Goal: Information Seeking & Learning: Compare options

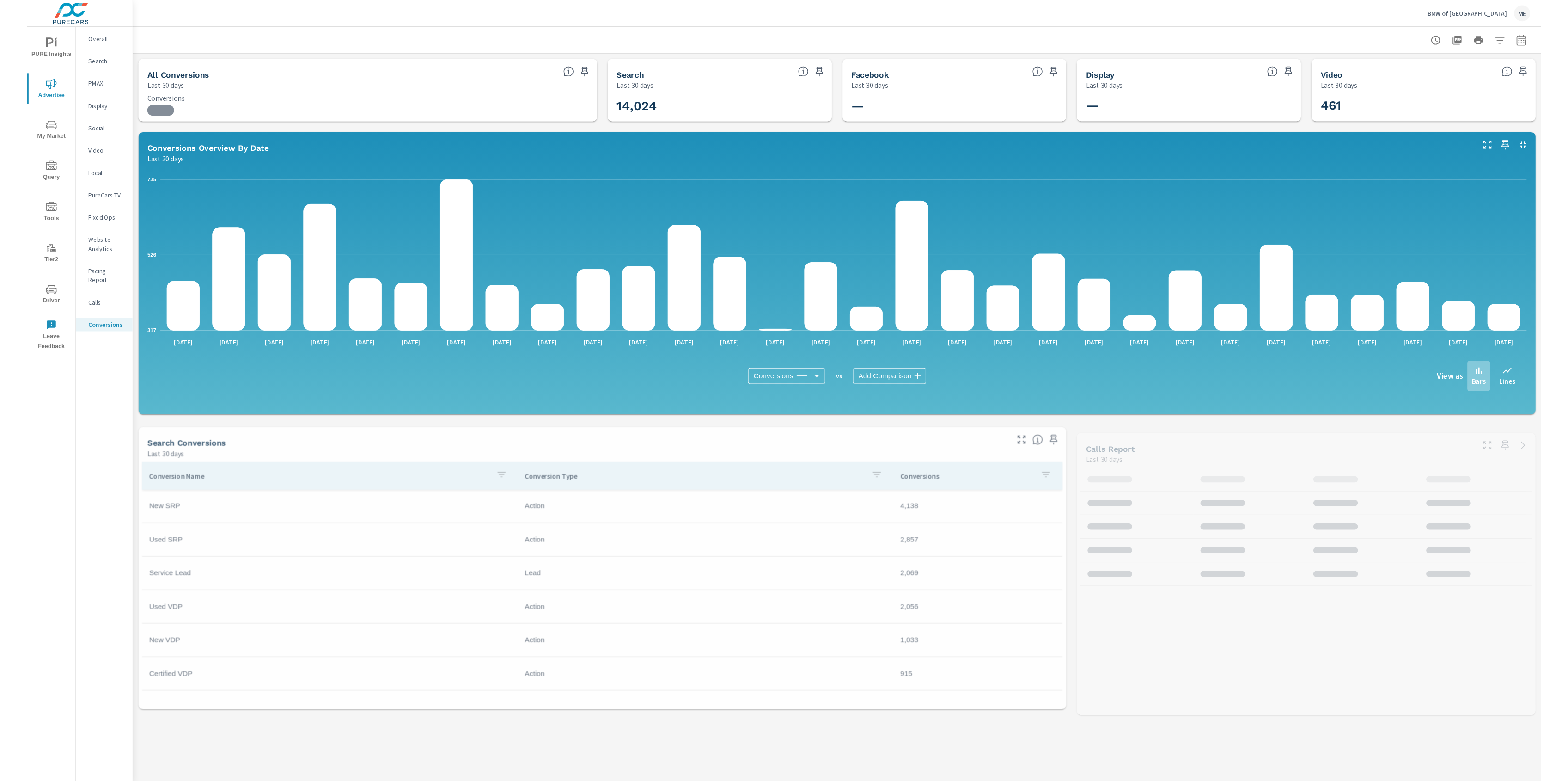
scroll to position [173, 0]
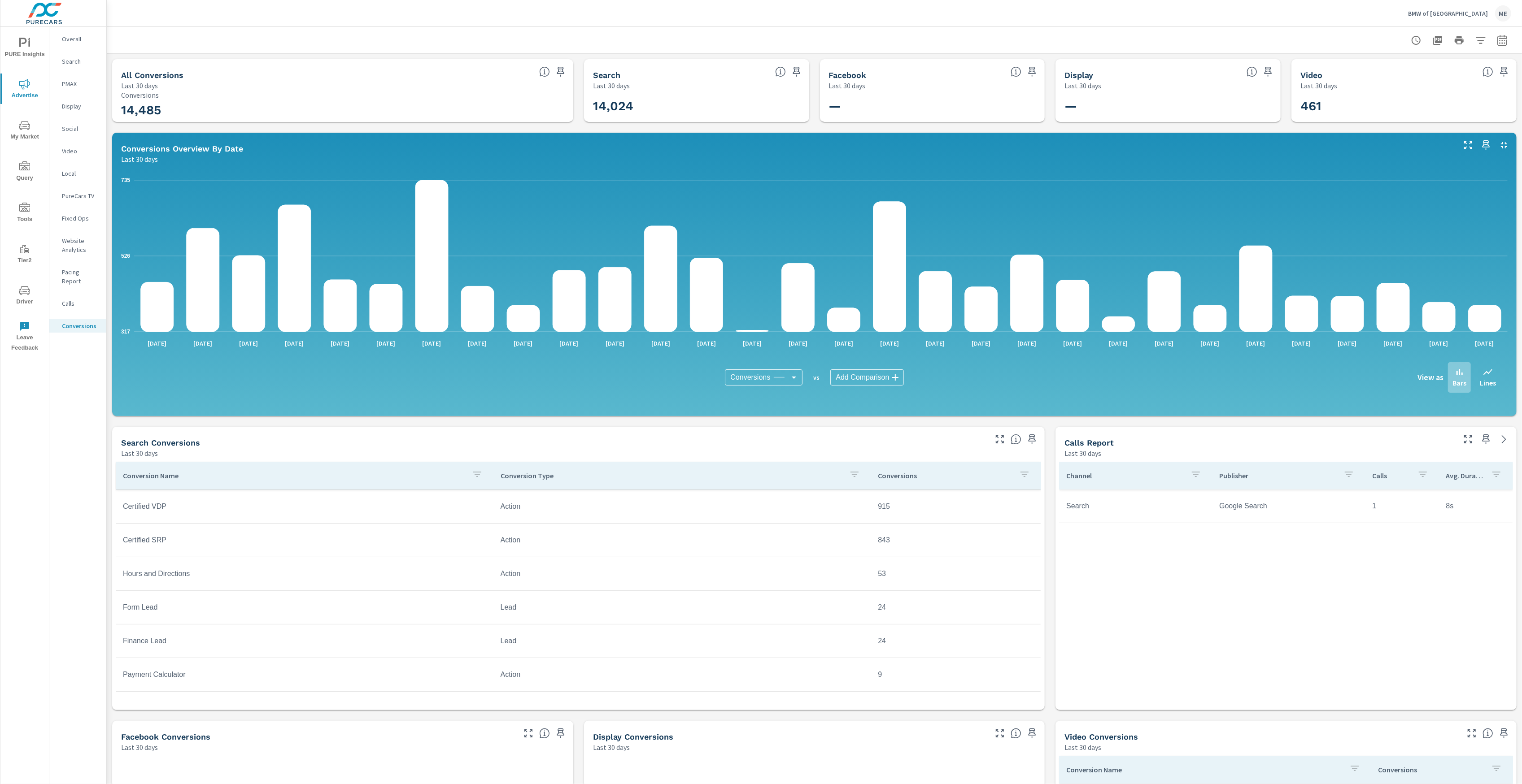
click at [74, 41] on p "Overall" at bounding box center [80, 39] width 37 height 9
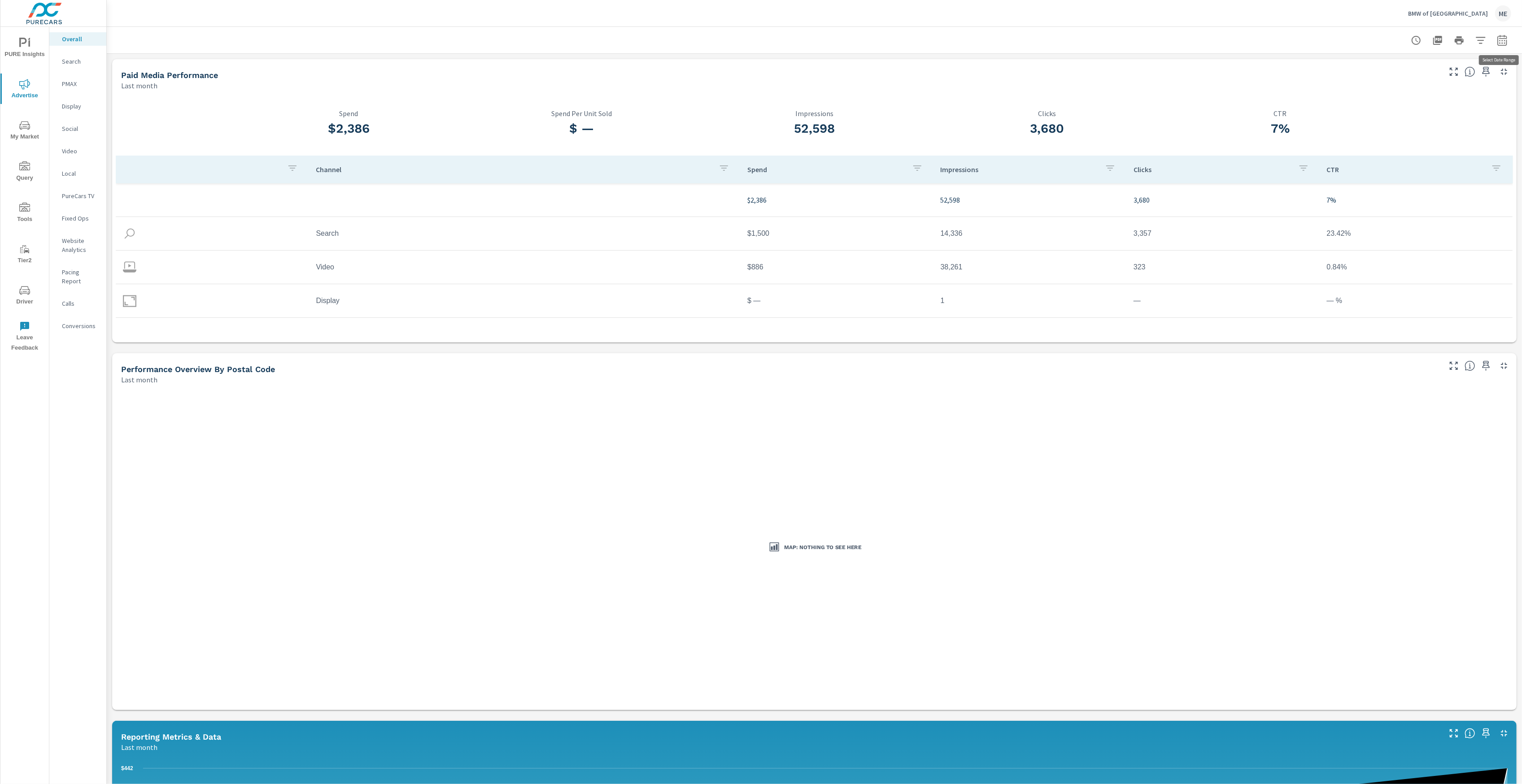
click at [1506, 39] on icon "button" at bounding box center [1502, 40] width 11 height 11
select select "Last month"
click at [1449, 76] on select "Custom Yesterday Last week Last 7 days Last 14 days Last 30 days Last 45 days L…" at bounding box center [1430, 77] width 90 height 18
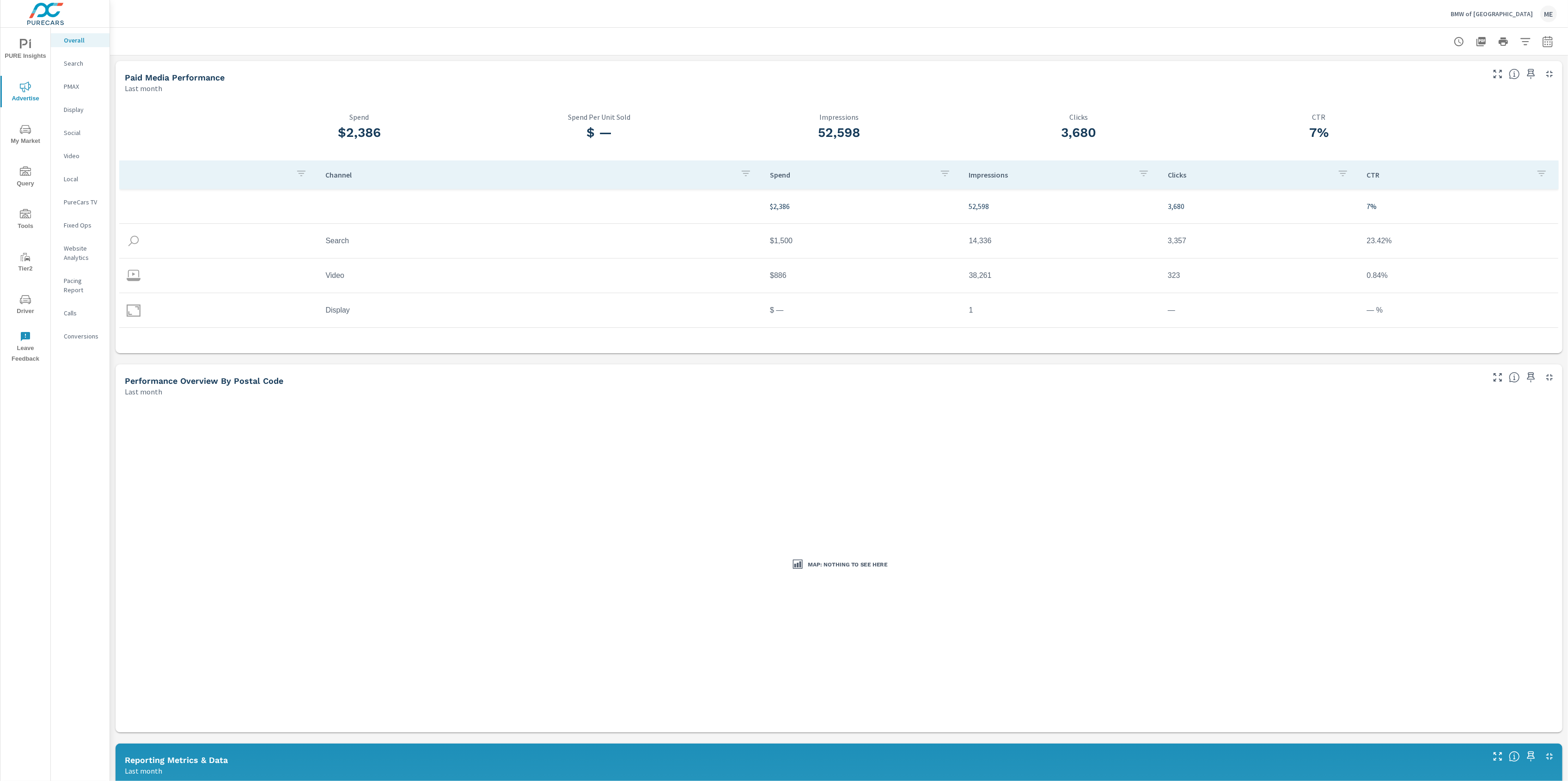
click at [22, 136] on span "My Market" at bounding box center [25, 135] width 44 height 23
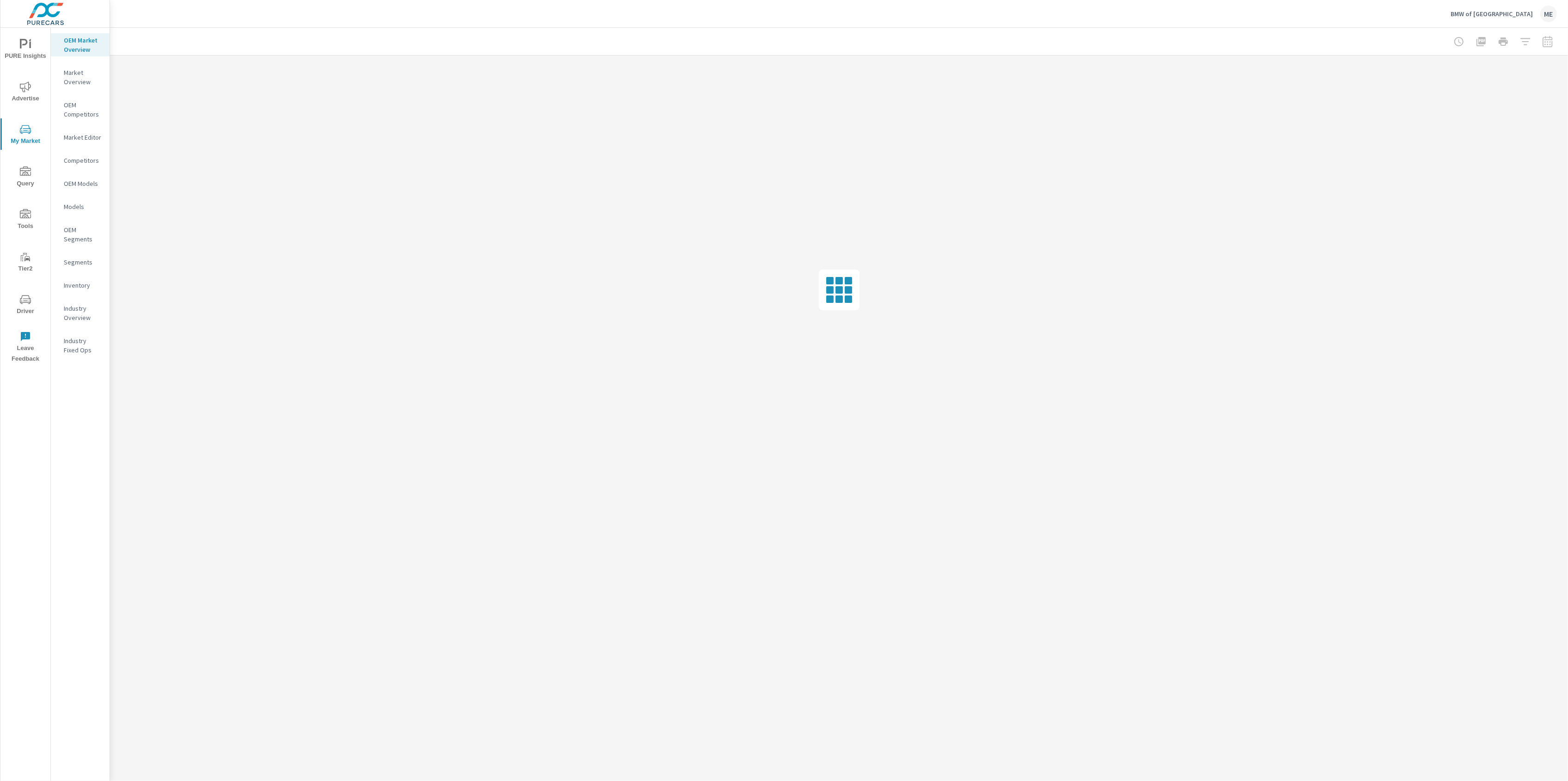
click at [82, 75] on p "Market Overview" at bounding box center [83, 77] width 39 height 18
click at [84, 46] on p "OEM Market Overview" at bounding box center [83, 45] width 39 height 18
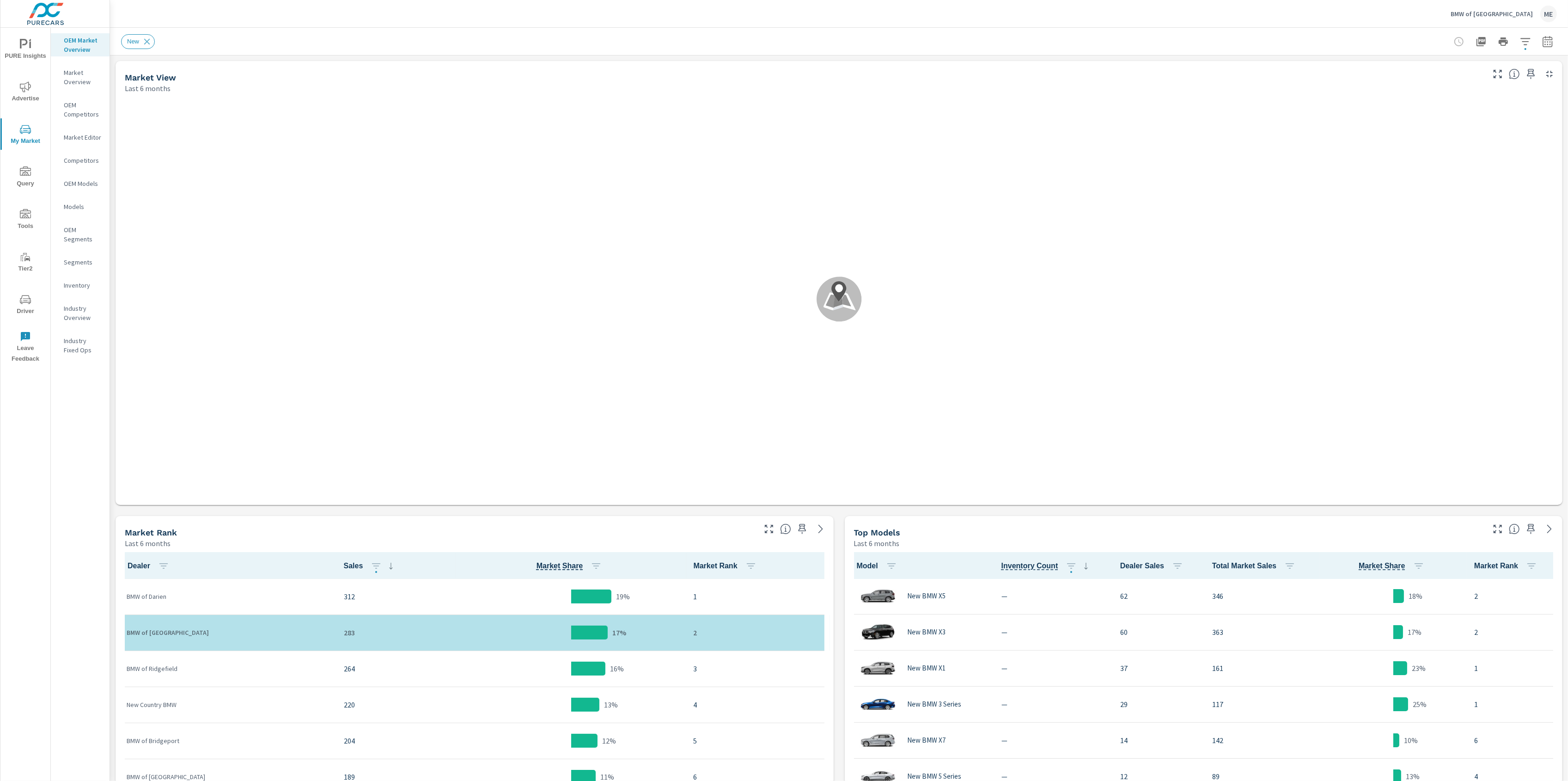
scroll to position [1, 0]
click at [1546, 39] on icon "button" at bounding box center [1547, 41] width 10 height 11
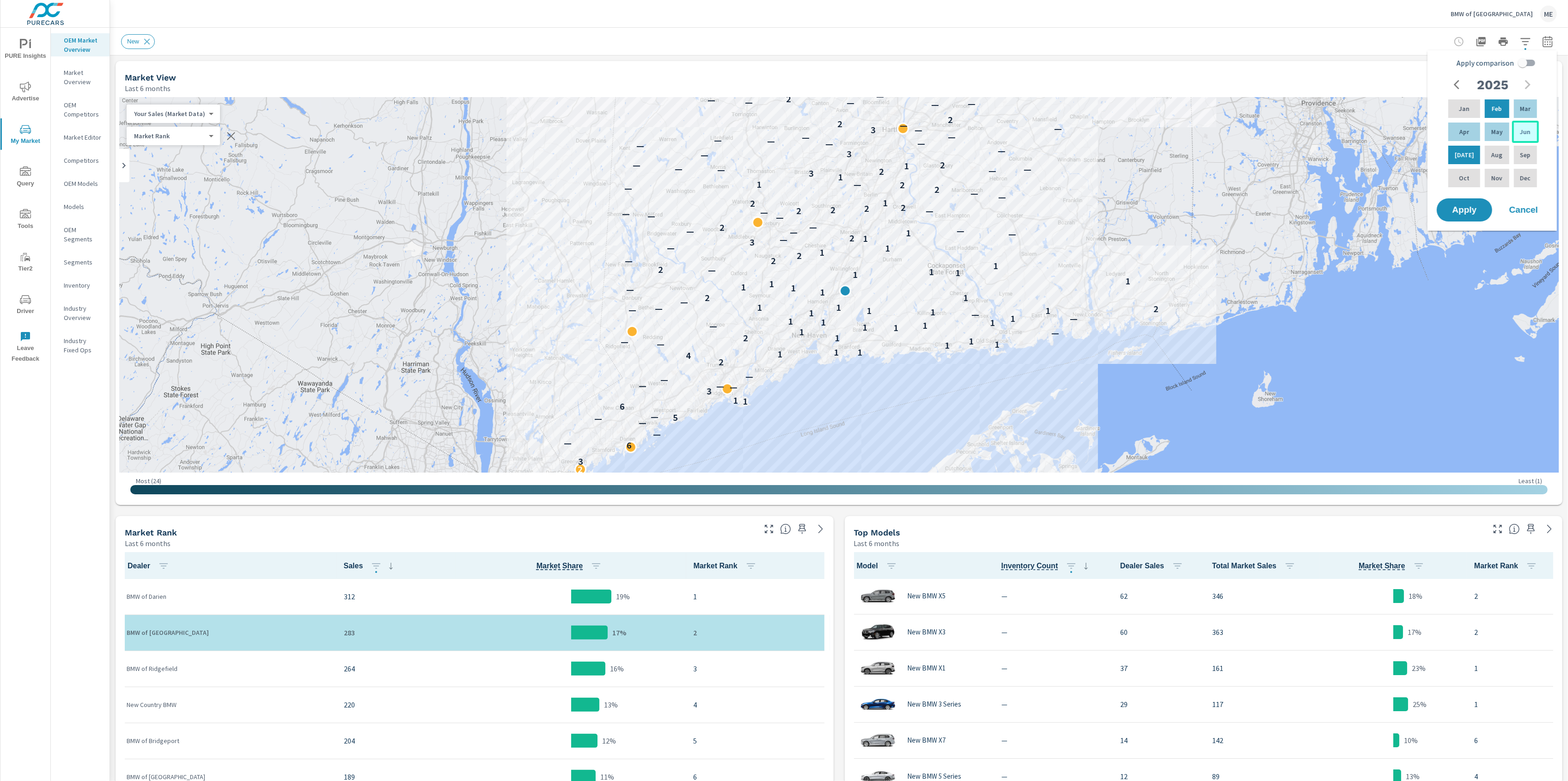
click at [1525, 135] on p "Jun" at bounding box center [1525, 132] width 10 height 9
click at [1457, 210] on span "Apply" at bounding box center [1465, 210] width 38 height 9
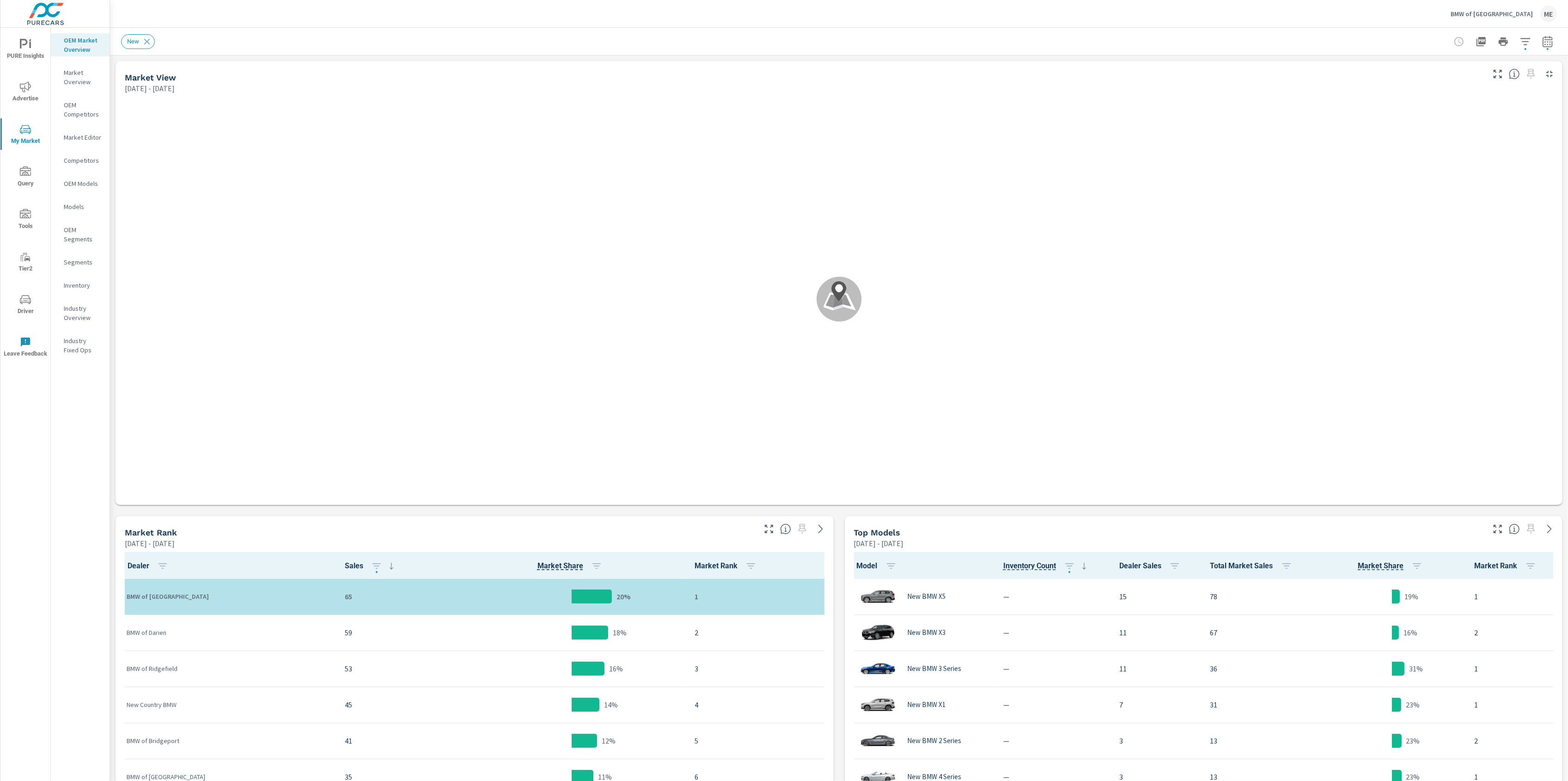
scroll to position [1, 0]
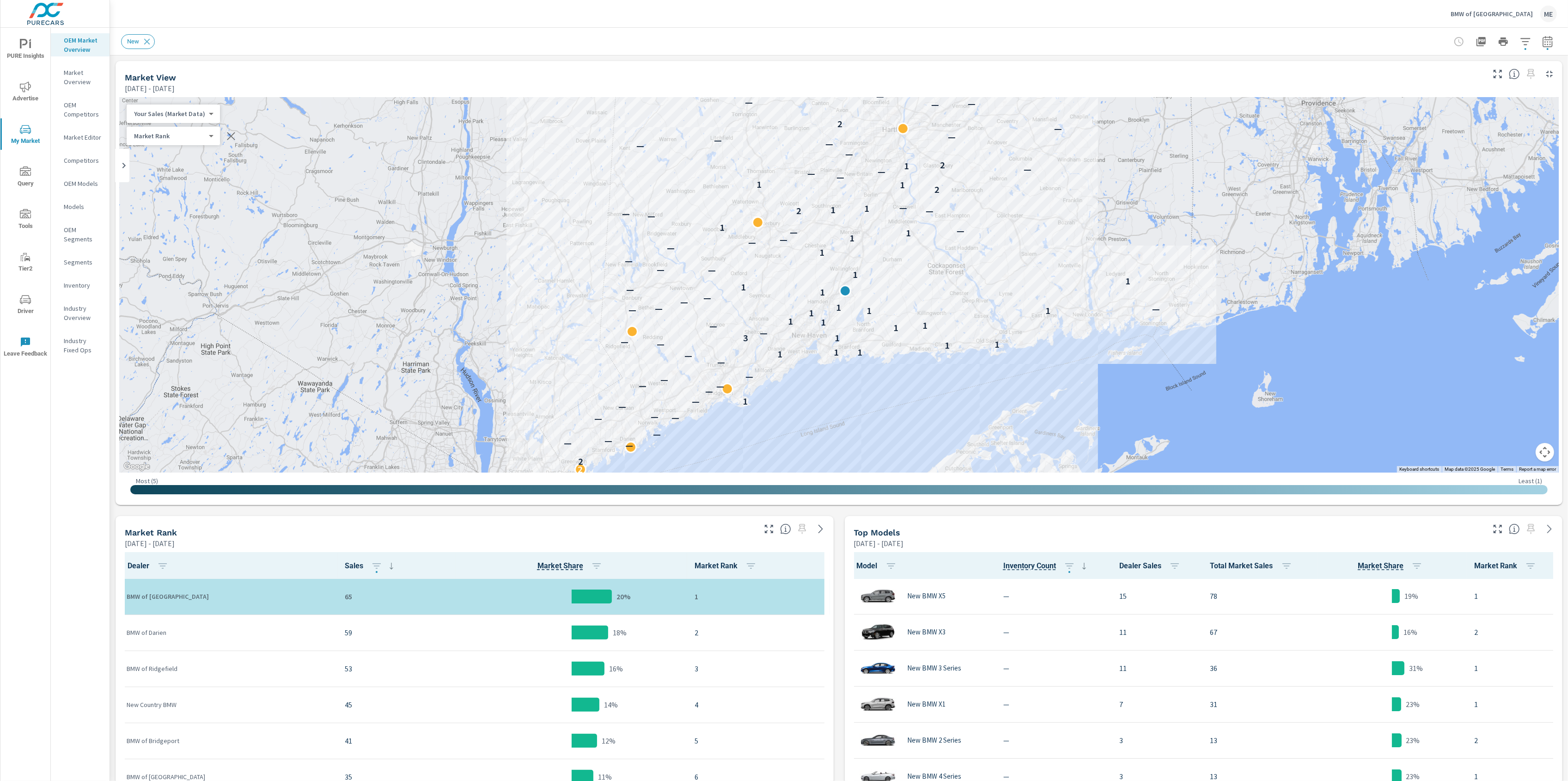
click at [1553, 40] on button "button" at bounding box center [1548, 42] width 18 height 18
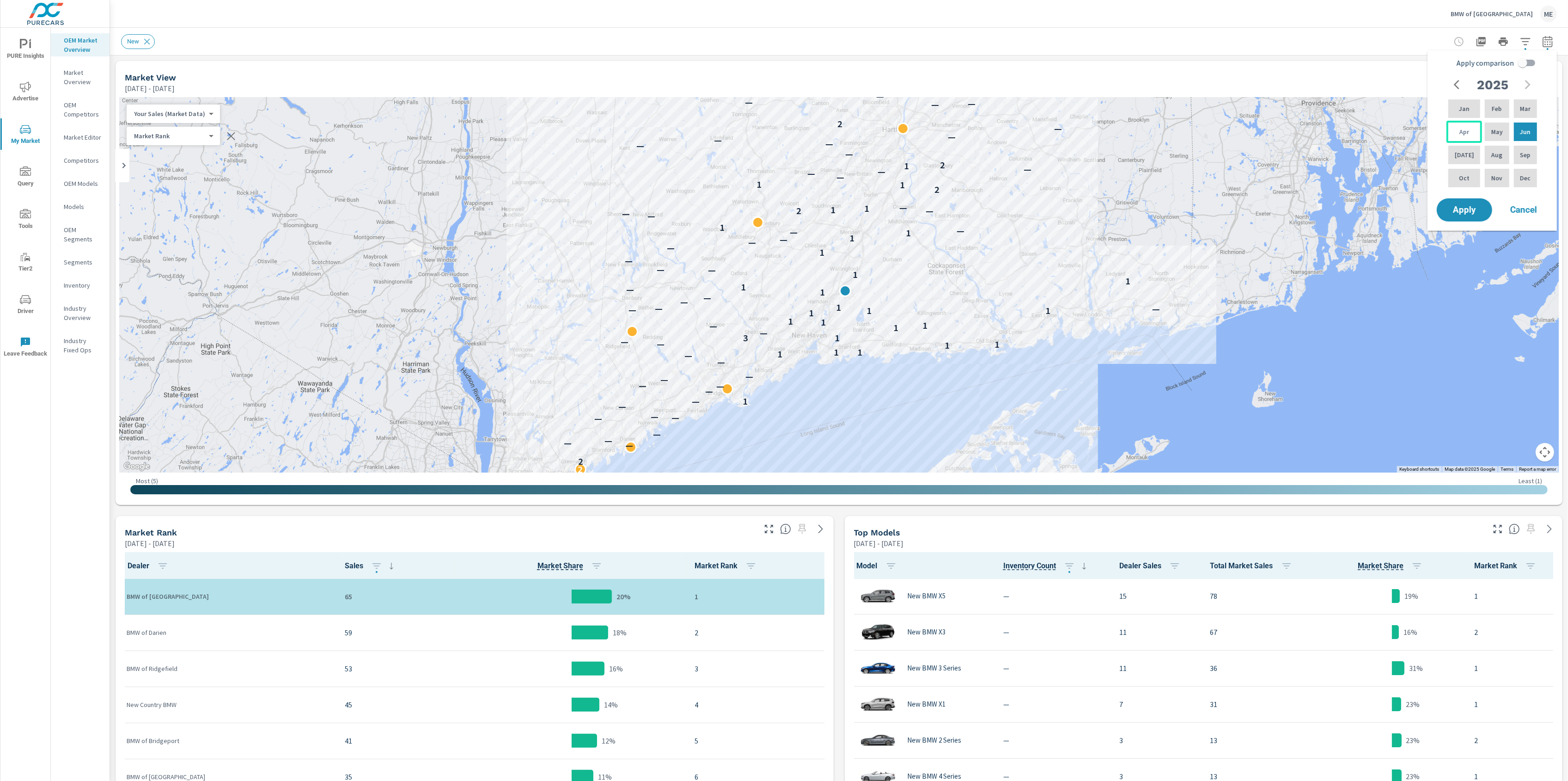
click at [1462, 131] on p "Apr" at bounding box center [1465, 132] width 10 height 9
click at [1522, 130] on p "Jun" at bounding box center [1525, 132] width 10 height 9
click at [1529, 56] on input "Apply comparison" at bounding box center [1523, 62] width 53 height 18
checkbox input "true"
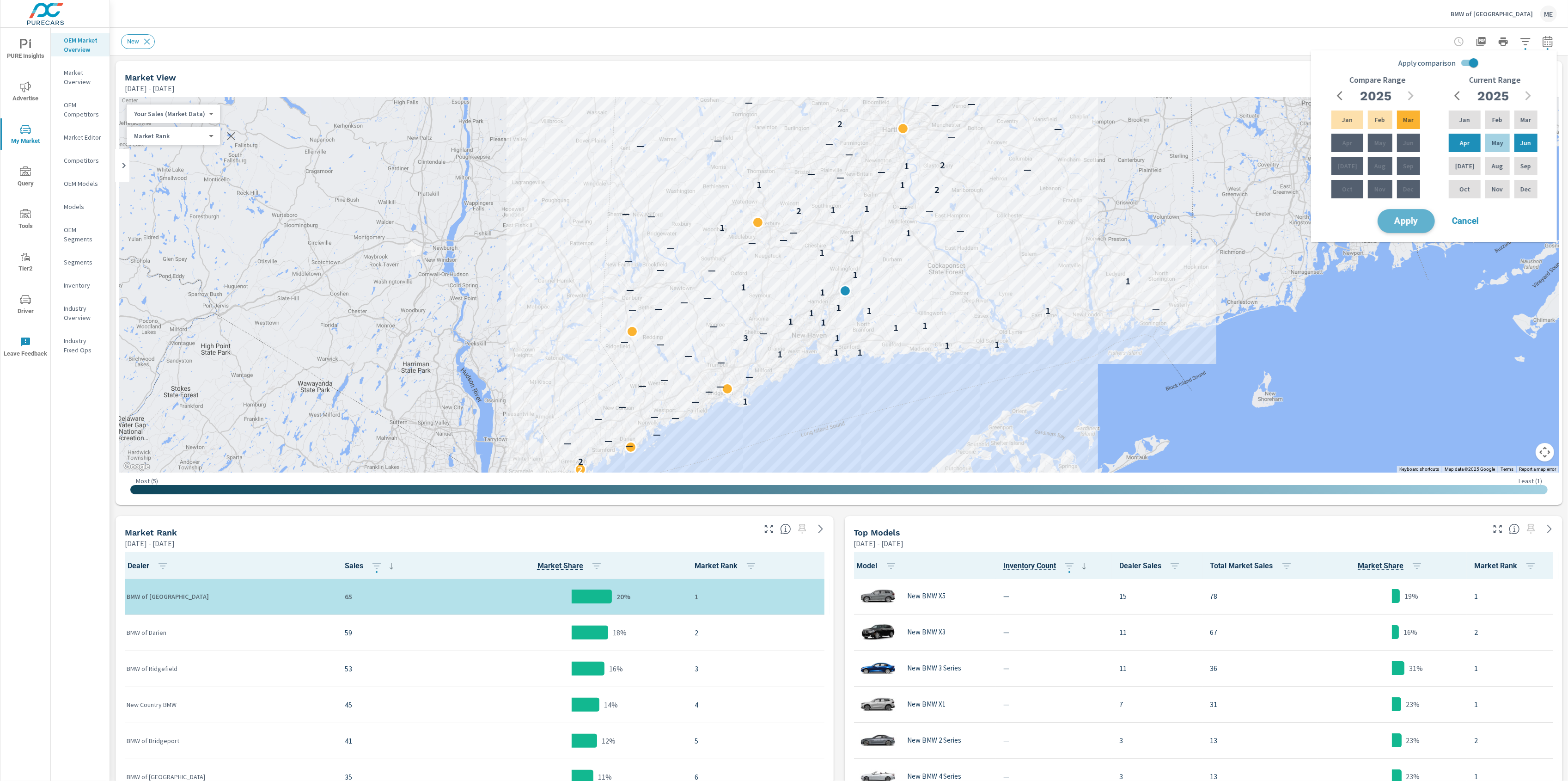
click at [1397, 217] on span "Apply" at bounding box center [1406, 221] width 38 height 9
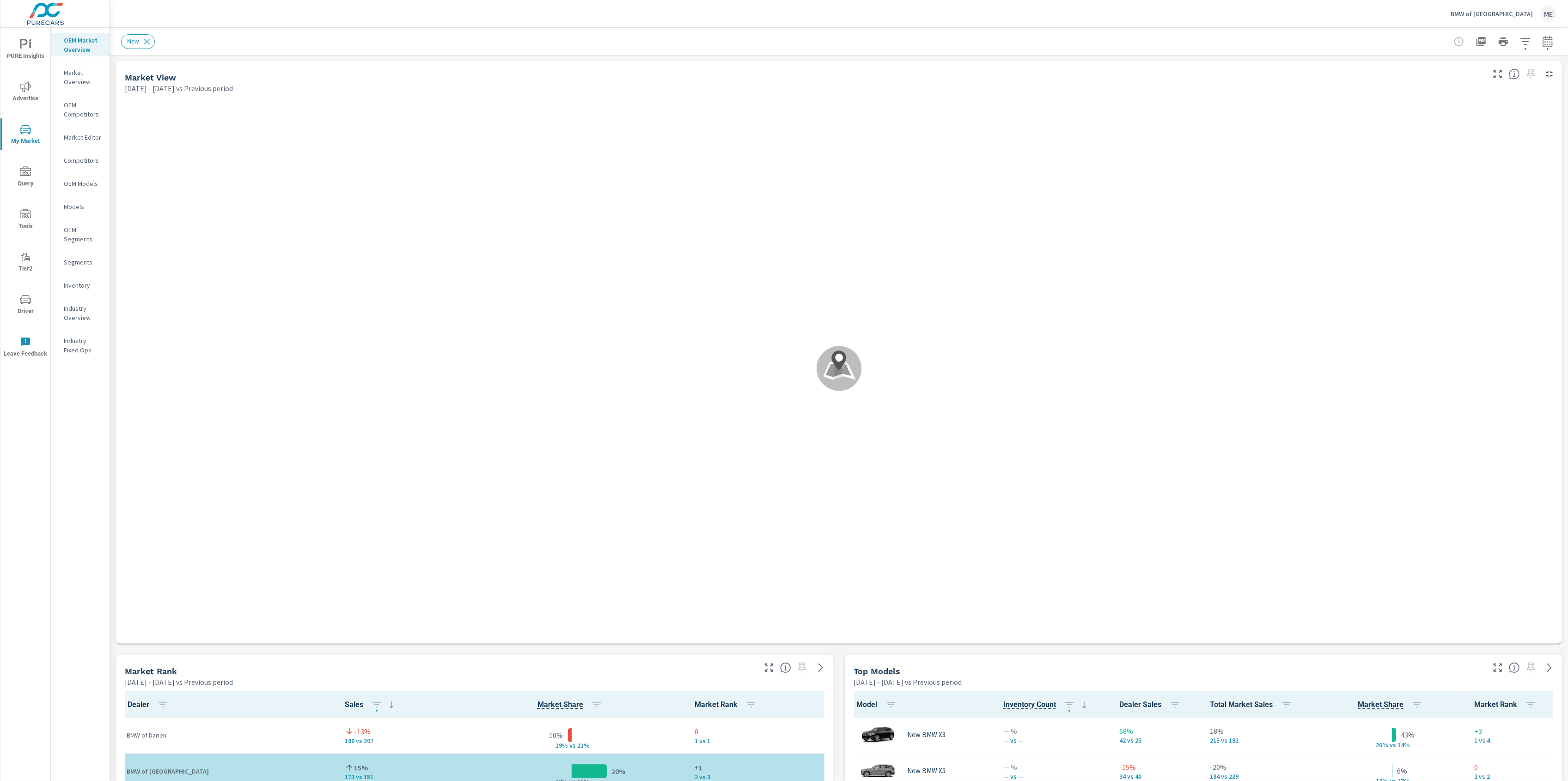
scroll to position [1, 0]
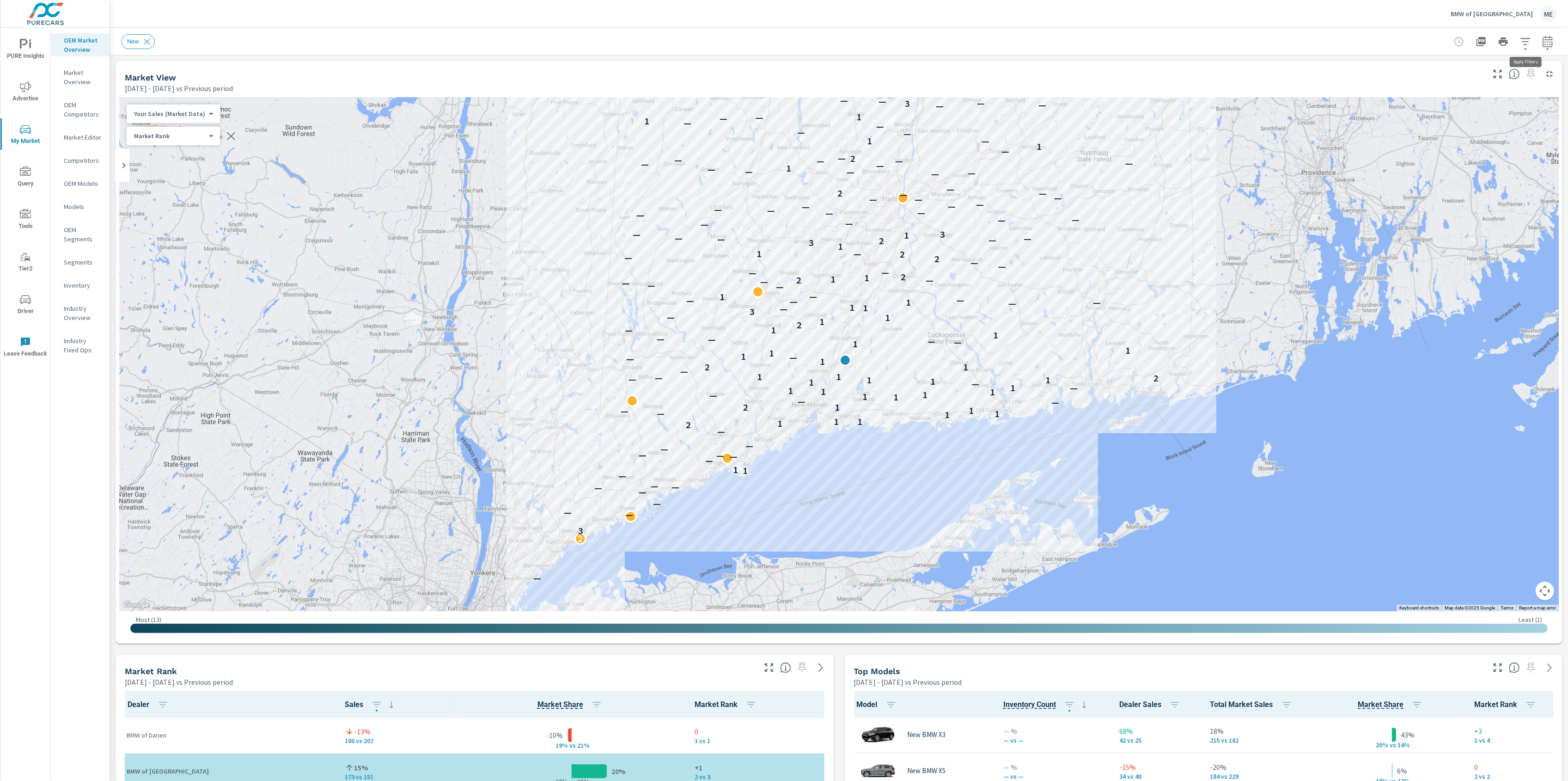
click at [1529, 42] on icon "button" at bounding box center [1525, 42] width 11 height 11
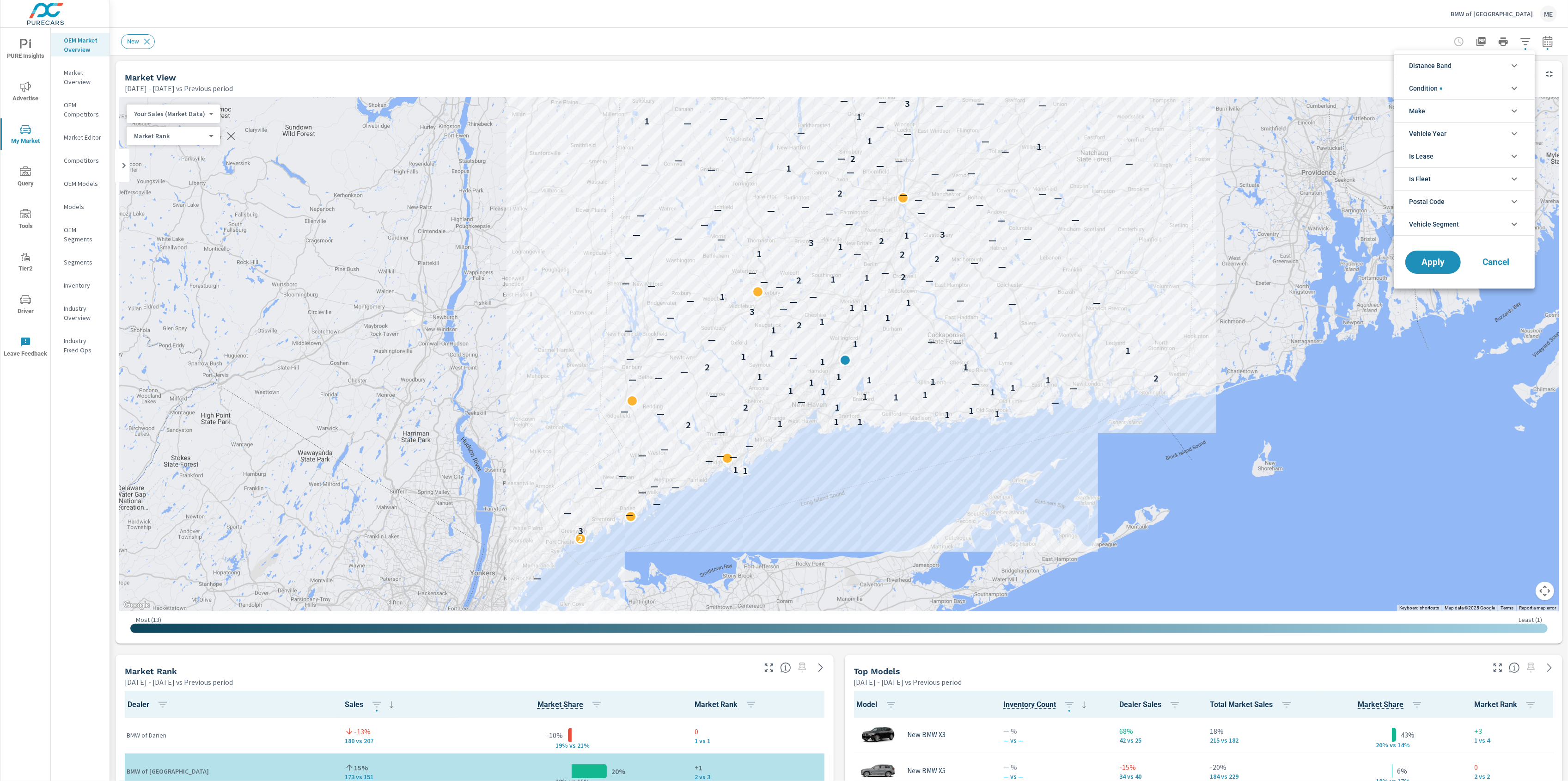
click at [1460, 60] on li "Distance Band" at bounding box center [1464, 65] width 140 height 23
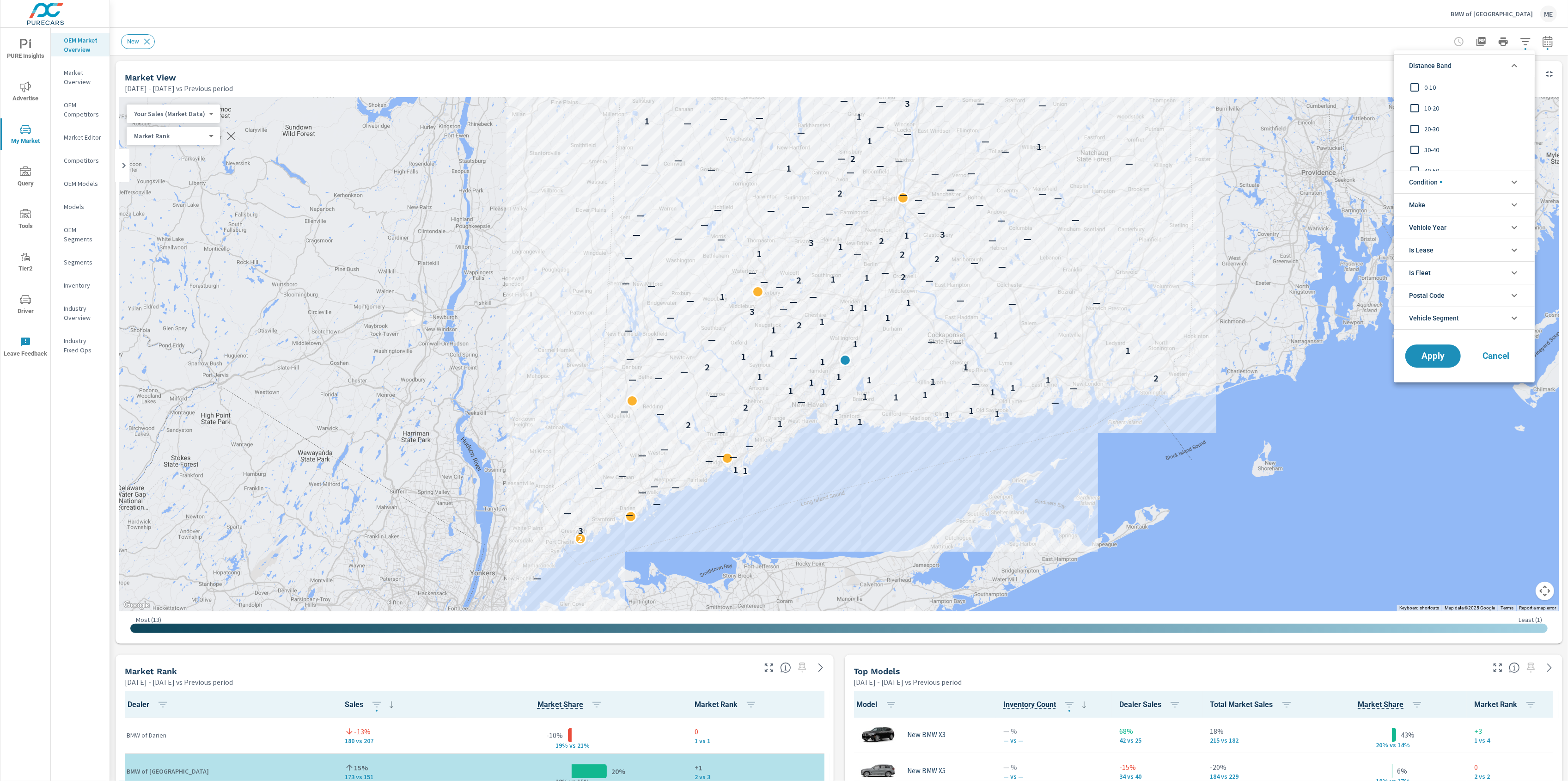
click at [1430, 89] on span "0-10" at bounding box center [1474, 88] width 101 height 11
click at [1430, 100] on div "10-20" at bounding box center [1463, 108] width 138 height 21
click at [1429, 176] on span "Condition" at bounding box center [1425, 182] width 33 height 22
click at [1427, 253] on li "Make" at bounding box center [1464, 246] width 140 height 23
click at [1427, 263] on span "BMW" at bounding box center [1474, 268] width 101 height 11
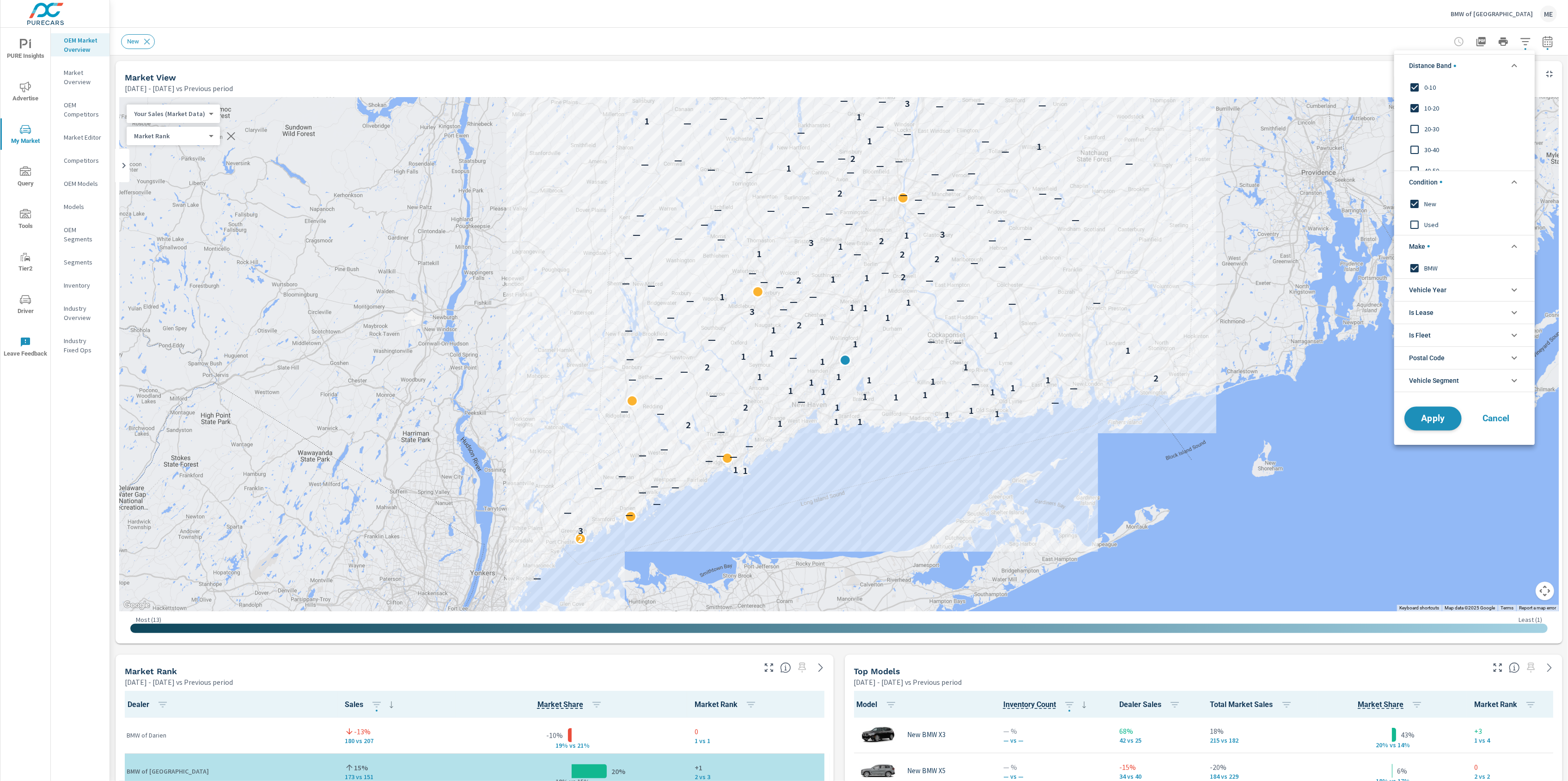
click at [1433, 423] on span "Apply" at bounding box center [1433, 418] width 38 height 9
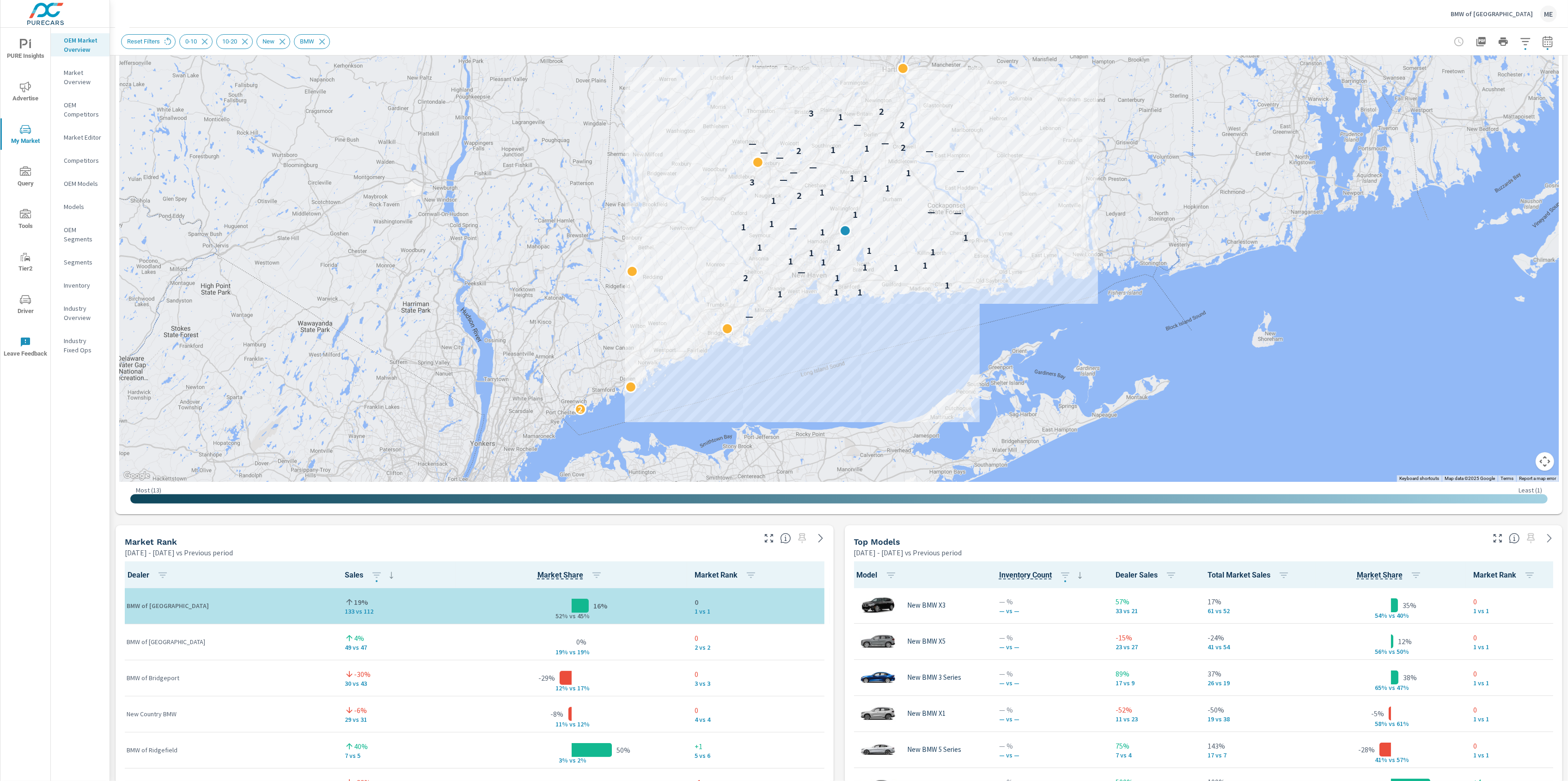
scroll to position [130, 0]
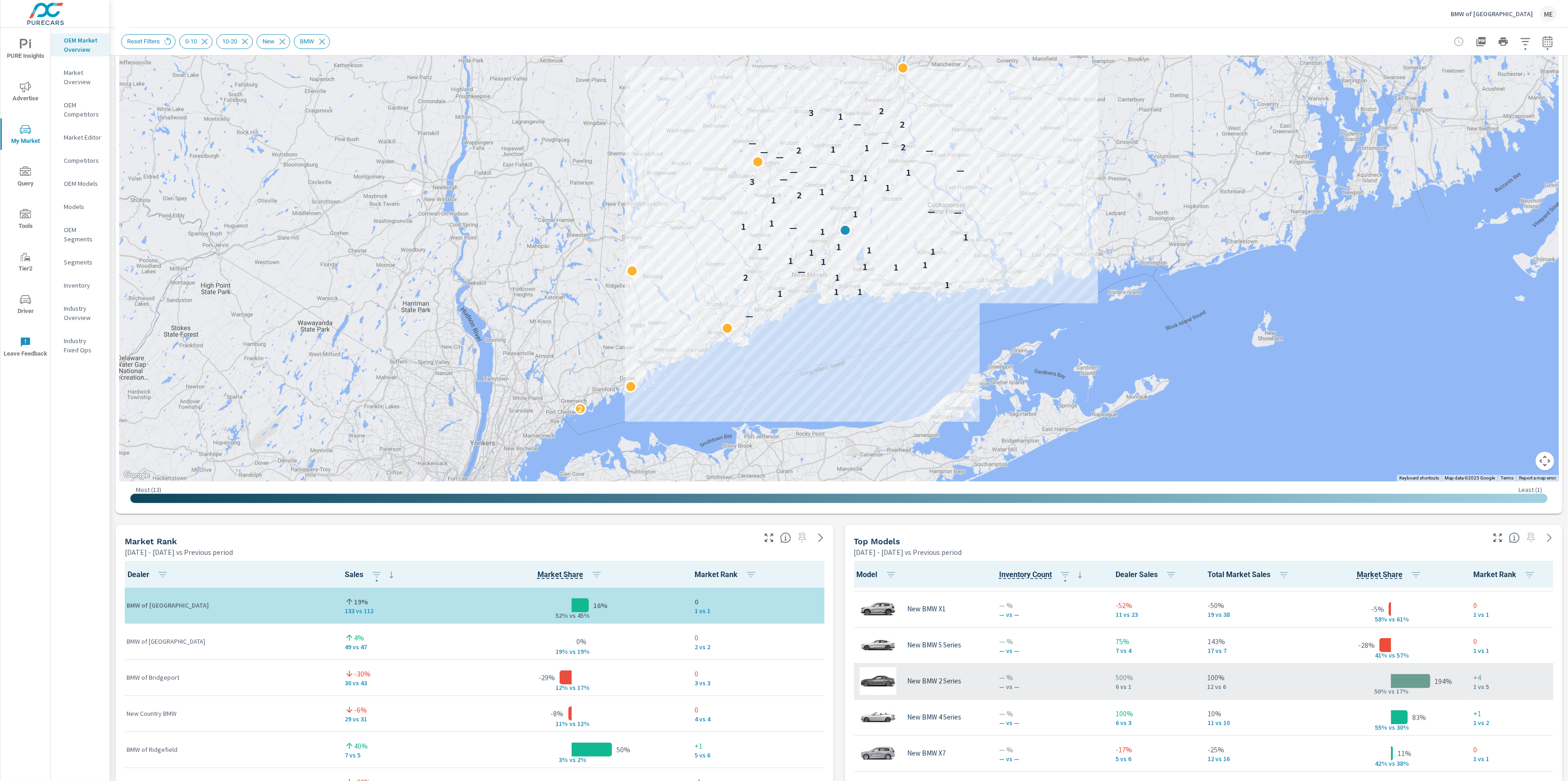
scroll to position [106, 0]
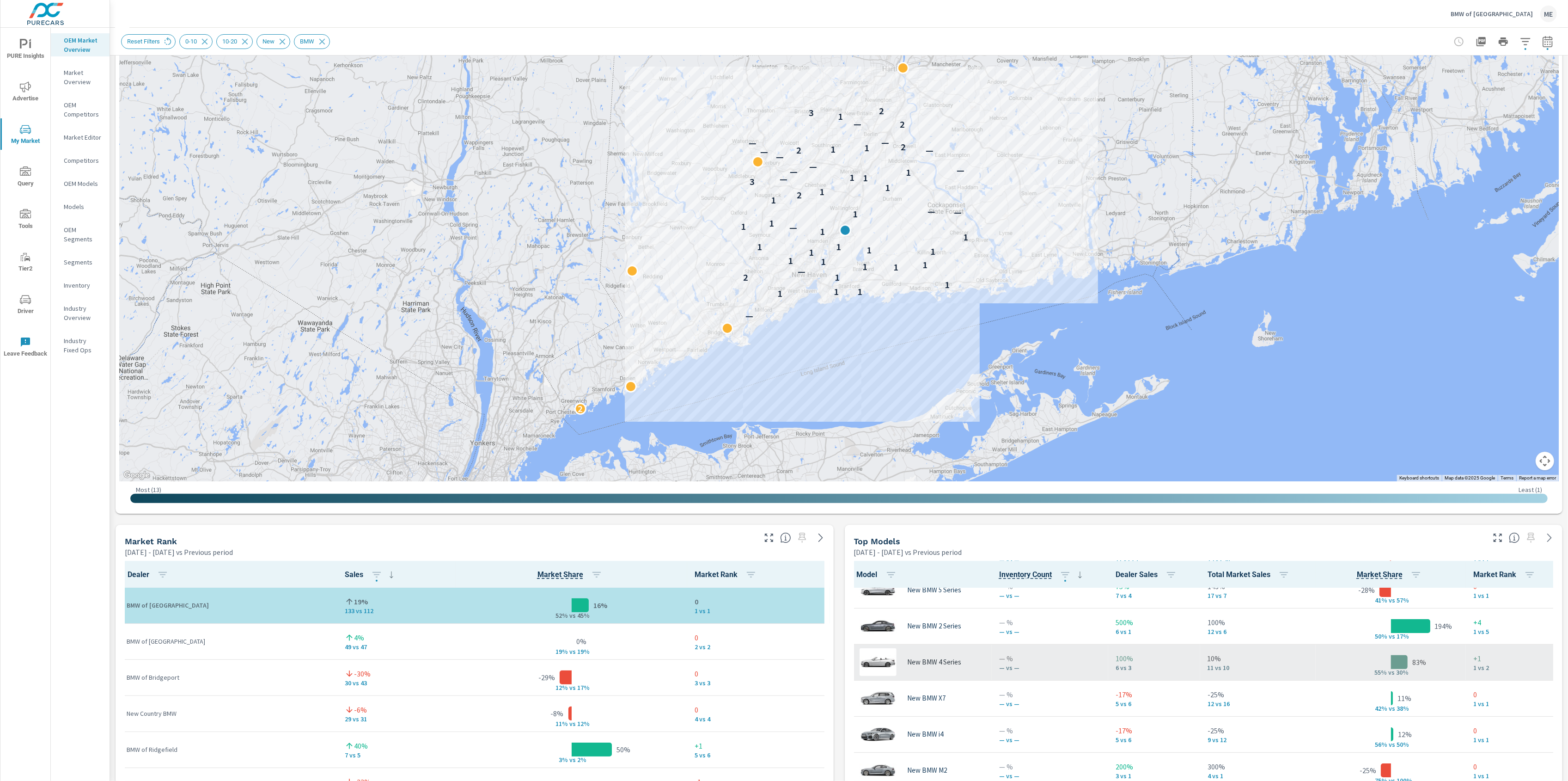
scroll to position [169, 0]
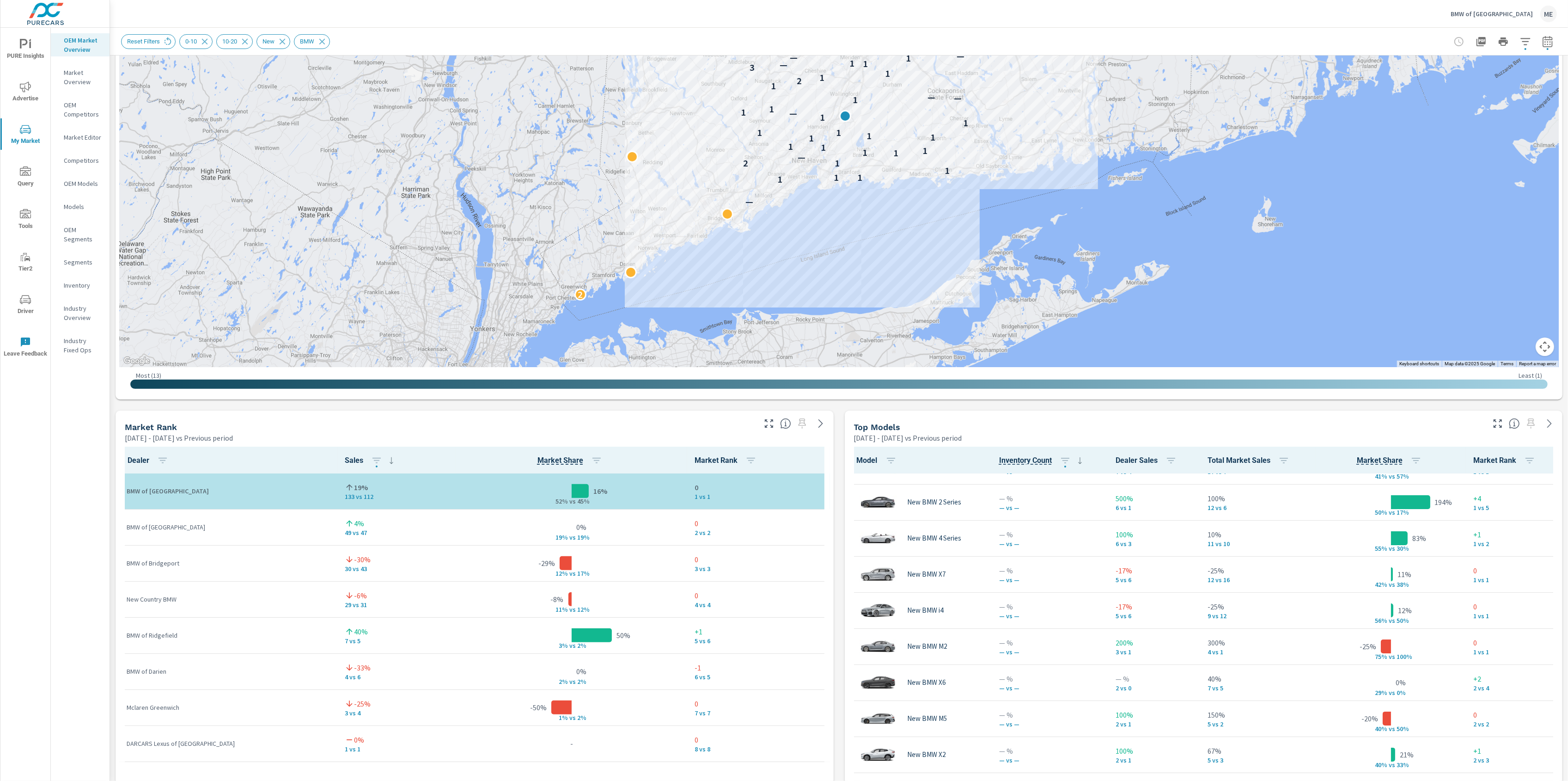
scroll to position [245, 0]
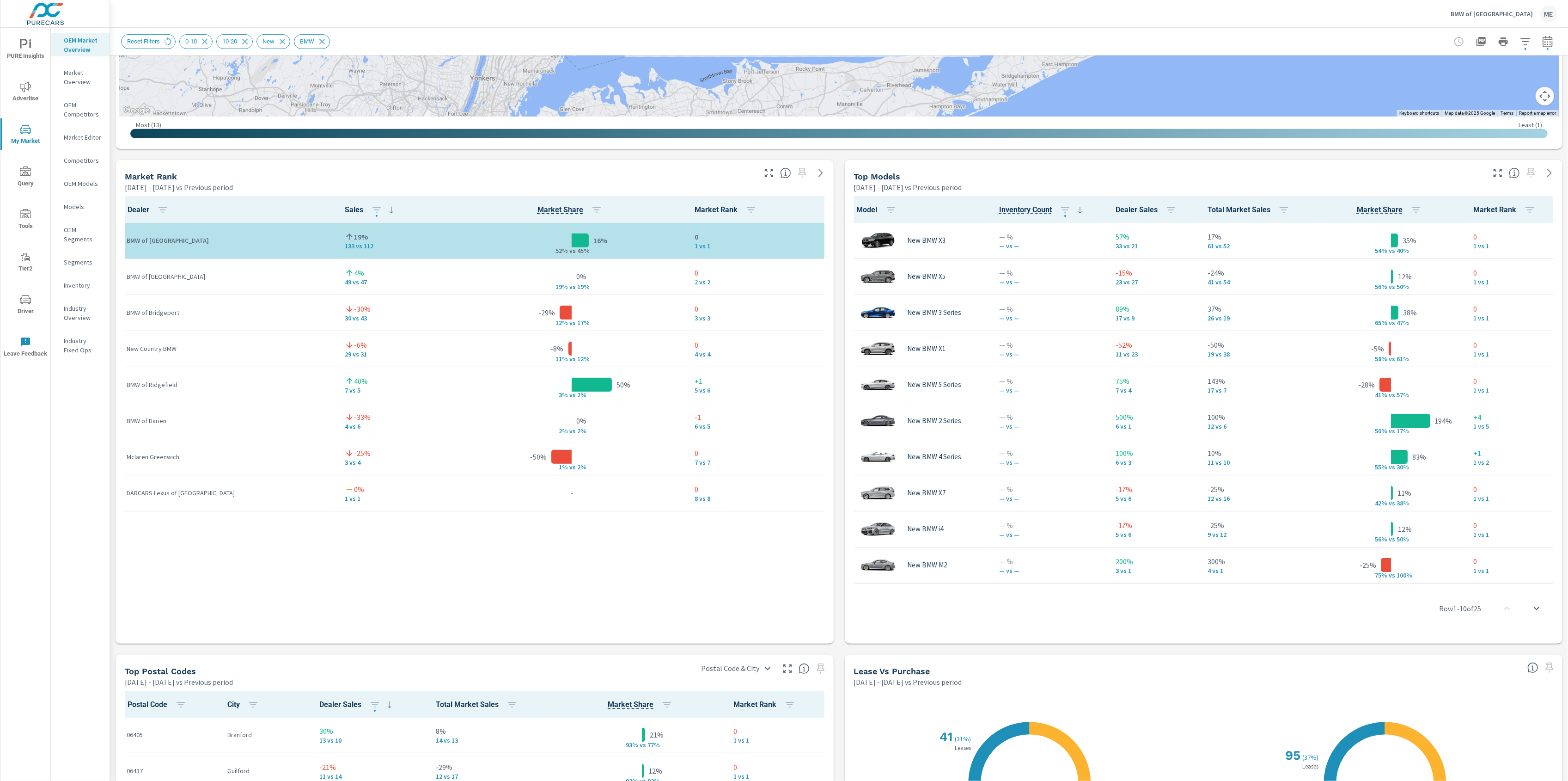
scroll to position [857, 0]
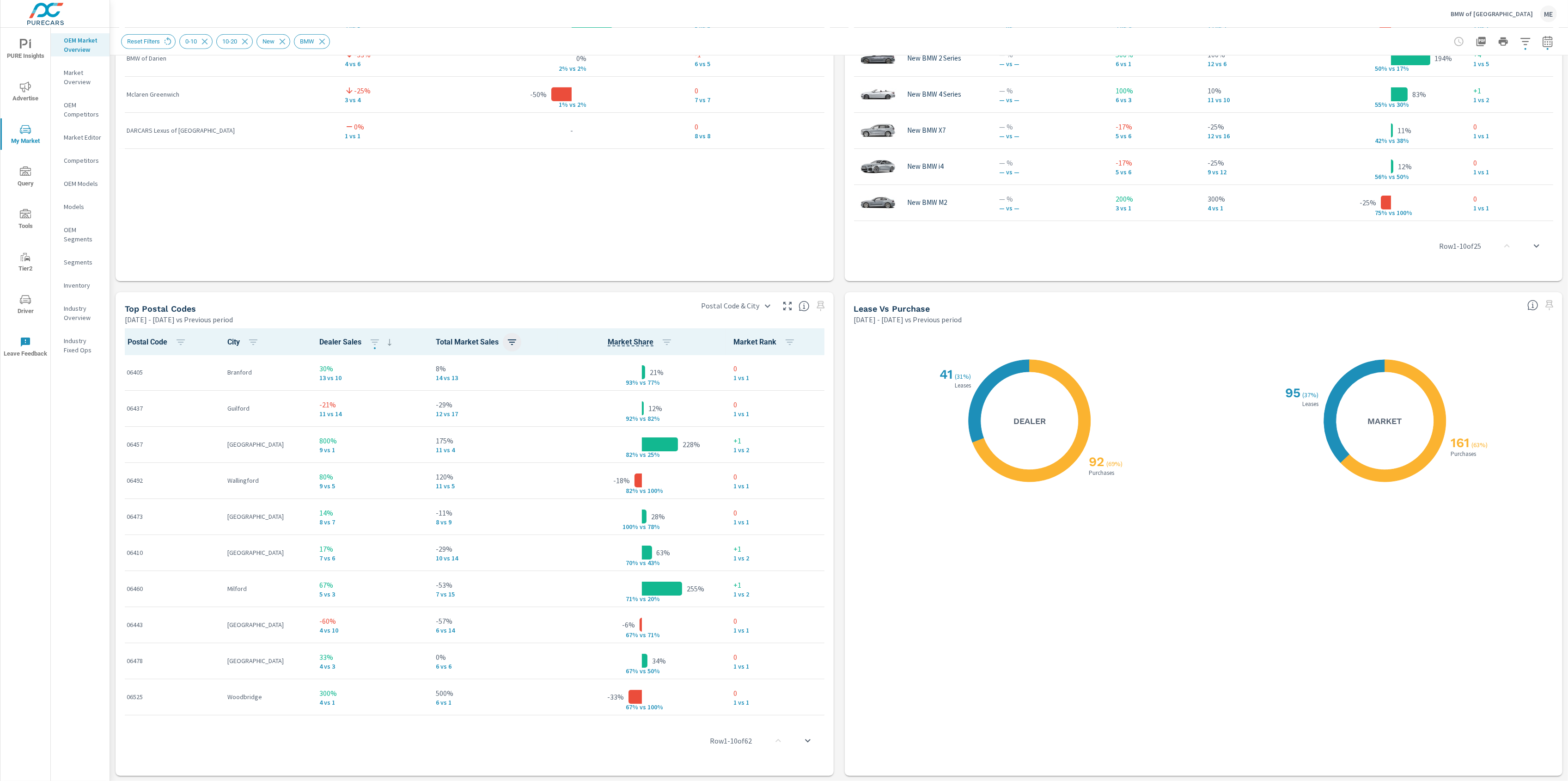
click at [506, 343] on icon "button" at bounding box center [512, 342] width 11 height 11
click at [427, 377] on span "ASC" at bounding box center [440, 380] width 40 height 9
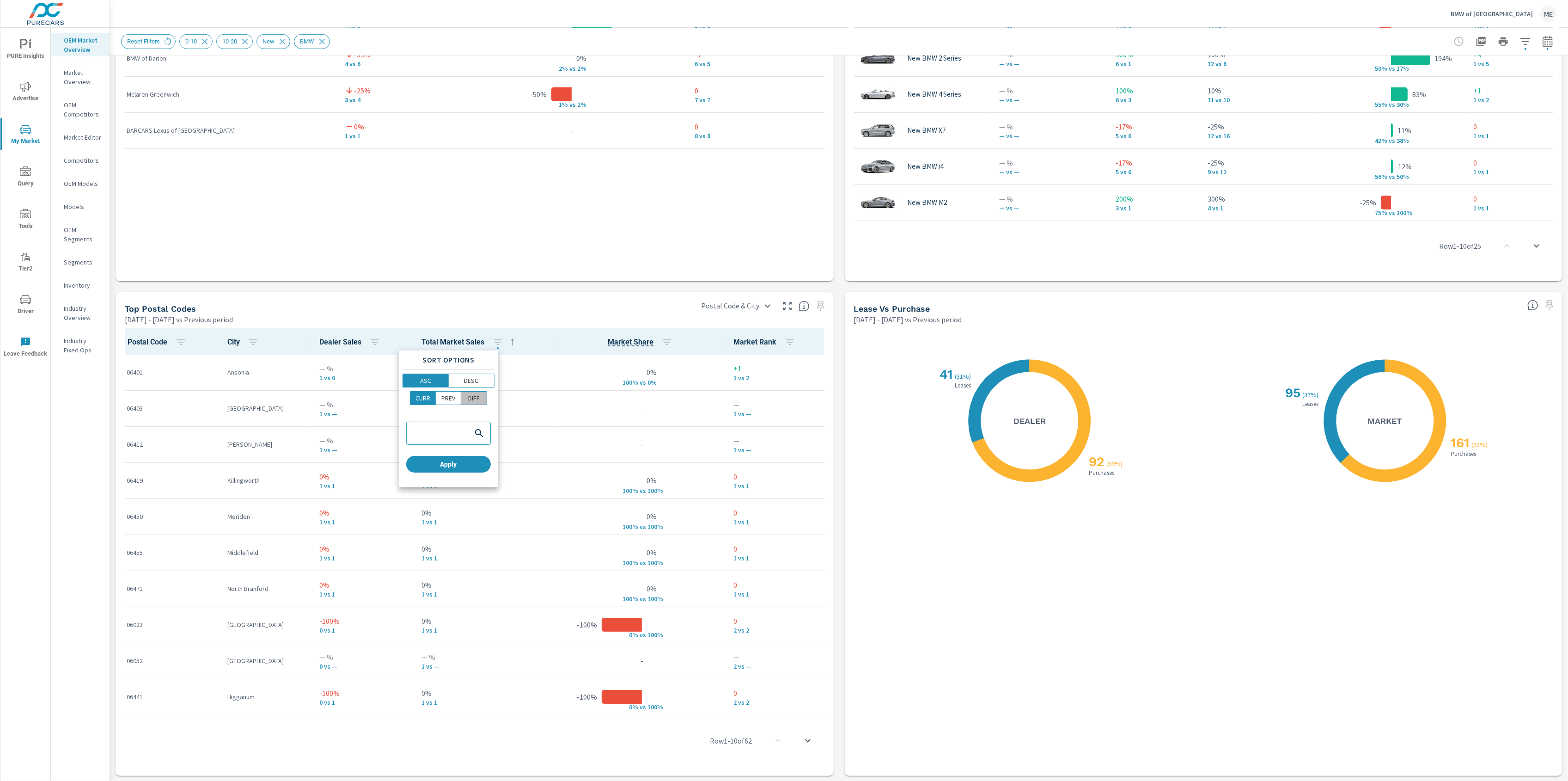
click at [482, 396] on span "DIFF" at bounding box center [474, 398] width 20 height 9
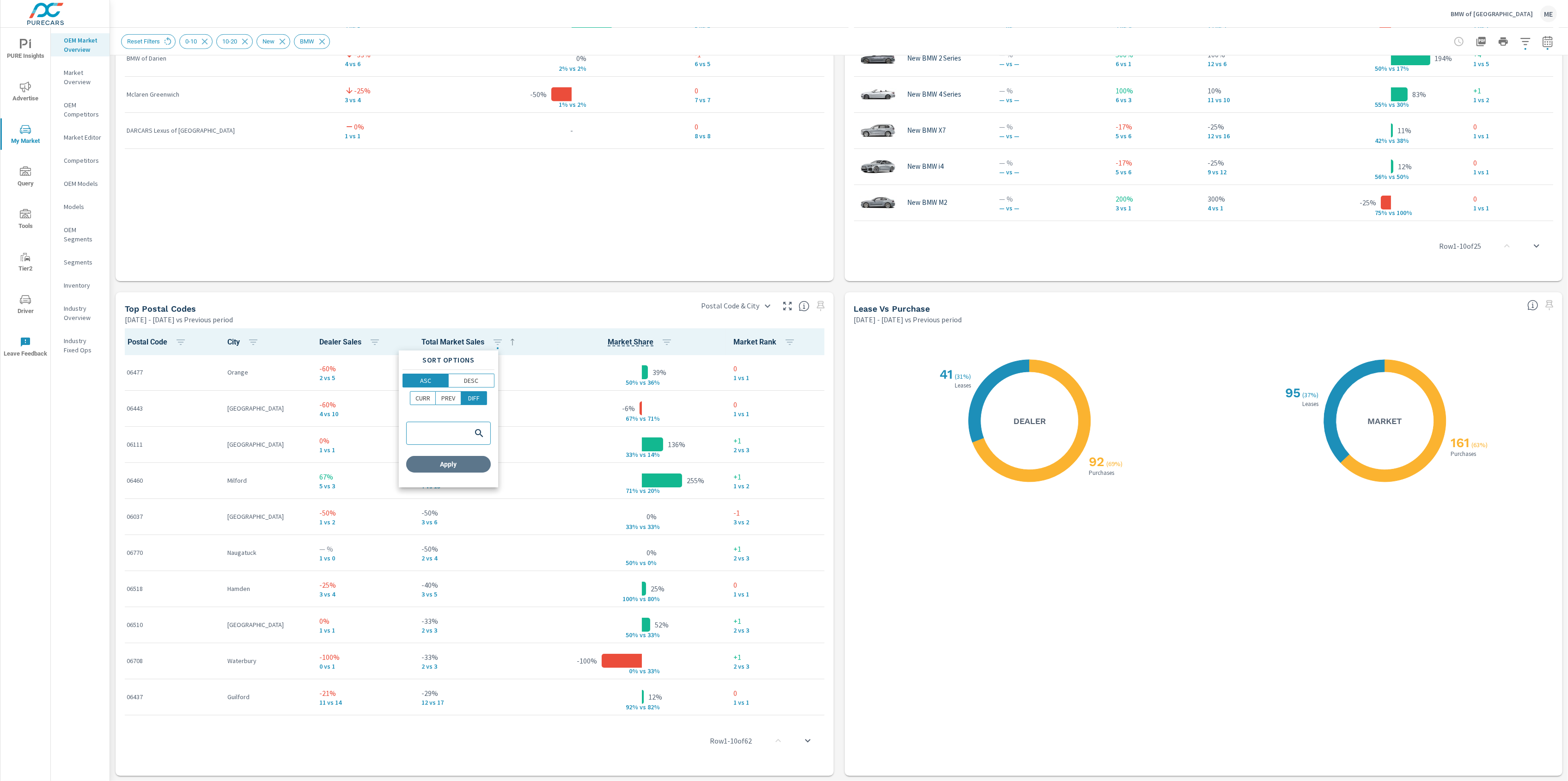
click at [458, 462] on span "Apply" at bounding box center [448, 464] width 77 height 9
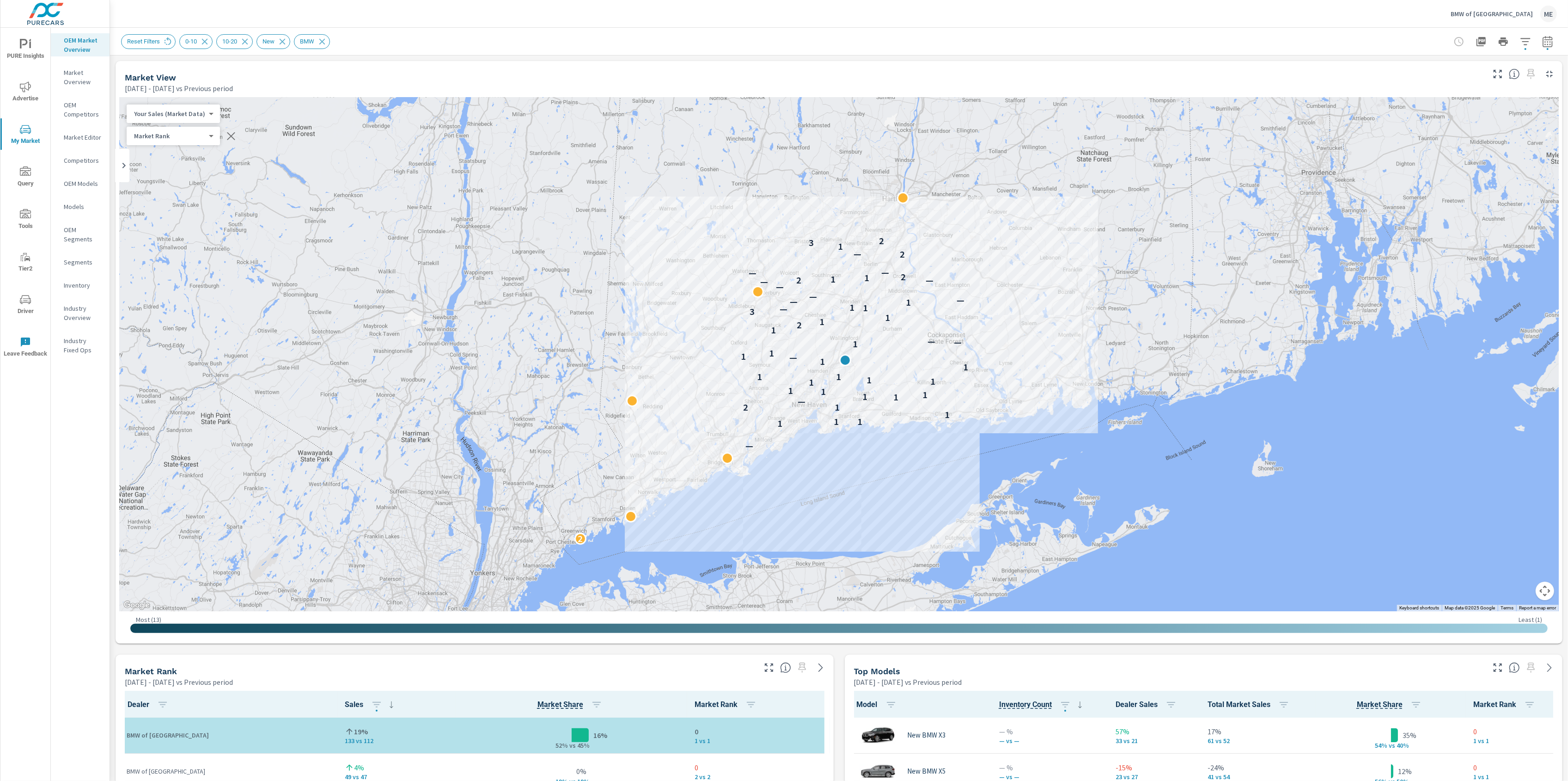
click at [891, 48] on div "Reset Filters 0-10 10-20 New BMW" at bounding box center [775, 42] width 1307 height 15
click at [898, 48] on div "Reset Filters 0-10 10-20 New BMW" at bounding box center [775, 42] width 1307 height 15
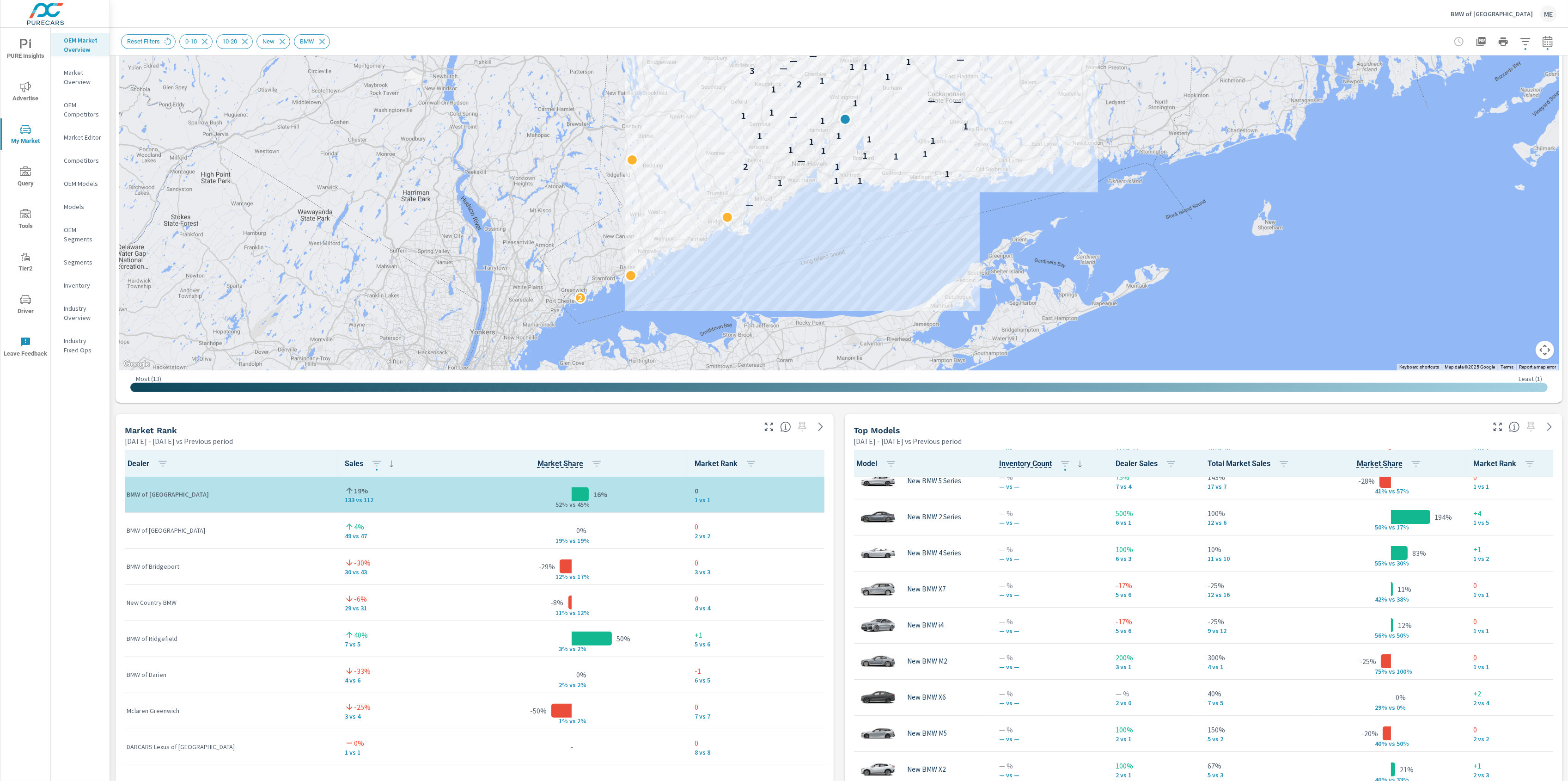
scroll to position [159, 0]
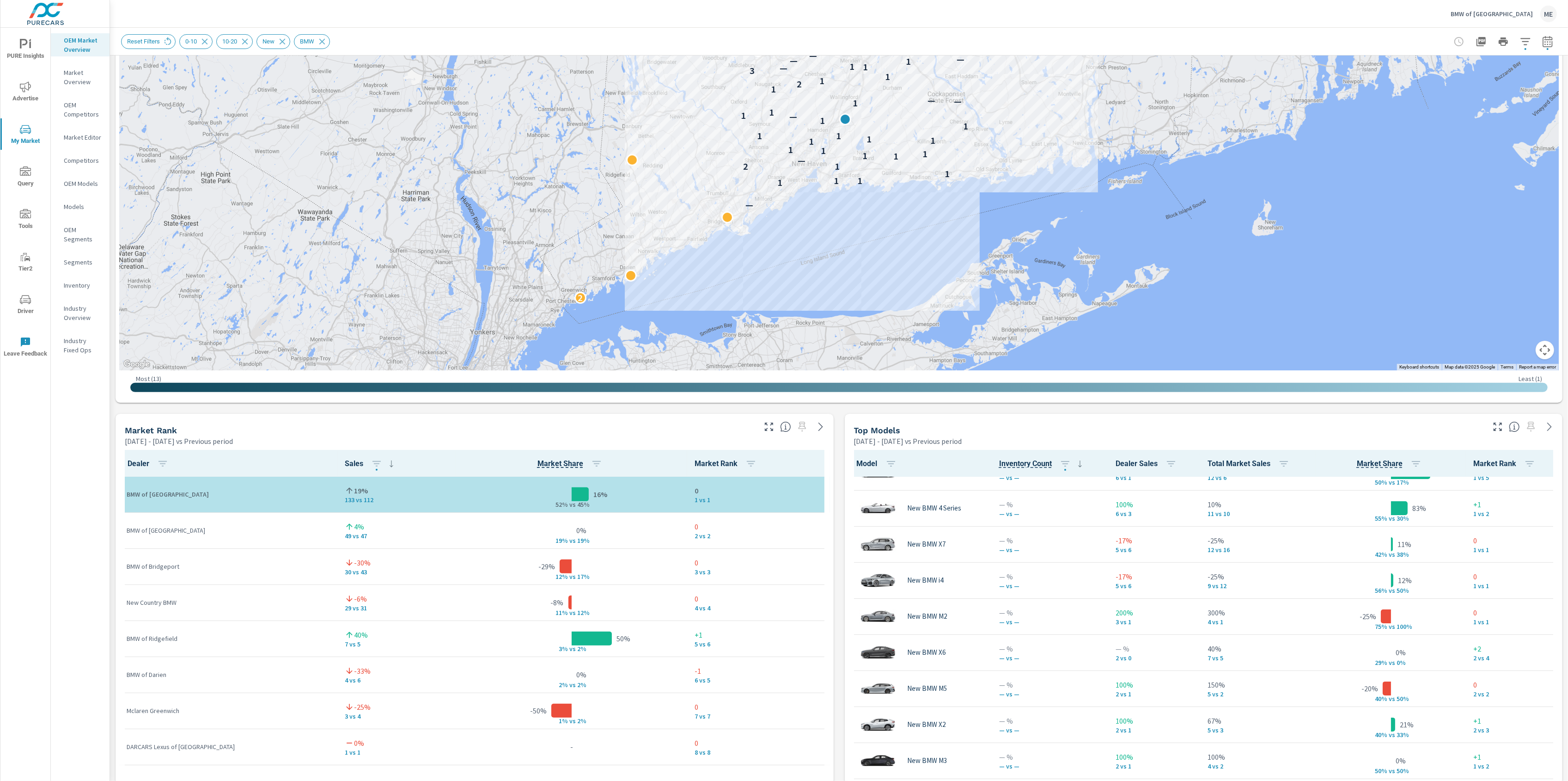
scroll to position [204, 0]
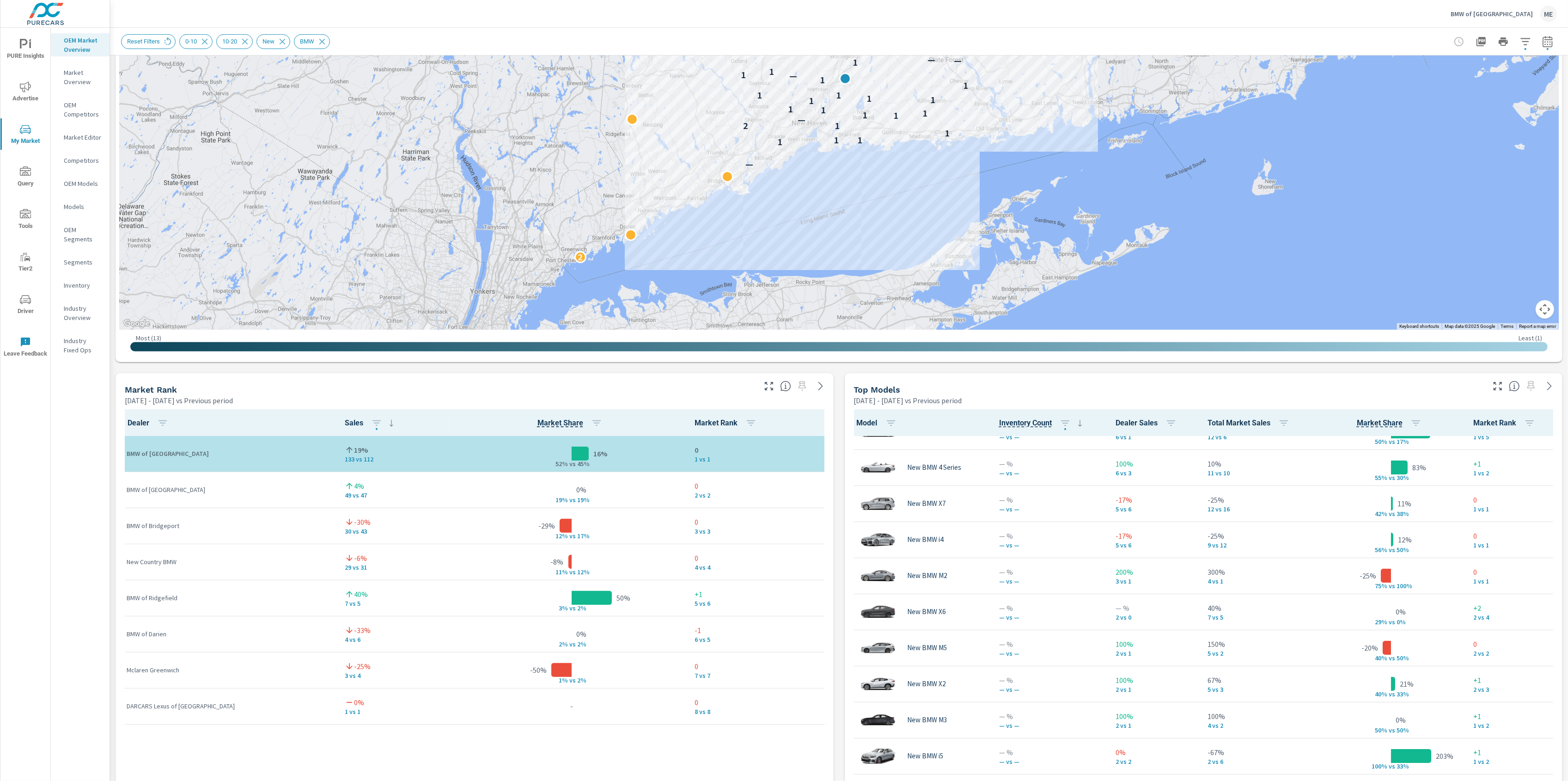
click at [478, 43] on div "Reset Filters 0-10 10-20 New BMW" at bounding box center [775, 42] width 1307 height 15
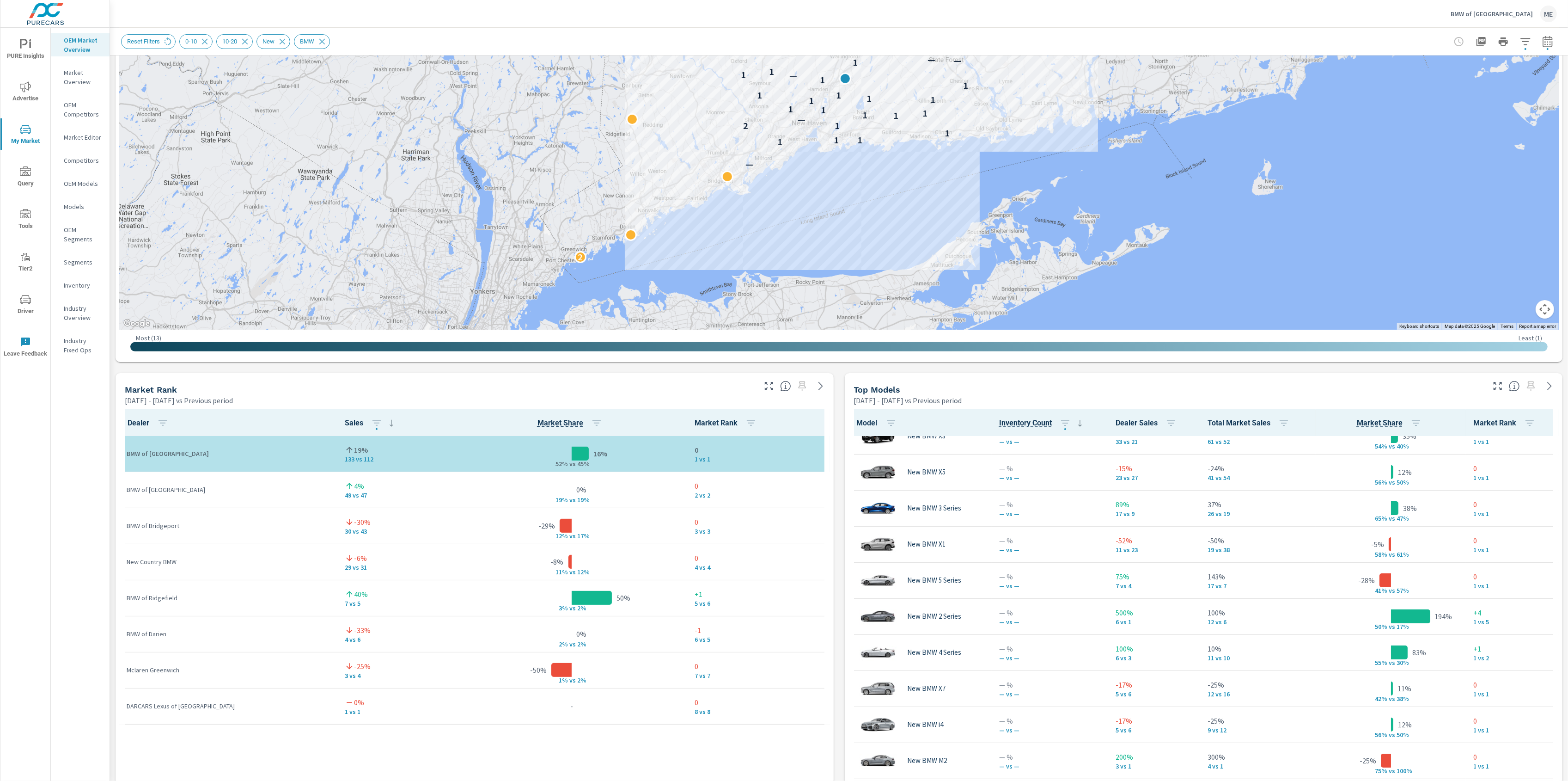
scroll to position [0, 0]
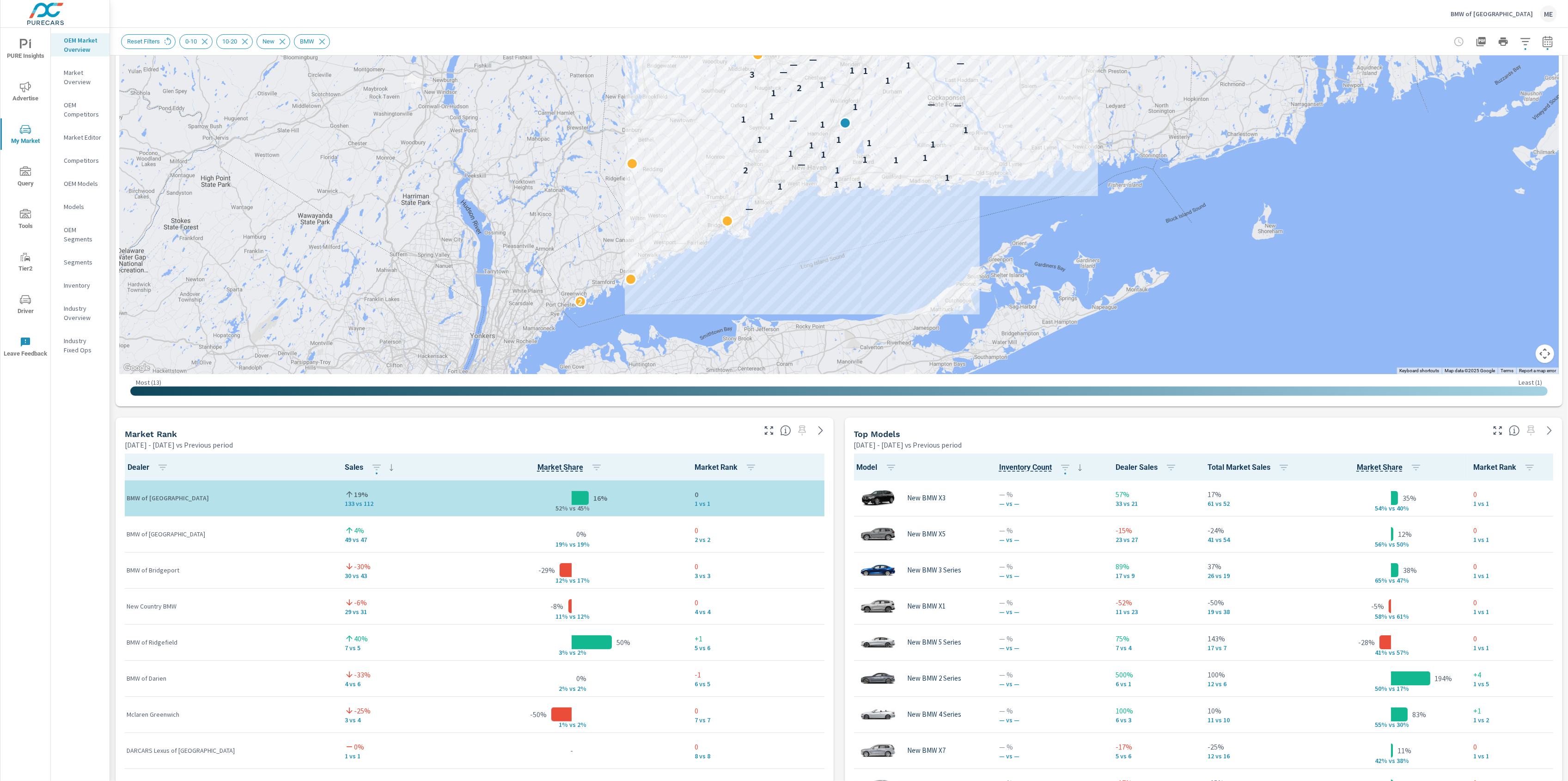
click at [842, 615] on div "Market View Apr 01, 2025 - Jun 30, 2025 vs Previous period ← Move left → Move r…" at bounding box center [839, 609] width 1458 height 1583
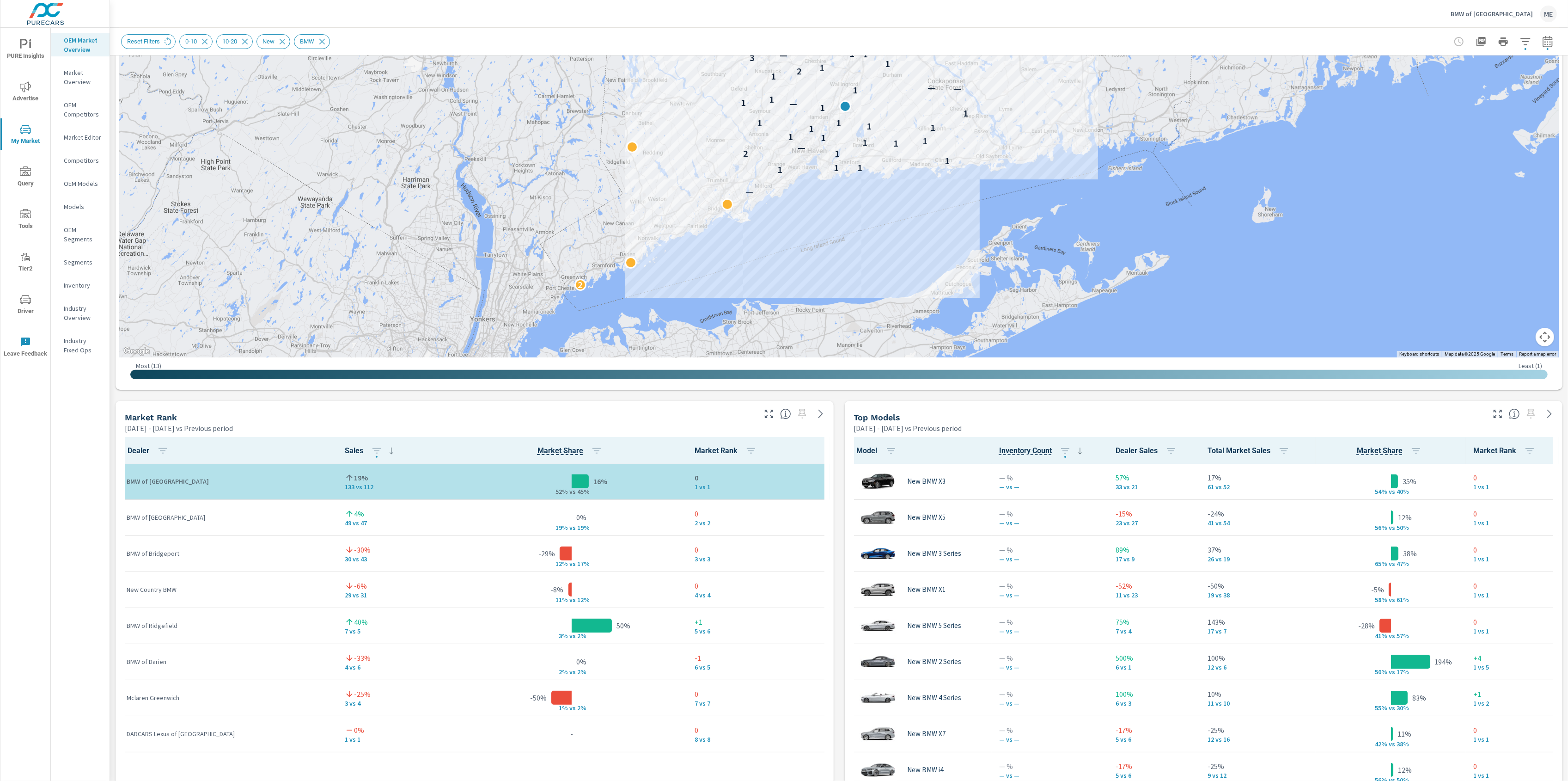
click at [840, 747] on div "Market View Apr 01, 2025 - Jun 30, 2025 vs Previous period ← Move left → Move r…" at bounding box center [839, 593] width 1458 height 1583
click at [839, 741] on div "Market View Apr 01, 2025 - Jun 30, 2025 vs Previous period ← Move left → Move r…" at bounding box center [839, 593] width 1458 height 1583
click at [89, 81] on p "Market Overview" at bounding box center [83, 77] width 39 height 18
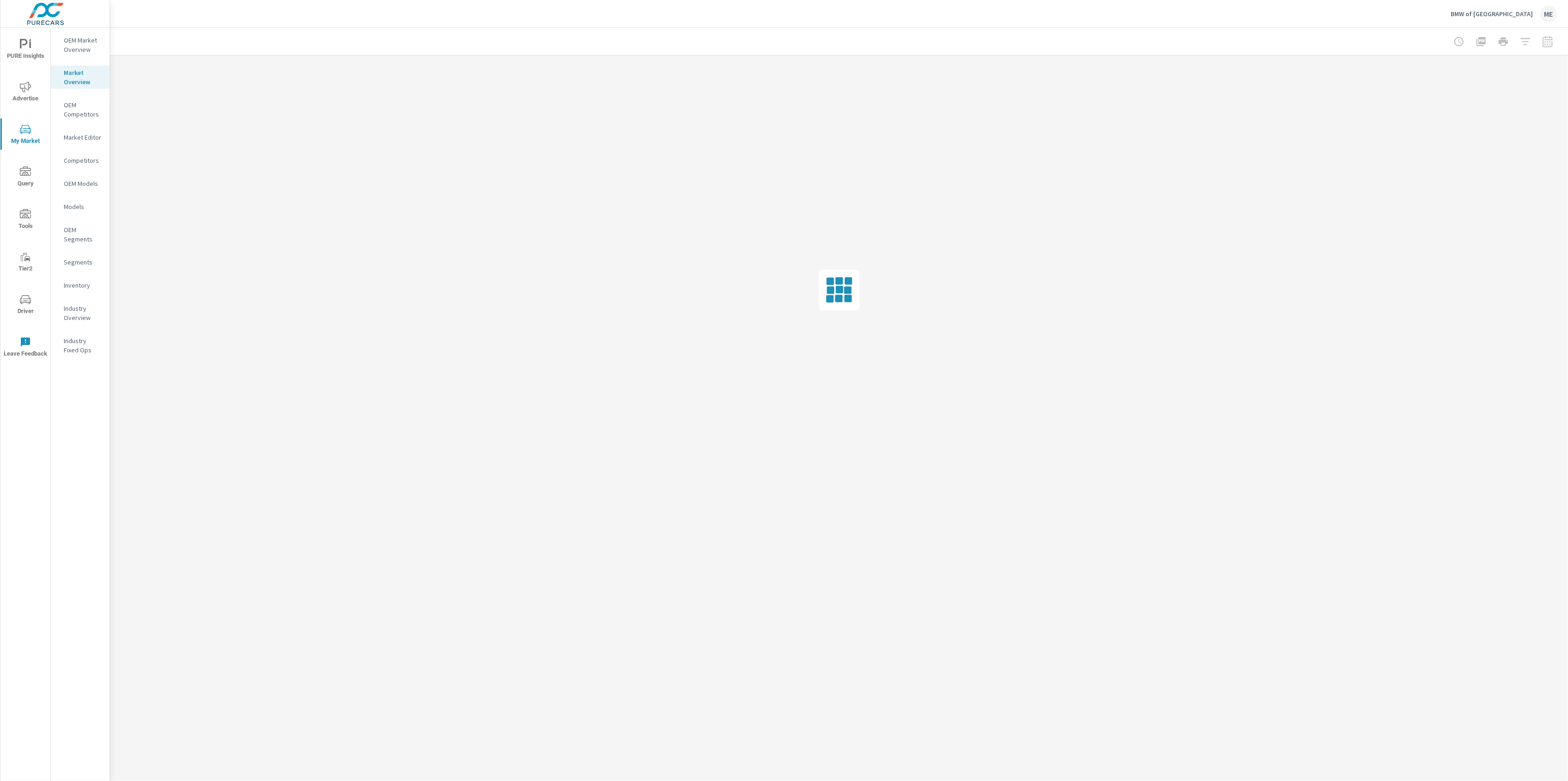
click at [915, 30] on div at bounding box center [839, 41] width 1436 height 28
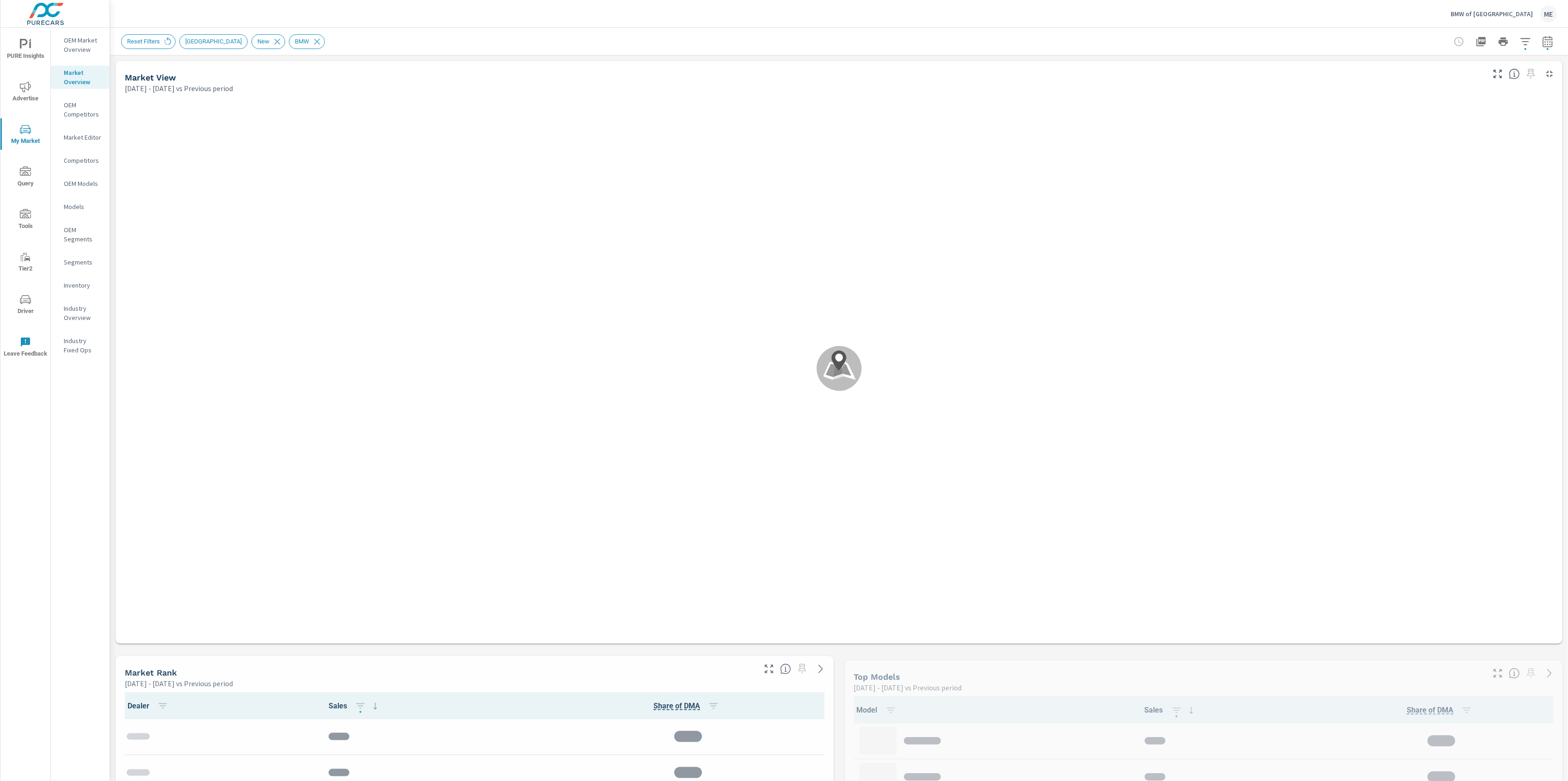
click at [916, 30] on div "Reset Filters LOS ANGELES New BMW" at bounding box center [839, 41] width 1436 height 28
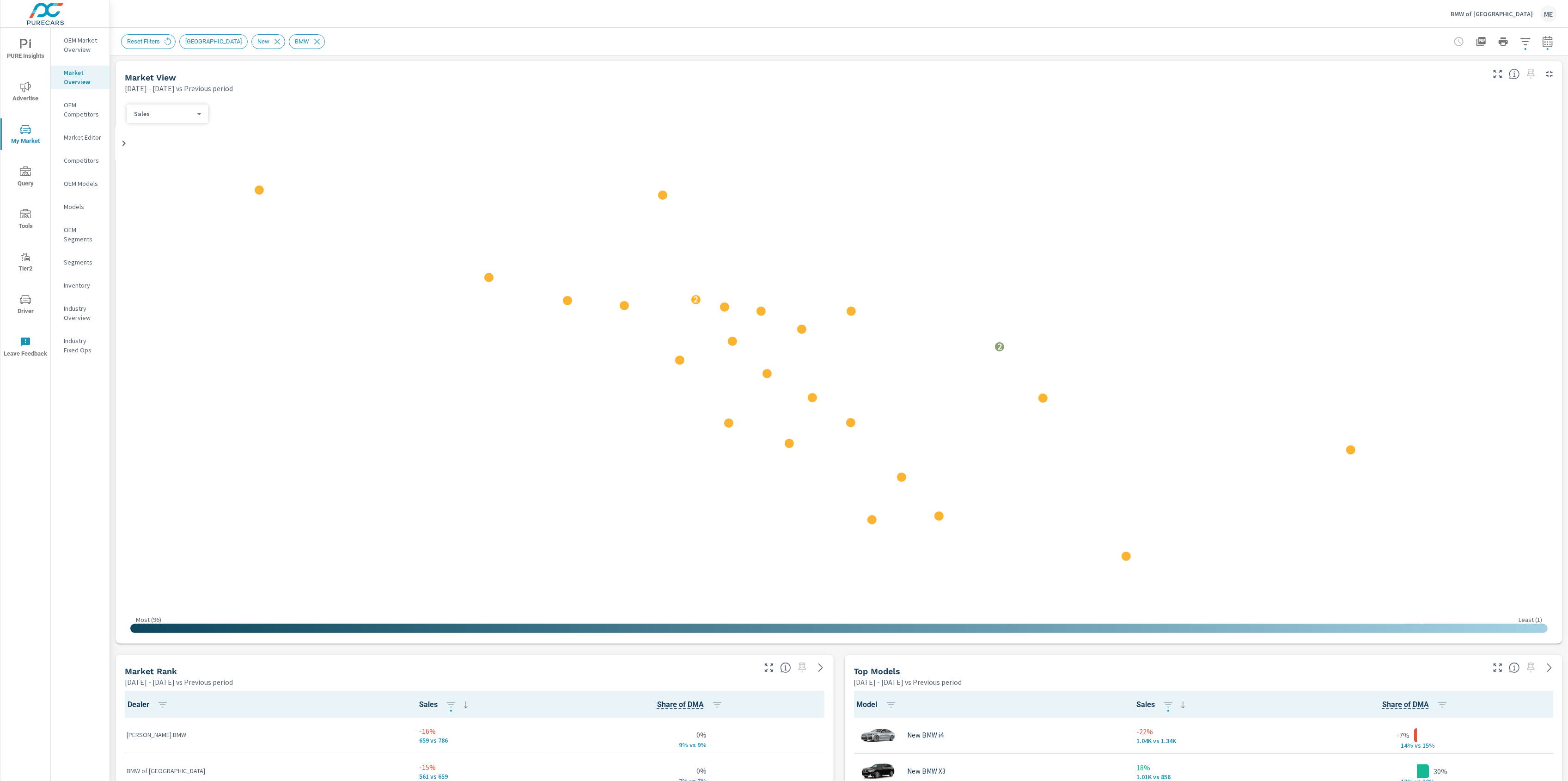
scroll to position [1, 0]
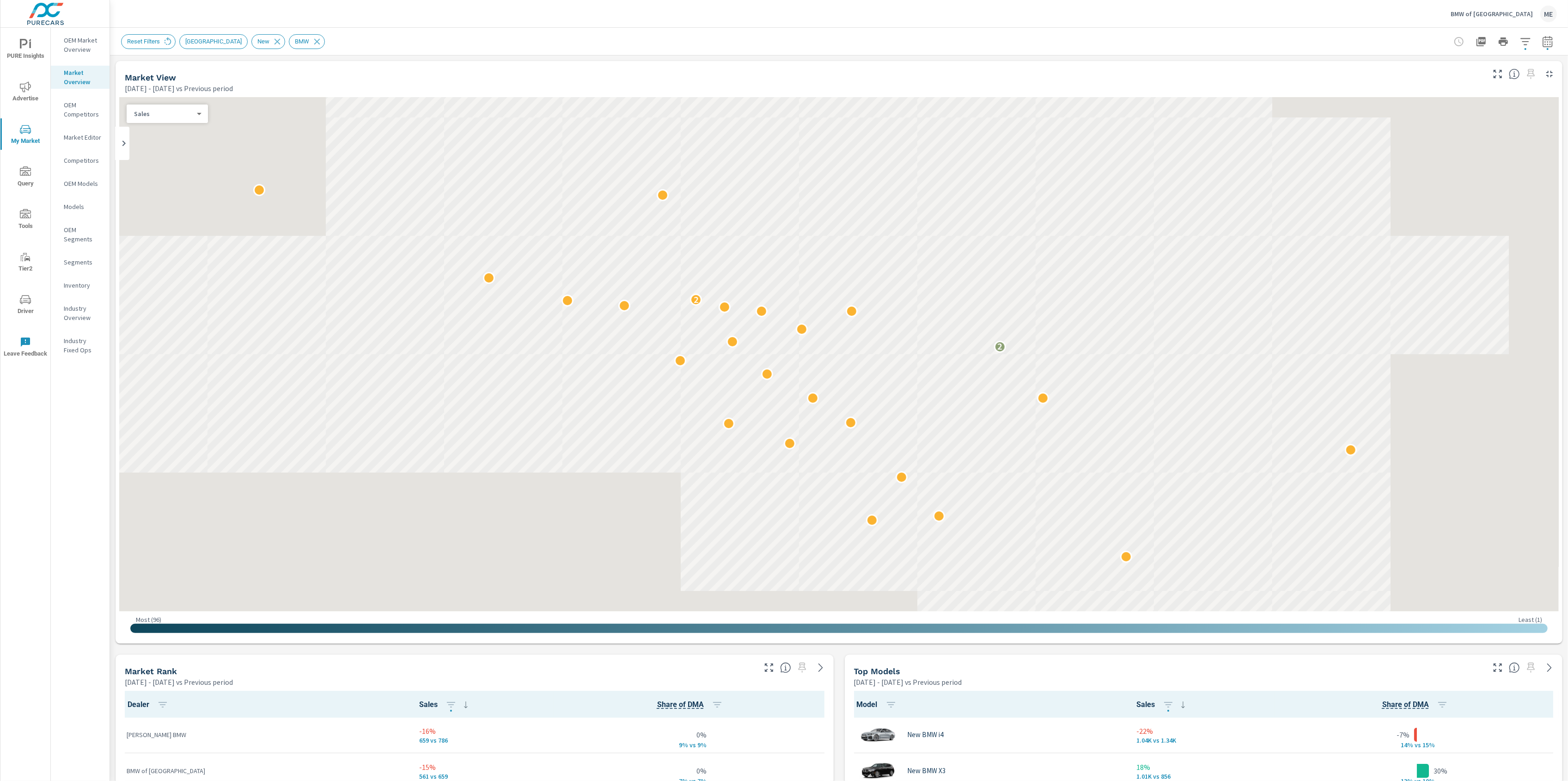
scroll to position [1, 0]
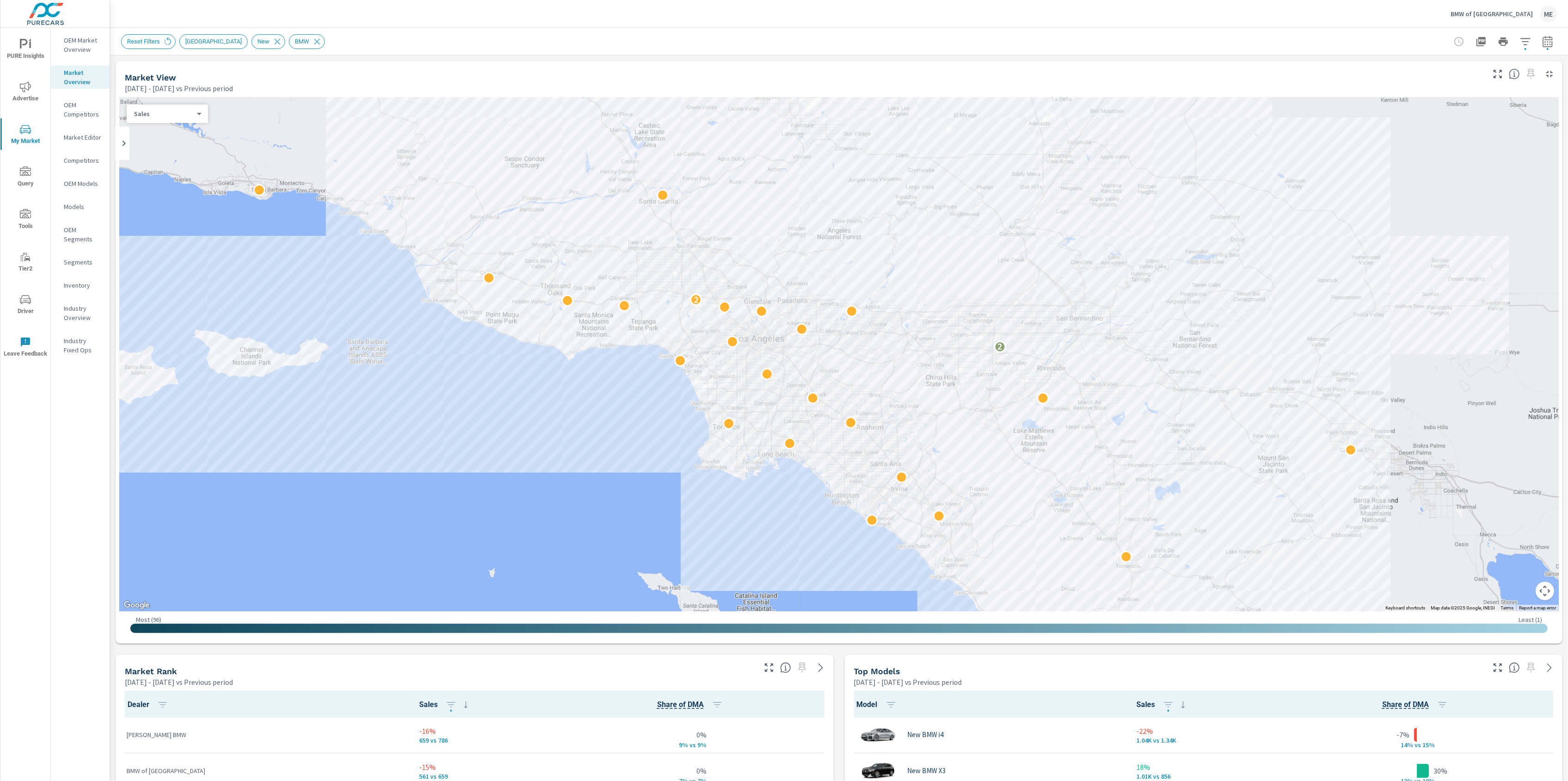
click at [1527, 39] on icon "button" at bounding box center [1525, 42] width 11 height 11
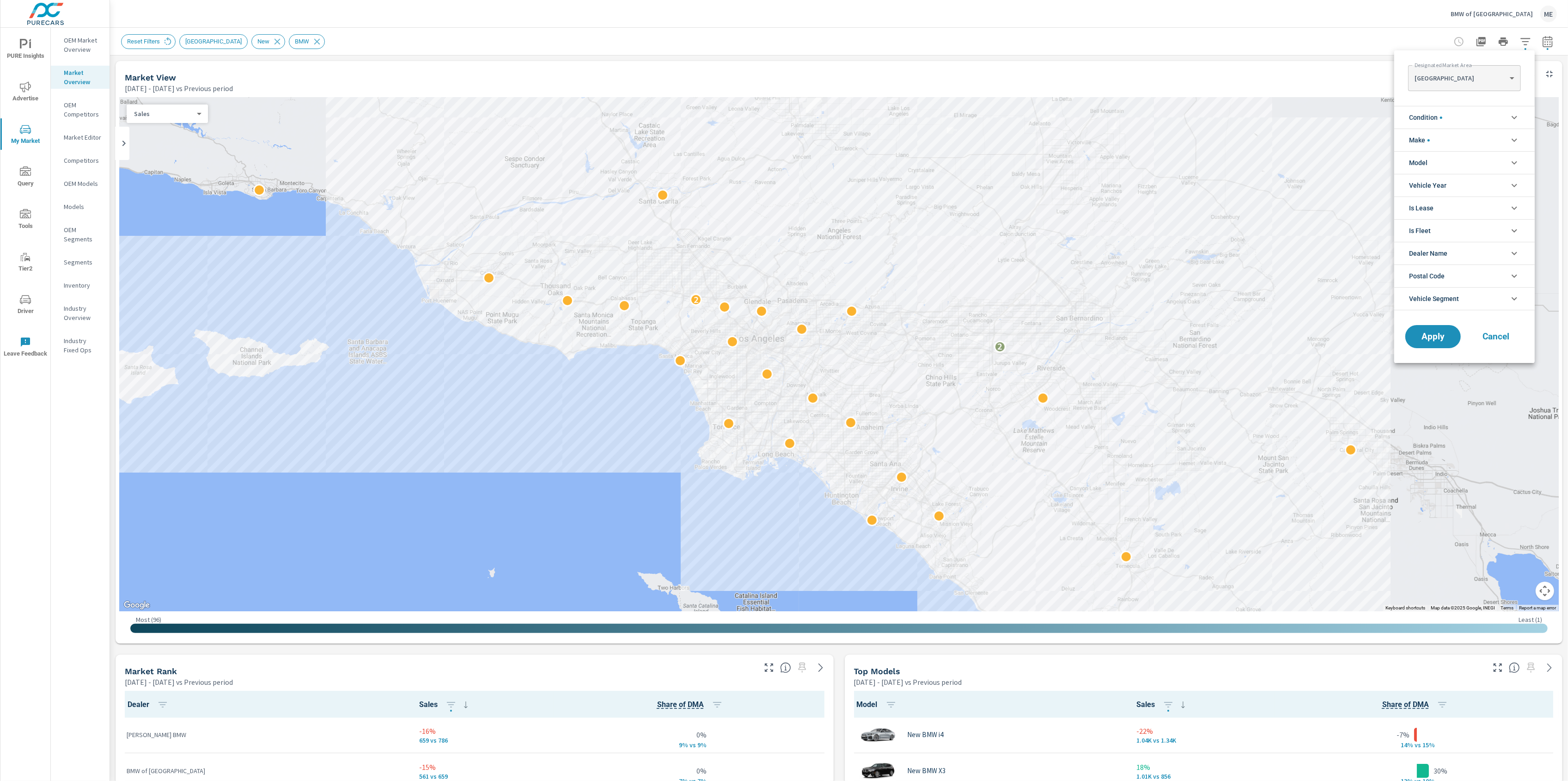
click at [1484, 75] on body "PURE Insights Advertise My Market Query Tools Tier2 Driver Leave Feedback OEM M…" at bounding box center [784, 390] width 1568 height 781
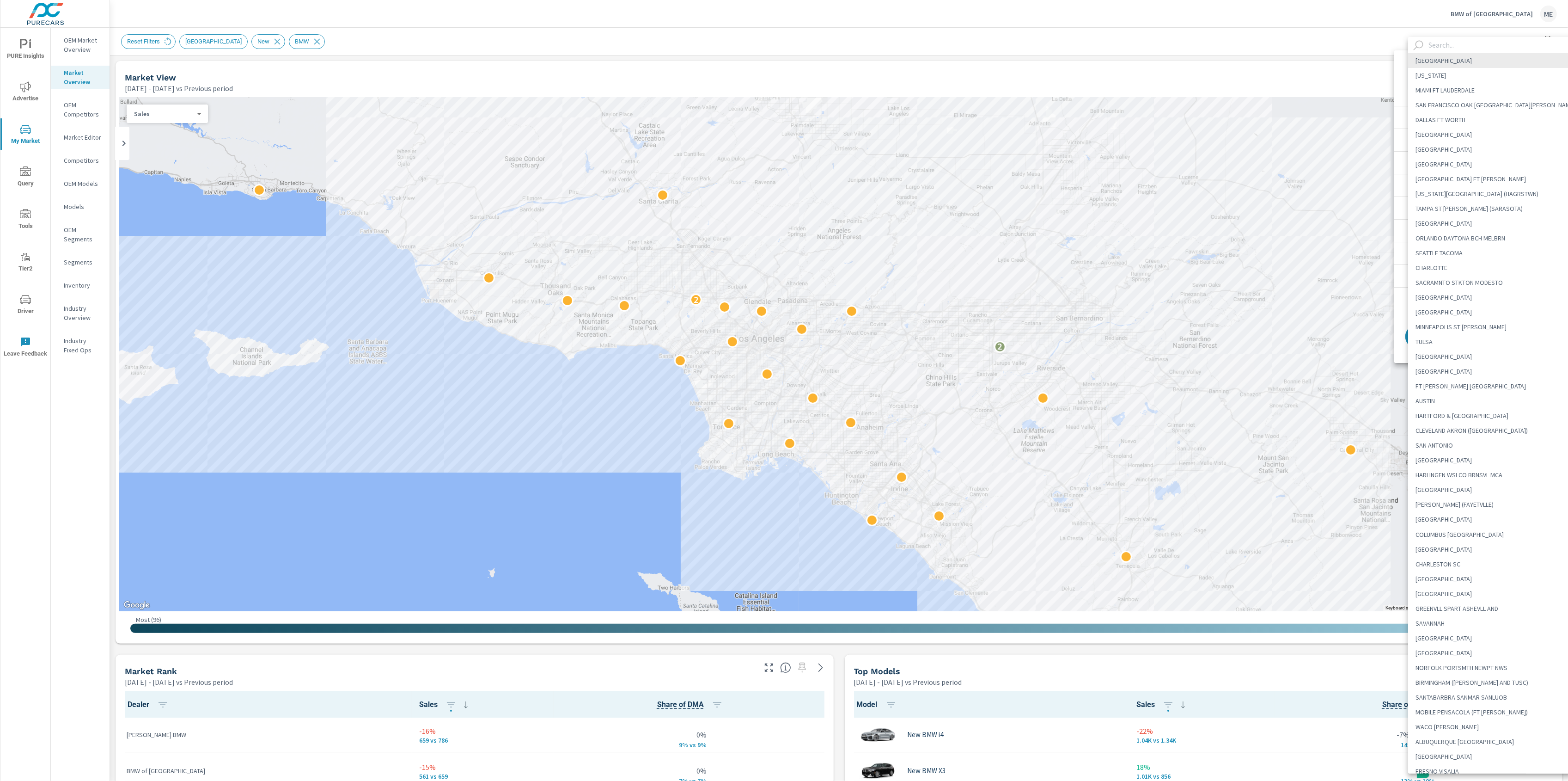
click at [1477, 48] on input "text" at bounding box center [1504, 45] width 158 height 16
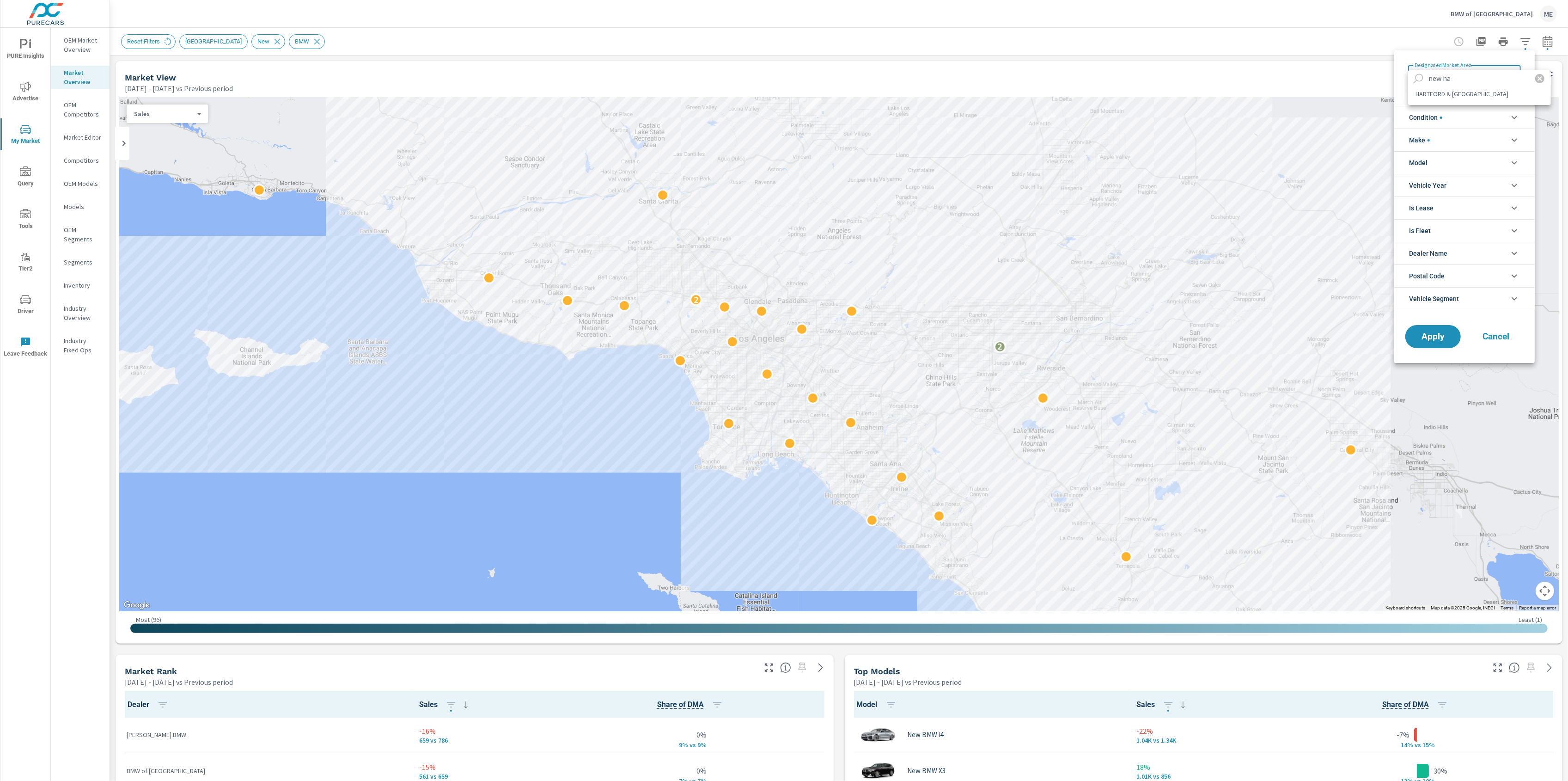
type input "new ha"
drag, startPoint x: 1457, startPoint y: 102, endPoint x: 1458, endPoint y: 91, distance: 11.0
click at [1458, 91] on ul "new ha HARTFORD & NEW HAVEN" at bounding box center [1479, 88] width 143 height 35
click at [1458, 91] on li "HARTFORD & NEW HAVEN" at bounding box center [1479, 94] width 143 height 15
type Area "HARTFORD & NEW HAVEN"
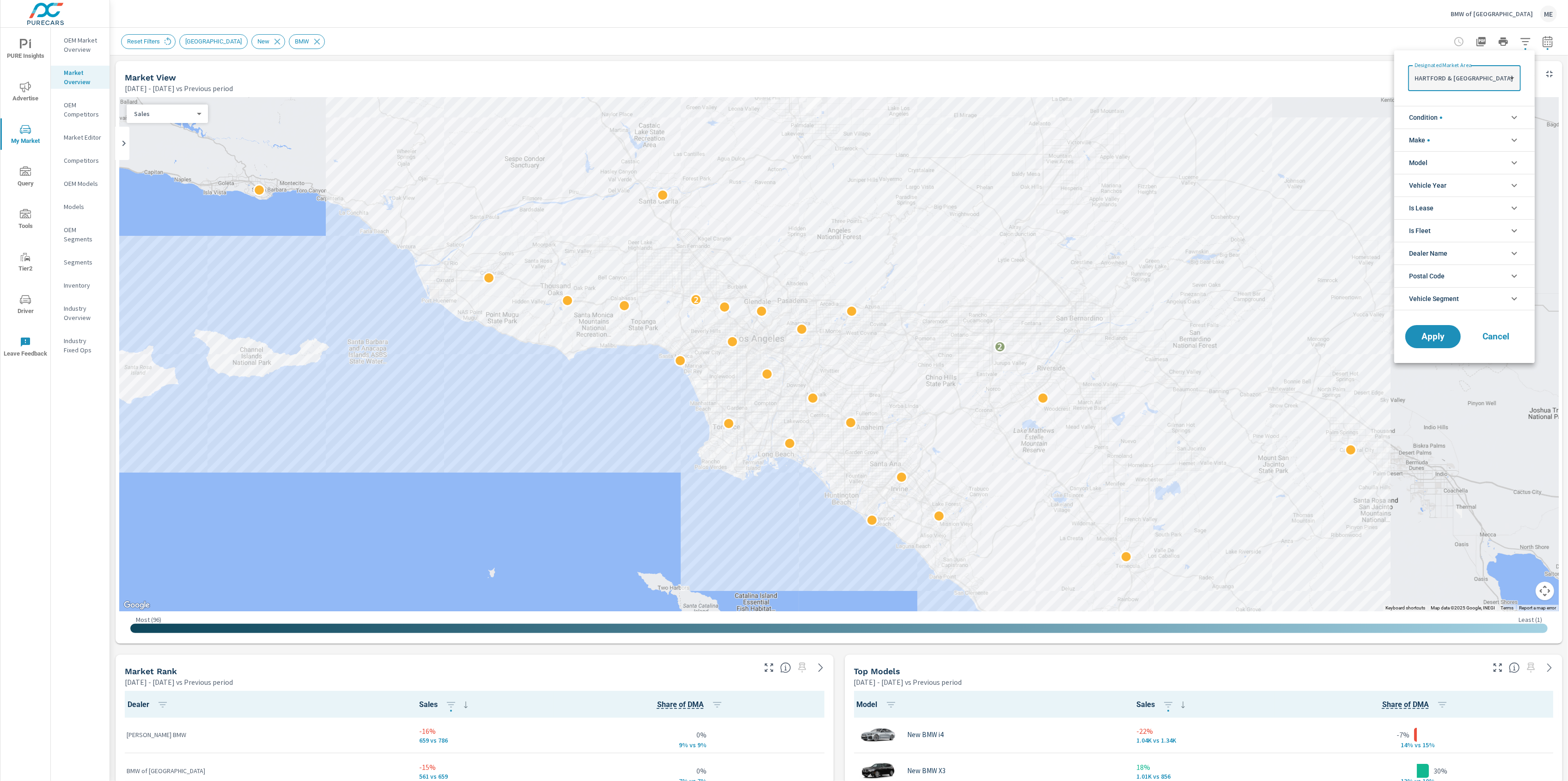
click at [1437, 297] on span "Vehicle Segment" at bounding box center [1434, 298] width 50 height 22
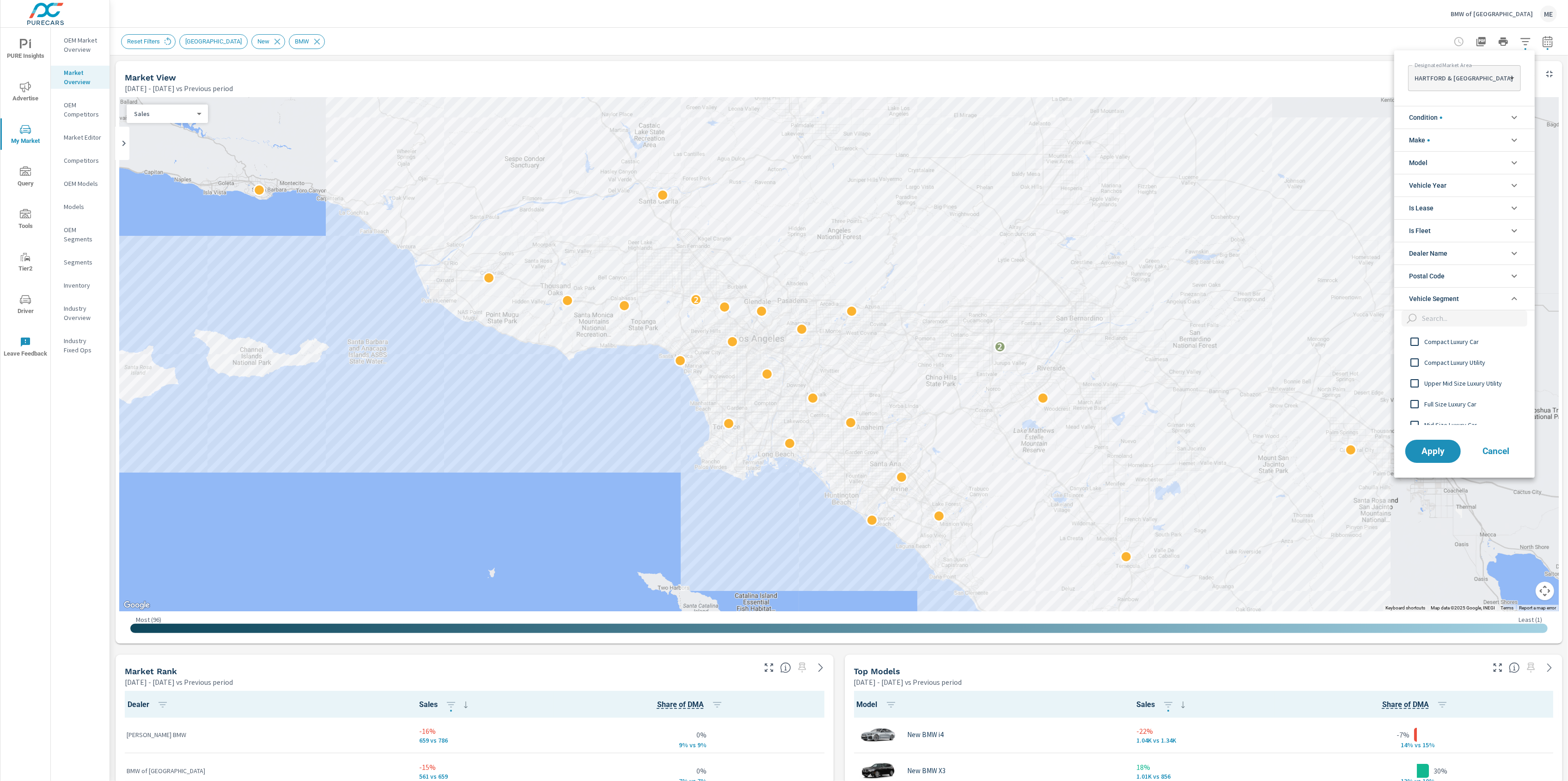
click at [1444, 318] on input "filter options" at bounding box center [1472, 318] width 109 height 16
type input "lux"
drag, startPoint x: 1461, startPoint y: 359, endPoint x: 1465, endPoint y: 380, distance: 21.4
click at [1465, 380] on div "Luxury Sport Compact Luxury Car Compact Luxury Utility Subcompact Luxury Car Mi…" at bounding box center [1463, 429] width 138 height 208
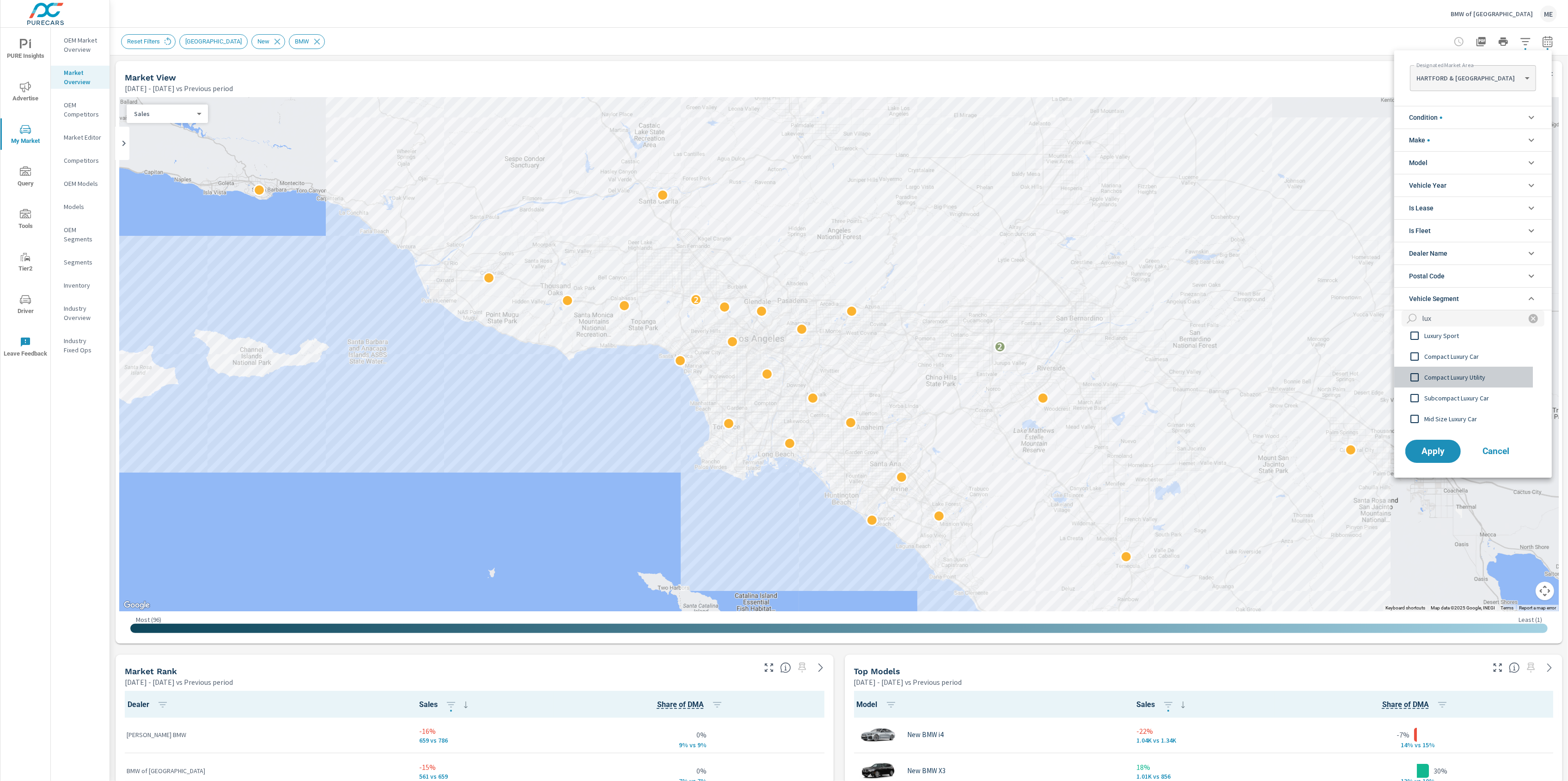
click at [1465, 380] on span "Compact Luxury Utility" at bounding box center [1474, 377] width 101 height 11
click at [1439, 455] on span "Apply" at bounding box center [1433, 451] width 38 height 9
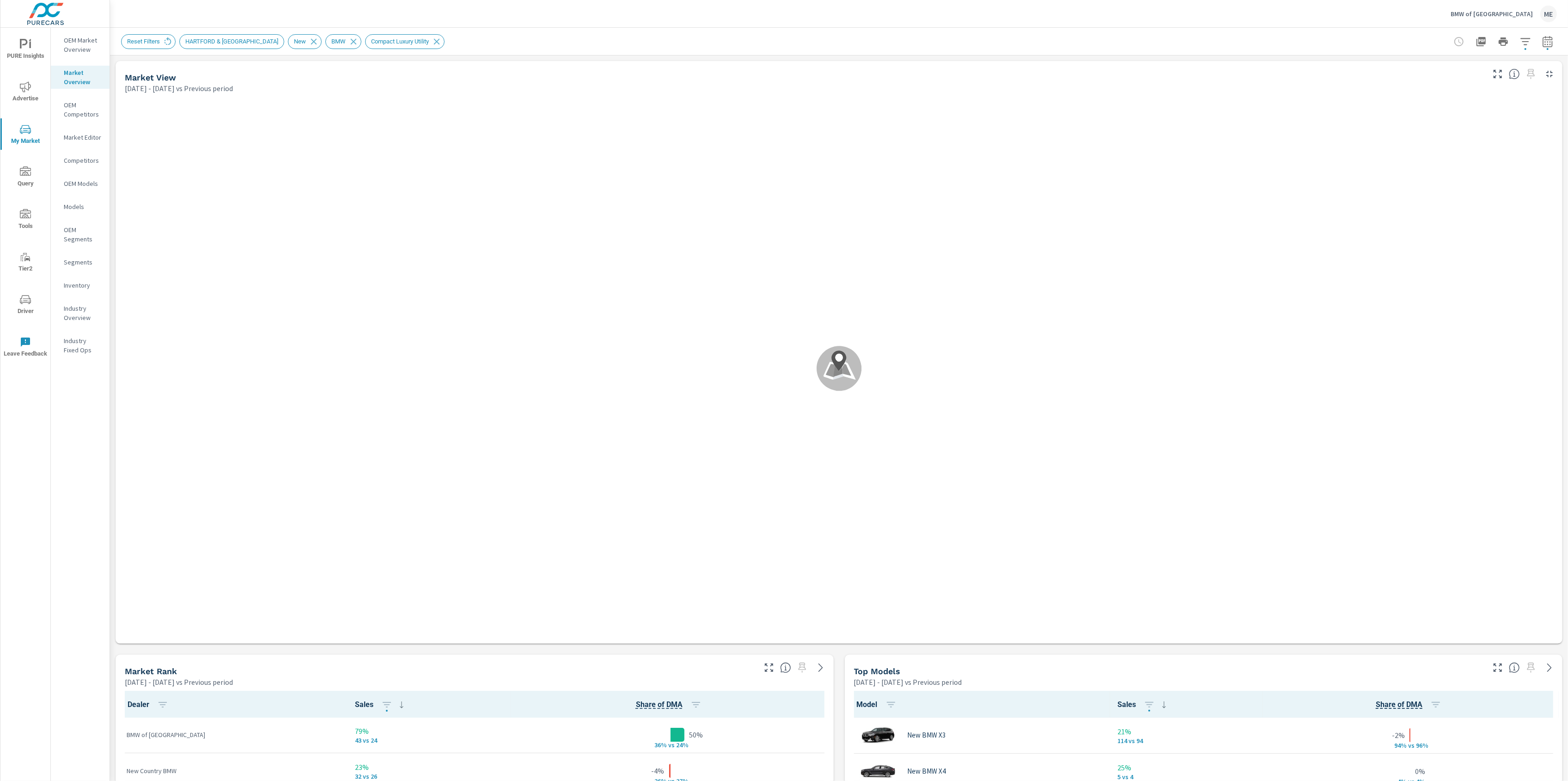
scroll to position [1, 0]
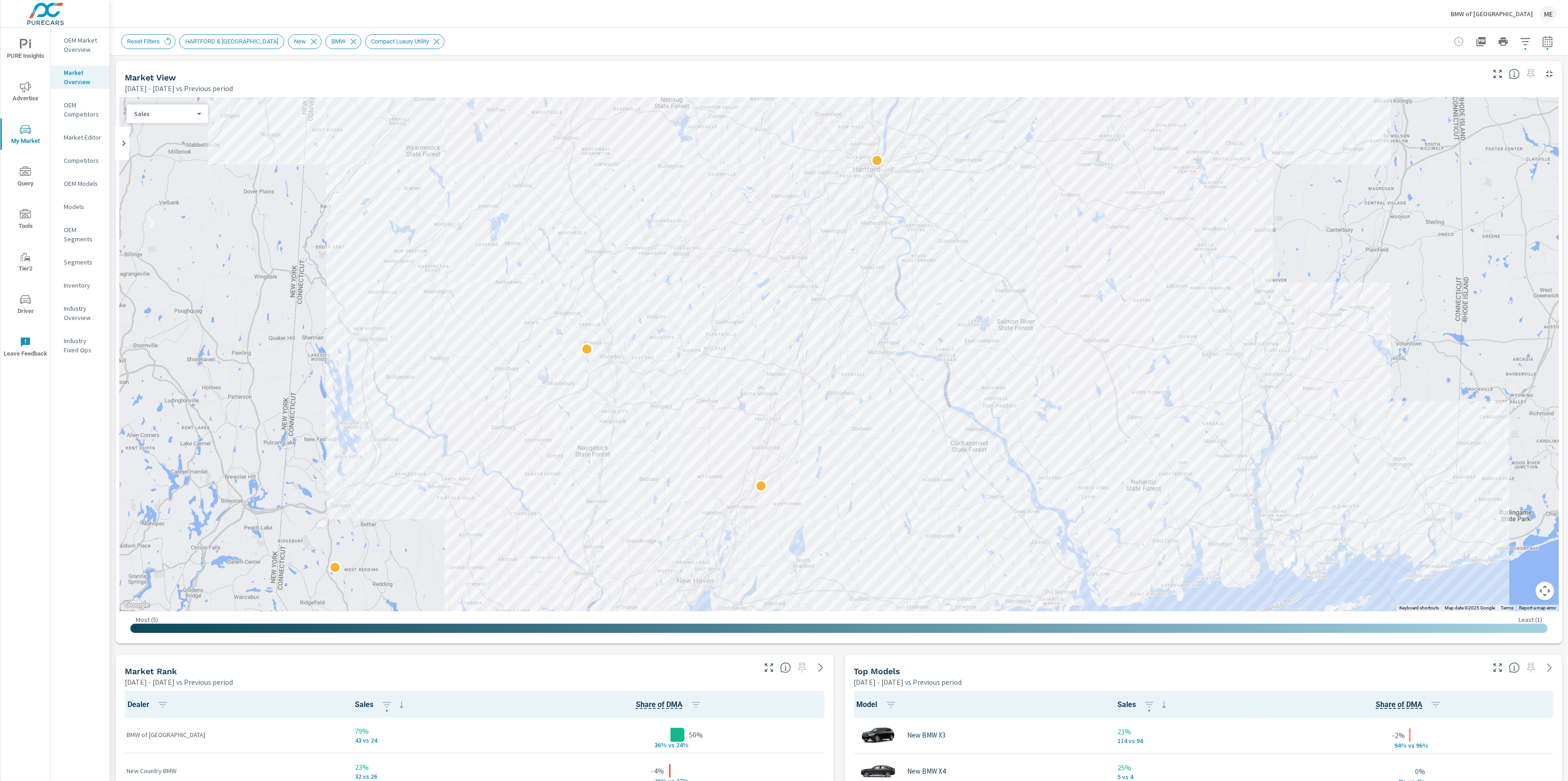
click at [1527, 40] on icon "button" at bounding box center [1525, 42] width 11 height 11
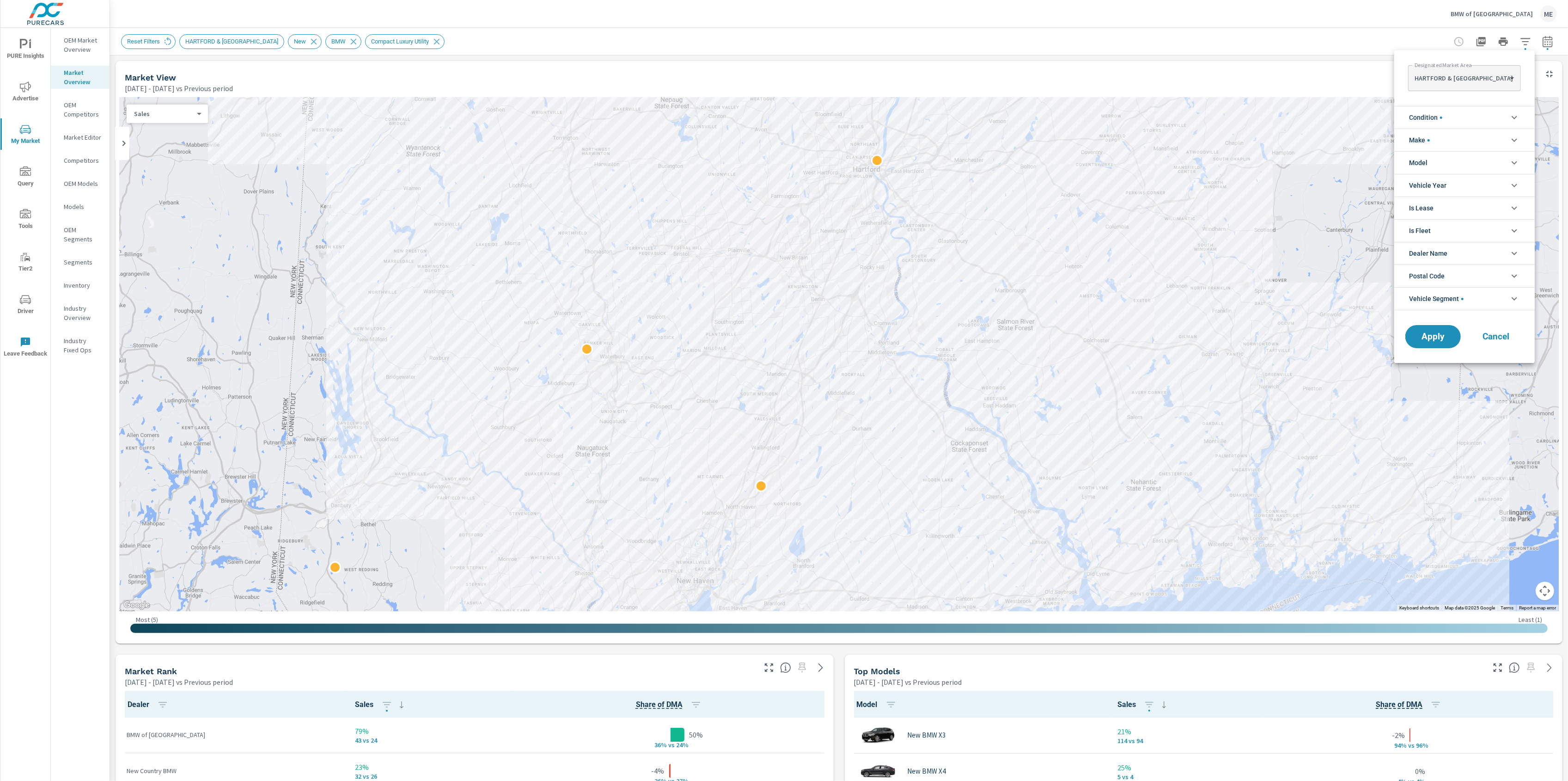
scroll to position [21, 0]
click at [1439, 137] on li "Make" at bounding box center [1464, 140] width 140 height 23
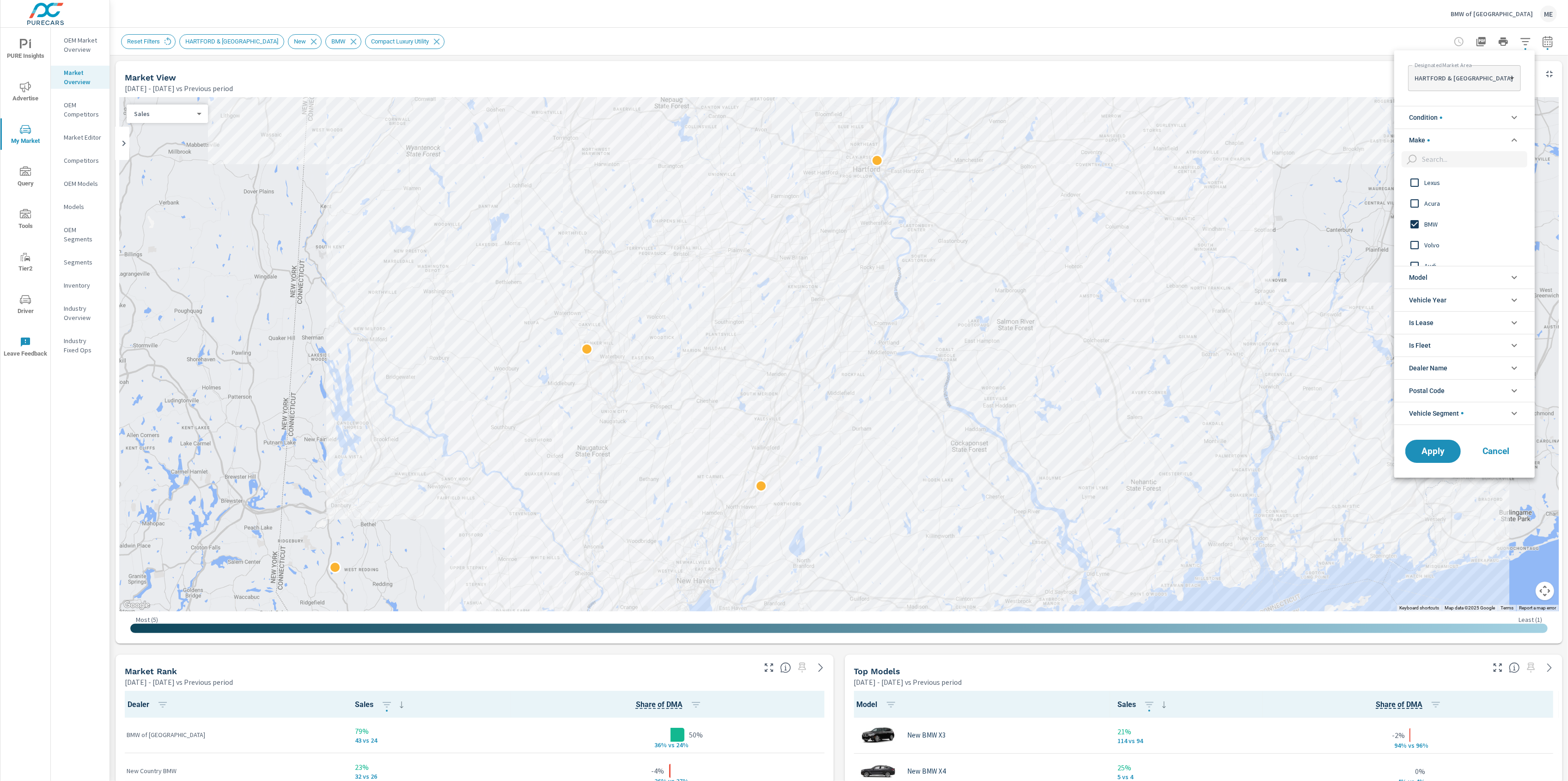
click at [1413, 225] on input "filter options" at bounding box center [1414, 224] width 20 height 20
click at [1428, 448] on span "Apply" at bounding box center [1433, 451] width 38 height 9
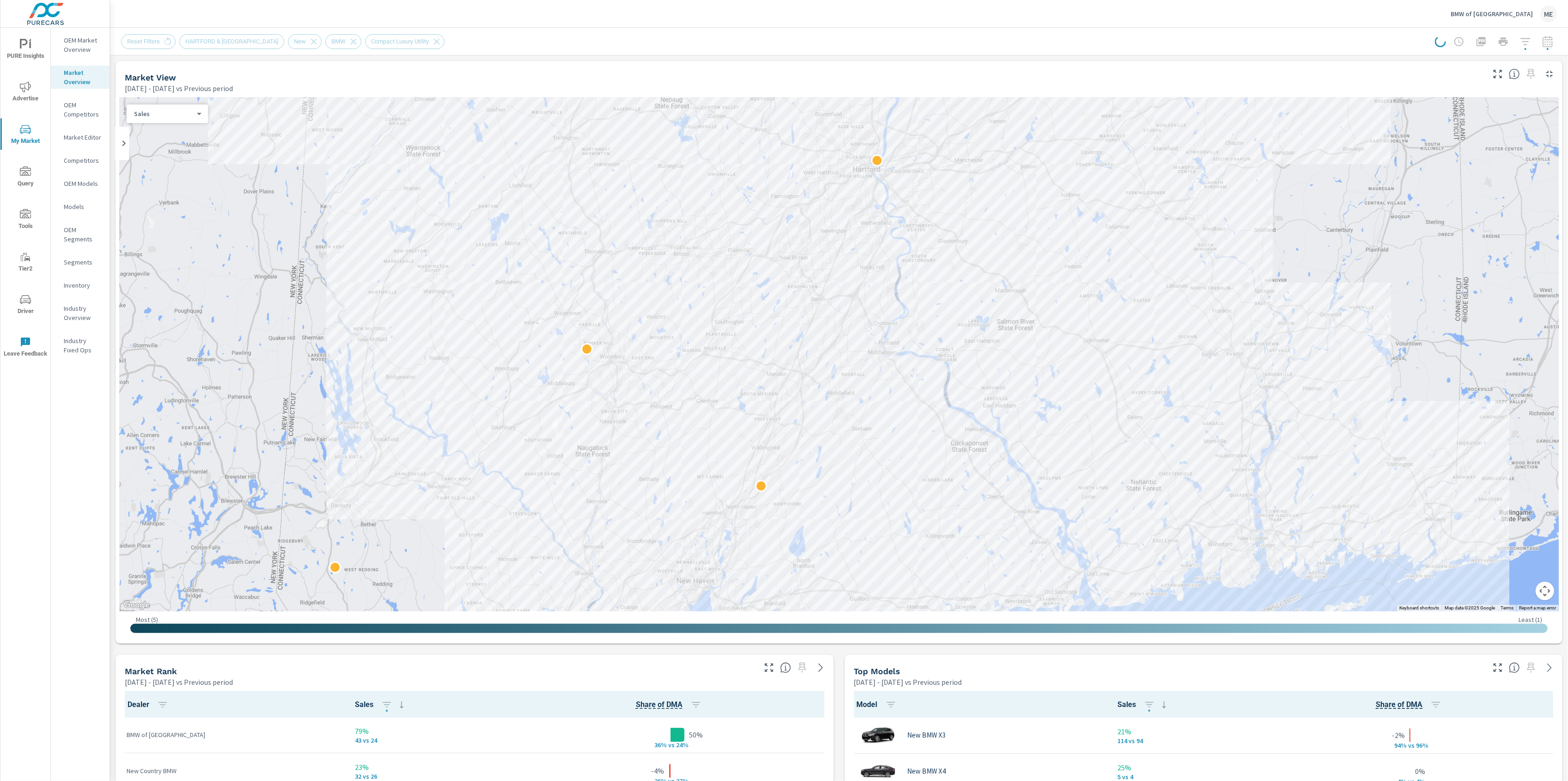
click at [845, 660] on div "Top Models Apr 01, 2025 - Jun 30, 2025 vs Previous period" at bounding box center [1166, 671] width 642 height 33
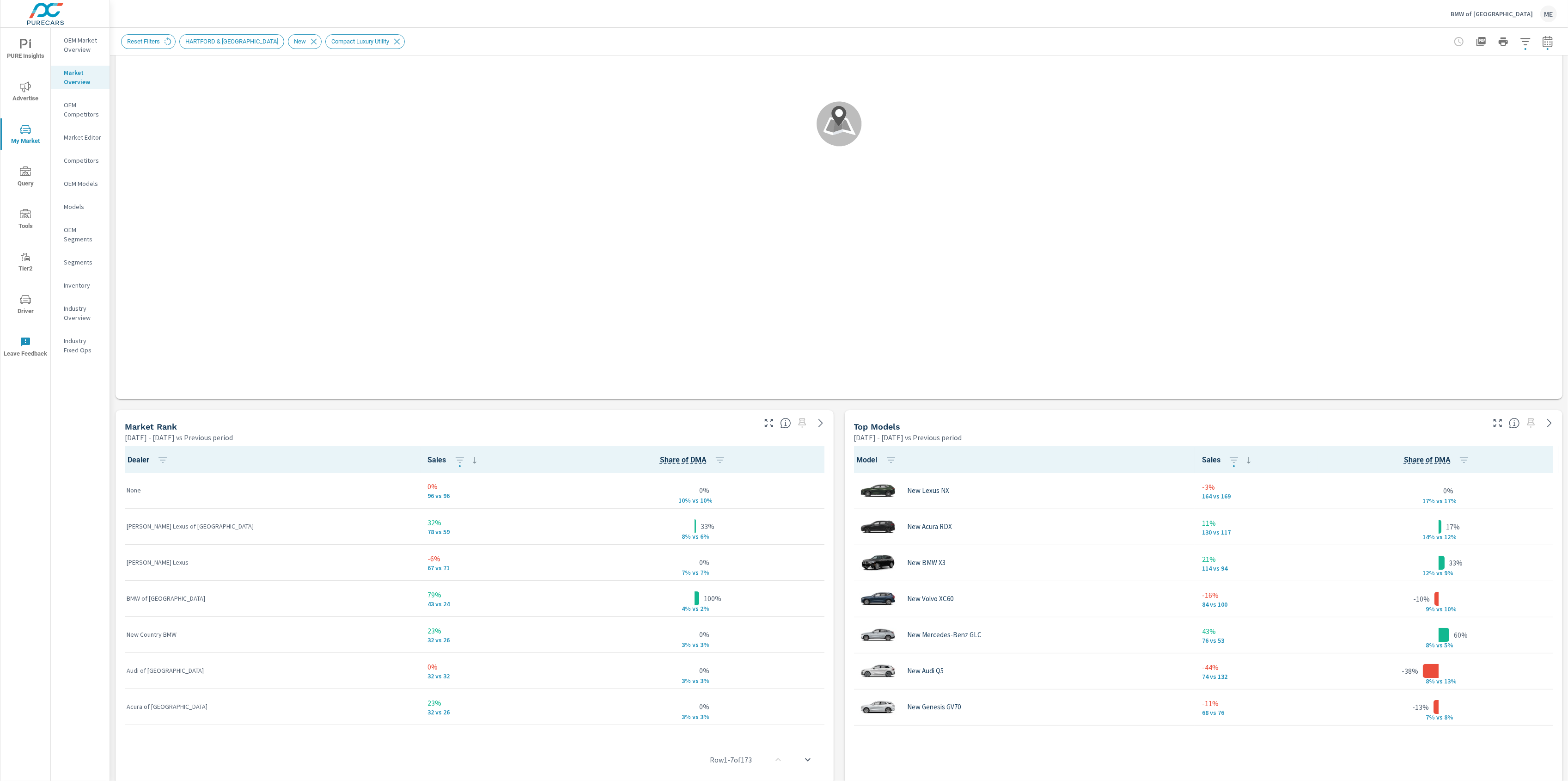
scroll to position [1, 0]
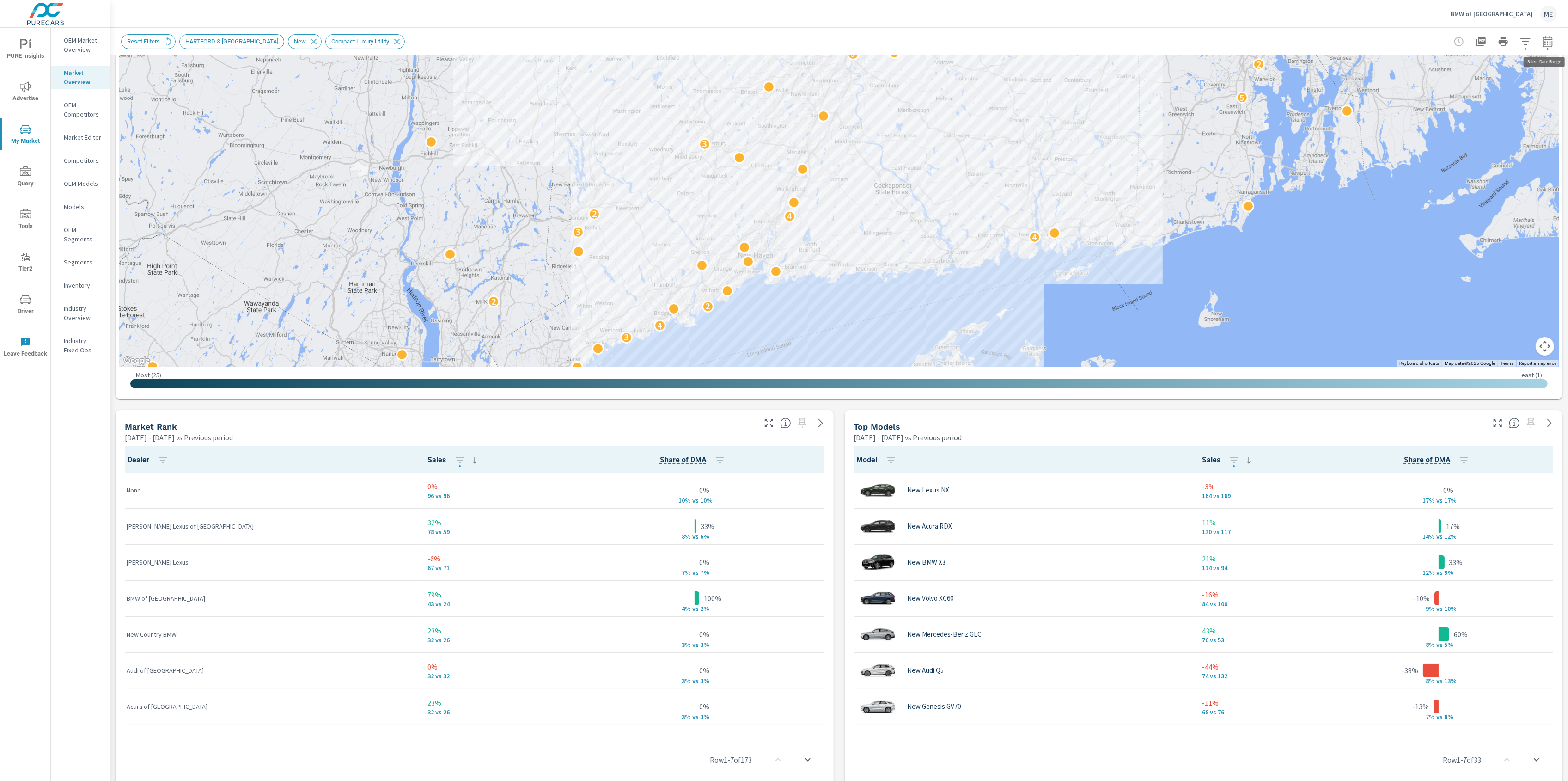
click at [1548, 43] on icon "button" at bounding box center [1548, 42] width 11 height 11
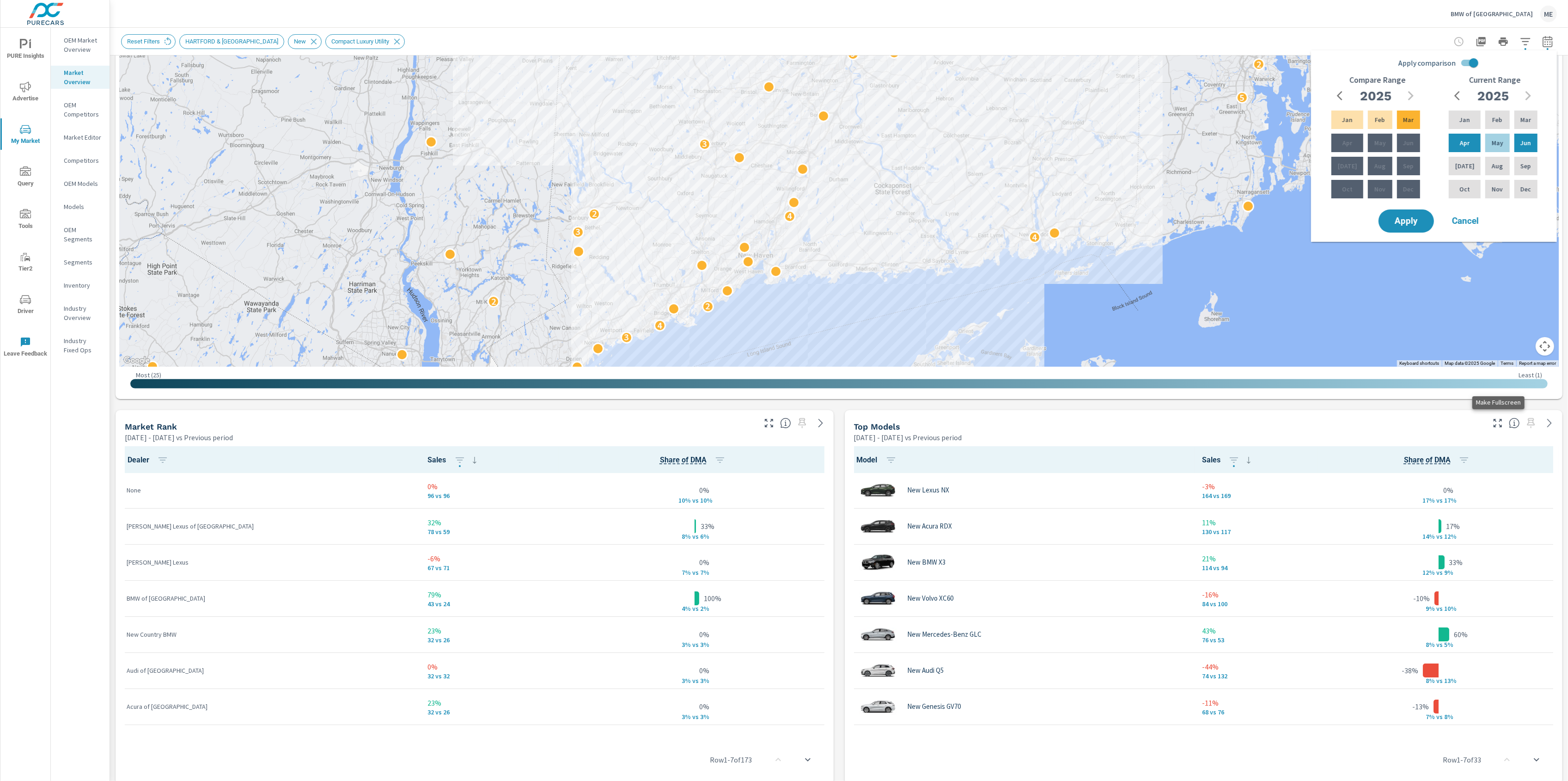
click at [1497, 418] on icon "button" at bounding box center [1498, 423] width 11 height 11
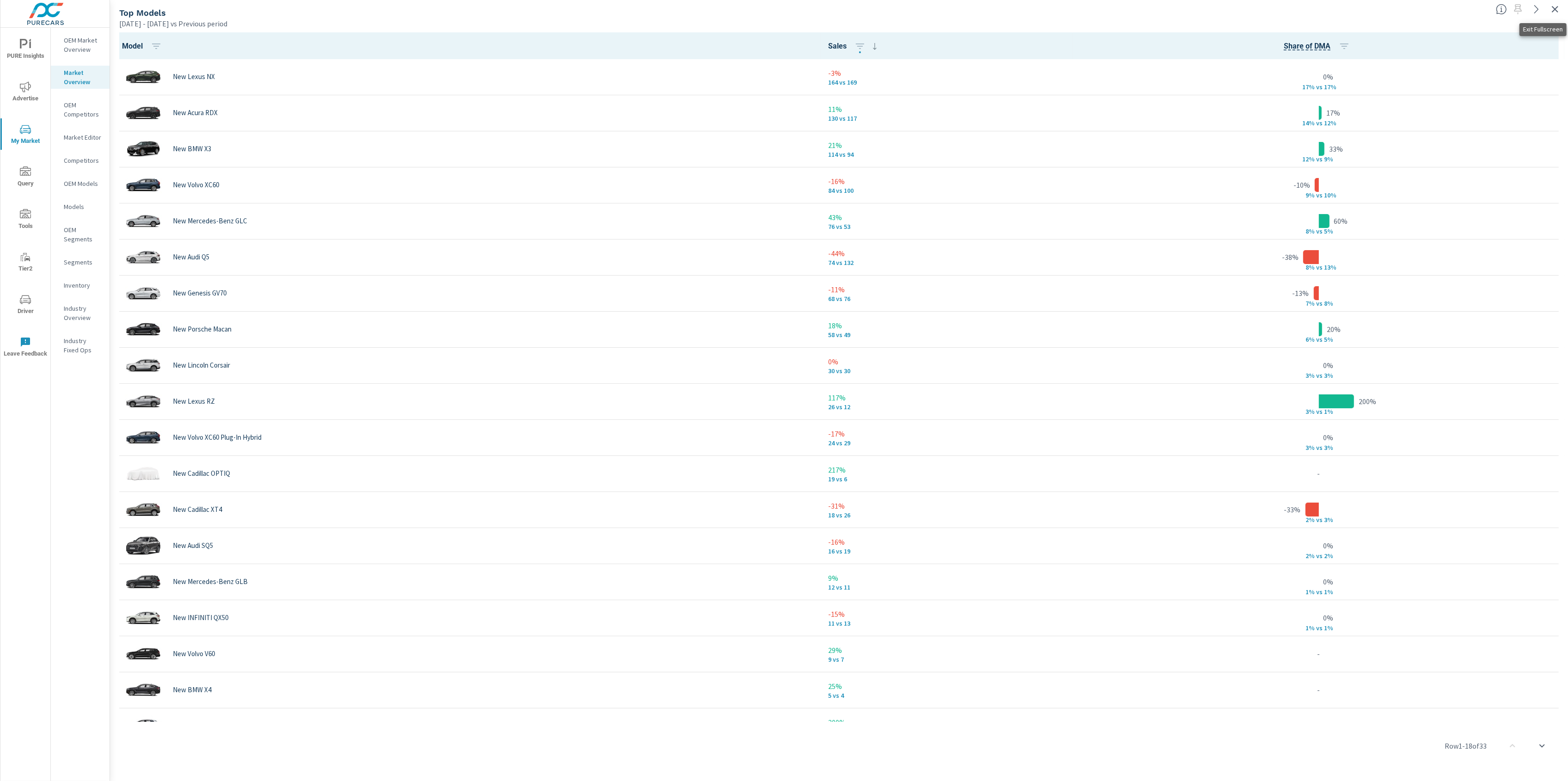
click at [1556, 8] on icon "button" at bounding box center [1555, 9] width 7 height 7
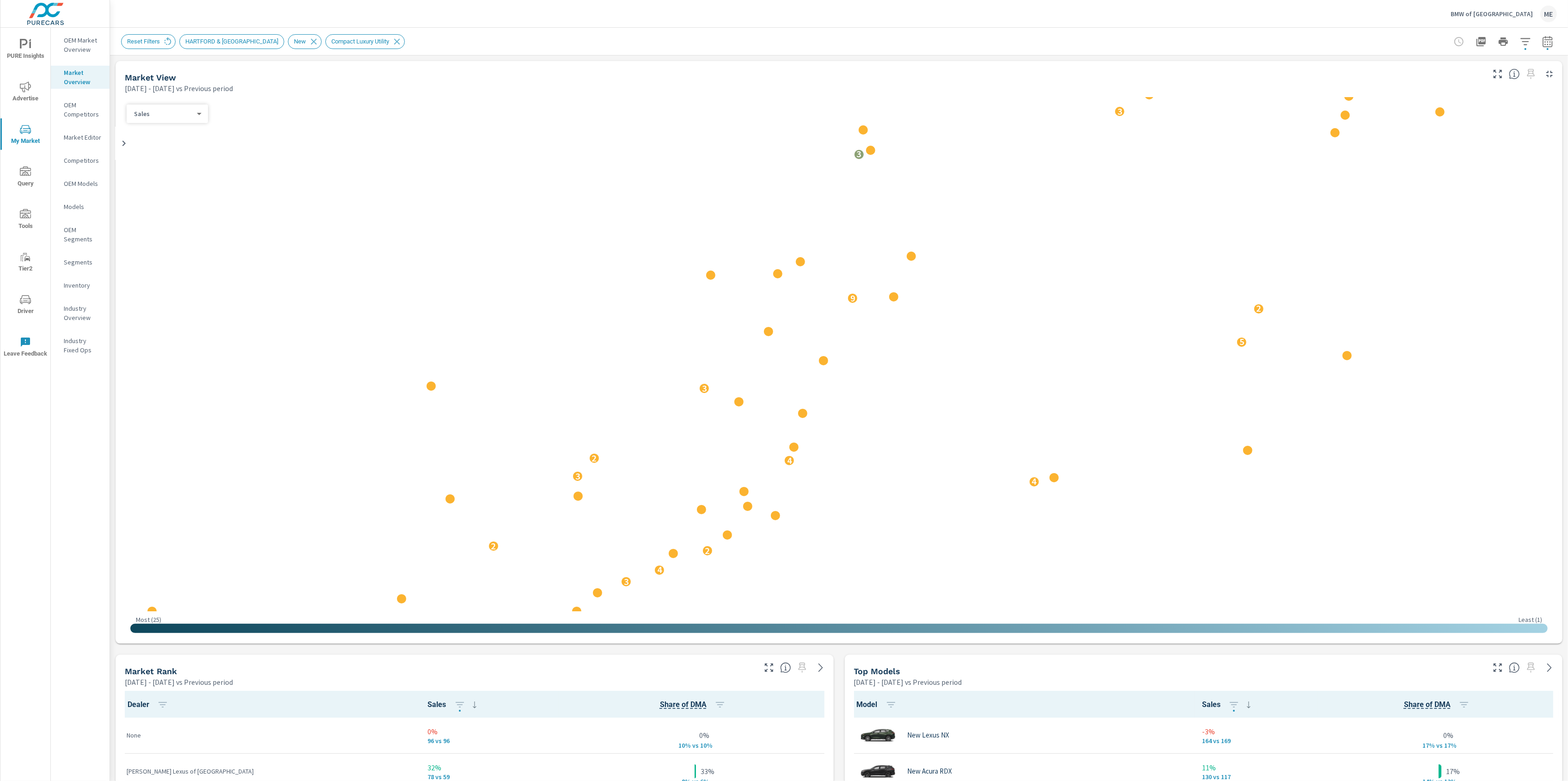
scroll to position [1, 0]
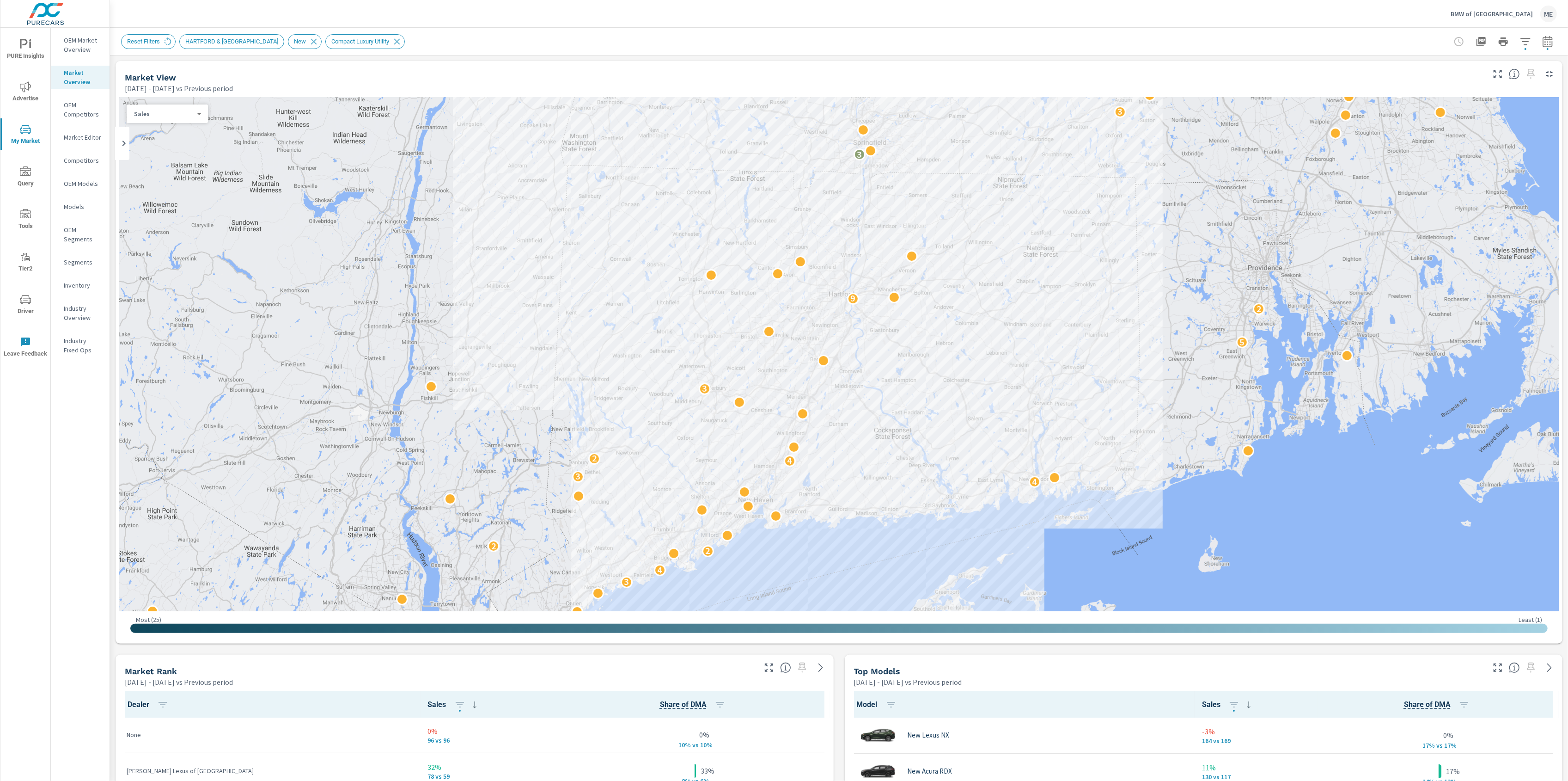
click at [1497, 663] on icon "button" at bounding box center [1498, 668] width 11 height 11
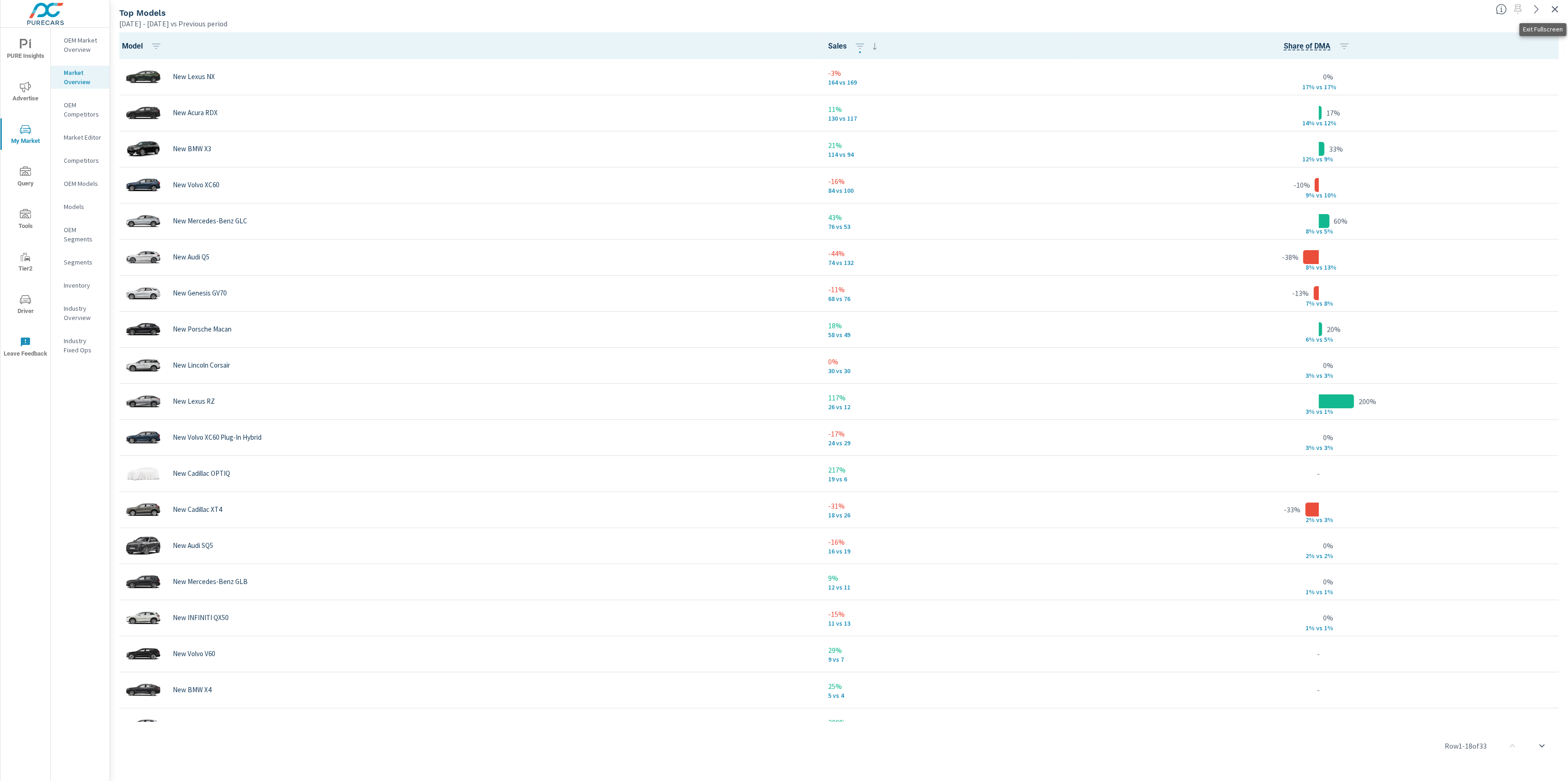
click at [1556, 5] on icon "button" at bounding box center [1555, 9] width 11 height 11
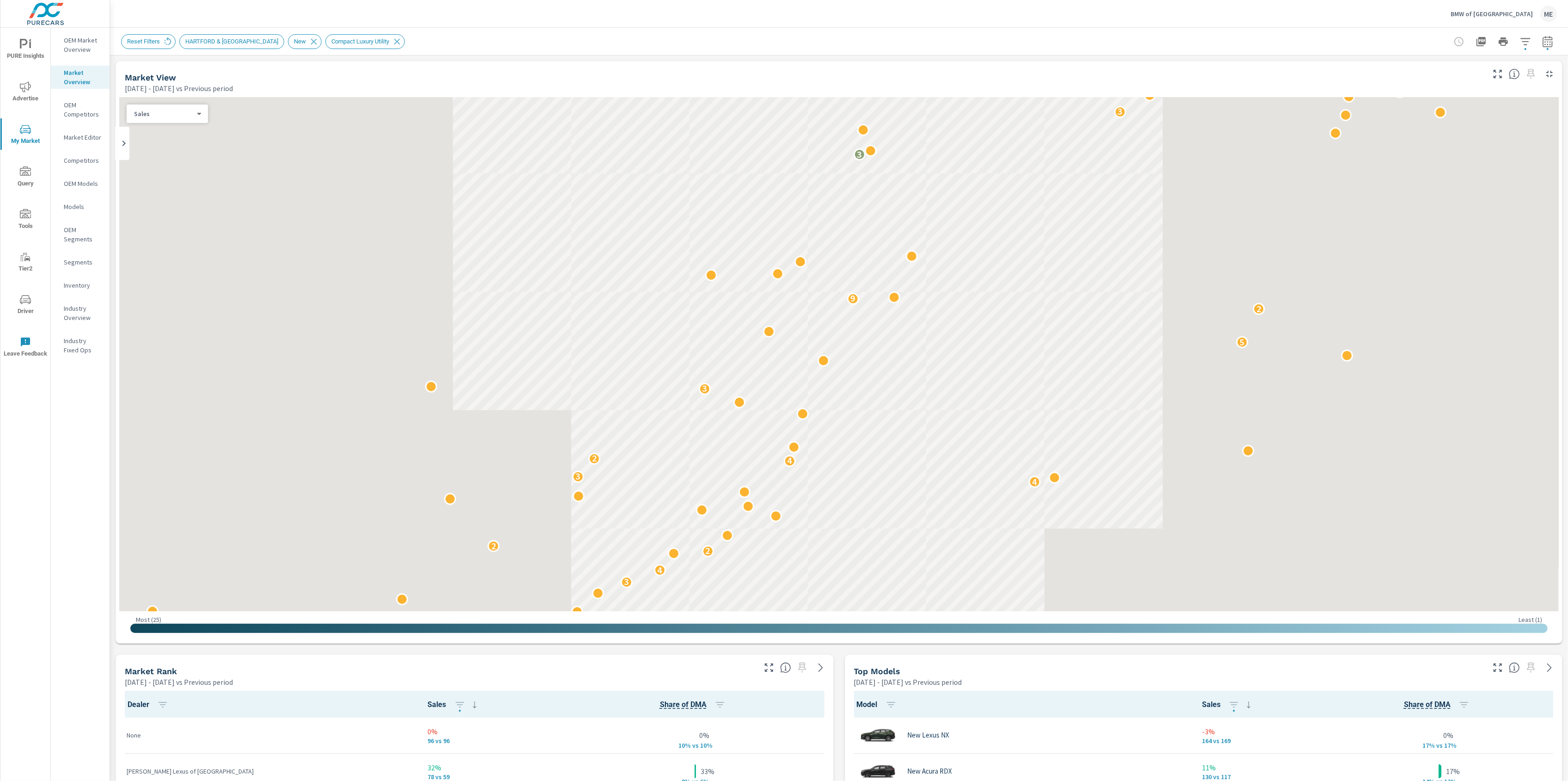
scroll to position [1, 0]
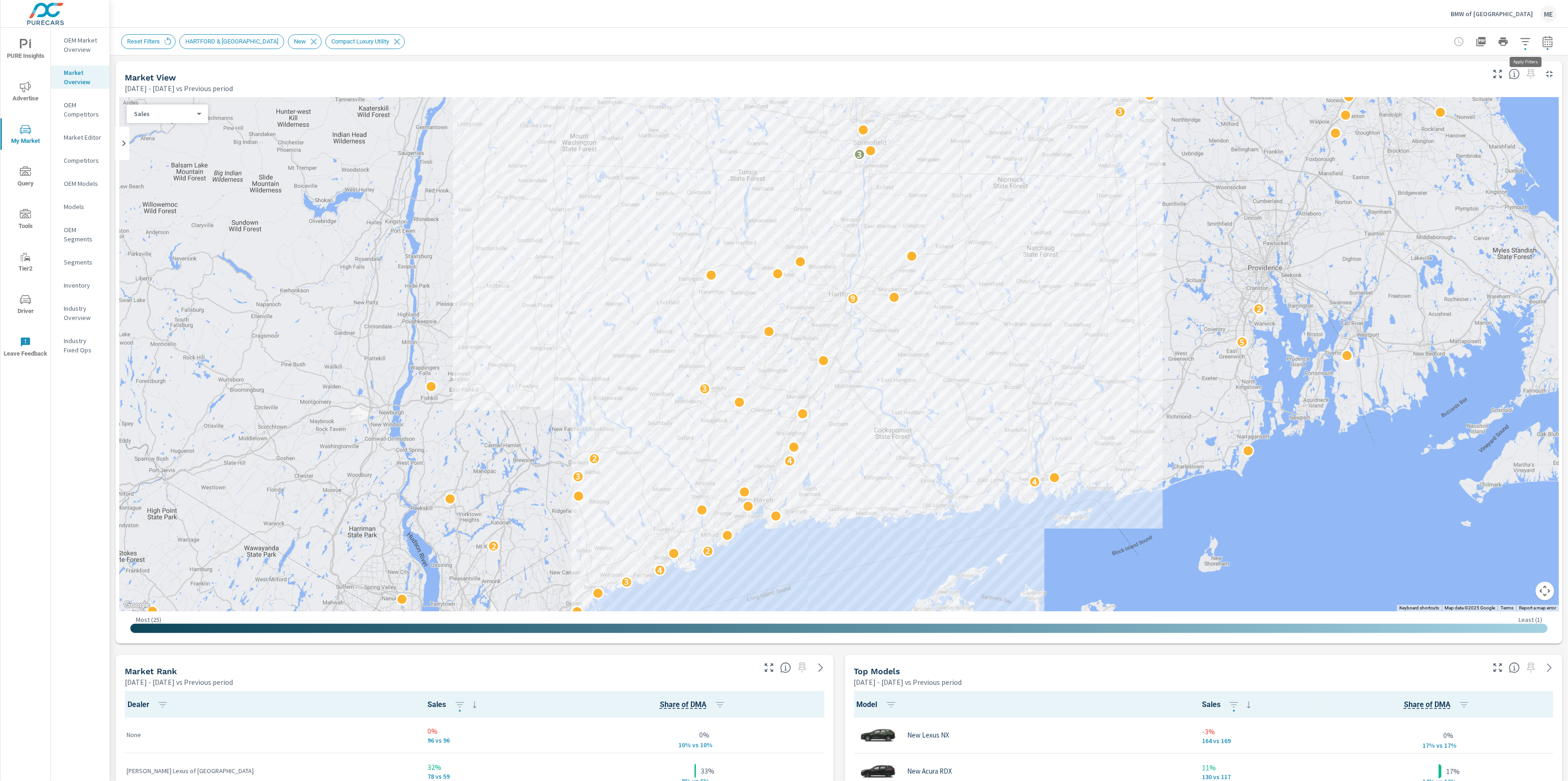
click at [1529, 36] on icon "button" at bounding box center [1525, 42] width 11 height 11
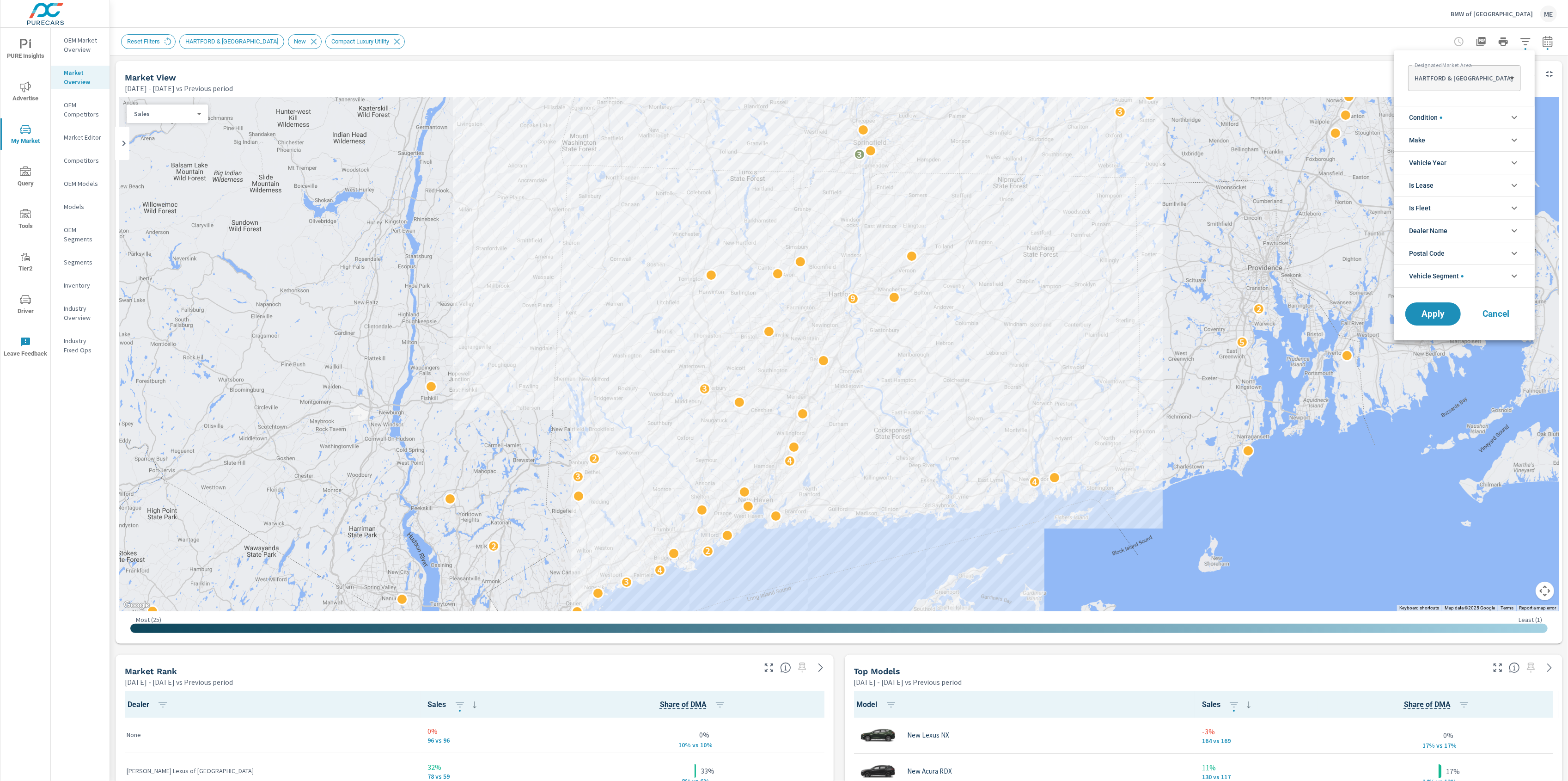
click at [1431, 137] on li "Make" at bounding box center [1464, 140] width 140 height 23
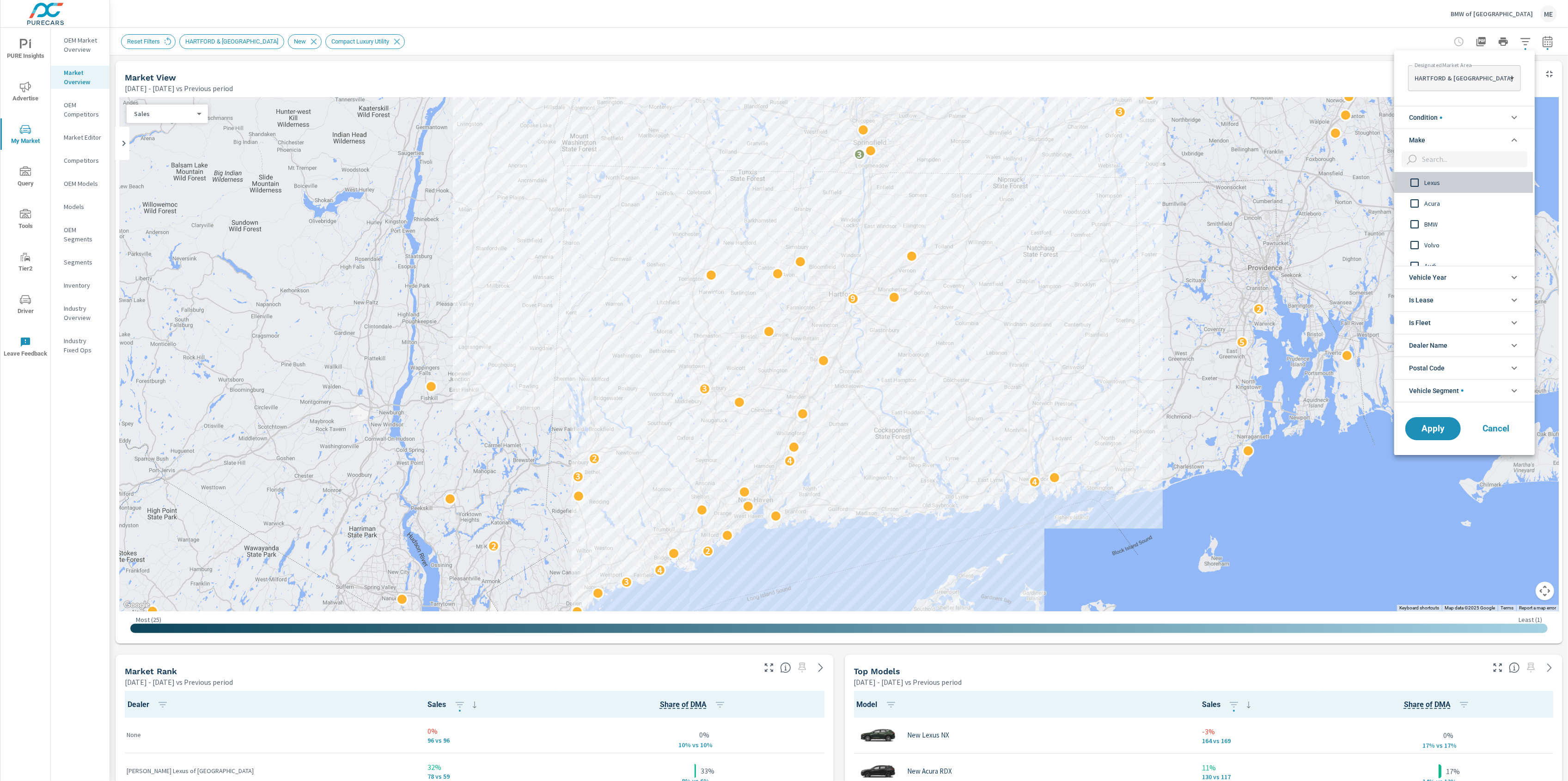
click at [1416, 184] on input "filter options" at bounding box center [1414, 183] width 20 height 20
click at [1416, 205] on input "filter options" at bounding box center [1414, 203] width 20 height 20
click at [1414, 227] on input "filter options" at bounding box center [1414, 224] width 20 height 20
click at [1414, 225] on input "filter options" at bounding box center [1414, 225] width 20 height 20
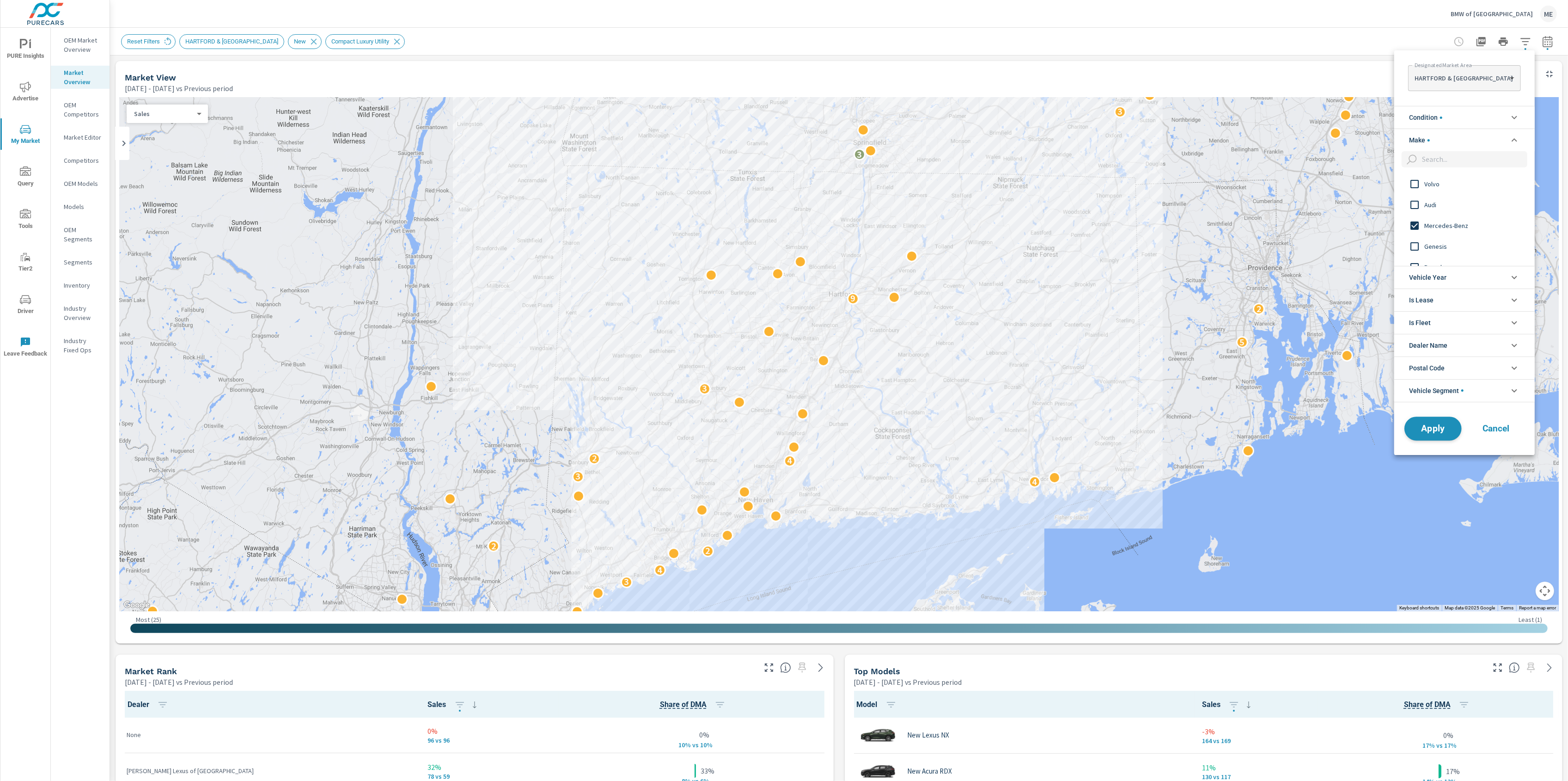
click at [1442, 431] on span "Apply" at bounding box center [1433, 428] width 38 height 9
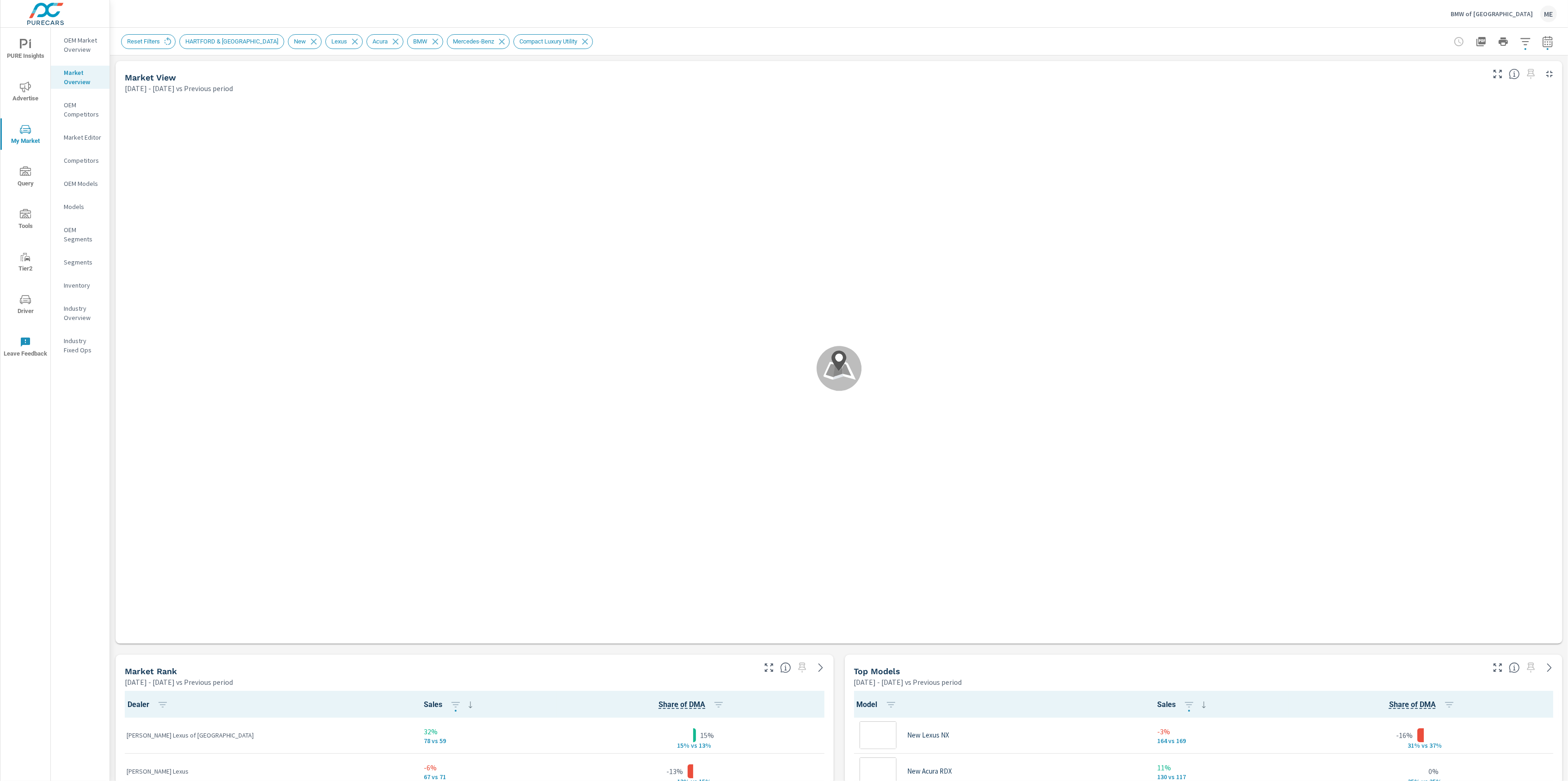
scroll to position [1, 0]
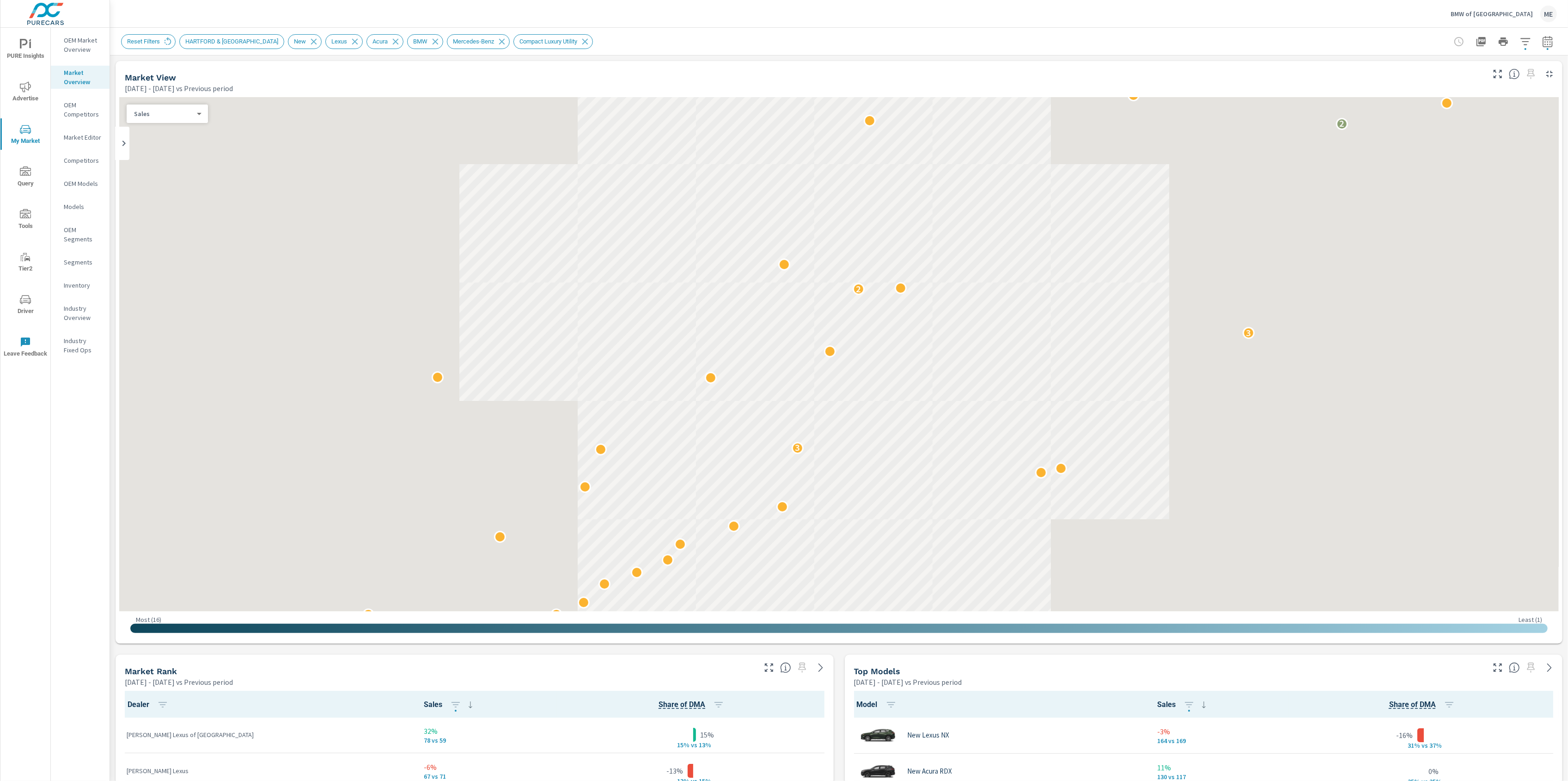
scroll to position [1, 0]
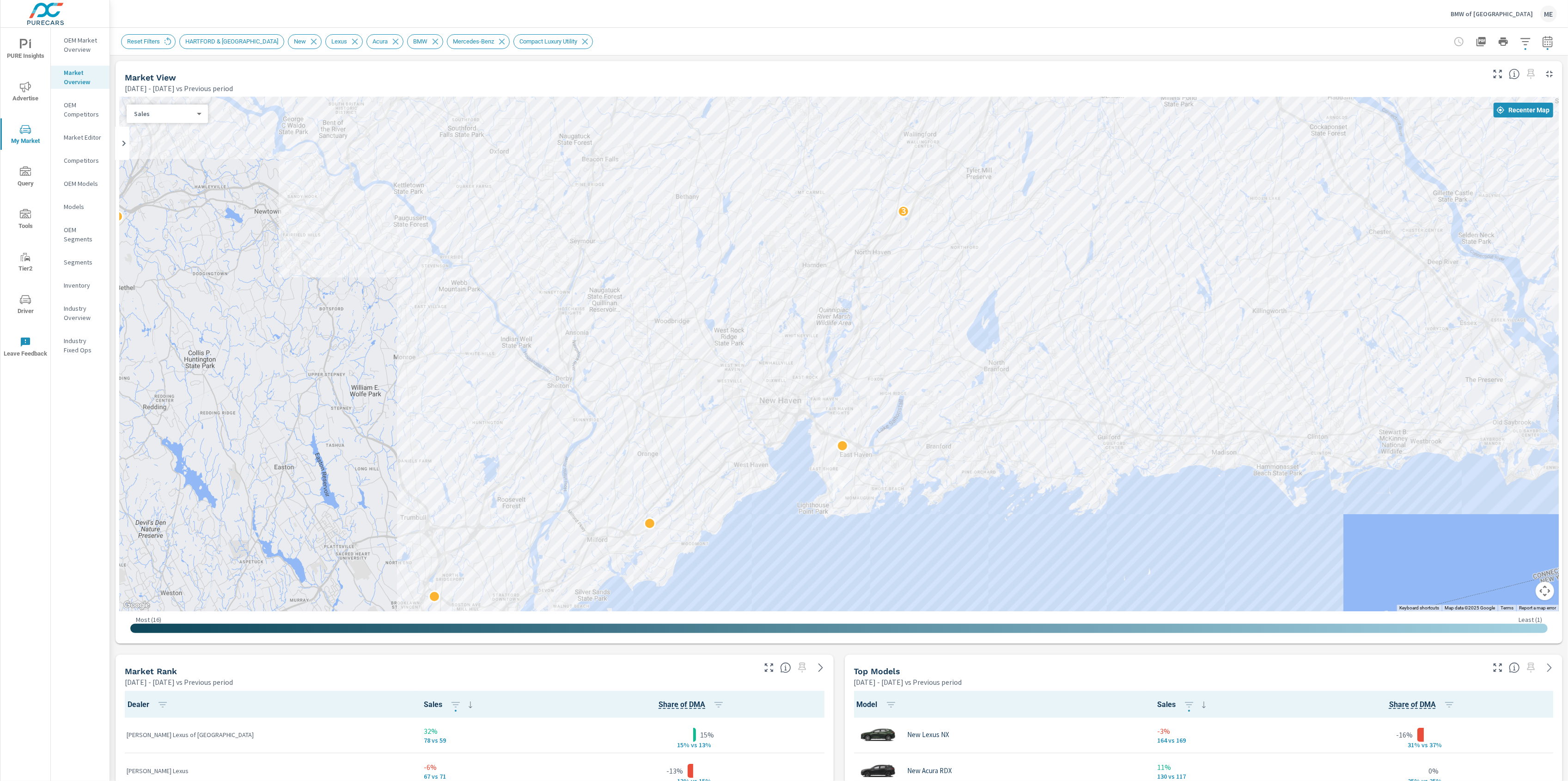
drag, startPoint x: 1066, startPoint y: 357, endPoint x: 1082, endPoint y: 266, distance: 92.4
click at [1082, 266] on div "3" at bounding box center [1478, 464] width 1183 height 666
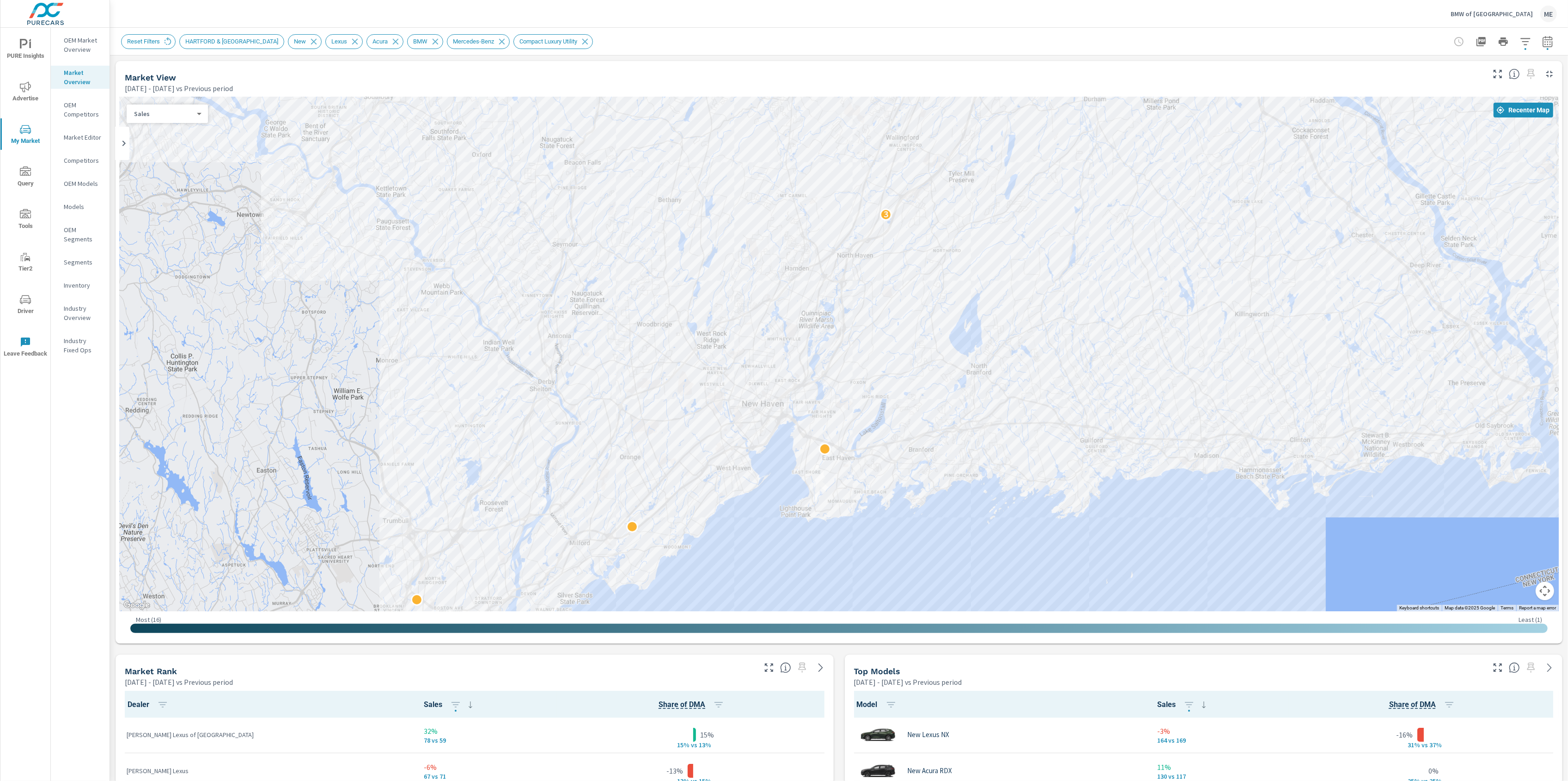
drag, startPoint x: 1050, startPoint y: 480, endPoint x: 1049, endPoint y: 398, distance: 82.0
click at [1049, 398] on div "3" at bounding box center [1430, 608] width 1183 height 666
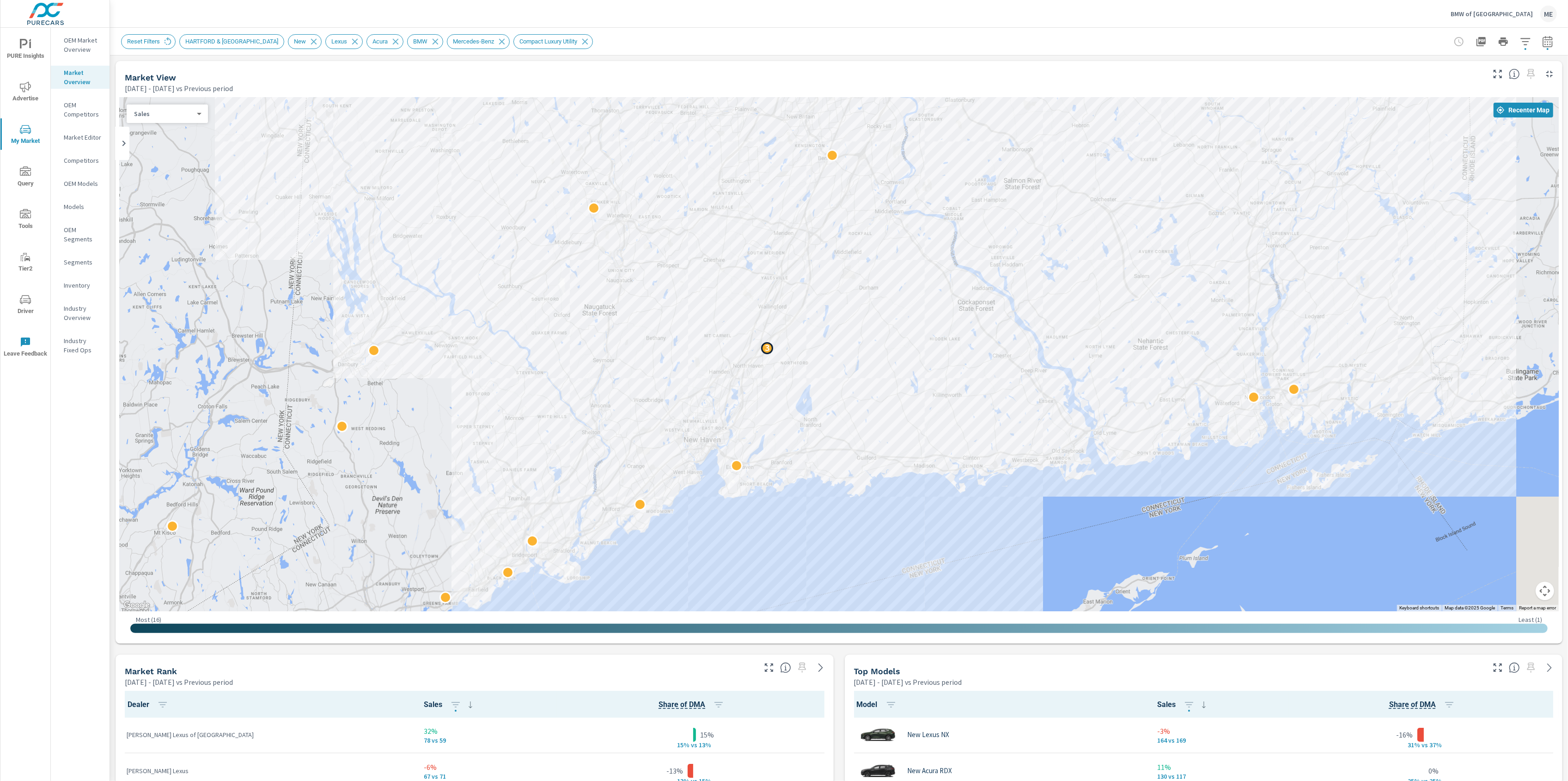
click at [768, 350] on div "← Move left → Move right ↑ Move up ↓ Move down + Zoom in - Zoom out Home Jump l…" at bounding box center [839, 368] width 1439 height 543
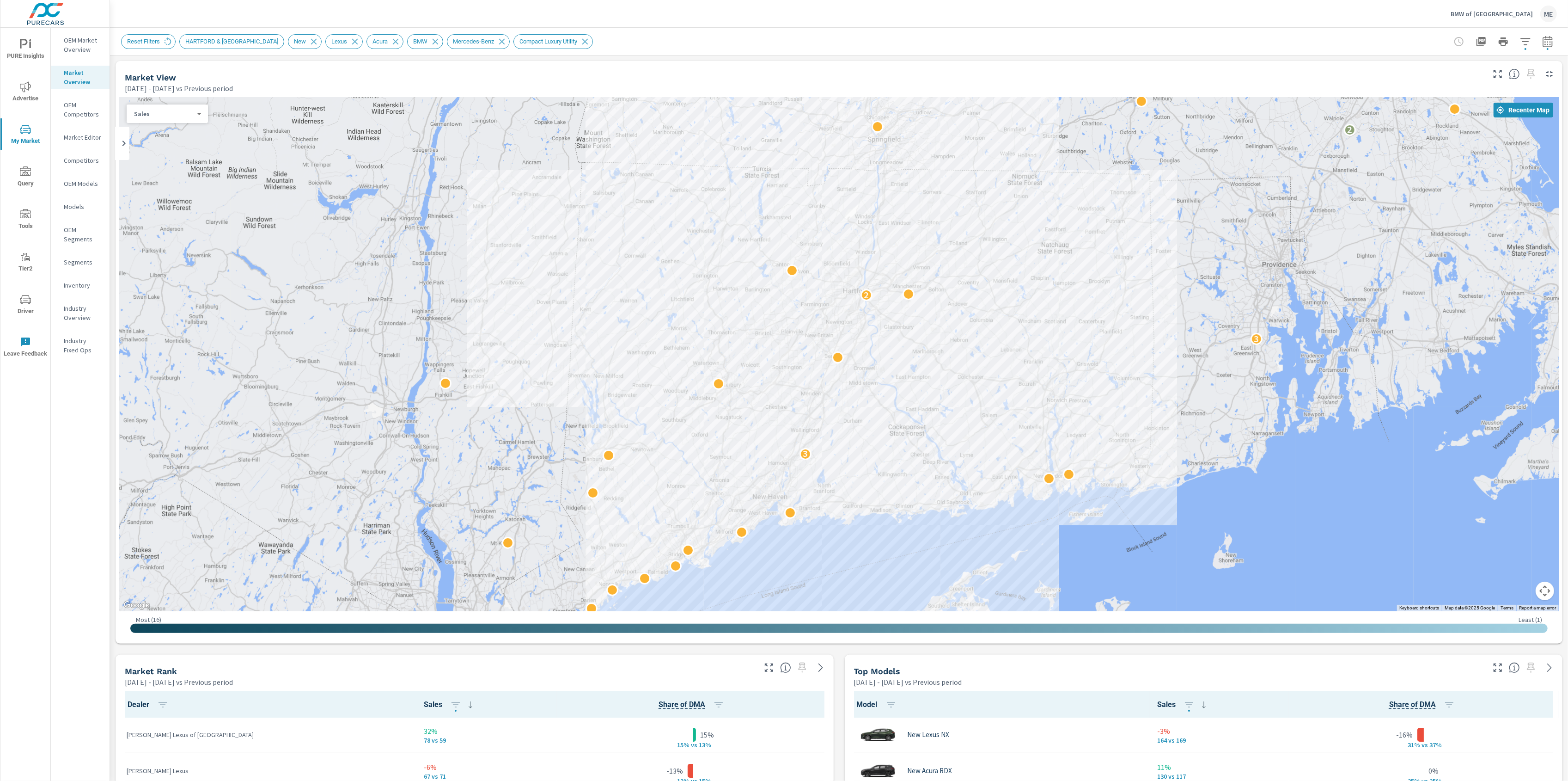
drag, startPoint x: 906, startPoint y: 265, endPoint x: 931, endPoint y: 380, distance: 117.7
click at [931, 380] on div "2 2 3 2 3 3 2 2" at bounding box center [839, 353] width 1439 height 514
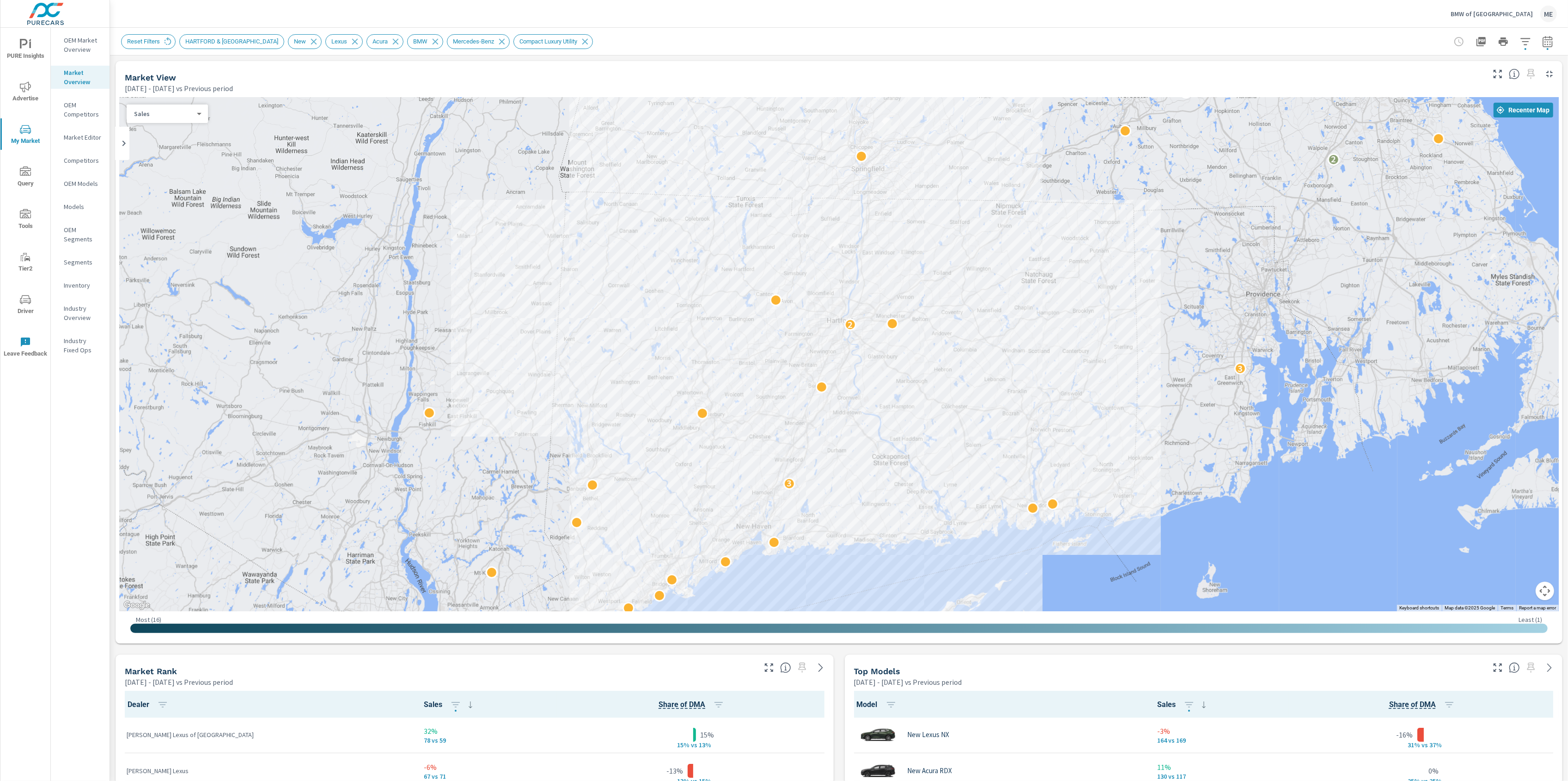
drag, startPoint x: 1103, startPoint y: 374, endPoint x: 1078, endPoint y: 394, distance: 32.0
click at [1078, 394] on div "2 2 3 2 3 3 2 2" at bounding box center [1408, 705] width 1183 height 666
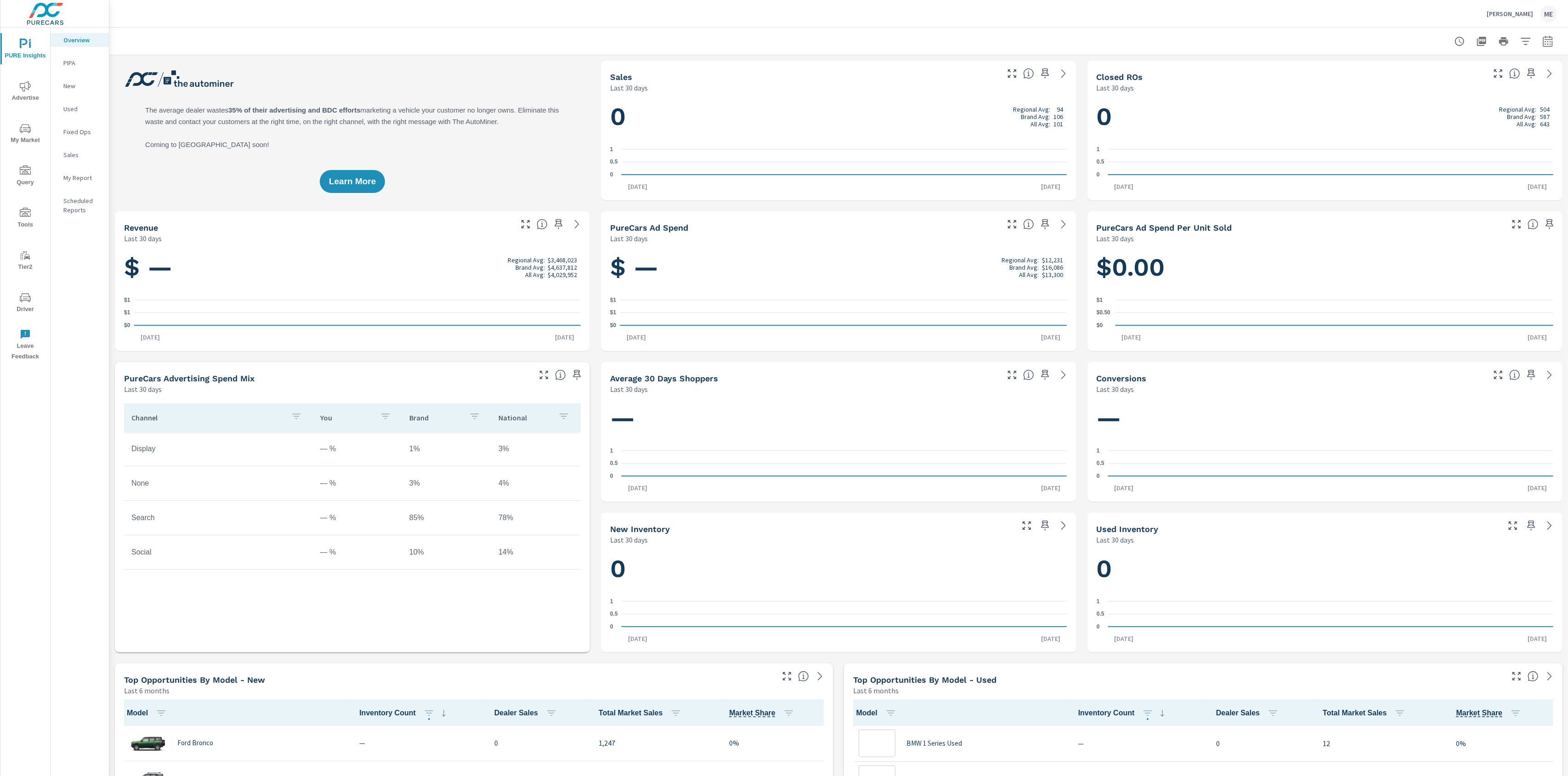
scroll to position [1, 0]
click at [29, 91] on icon "nav menu" at bounding box center [25, 86] width 11 height 11
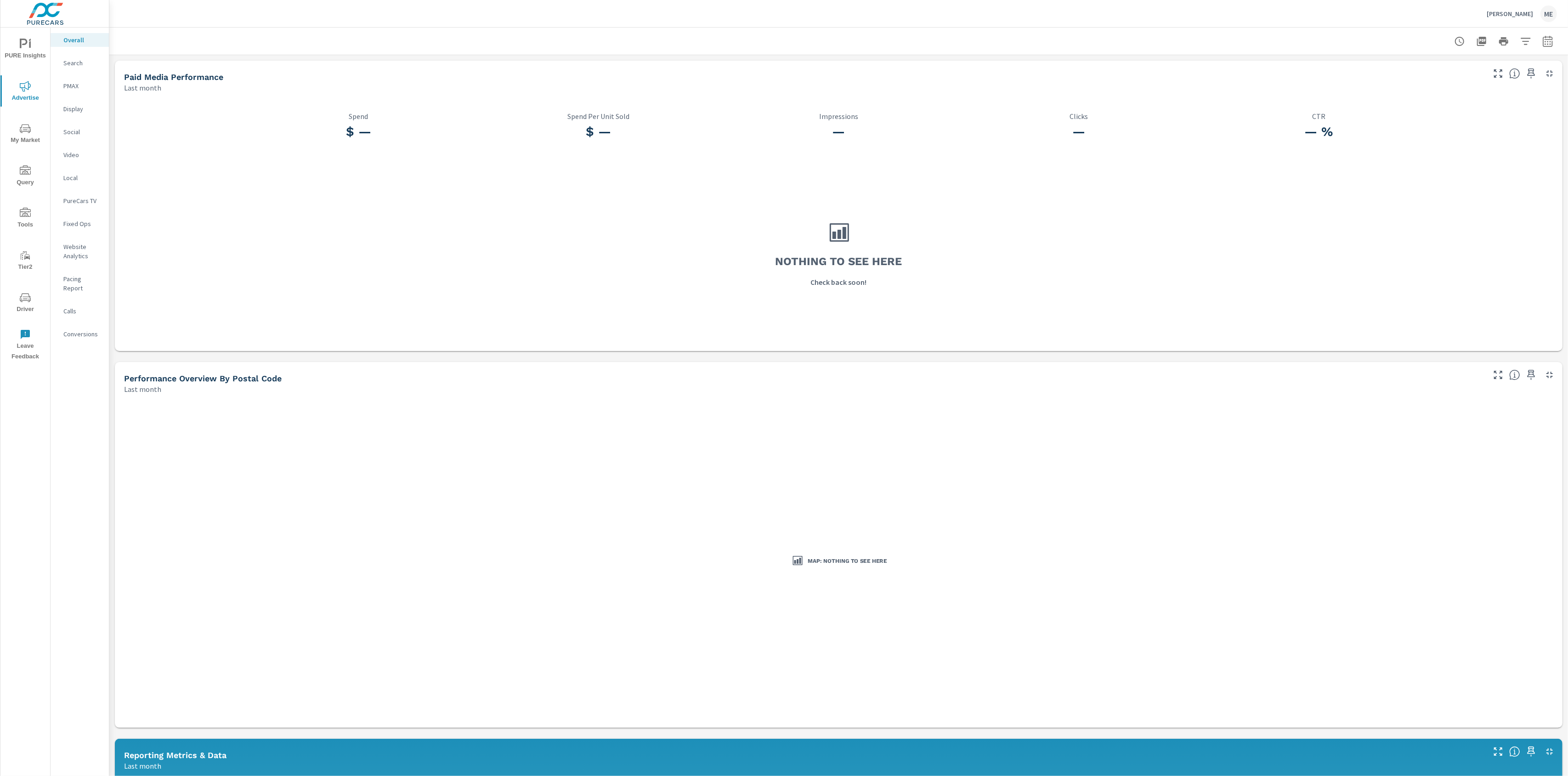
click at [31, 126] on span "My Market" at bounding box center [25, 134] width 44 height 23
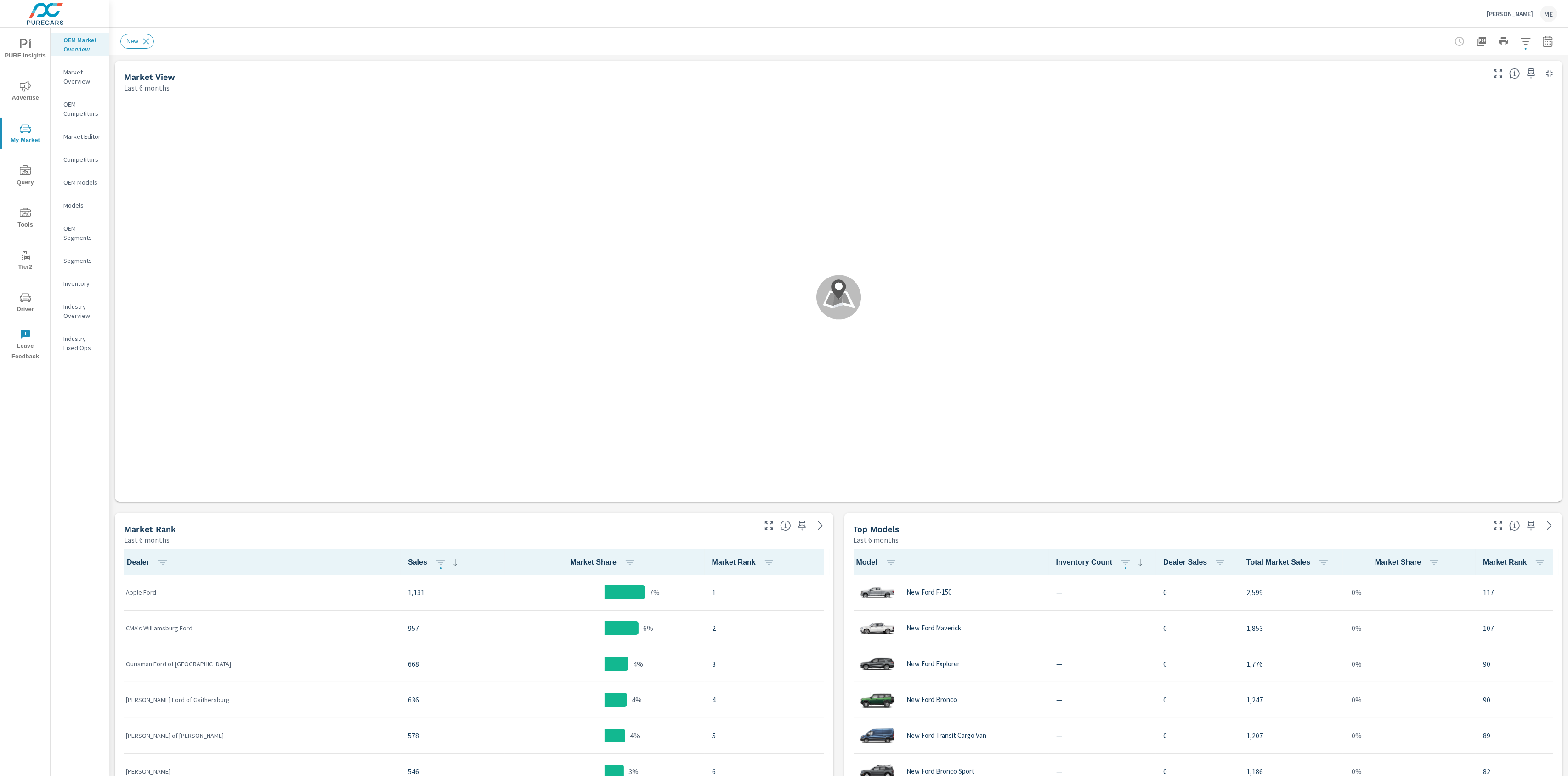
scroll to position [1, 0]
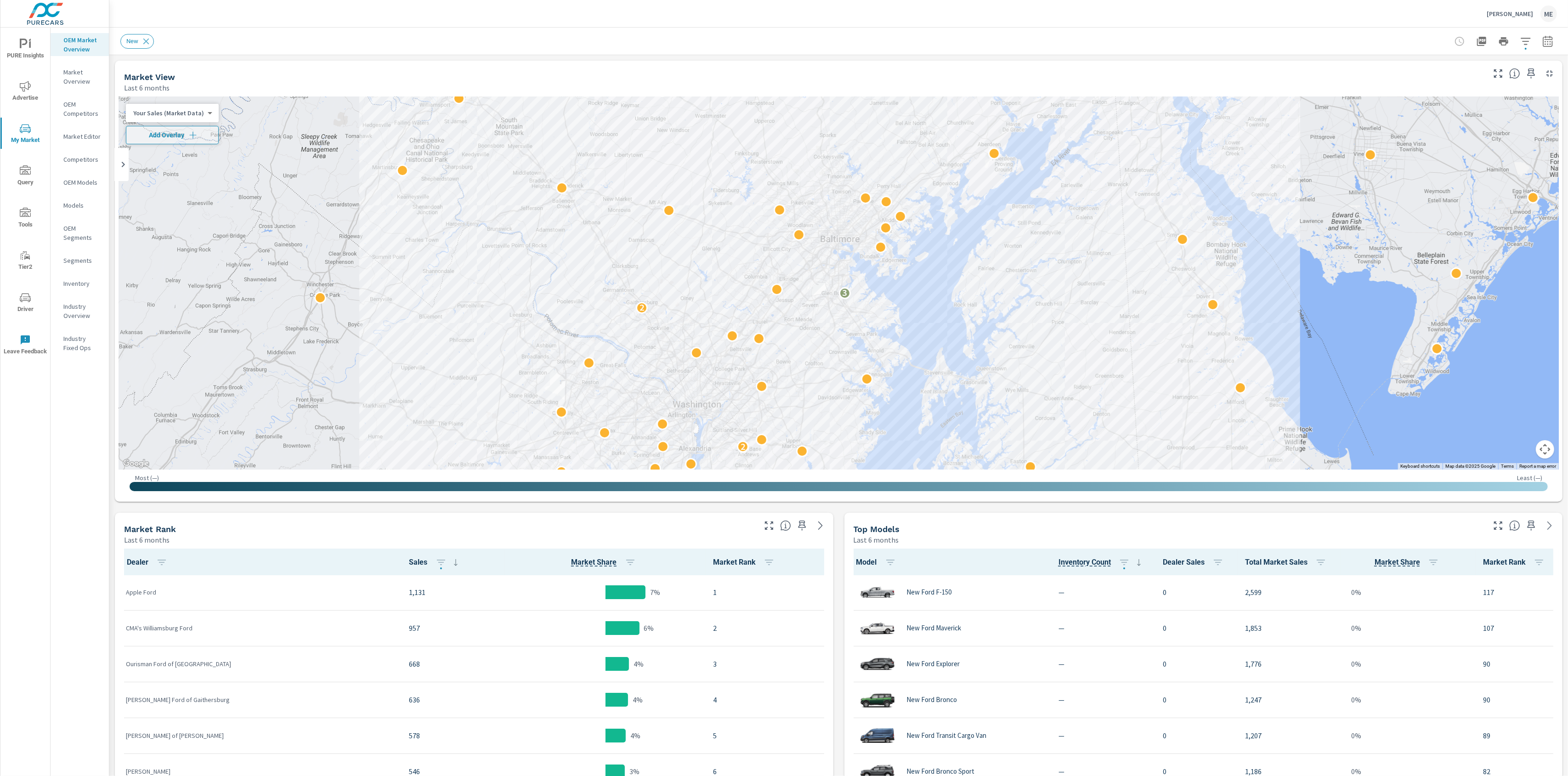
click at [1529, 33] on button "button" at bounding box center [1525, 41] width 18 height 18
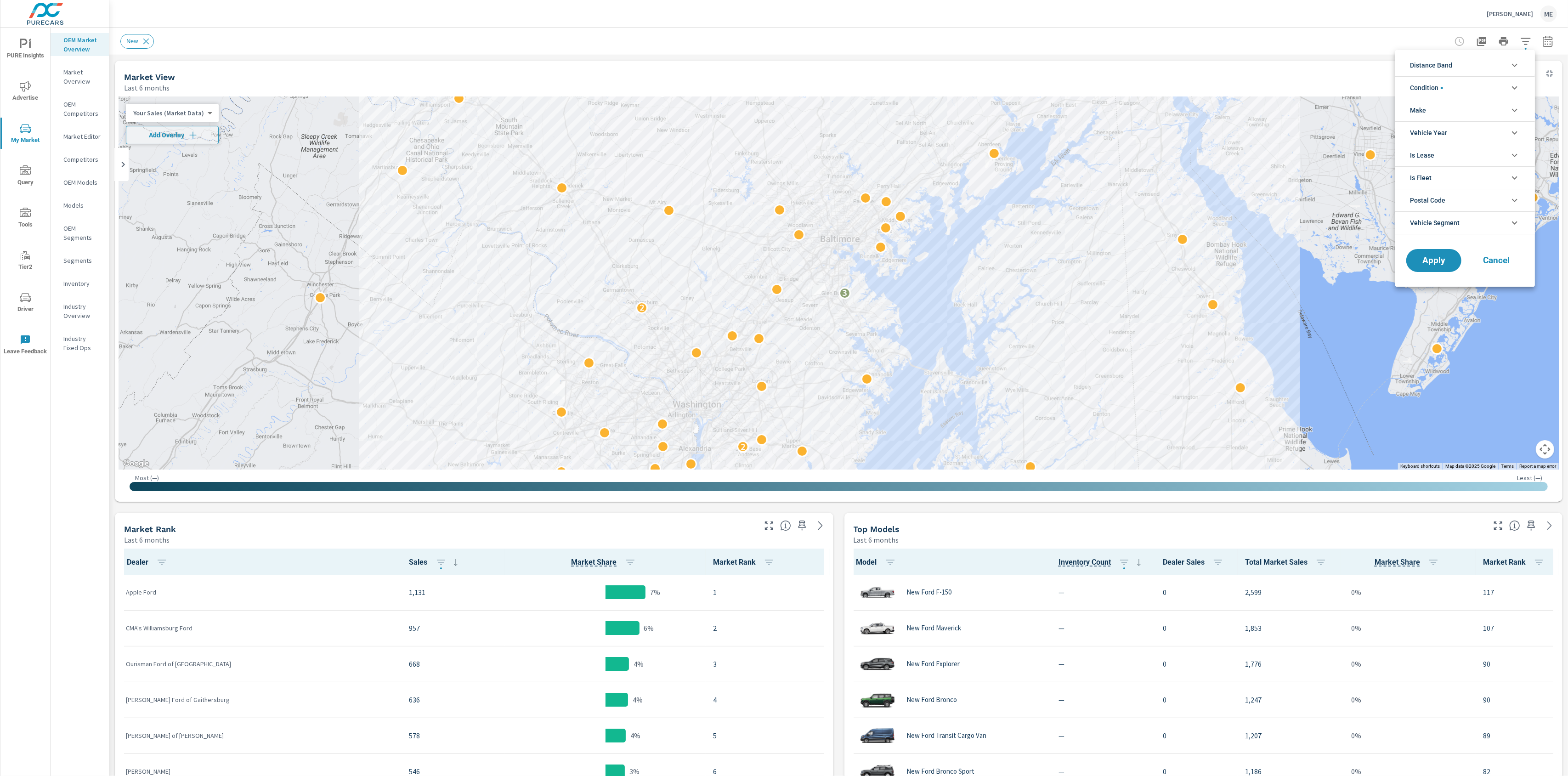
click at [1514, 7] on div at bounding box center [784, 388] width 1568 height 776
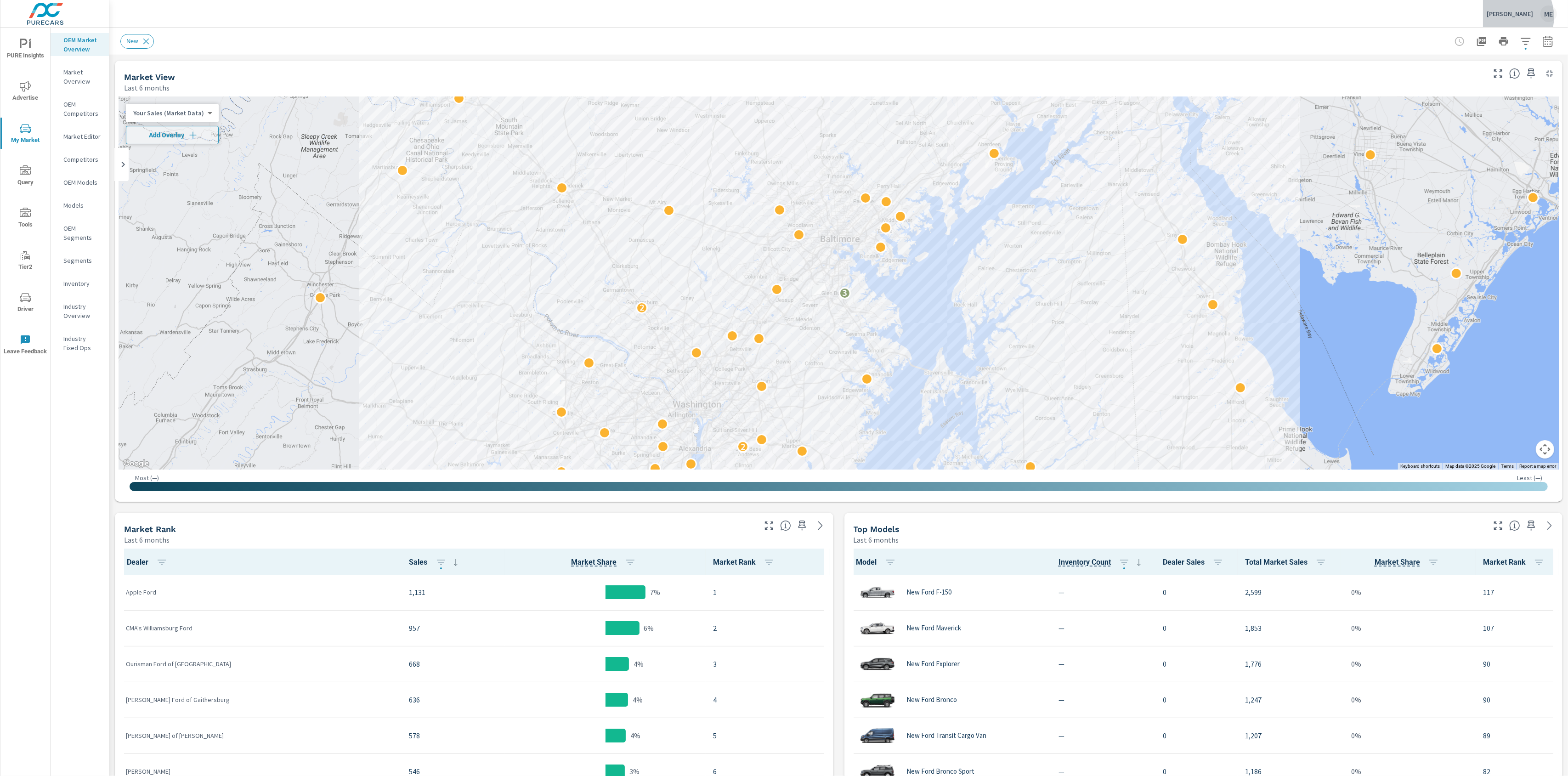
click at [1511, 17] on p "Bob Bell Ford" at bounding box center [1510, 14] width 46 height 9
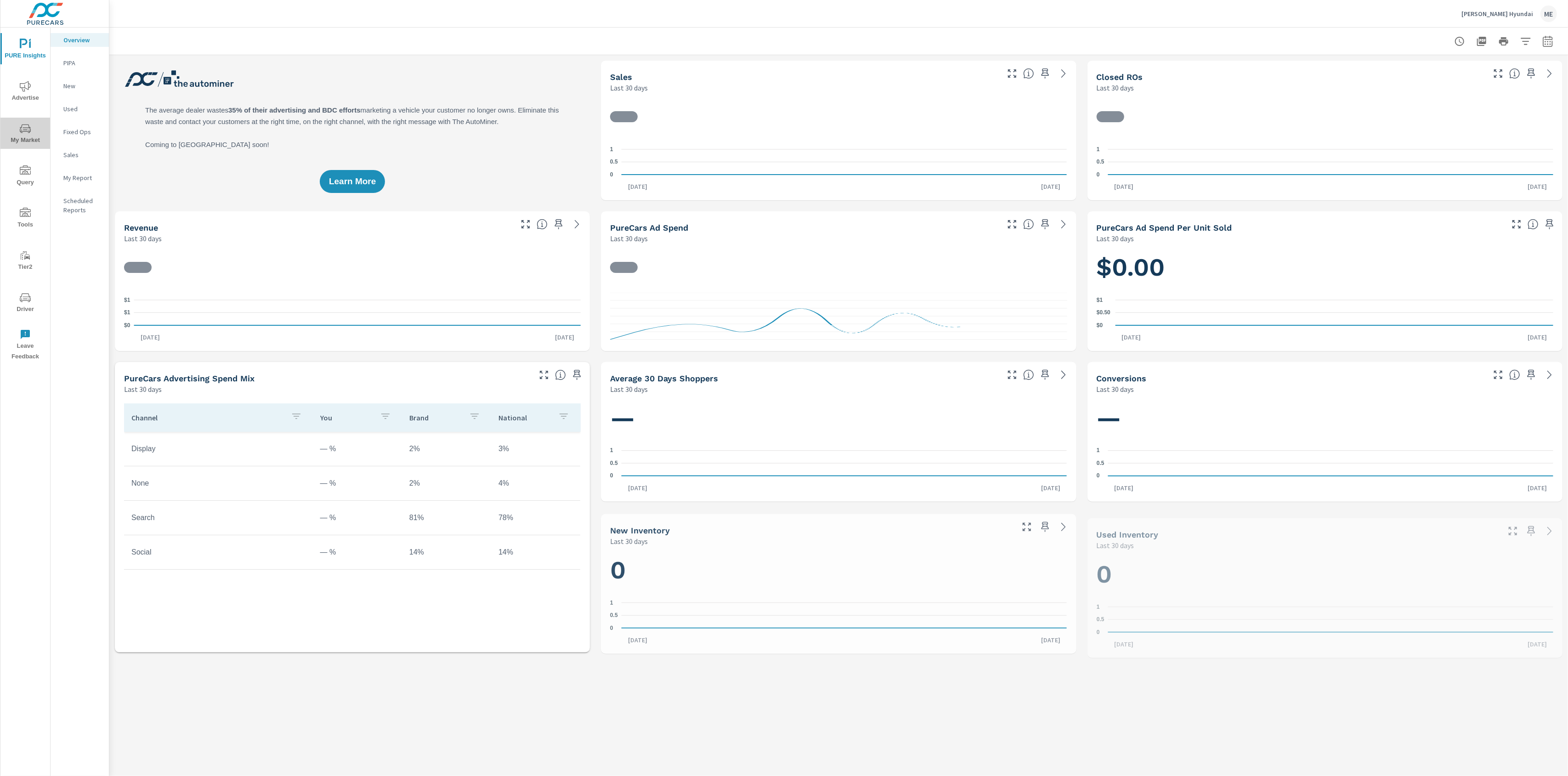
click at [33, 139] on span "My Market" at bounding box center [25, 134] width 44 height 23
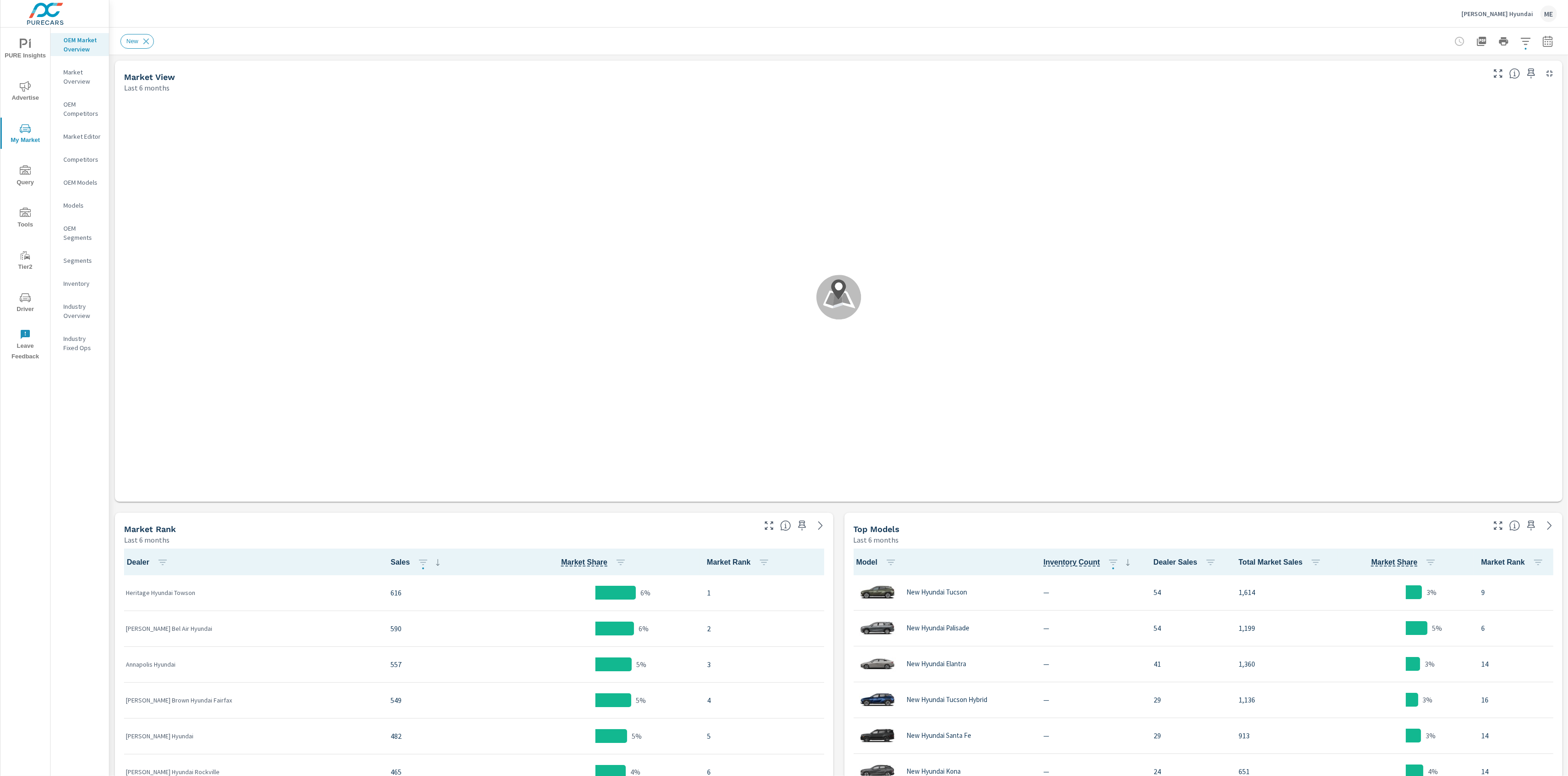
scroll to position [1, 0]
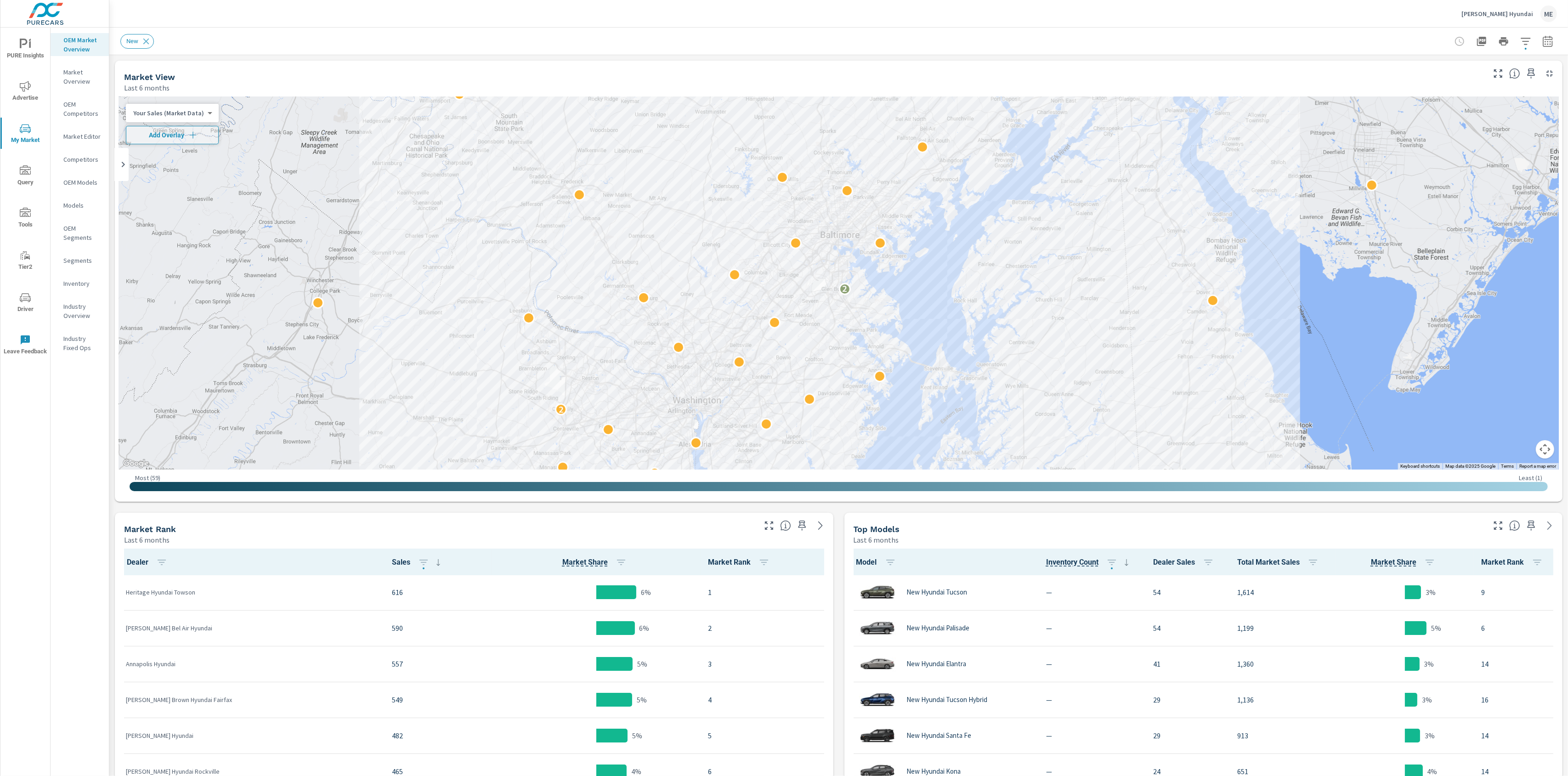
click at [1255, 55] on div "Market View Last 6 months ← Move left → Move right ↑ Move up ↓ Move down + Zoom…" at bounding box center [839, 658] width 1458 height 1205
click at [1527, 45] on icon "button" at bounding box center [1526, 41] width 11 height 11
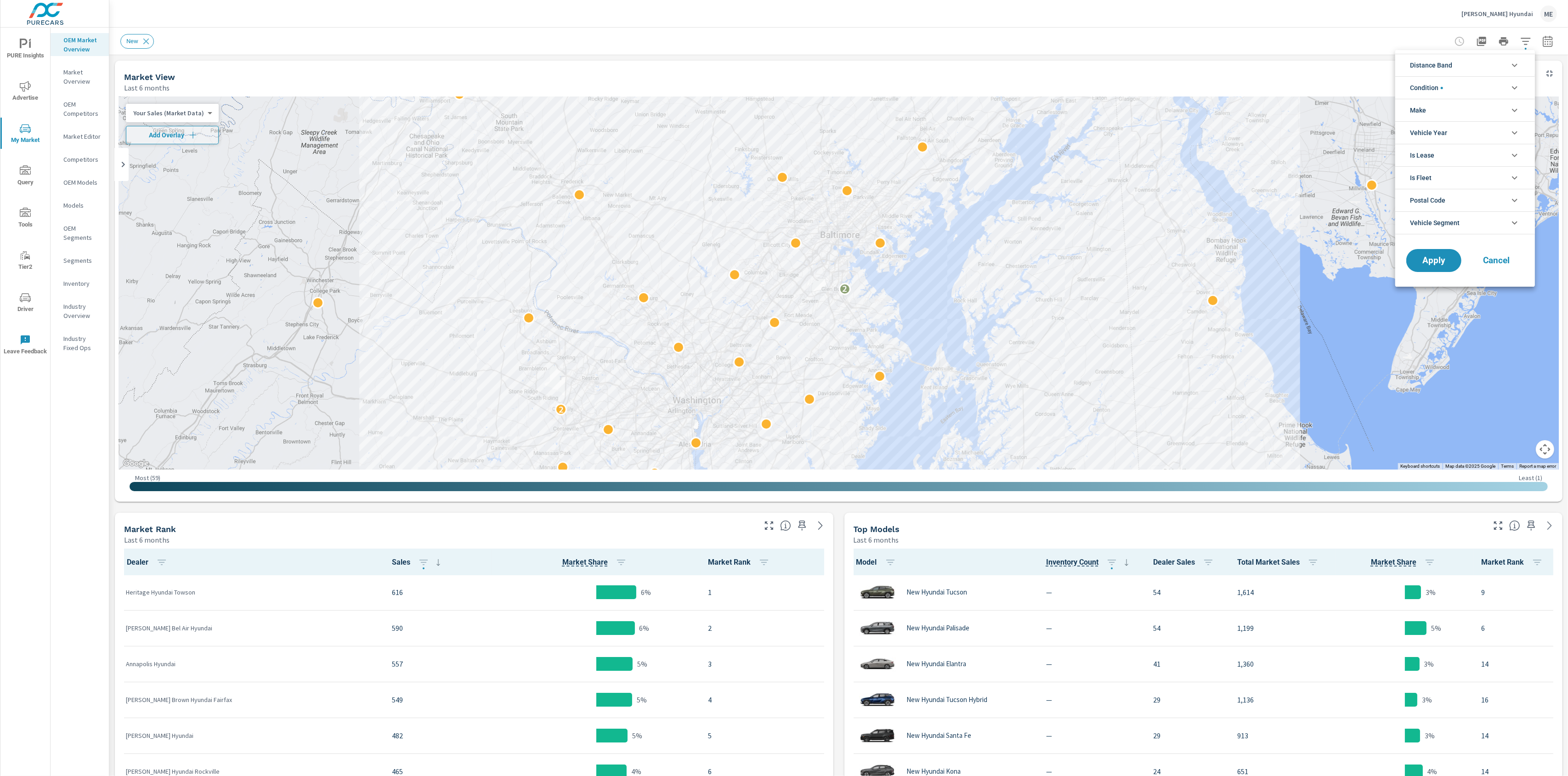
click at [1477, 66] on li "Distance Band" at bounding box center [1465, 65] width 139 height 23
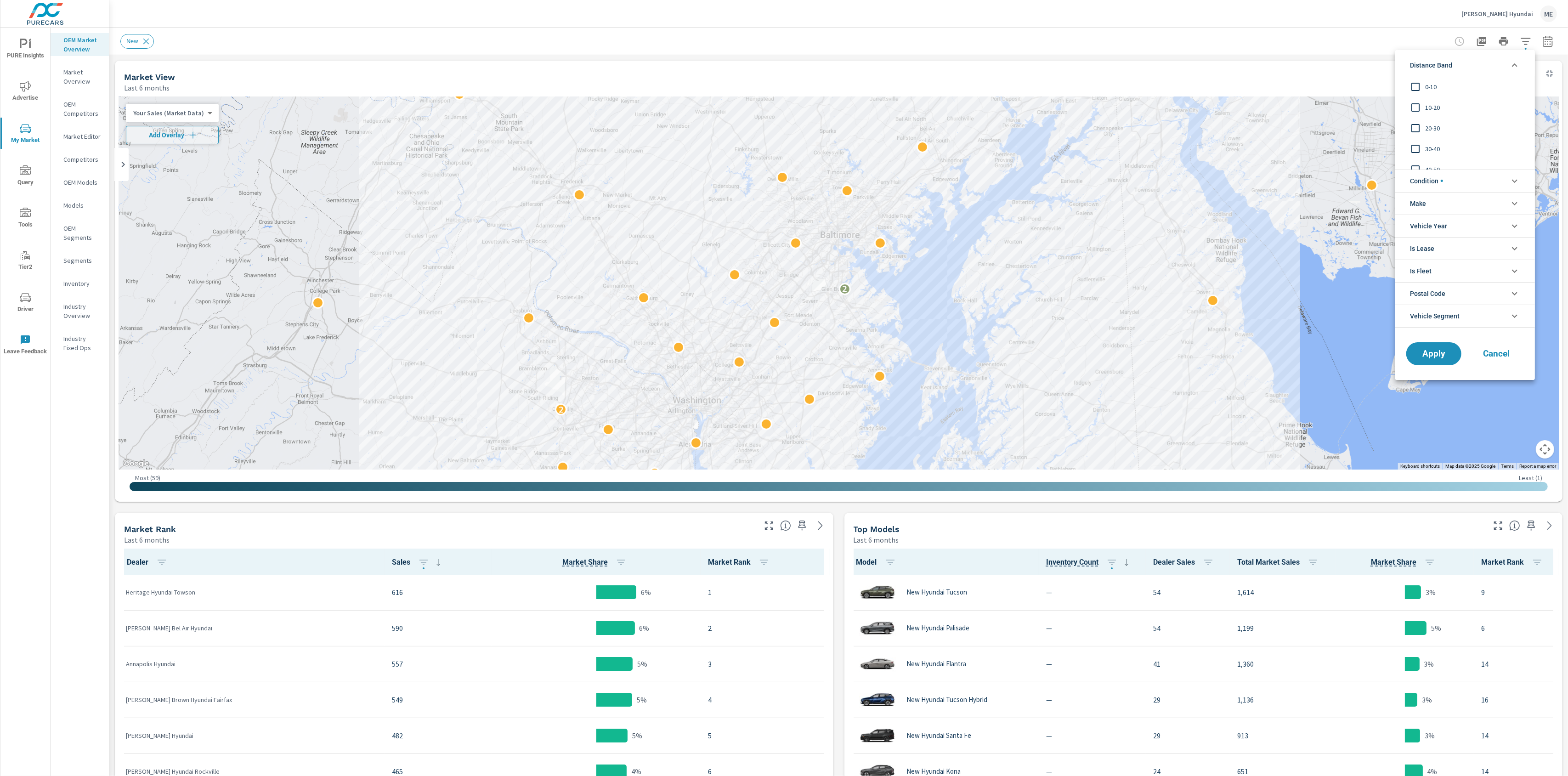
click at [1427, 85] on span "0-10" at bounding box center [1475, 87] width 100 height 11
click at [1436, 108] on span "10-20" at bounding box center [1475, 108] width 100 height 11
click at [1438, 177] on span "Condition" at bounding box center [1426, 181] width 33 height 22
click at [1447, 250] on li "Make" at bounding box center [1465, 244] width 139 height 23
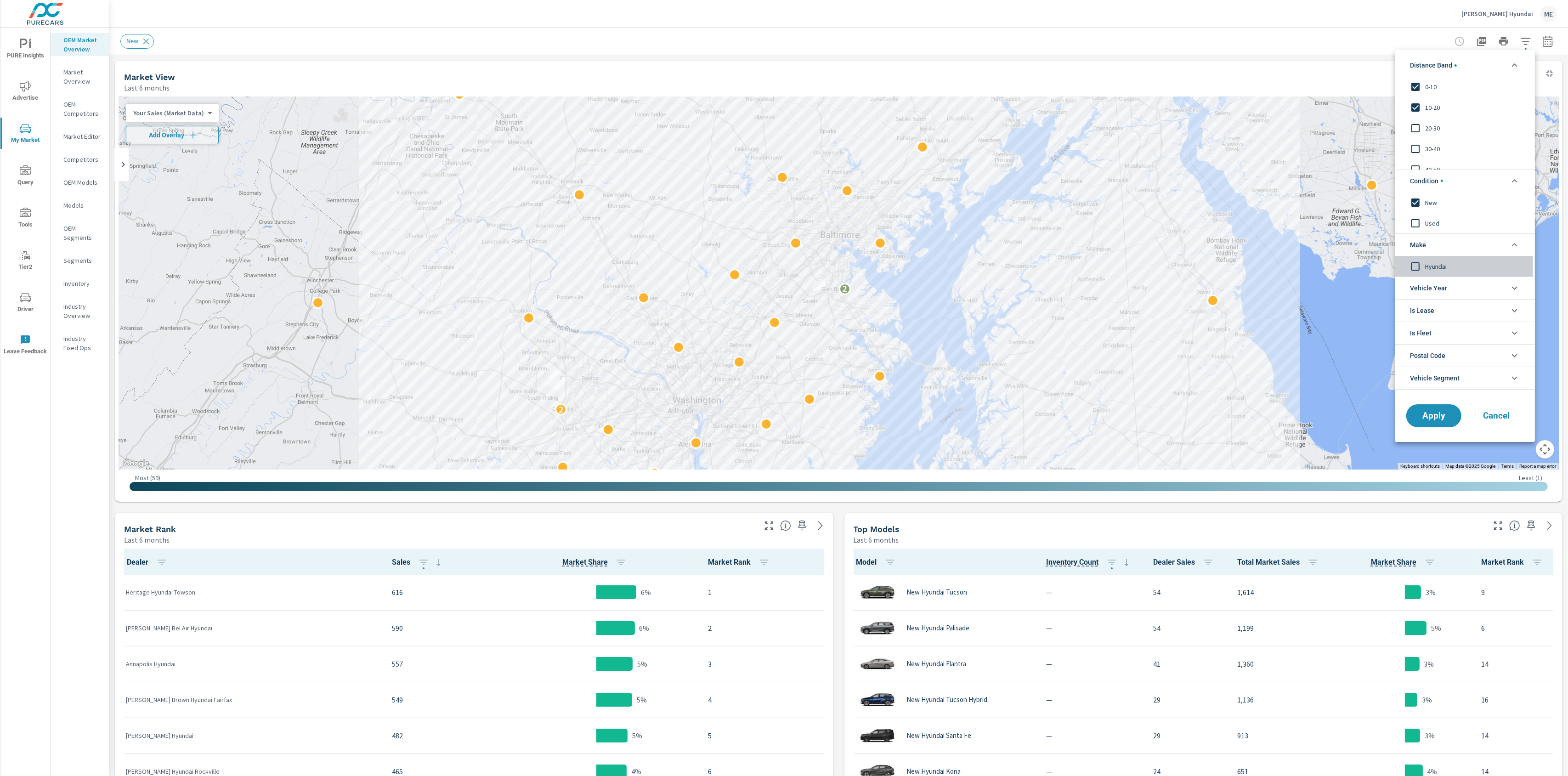
click at [1437, 267] on span "Hyundai" at bounding box center [1475, 266] width 100 height 11
click at [1433, 419] on span "Apply" at bounding box center [1434, 416] width 38 height 9
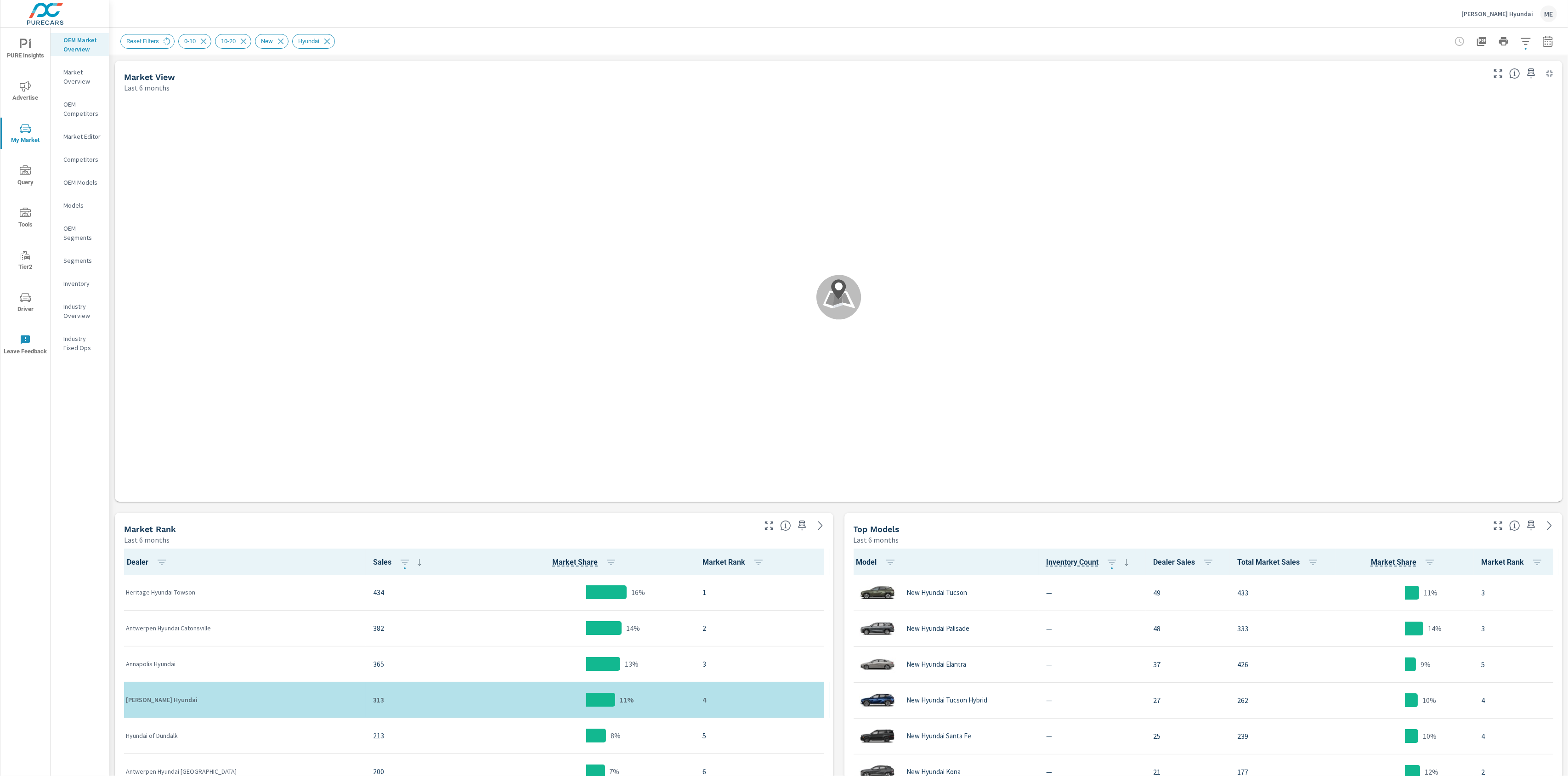
scroll to position [1, 0]
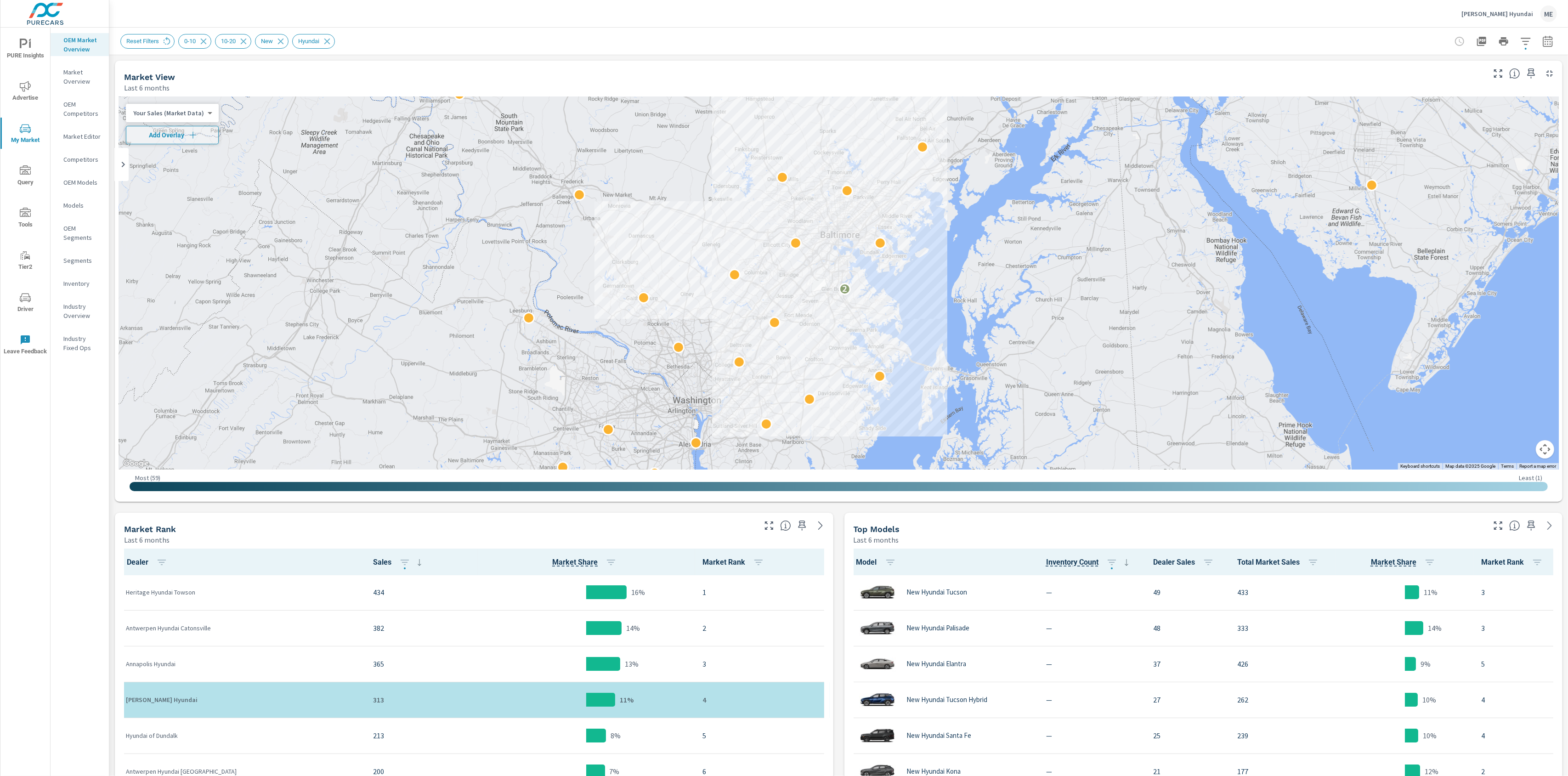
click at [1524, 54] on div "Reset Filters 0-10 10-20 New Hyundai" at bounding box center [839, 41] width 1437 height 27
click at [1528, 40] on icon "button" at bounding box center [1526, 41] width 11 height 11
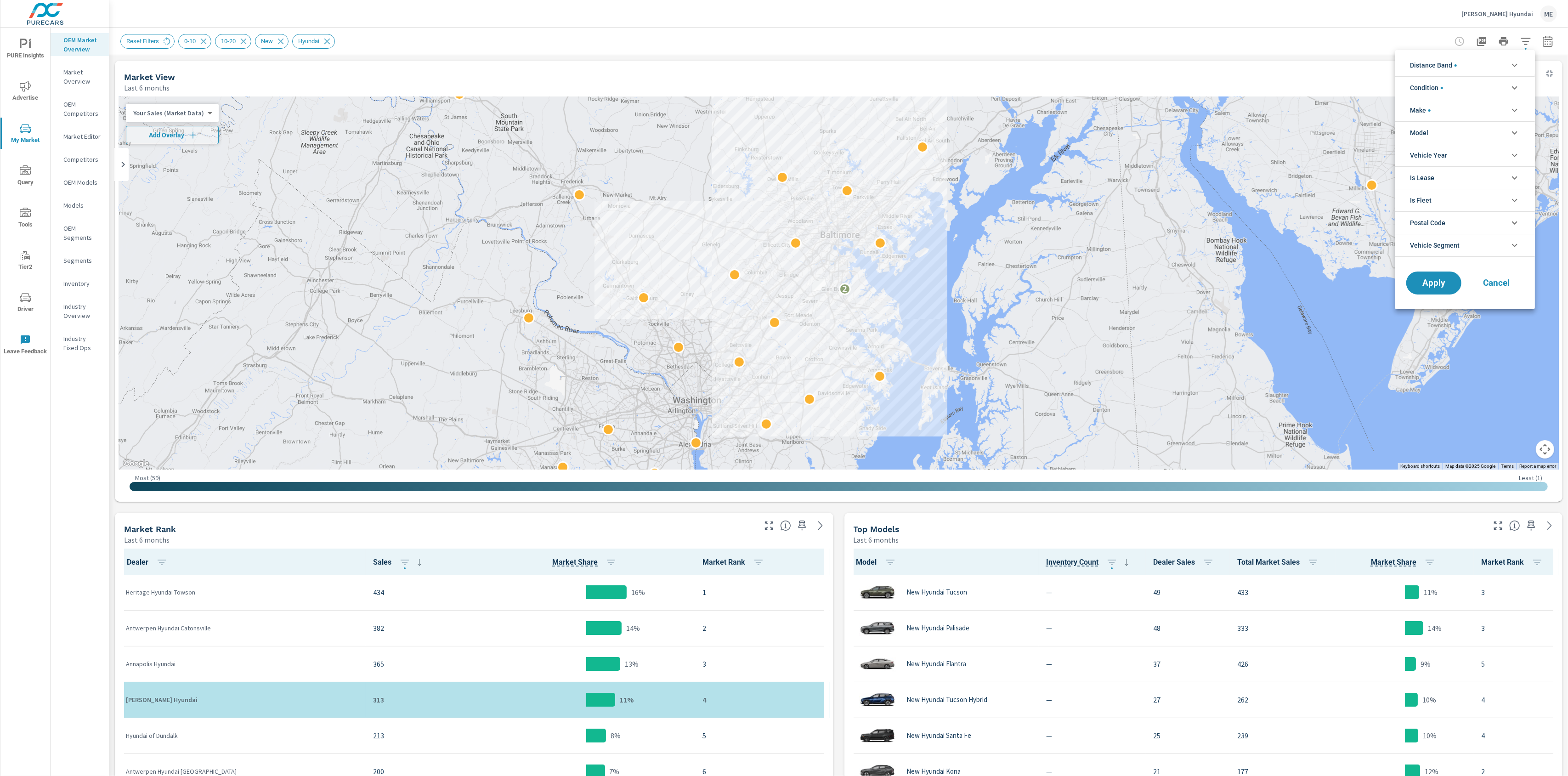
click at [1465, 68] on li "Distance Band" at bounding box center [1465, 65] width 139 height 23
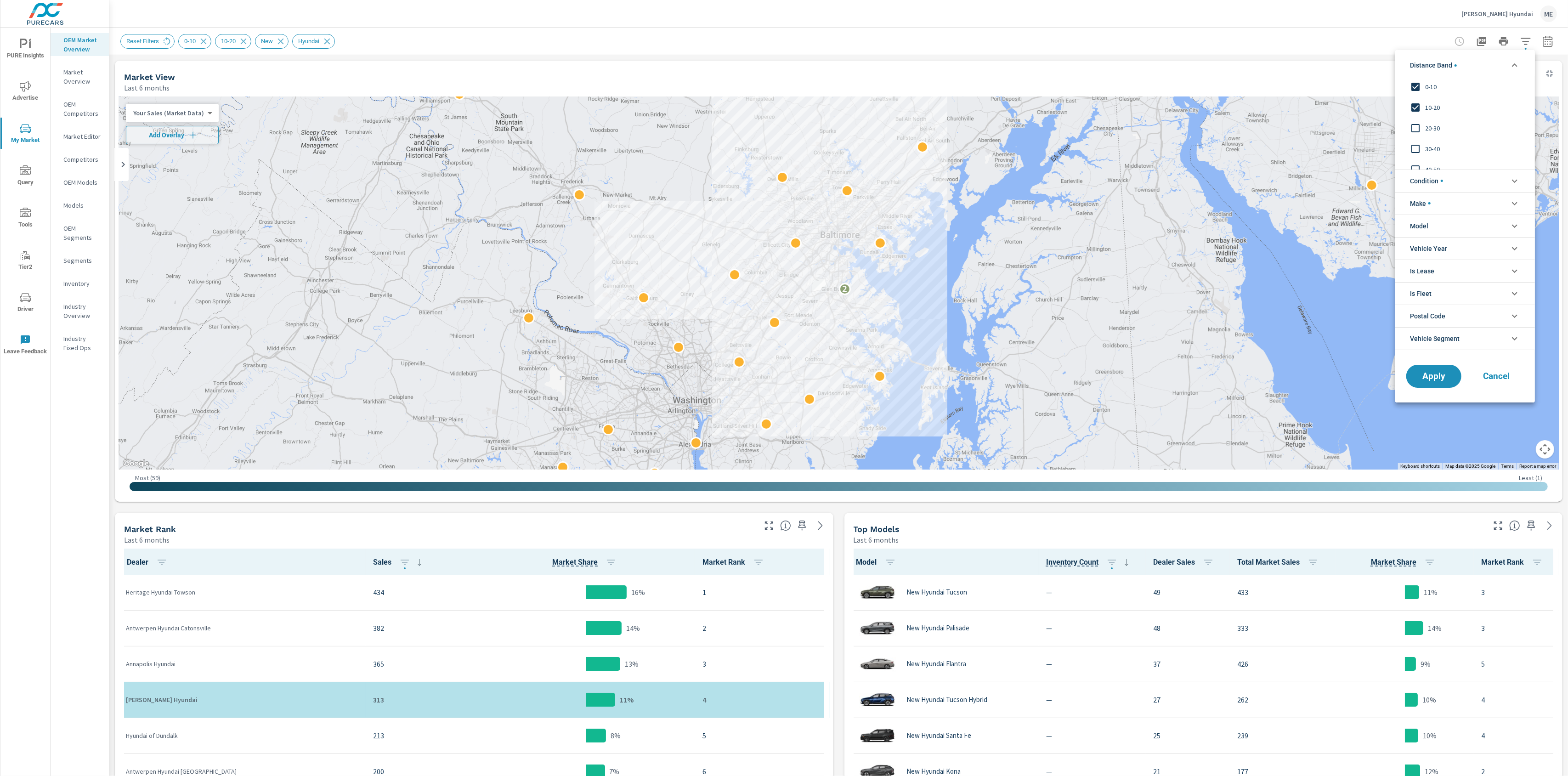
click at [1438, 183] on span "Condition" at bounding box center [1426, 181] width 33 height 22
click at [1468, 246] on li "Make" at bounding box center [1465, 244] width 139 height 23
click at [1555, 42] on div at bounding box center [784, 388] width 1568 height 776
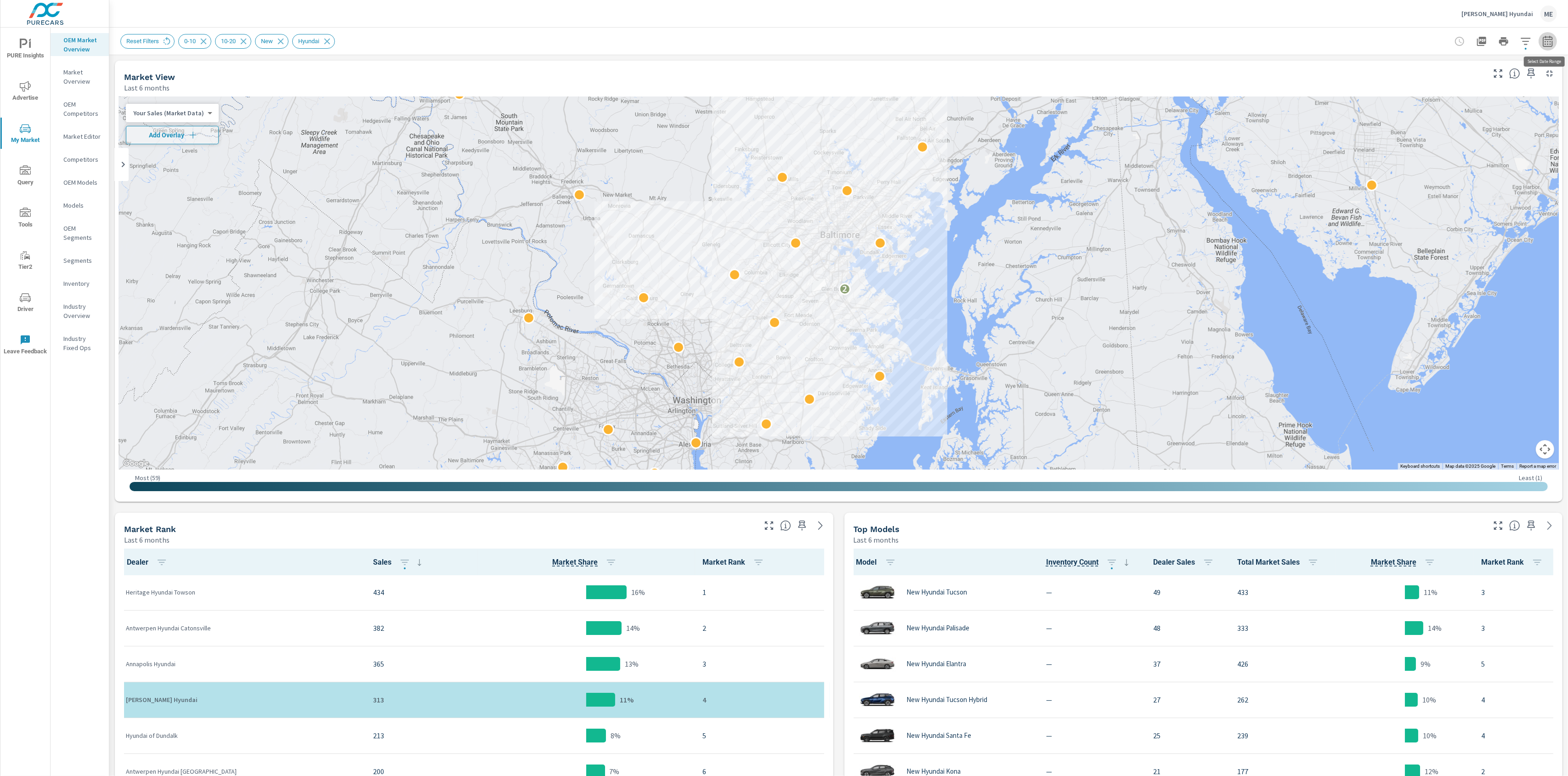
click at [1546, 40] on icon "button" at bounding box center [1548, 41] width 11 height 11
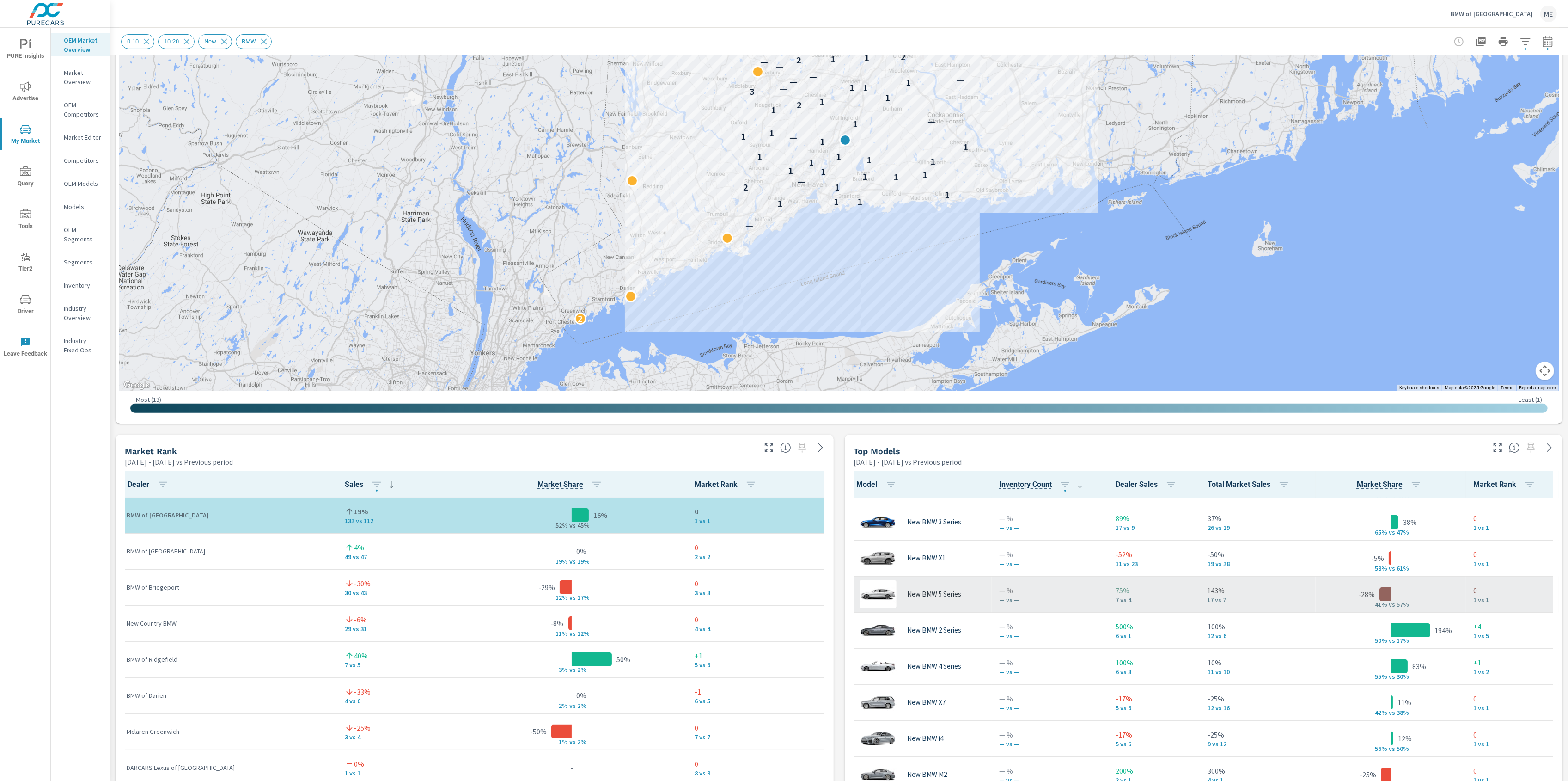
scroll to position [67, 0]
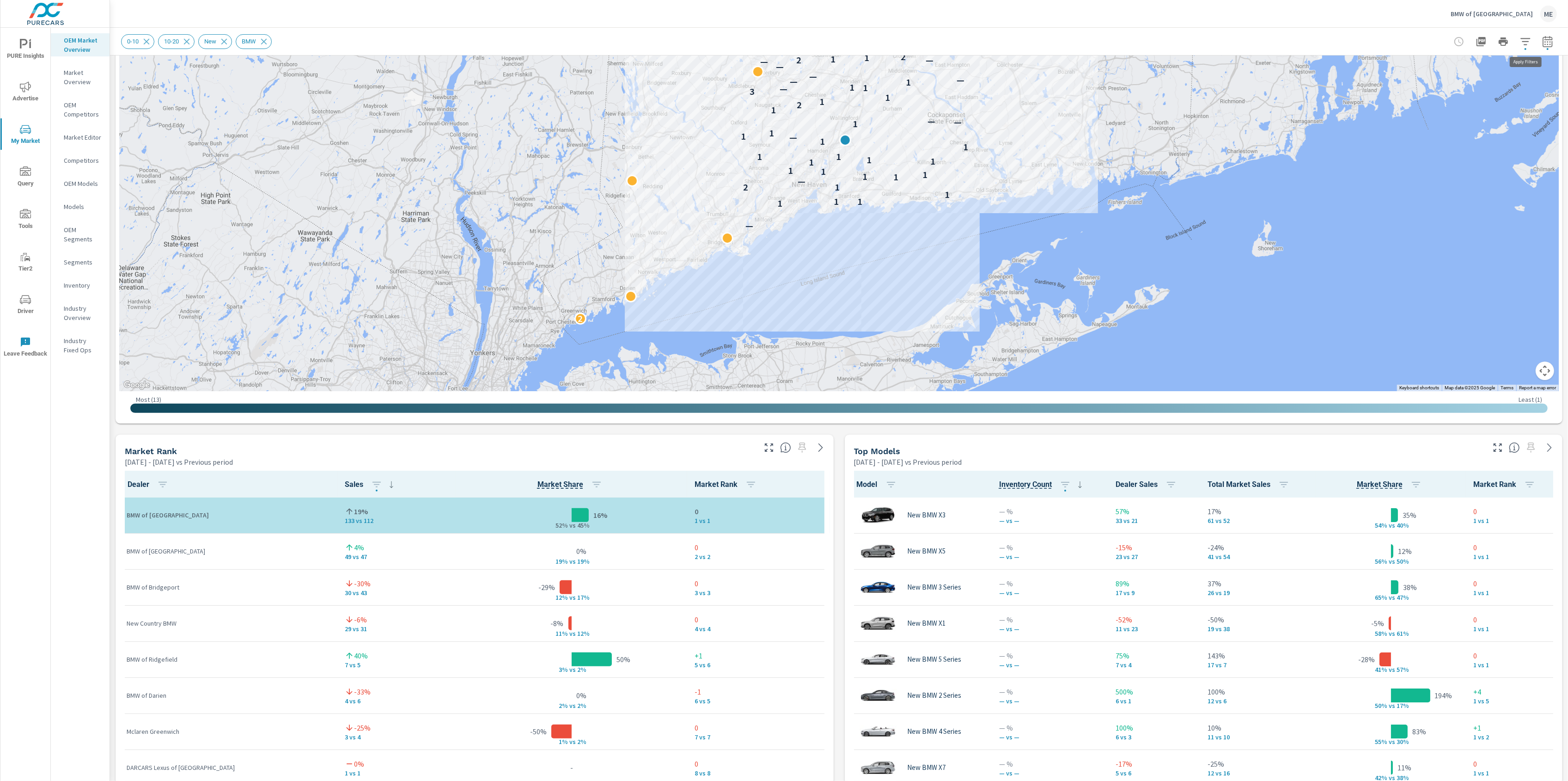
click at [1529, 42] on icon "button" at bounding box center [1525, 42] width 11 height 11
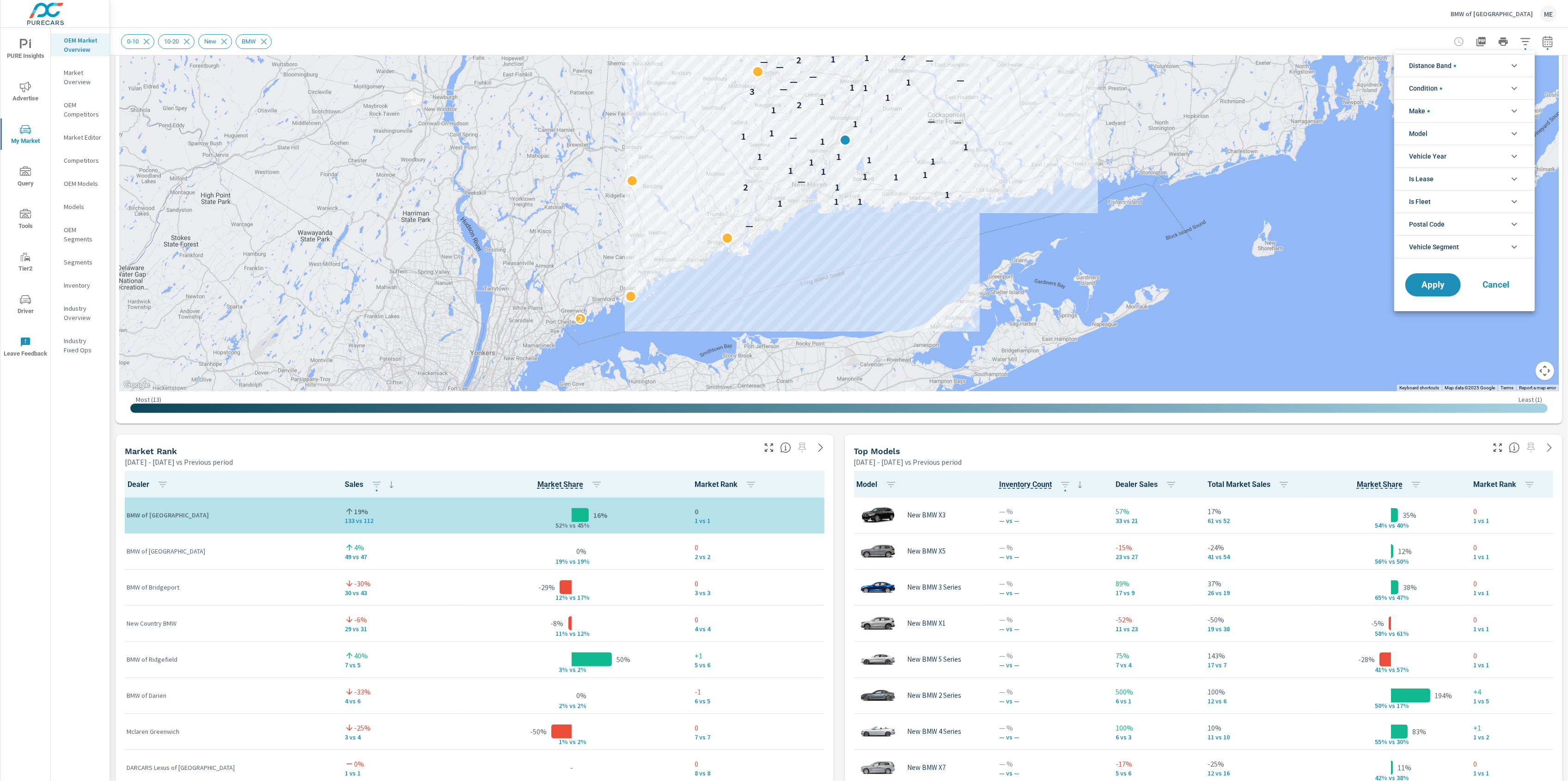
click at [1428, 137] on li "Model" at bounding box center [1464, 133] width 140 height 23
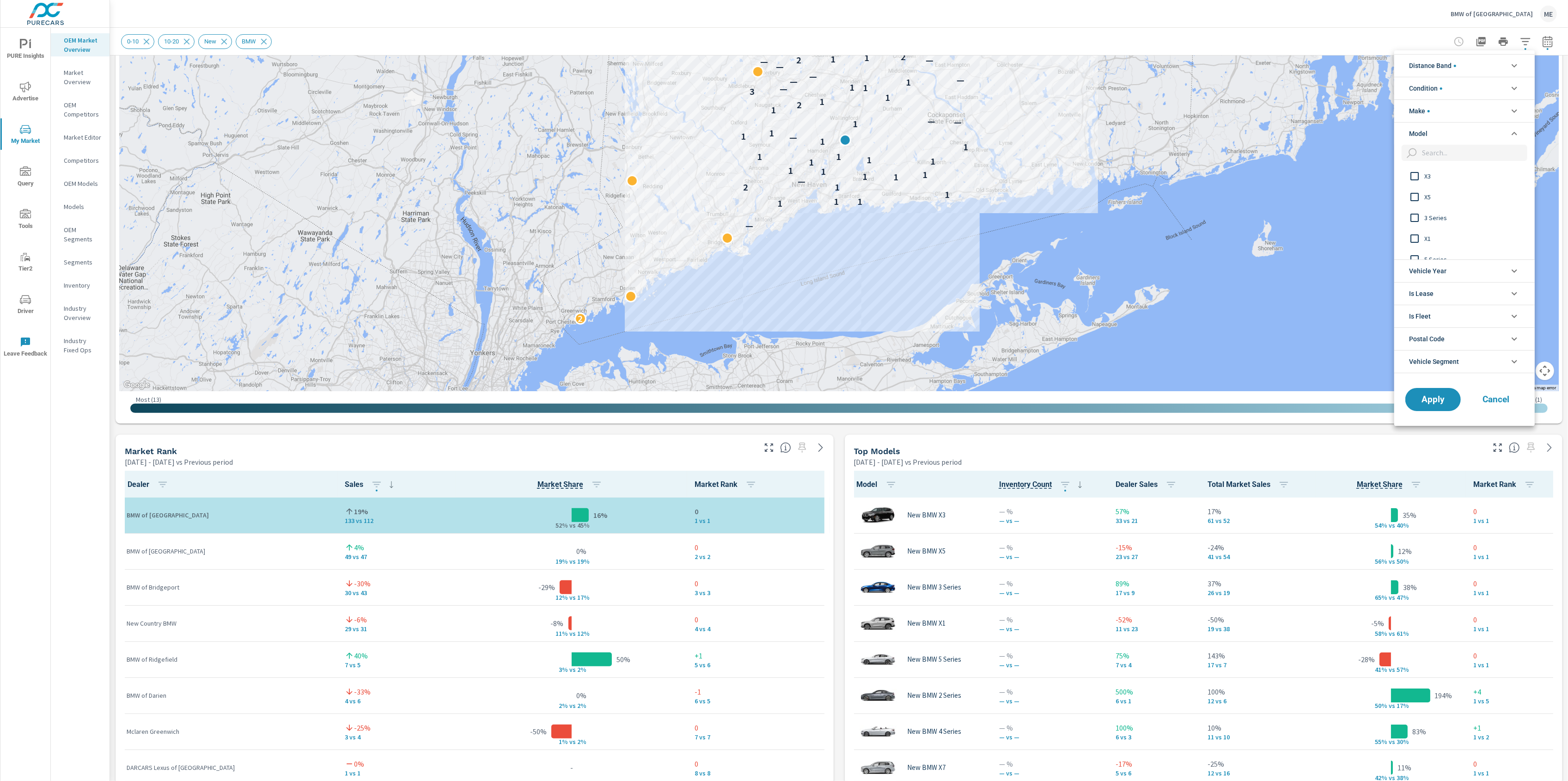
click at [1430, 195] on span "X5" at bounding box center [1474, 197] width 101 height 11
click at [1431, 390] on button "Apply" at bounding box center [1433, 399] width 58 height 24
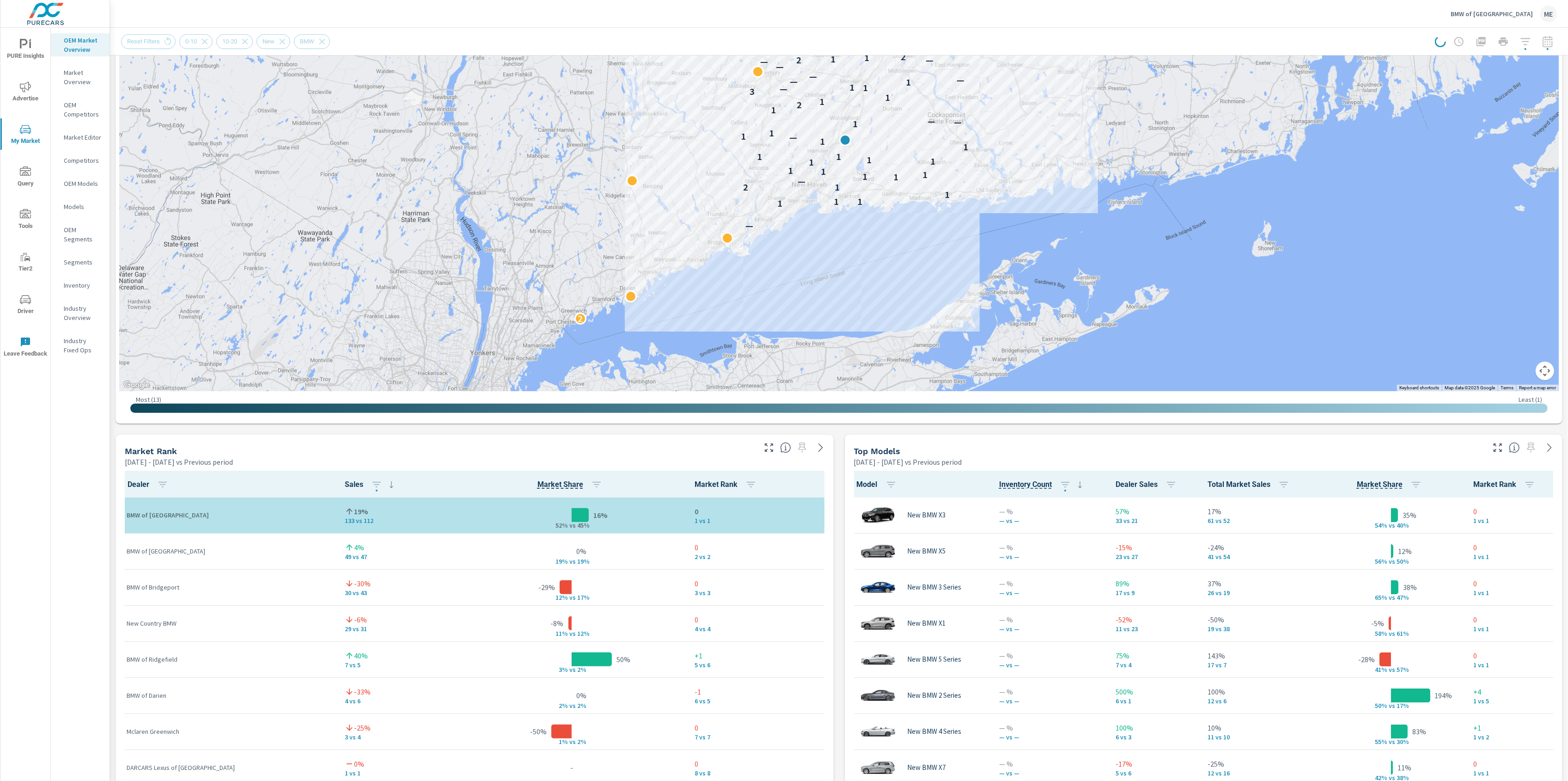
click at [838, 469] on div "Market View Apr 01, 2025 - Jun 30, 2025 vs Previous period ← Move left → Move r…" at bounding box center [839, 627] width 1458 height 1583
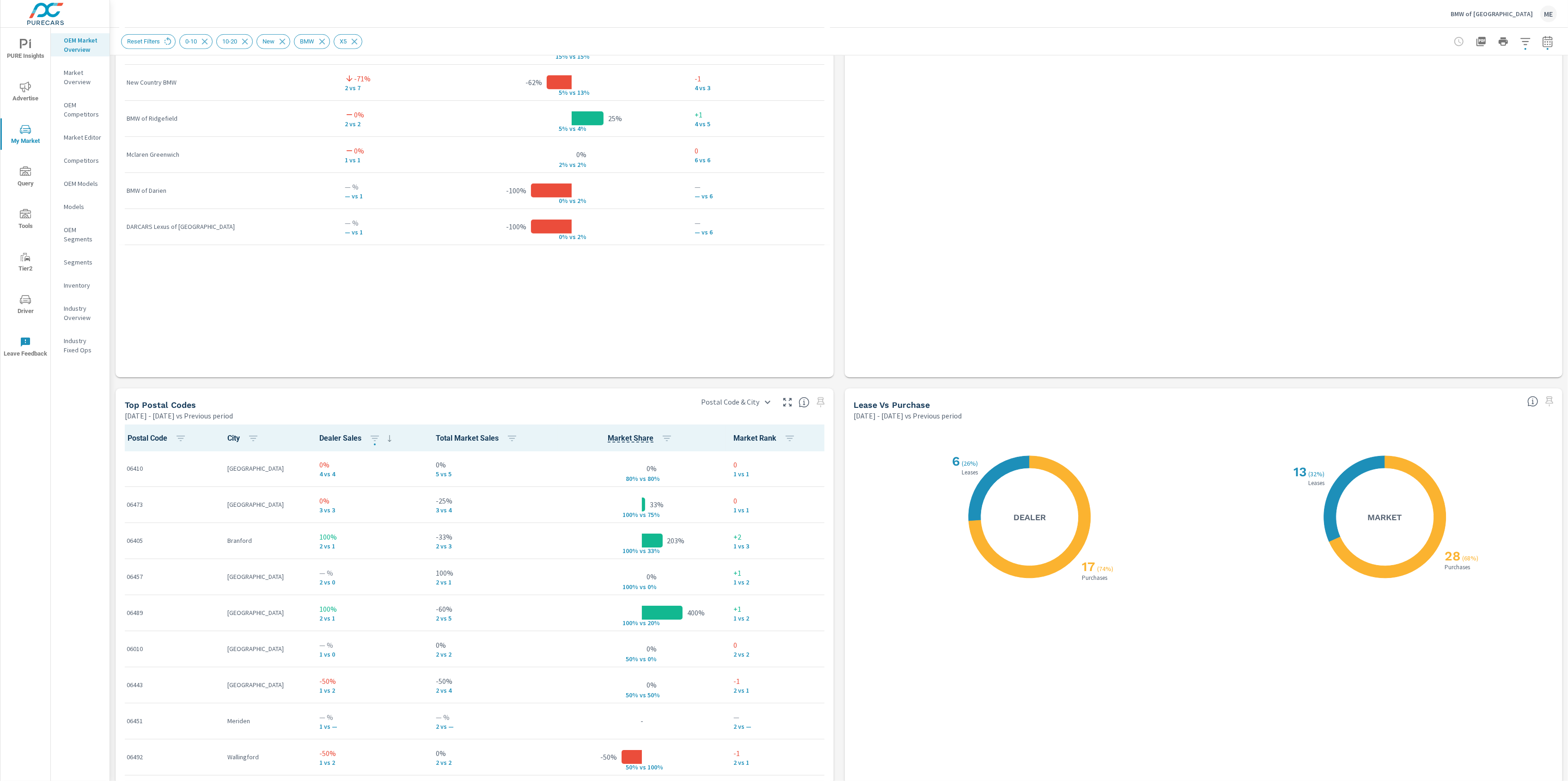
scroll to position [857, 0]
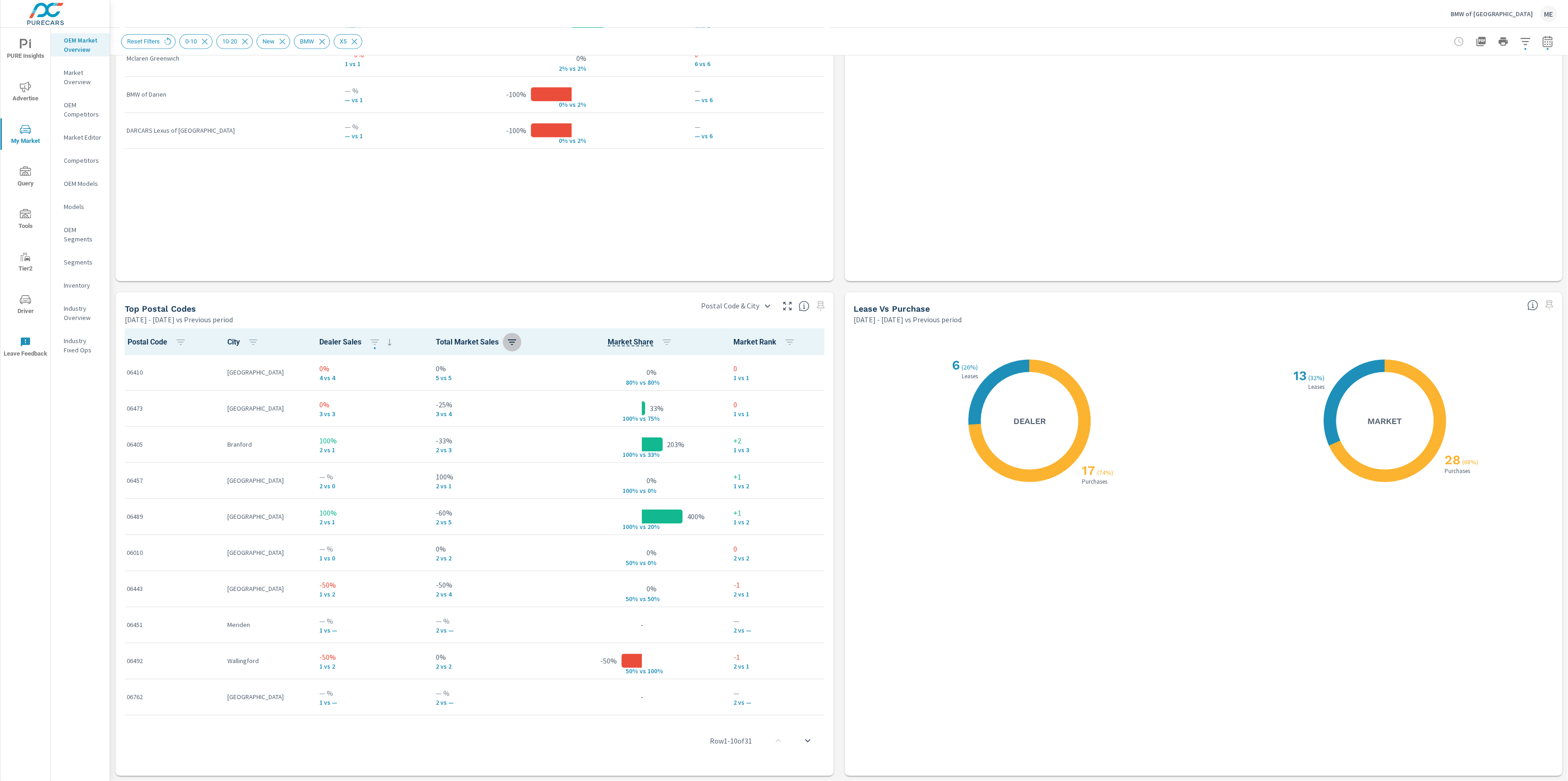
click at [506, 340] on icon "button" at bounding box center [512, 342] width 11 height 11
drag, startPoint x: 442, startPoint y: 380, endPoint x: 470, endPoint y: 391, distance: 30.1
click at [444, 380] on span "ASC" at bounding box center [437, 380] width 40 height 9
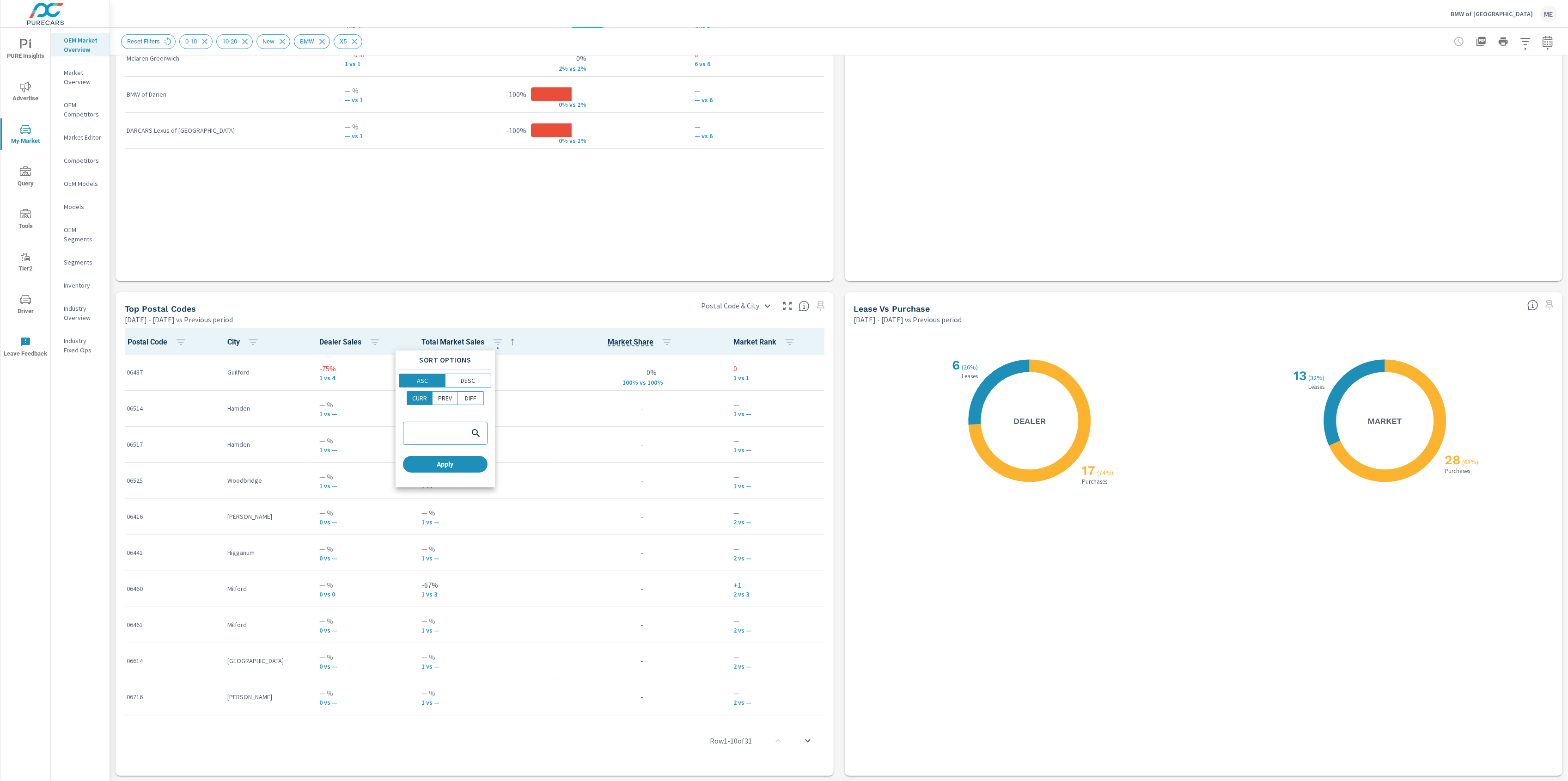
click at [489, 399] on div "CURR PREV DIFF" at bounding box center [445, 402] width 92 height 21
click at [474, 399] on p "DIFF" at bounding box center [470, 398] width 12 height 9
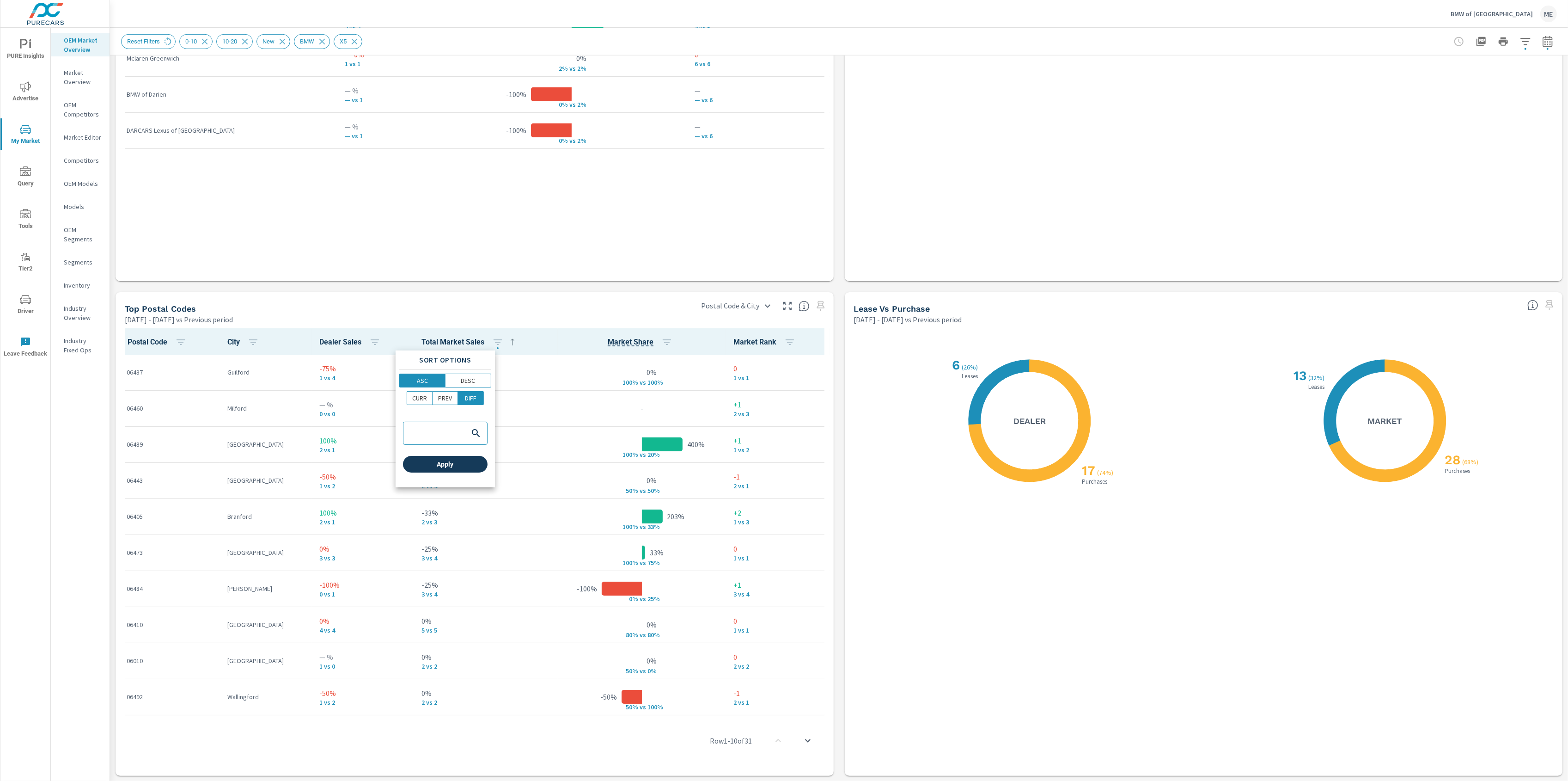
click at [464, 465] on span "Apply" at bounding box center [445, 464] width 77 height 9
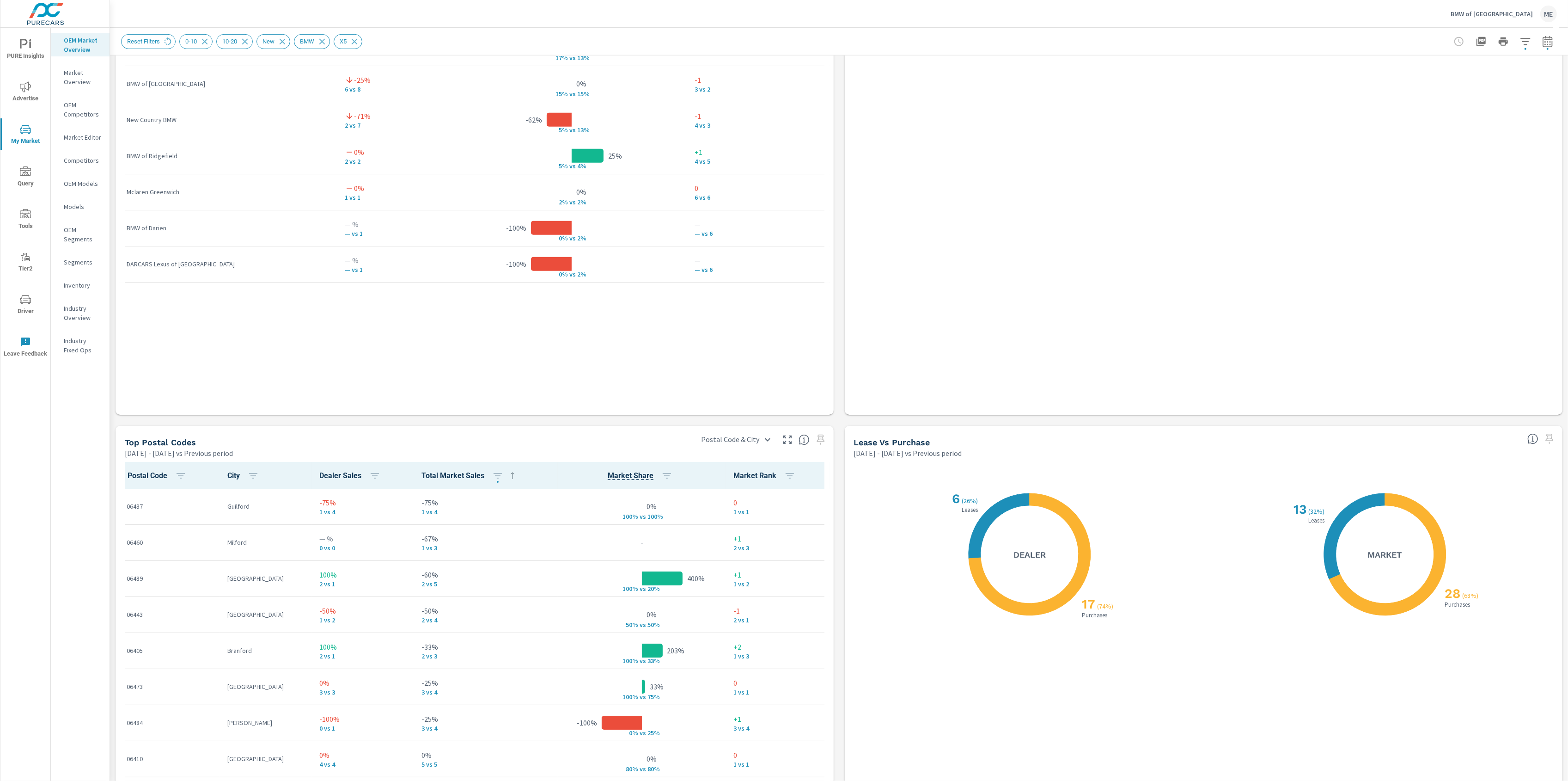
scroll to position [714, 0]
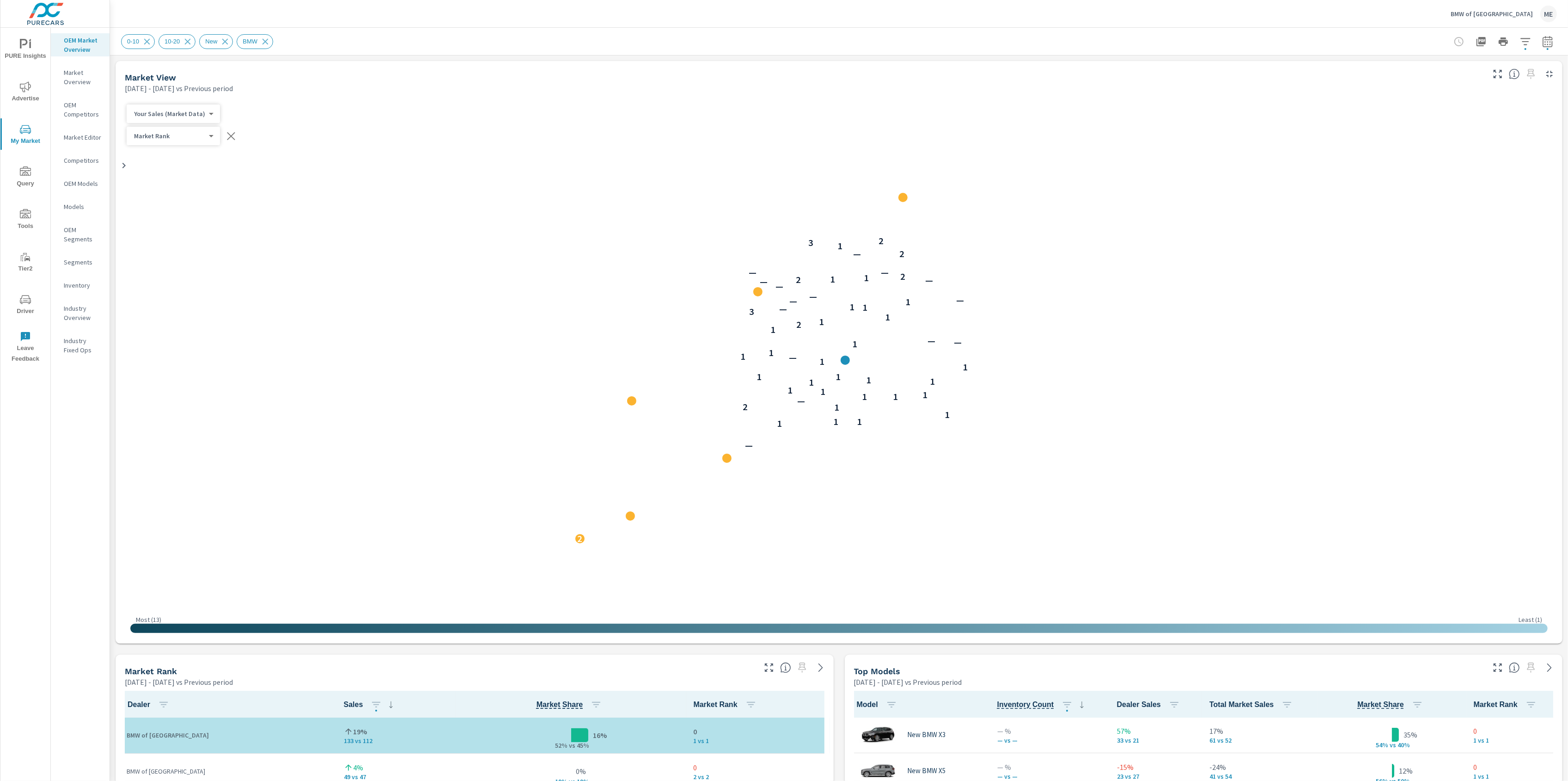
scroll to position [1, 0]
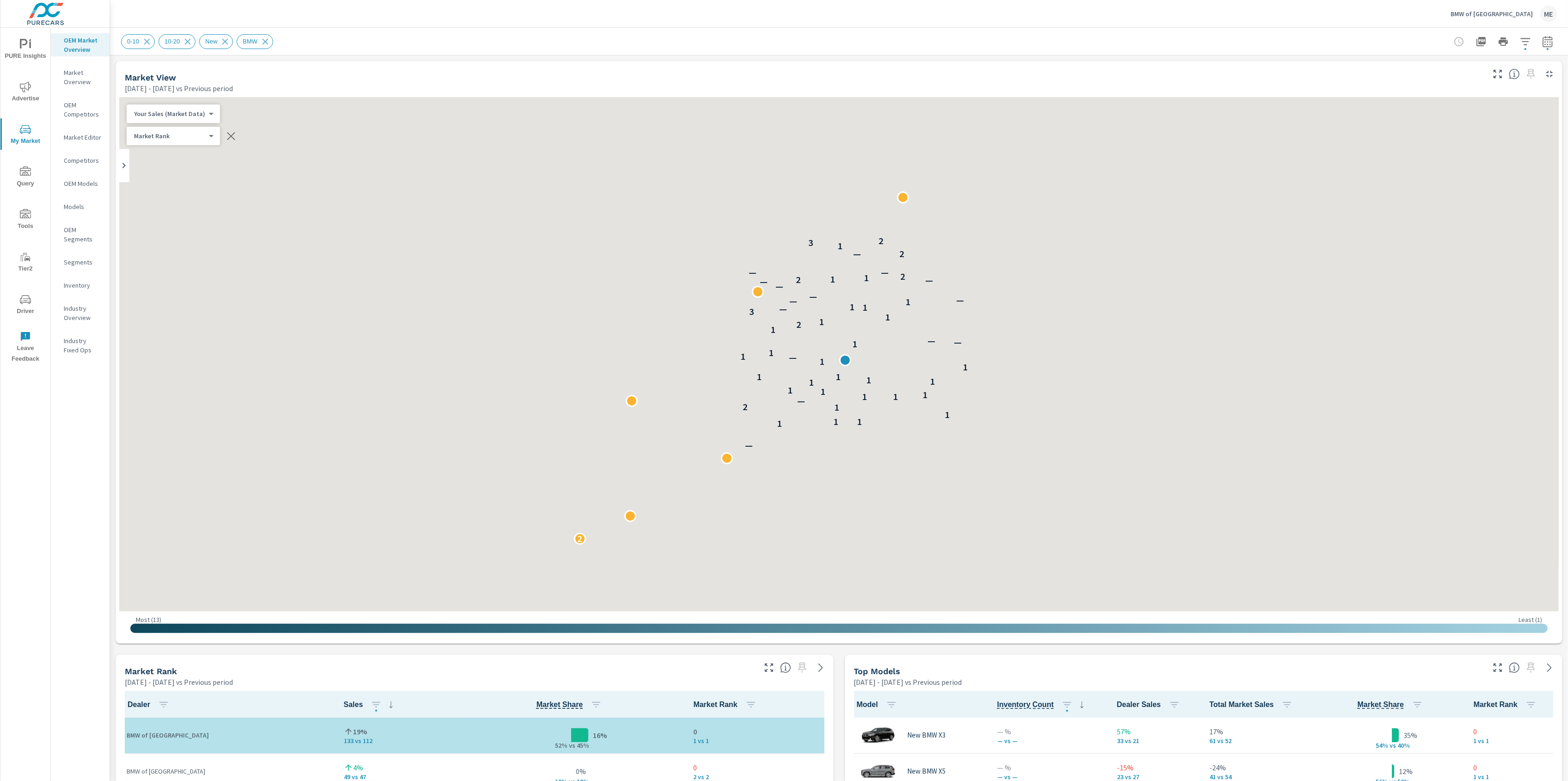
scroll to position [180, 0]
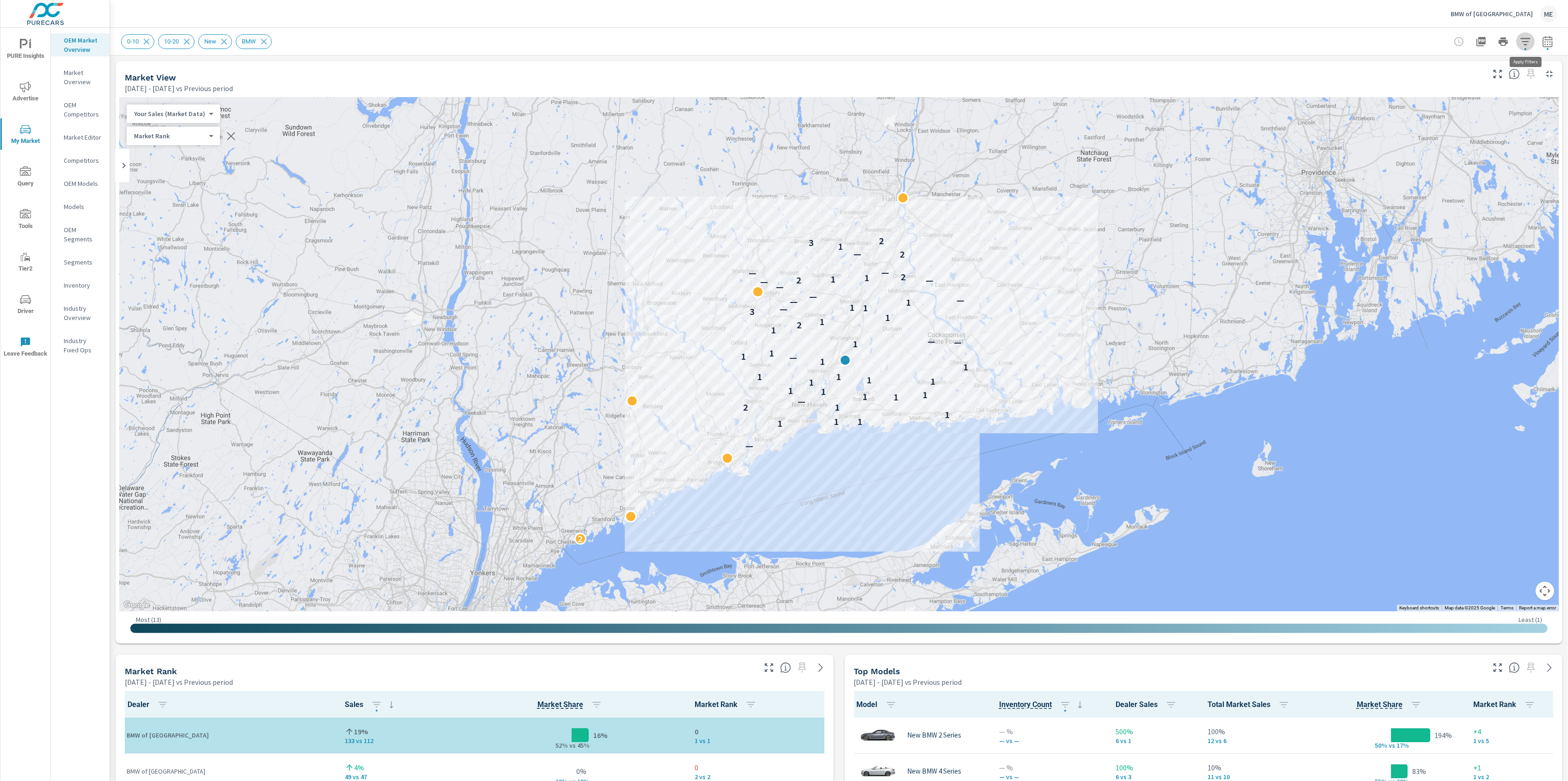
click at [1527, 40] on icon "button" at bounding box center [1525, 42] width 11 height 11
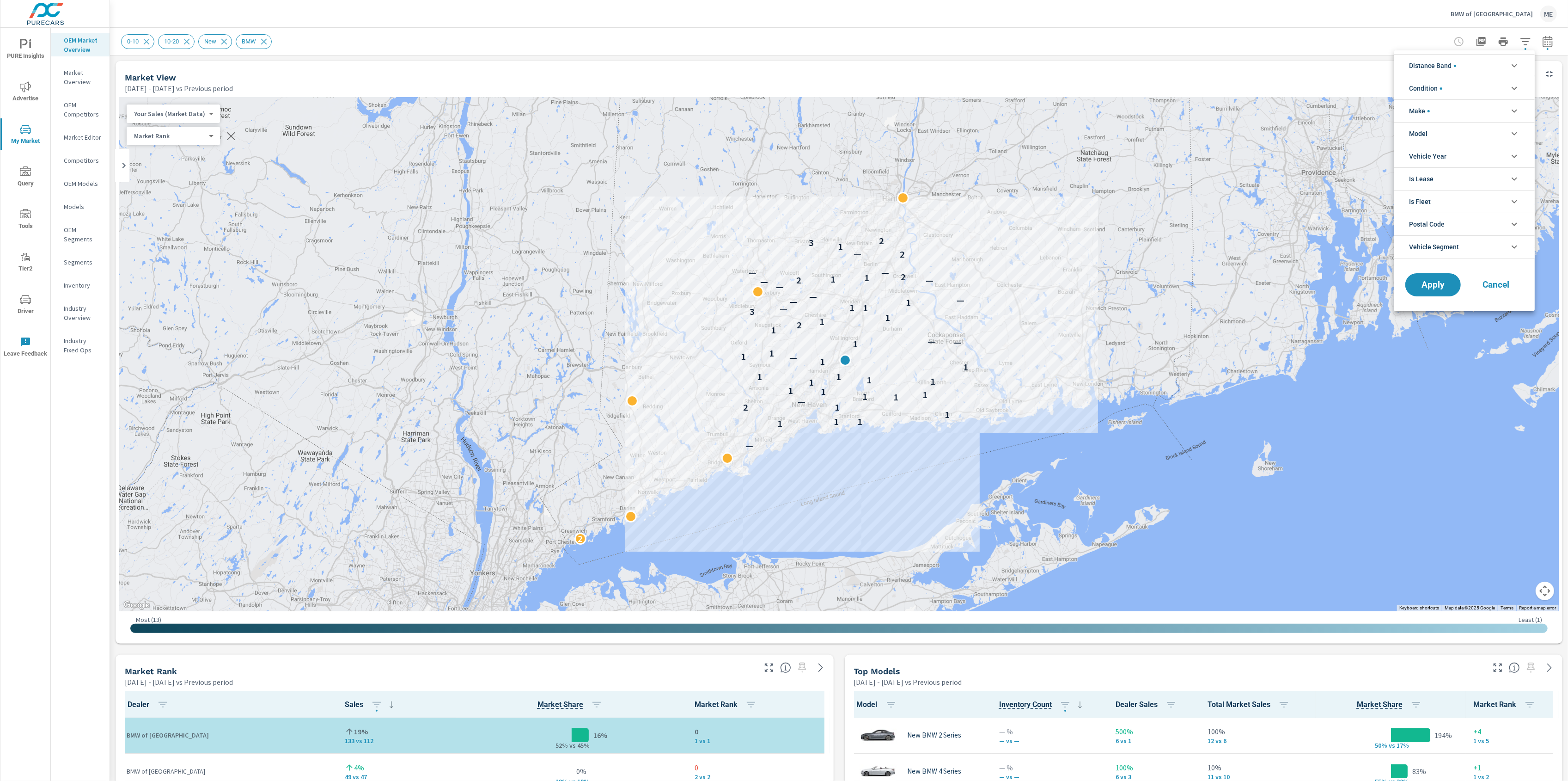
click at [1433, 138] on li "Model" at bounding box center [1464, 133] width 140 height 23
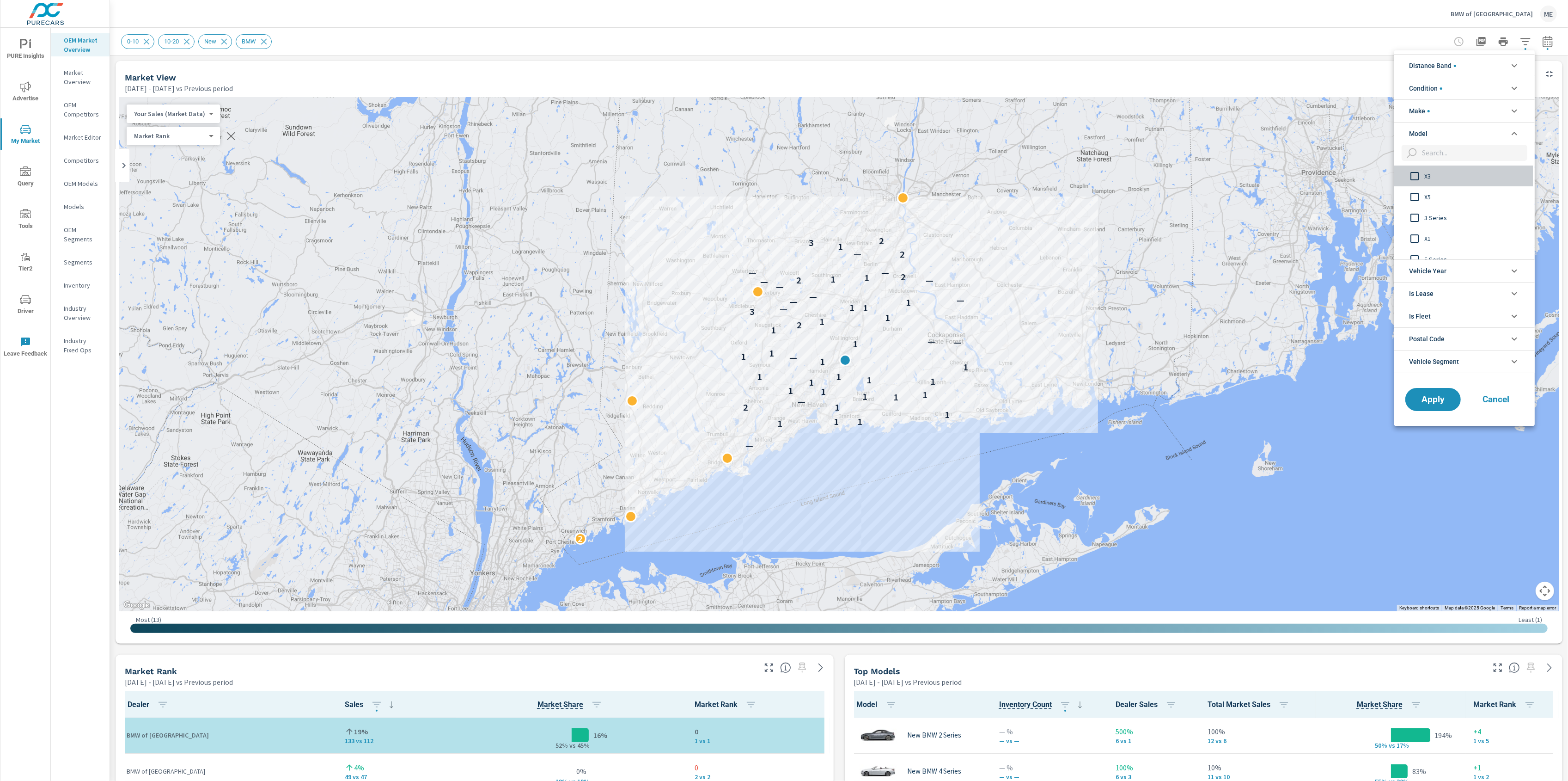
click at [1430, 179] on span "X3" at bounding box center [1474, 176] width 101 height 11
click at [1429, 198] on span "X5" at bounding box center [1474, 197] width 101 height 11
click at [1421, 221] on div "X1 5 Series 2 Series X7 4 Series i4 X6 M5 M4" at bounding box center [1463, 212] width 138 height 94
click at [1417, 224] on div "5 Series 2 Series X7 4 Series i4 X6 M5 M4 X2" at bounding box center [1463, 212] width 138 height 94
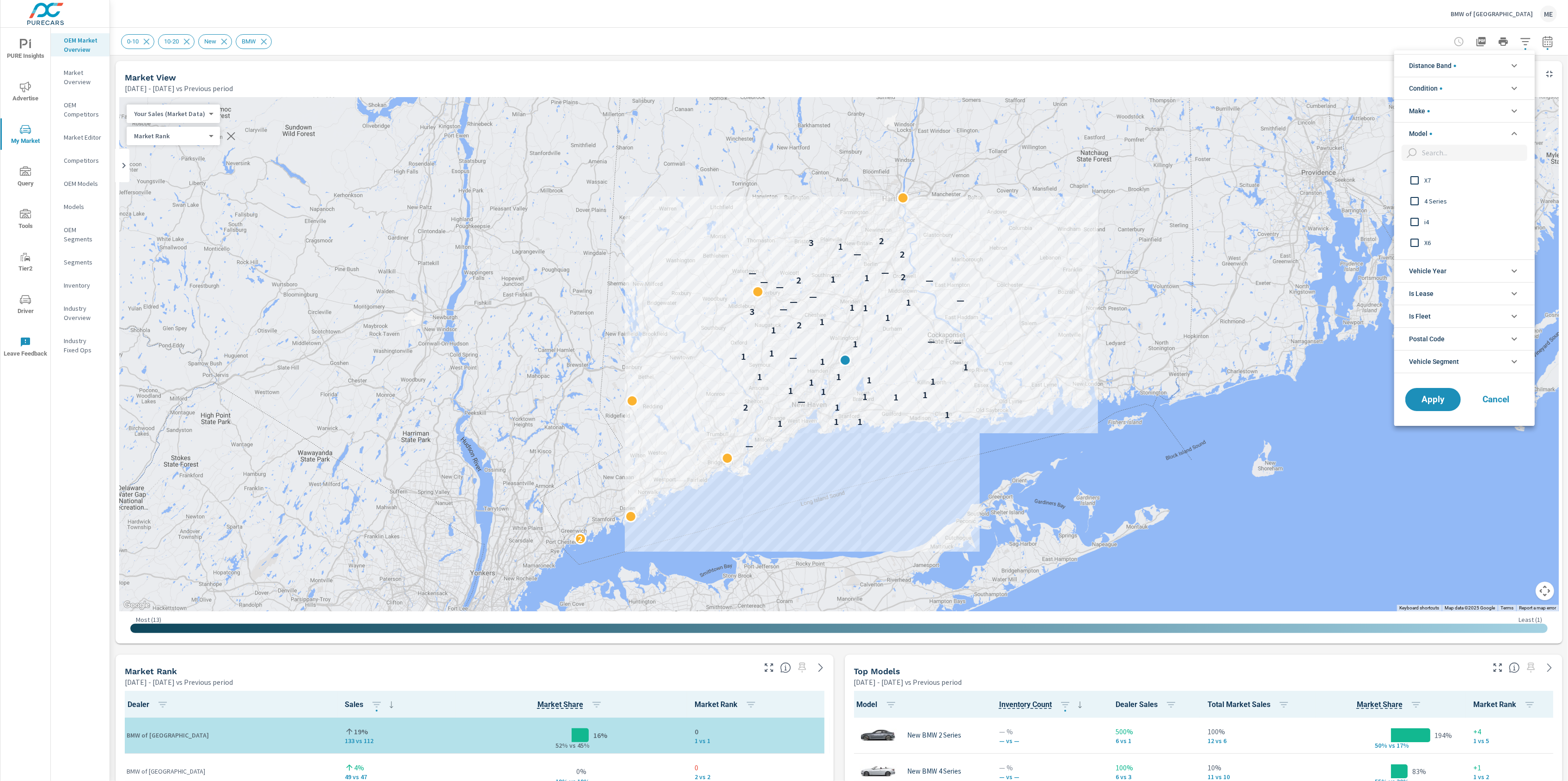
click at [1415, 224] on input "filter options" at bounding box center [1414, 222] width 20 height 20
click at [1424, 407] on button "Apply" at bounding box center [1433, 399] width 58 height 24
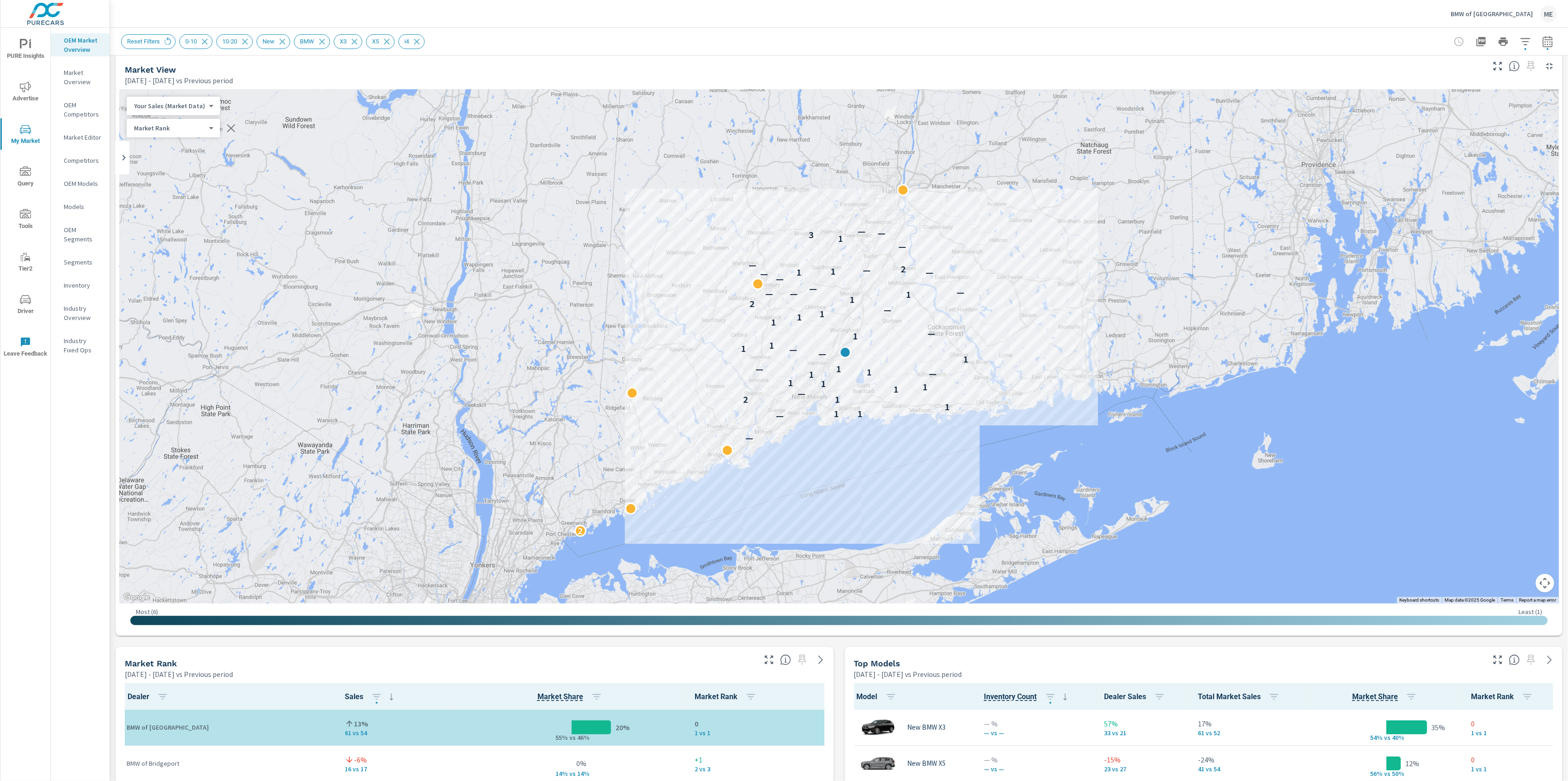
scroll to position [4, 0]
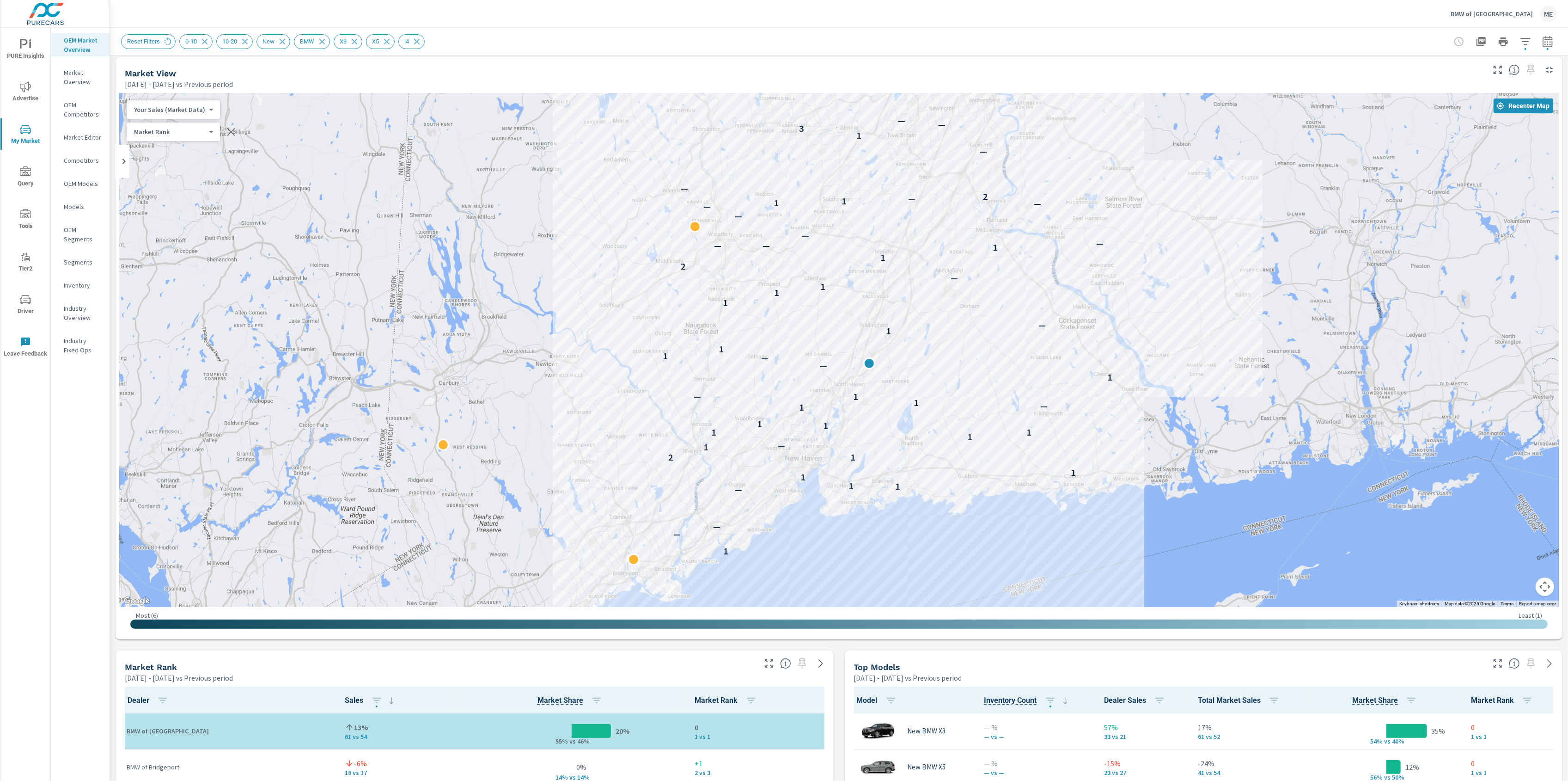
drag, startPoint x: 869, startPoint y: 369, endPoint x: 922, endPoint y: 399, distance: 60.9
click at [922, 399] on div "2 1 — — — 1 1 1 1 1 2 1 — 1 1 1 1 1 1 — 1 1 — 1 — — 1 1 1 — 1 1 1 — 2 1 1 — — —…" at bounding box center [1480, 709] width 1183 height 666
click at [819, 66] on div "Market View Apr 01, 2025 - Jun 30, 2025 vs Previous period" at bounding box center [801, 74] width 1371 height 33
click at [816, 42] on div "Reset Filters 0-10 10-20 New BMW X3 X5 i4" at bounding box center [775, 42] width 1307 height 15
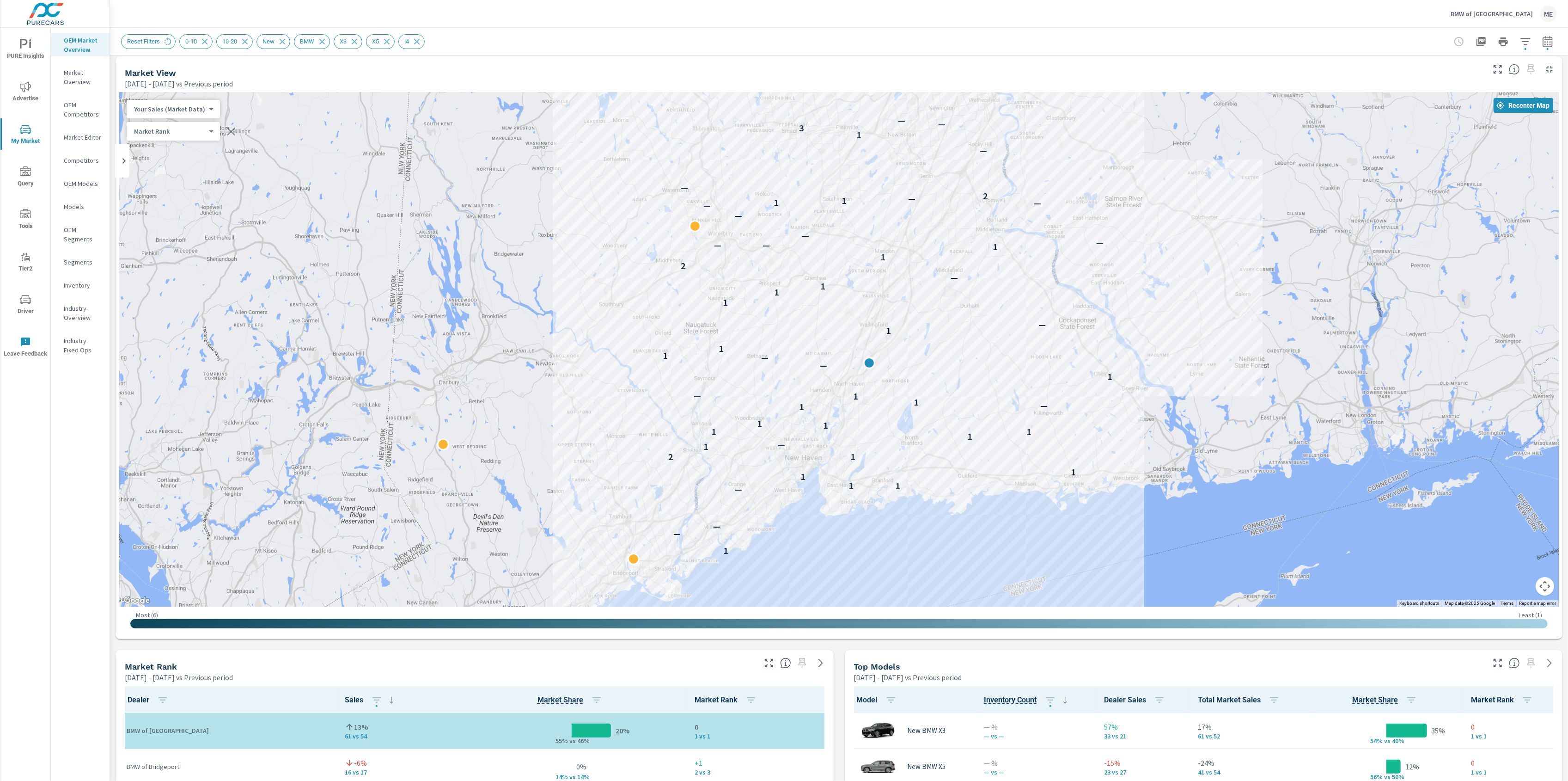
click at [830, 26] on div "BMW of North Haven ME" at bounding box center [839, 13] width 1436 height 28
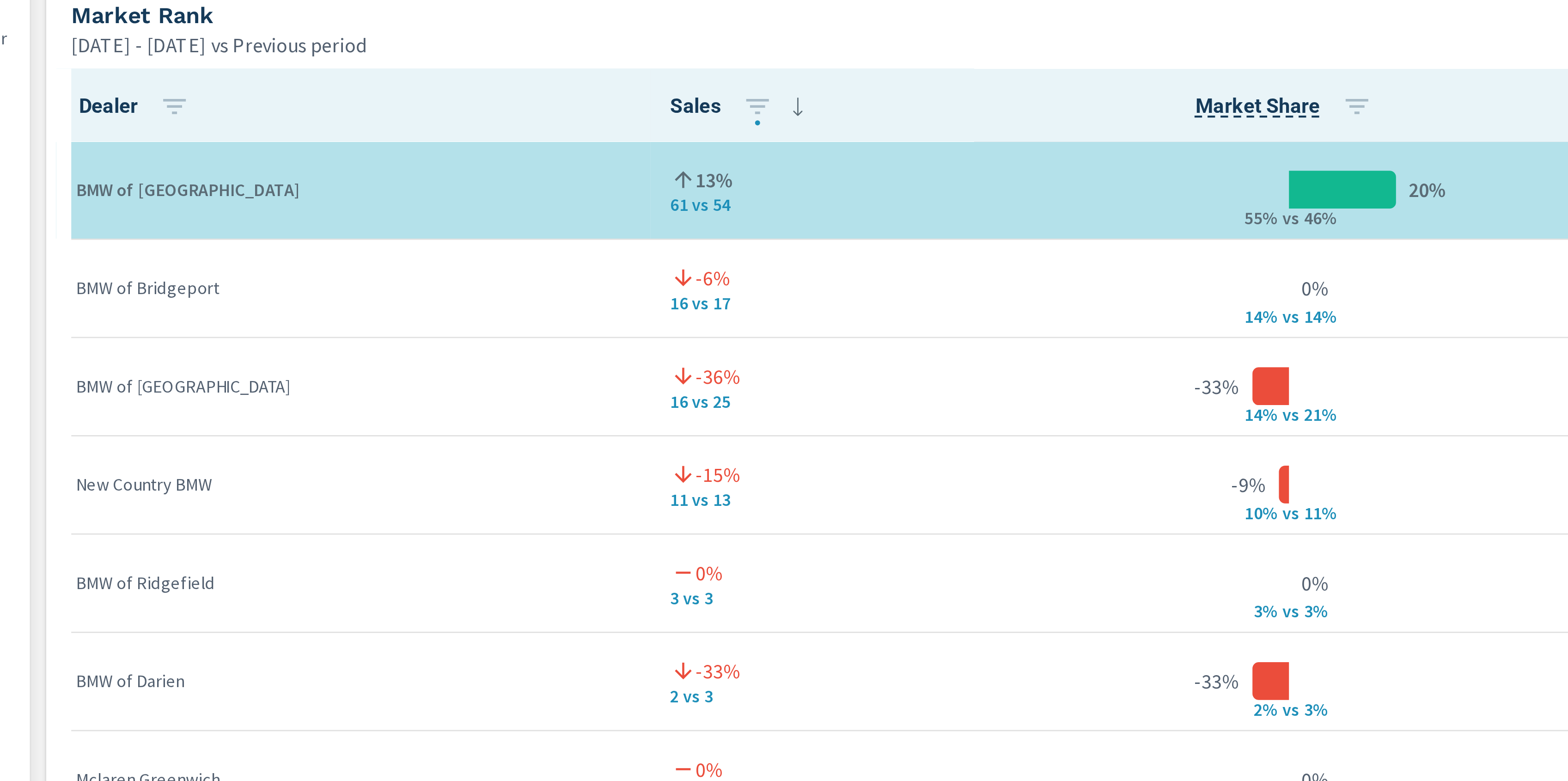
scroll to position [540, 0]
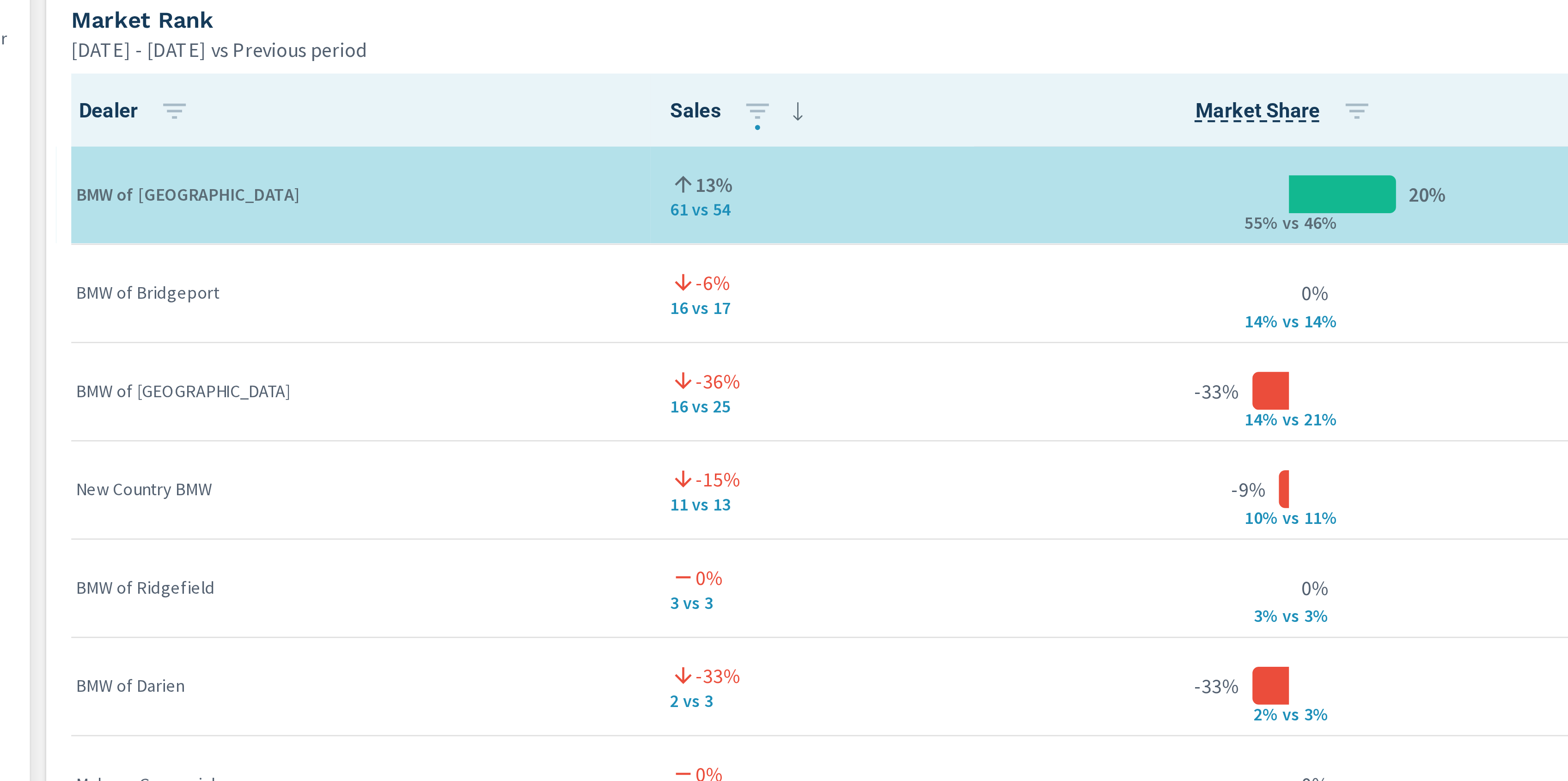
click at [477, 146] on div "Apr 01, 2025 - Jun 30, 2025 vs Previous period" at bounding box center [440, 141] width 629 height 11
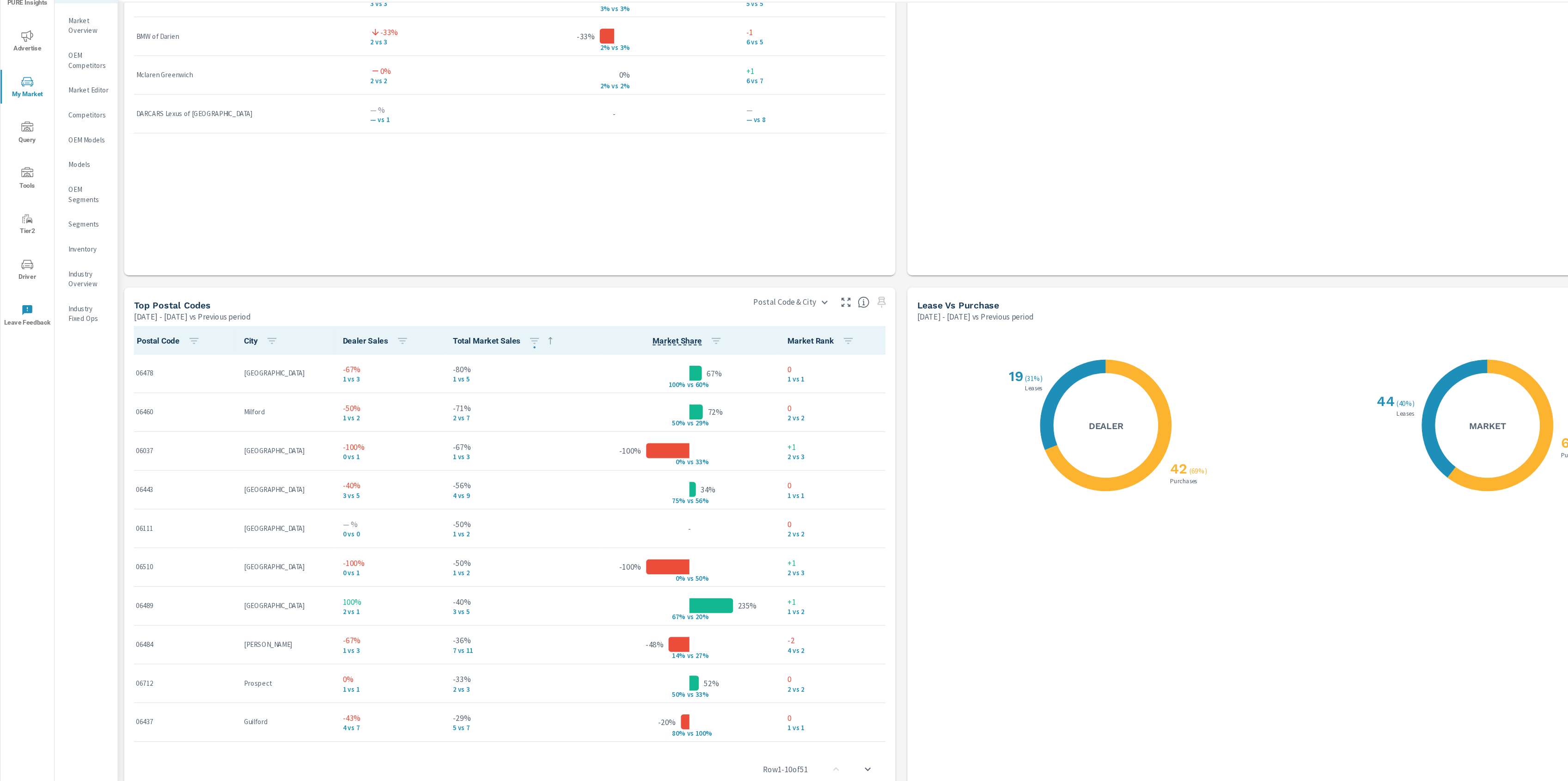
scroll to position [857, 0]
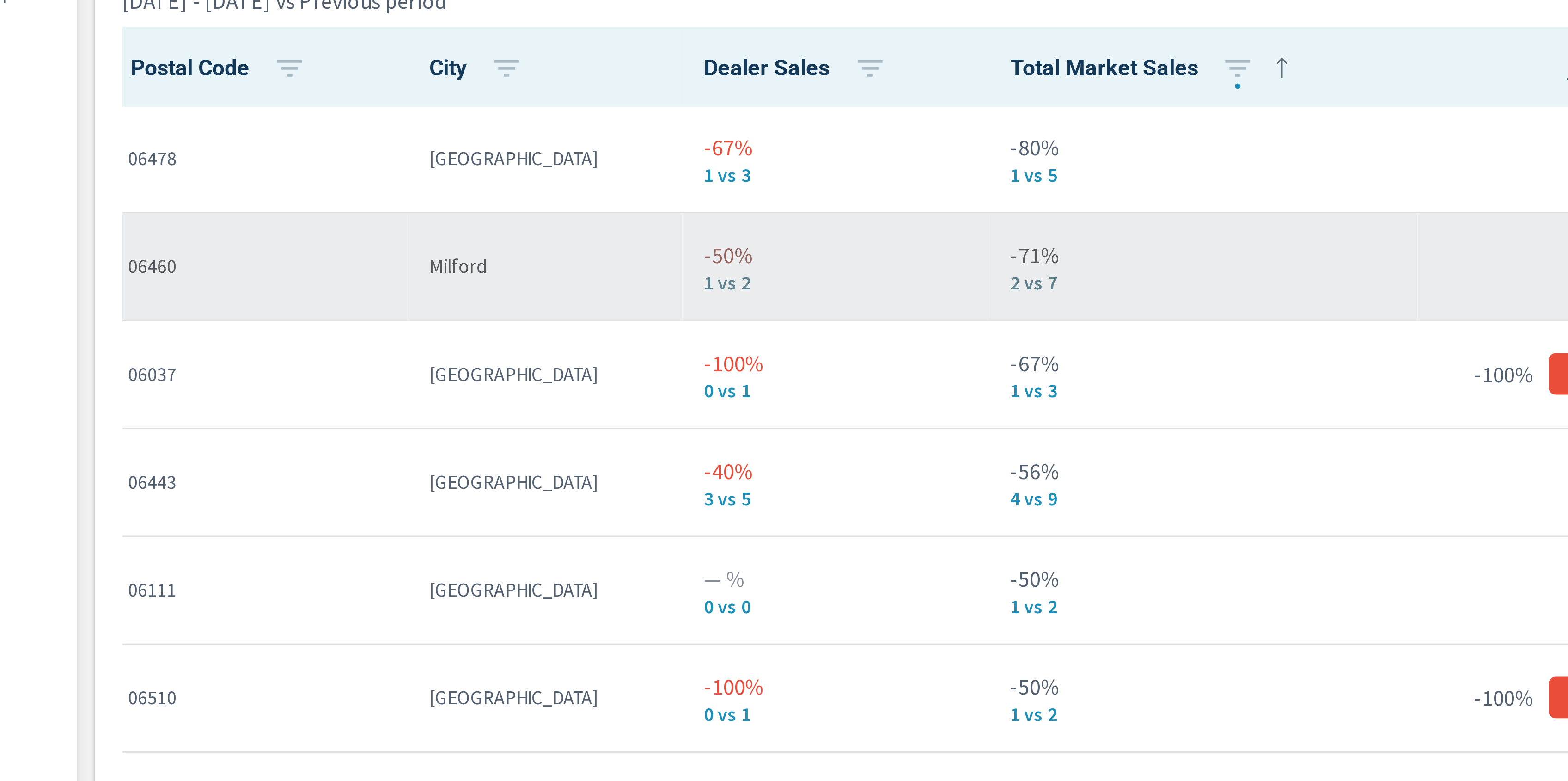
scroll to position [824, 0]
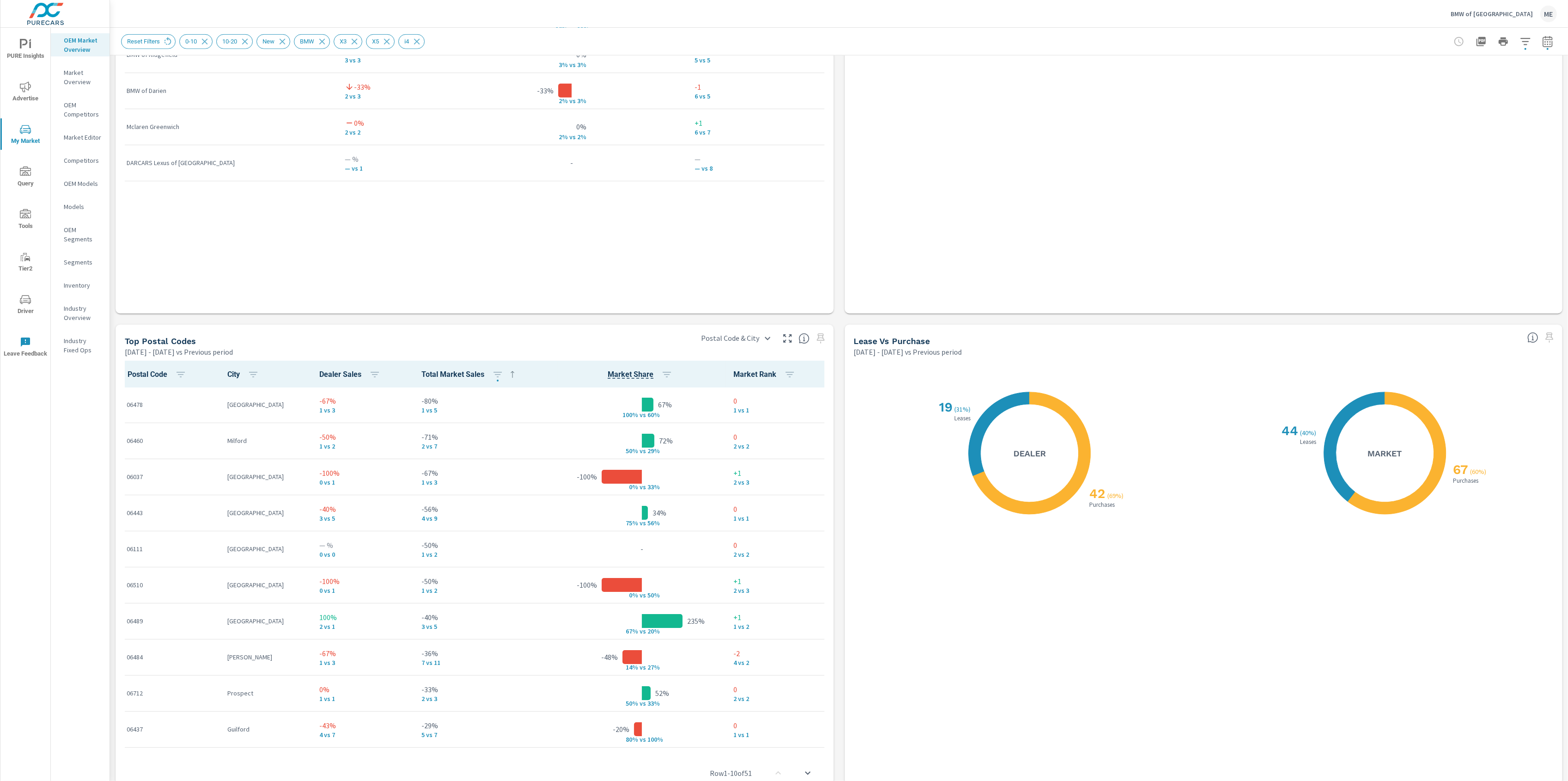
click at [1546, 39] on icon "button" at bounding box center [1547, 41] width 10 height 11
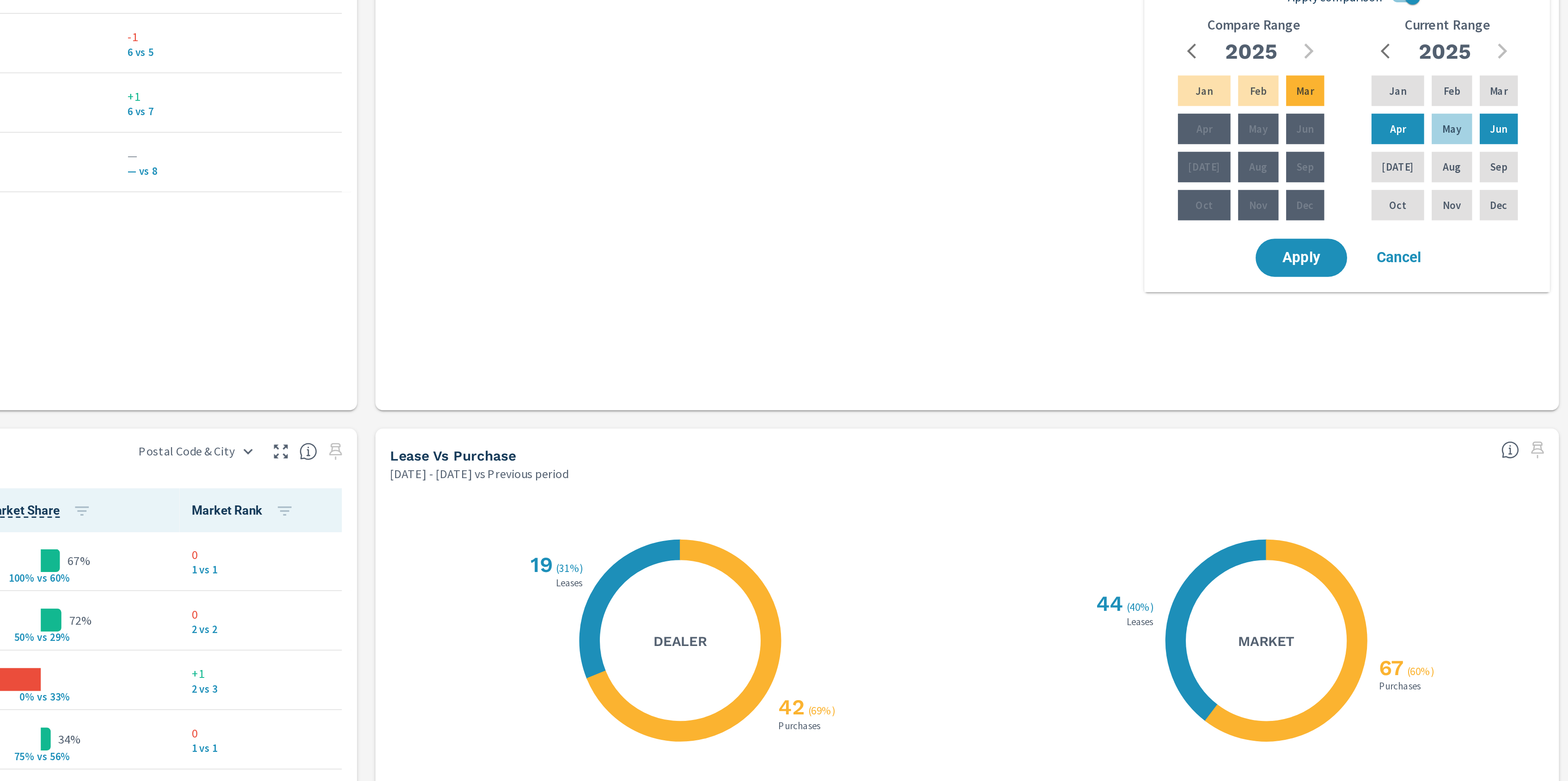
scroll to position [0, 0]
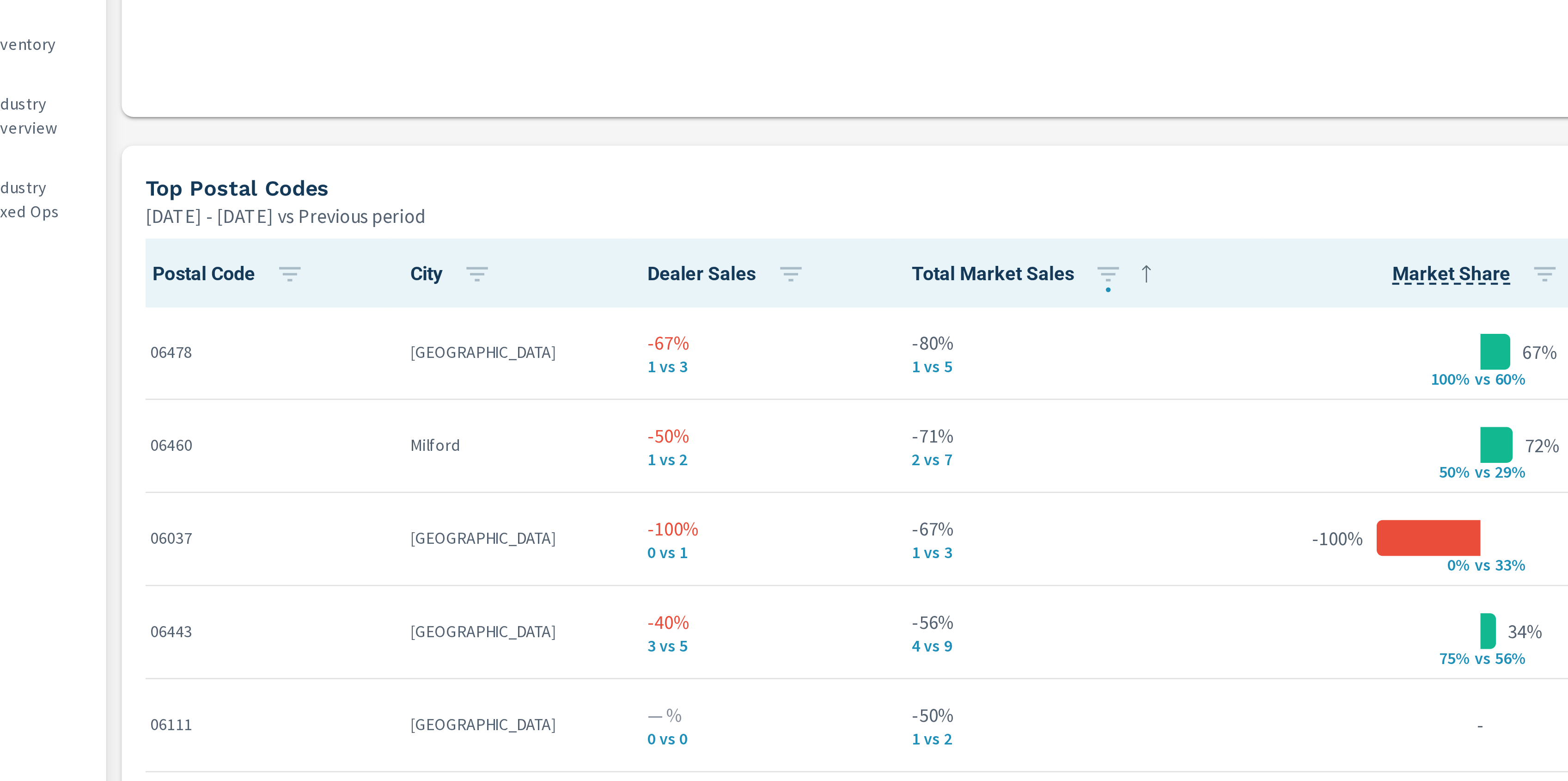
click at [511, 322] on div "Market View Apr 01, 2025 - Jun 30, 2025 vs Previous period ← Move left → Move r…" at bounding box center [839, 22] width 1458 height 1583
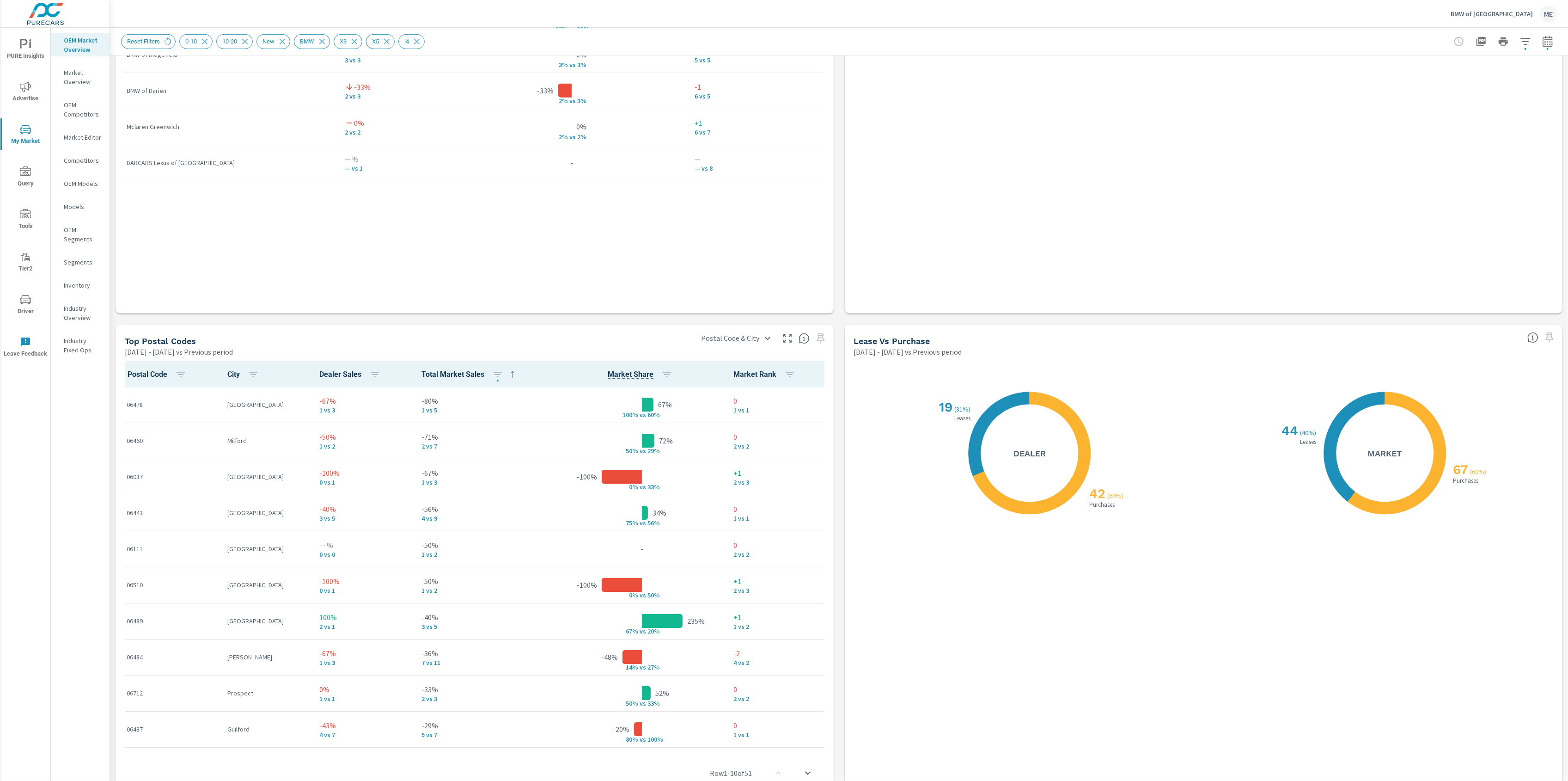
click at [842, 546] on div "Market View Apr 01, 2025 - Jun 30, 2025 vs Previous period ← Move left → Move r…" at bounding box center [839, 22] width 1458 height 1583
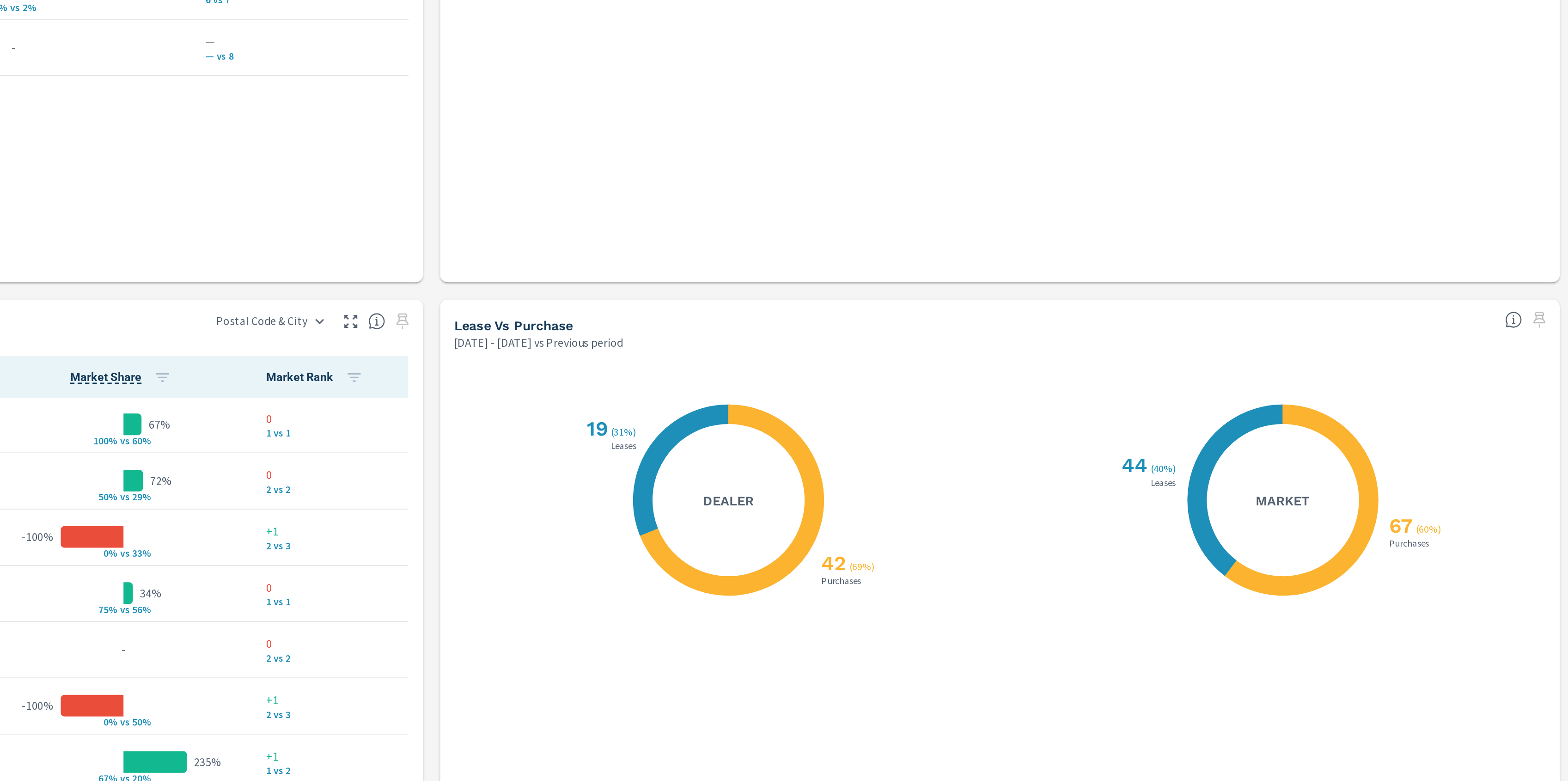
scroll to position [845, 0]
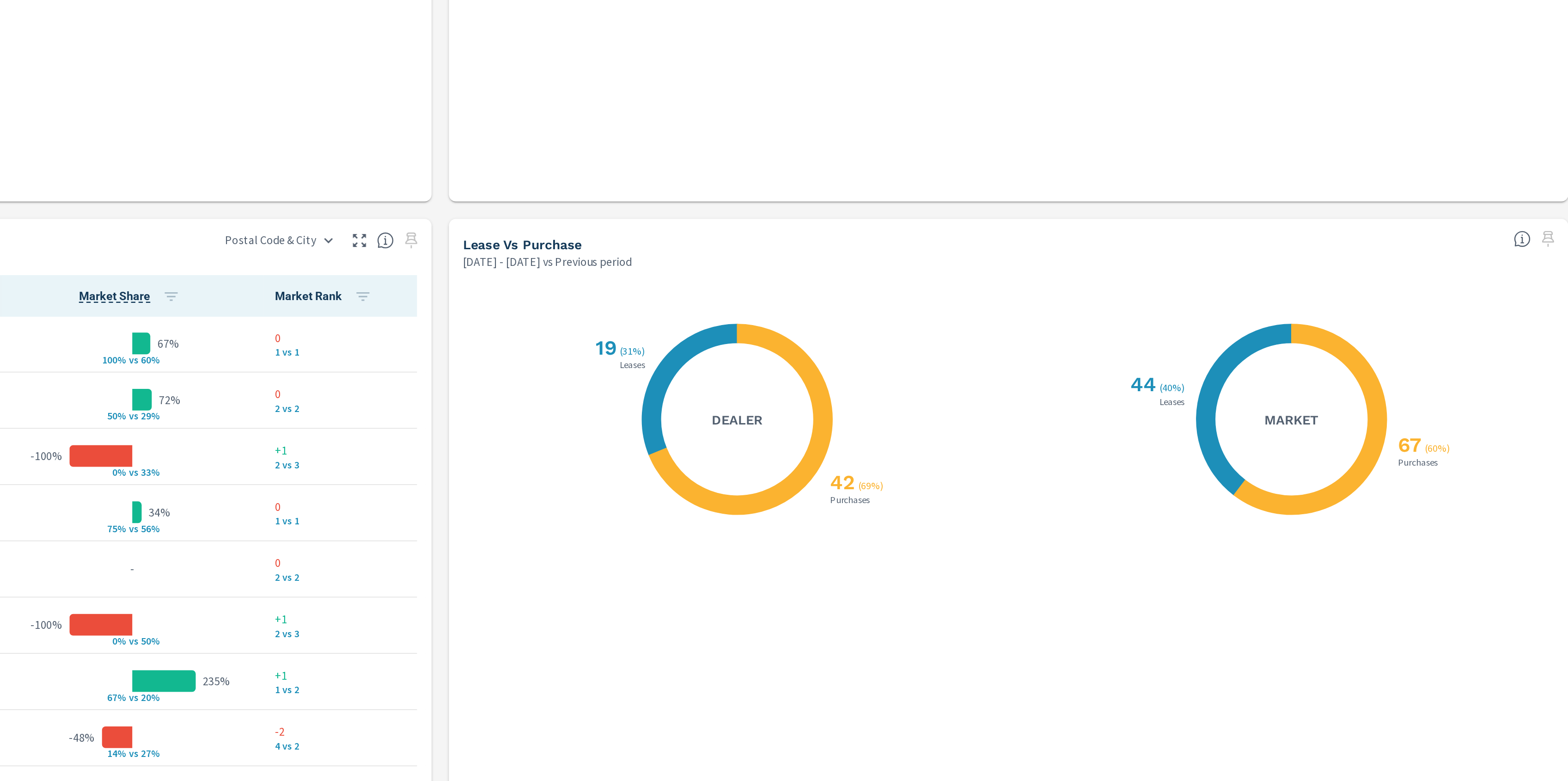
click at [836, 576] on div "Market View Apr 01, 2025 - Jun 30, 2025 vs Previous period ← Move left → Move r…" at bounding box center [839, 2] width 1458 height 1583
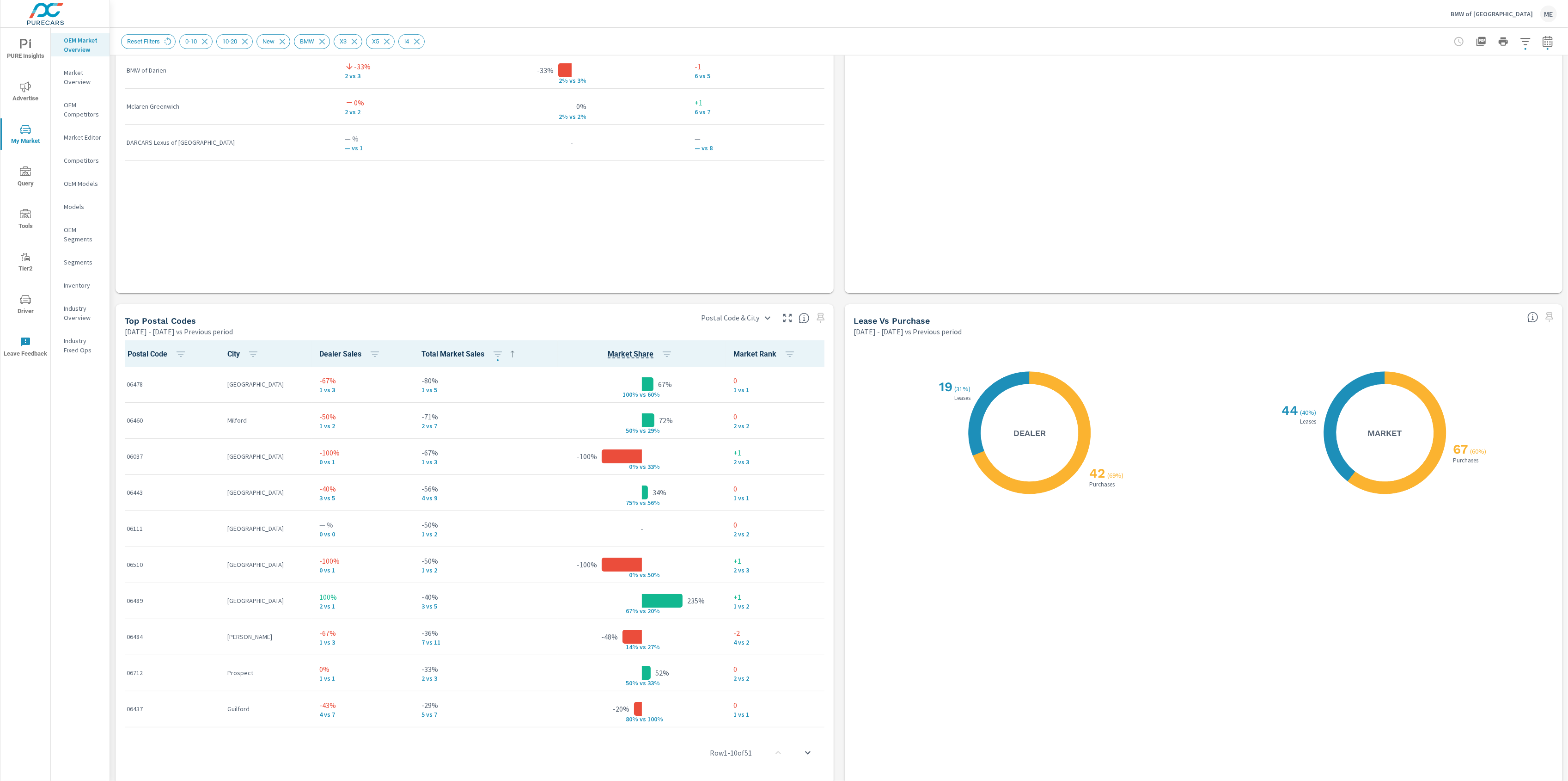
click at [836, 556] on div "Market View Apr 01, 2025 - Jun 30, 2025 vs Previous period ← Move left → Move r…" at bounding box center [839, 2] width 1458 height 1583
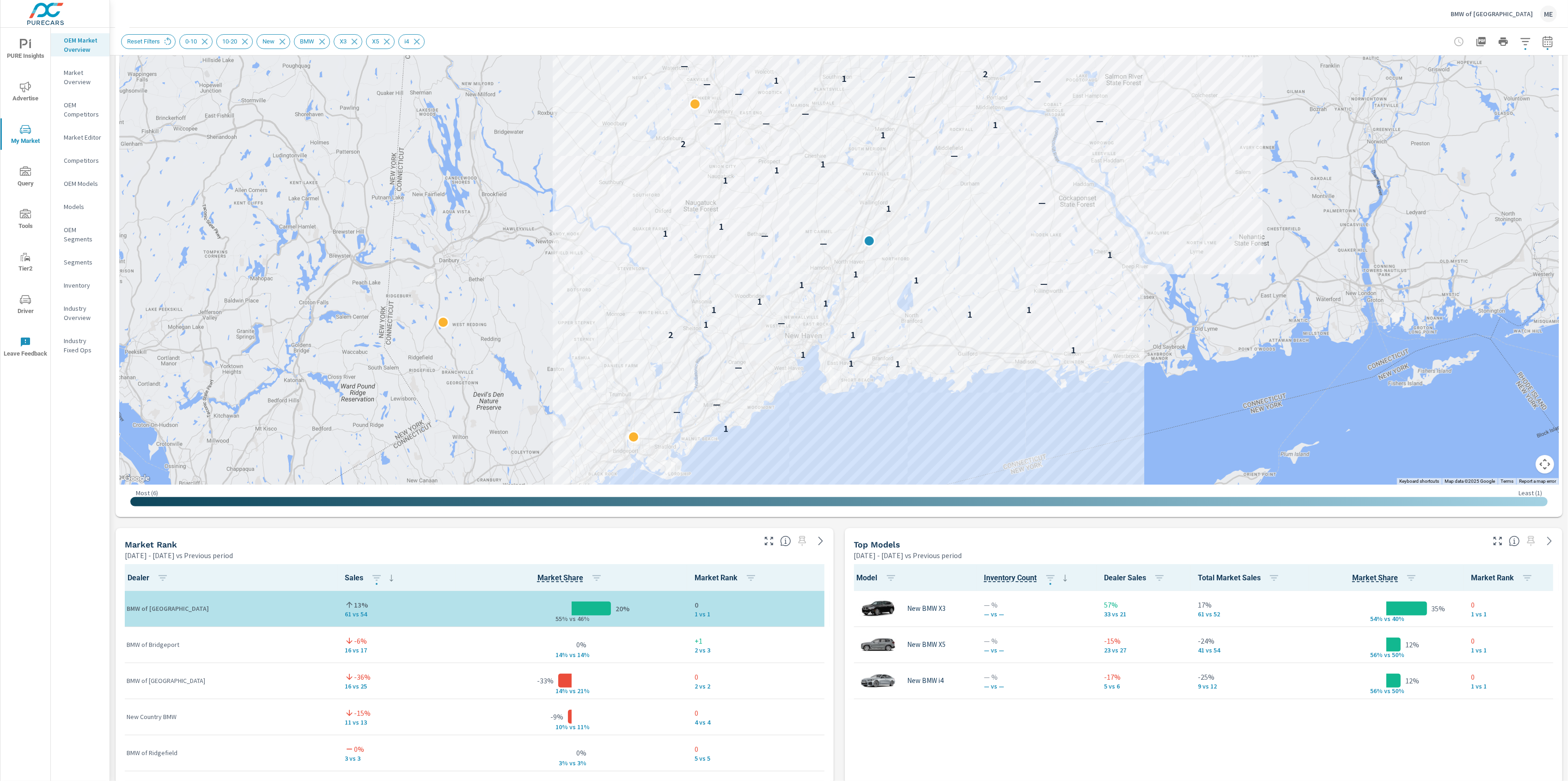
scroll to position [0, 0]
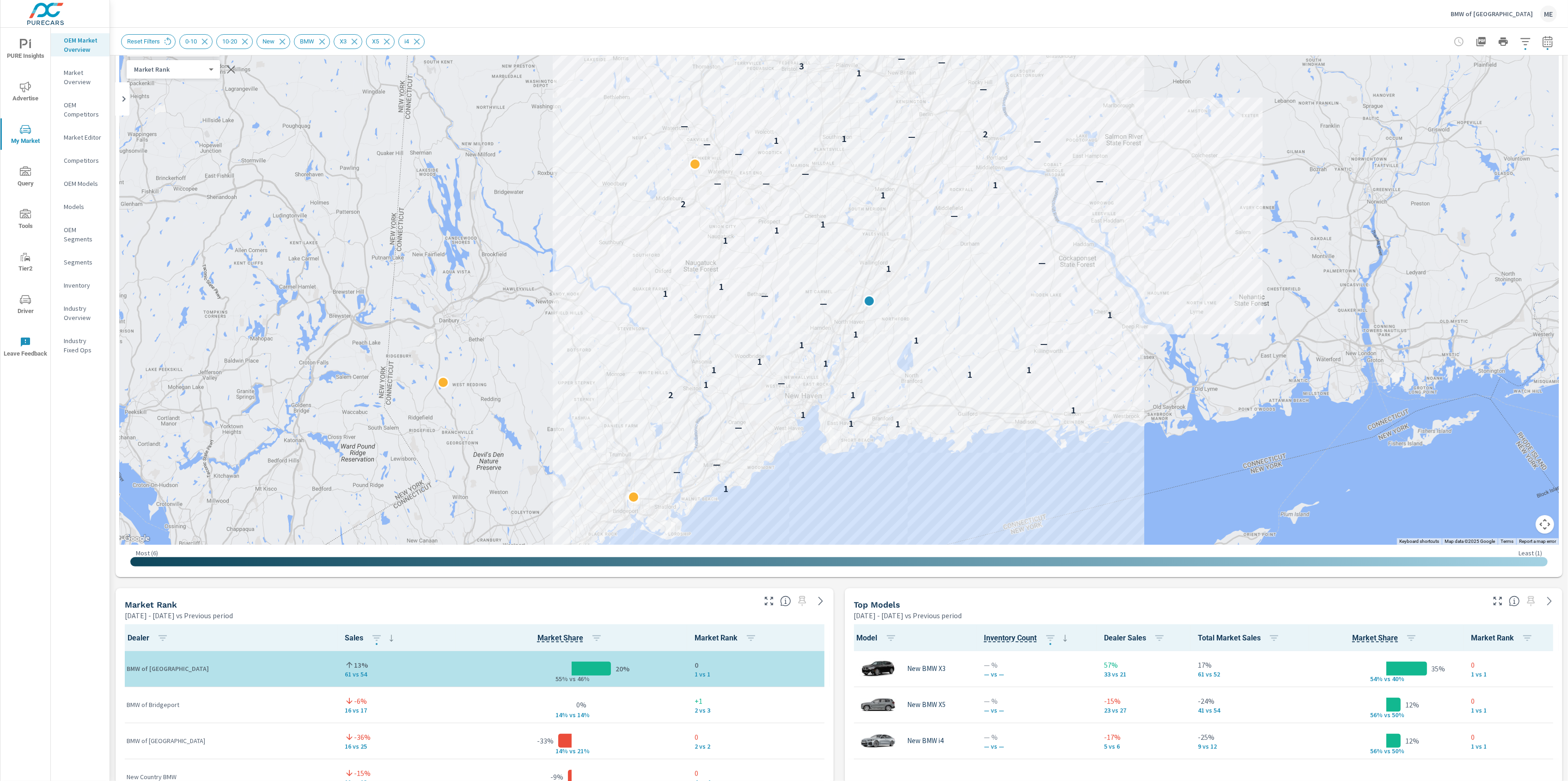
scroll to position [80, 0]
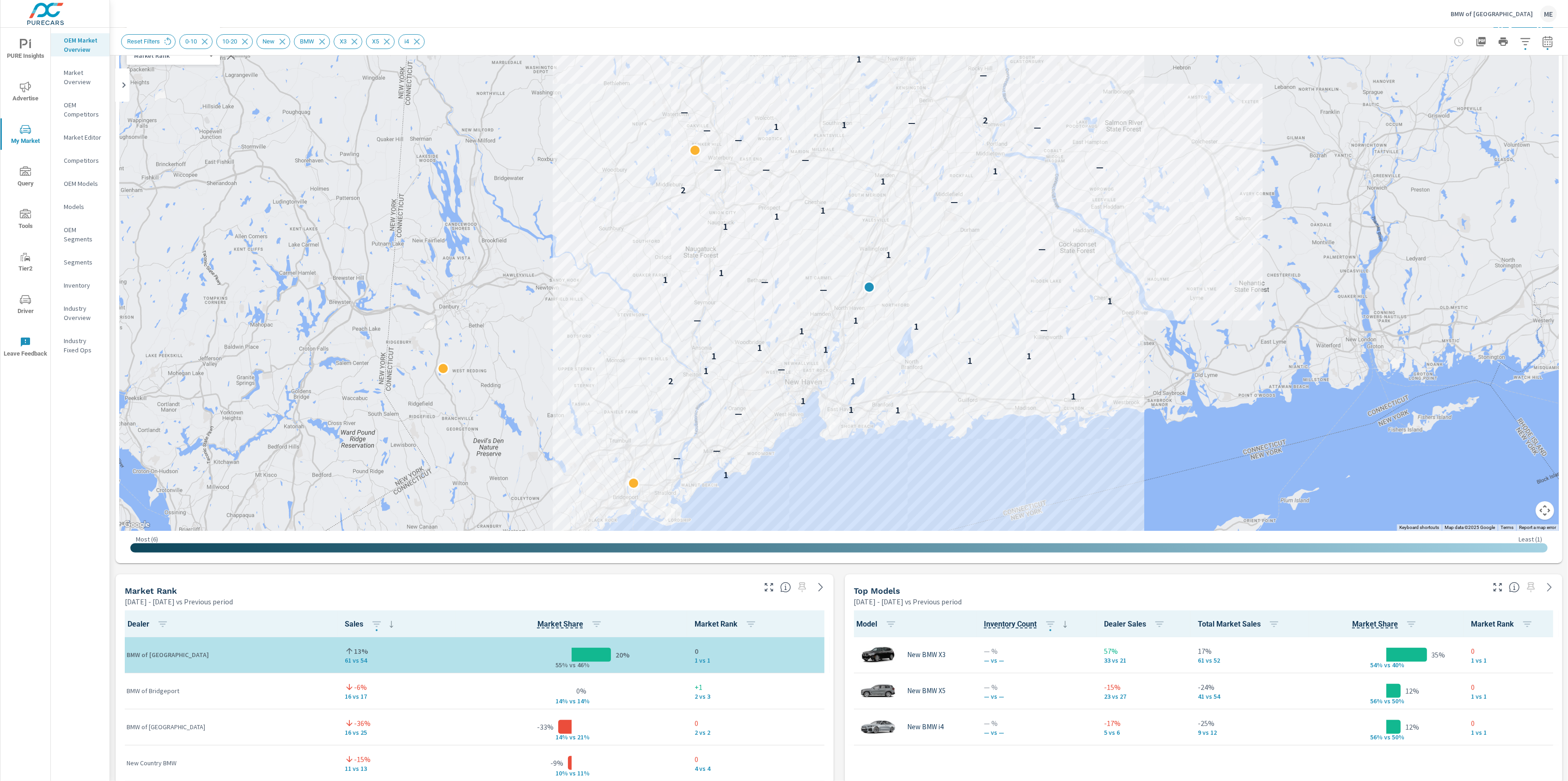
click at [837, 732] on div "Market View Apr 01, 2025 - Jun 30, 2025 vs Previous period ← Move left → Move r…" at bounding box center [839, 766] width 1458 height 1583
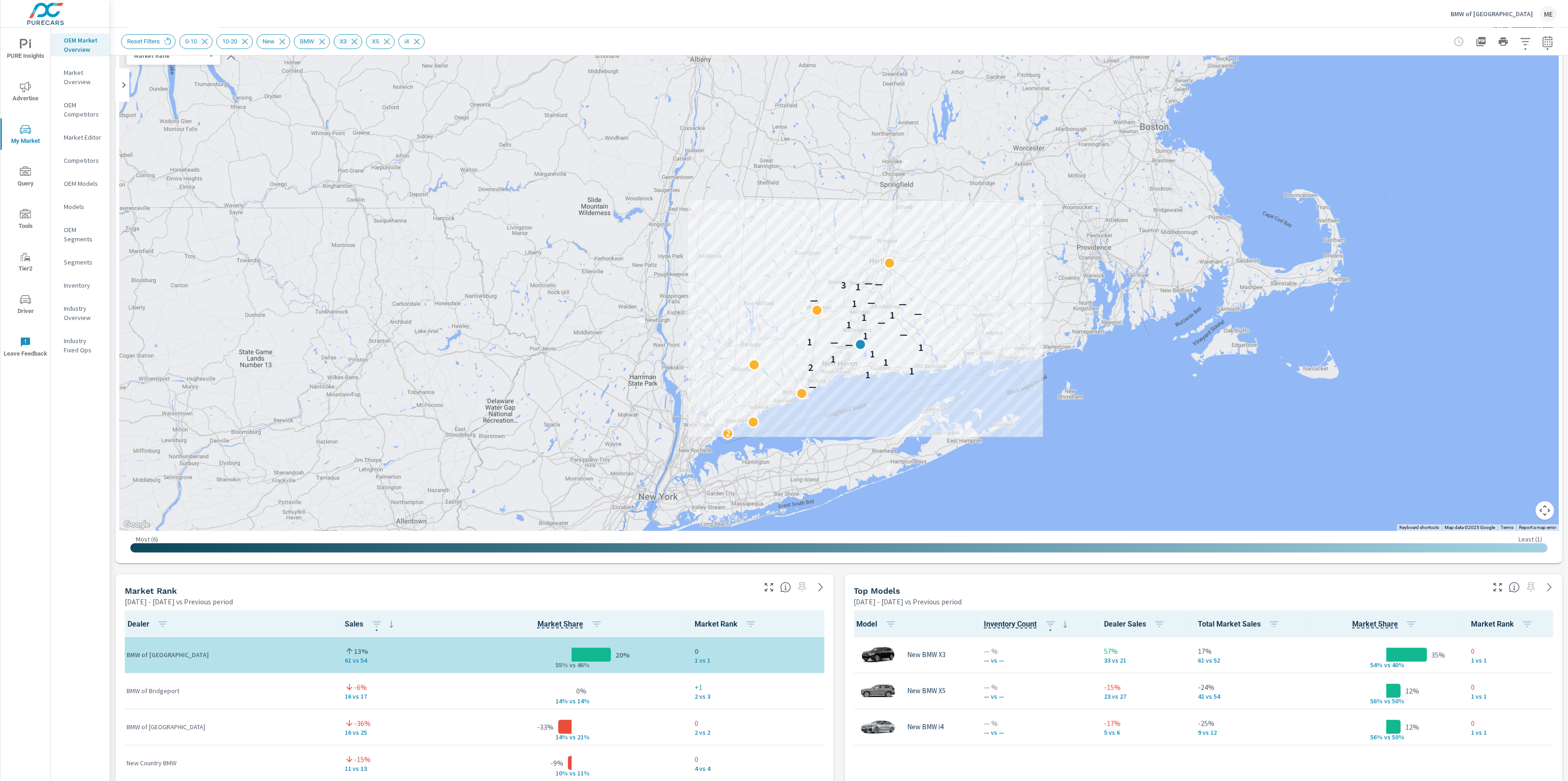
click at [352, 42] on span "X3" at bounding box center [343, 41] width 18 height 7
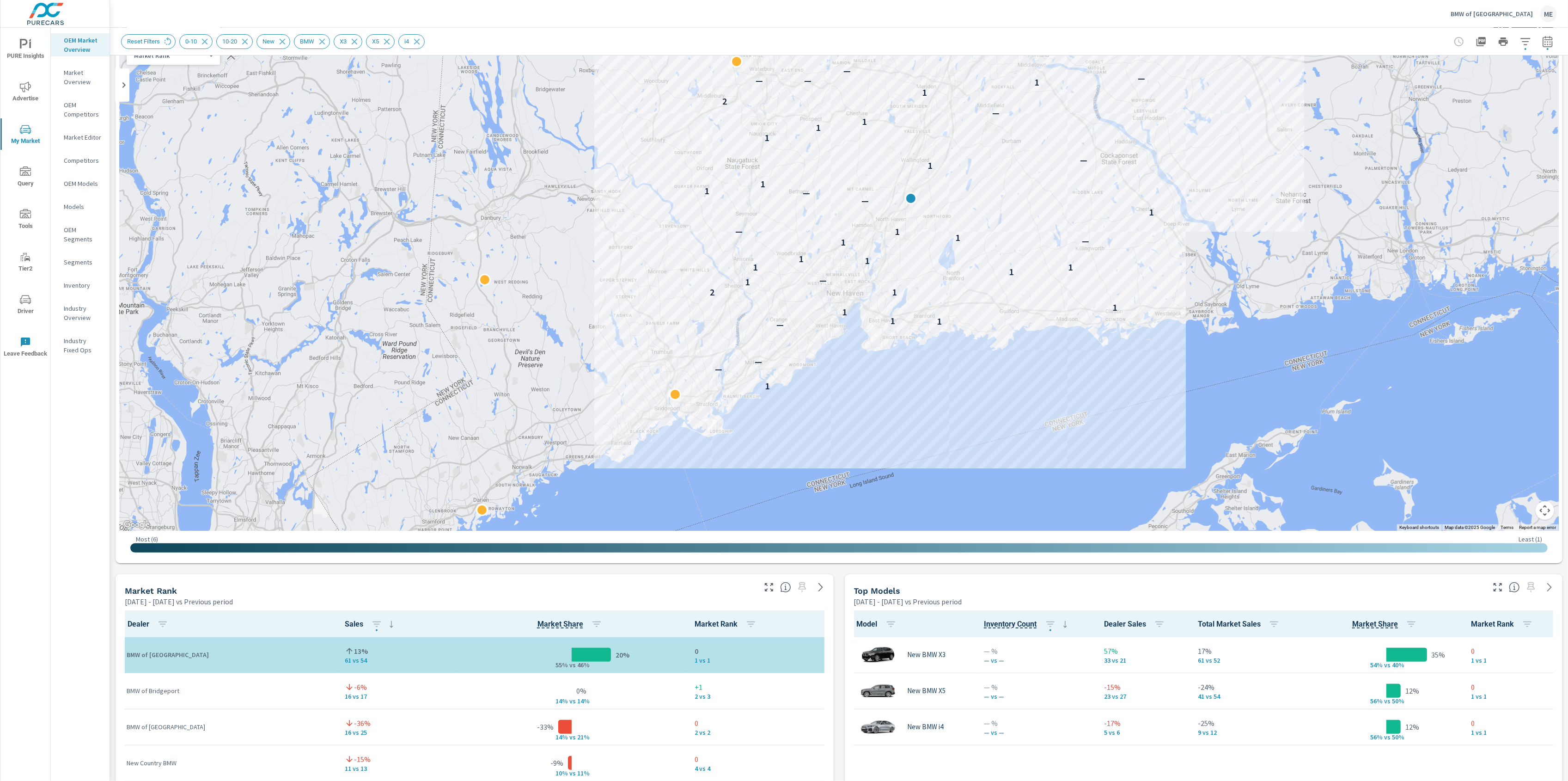
drag, startPoint x: 1317, startPoint y: 428, endPoint x: 1341, endPoint y: 150, distance: 279.0
click at [1341, 150] on div "2 1 — — — 1 1 1 1 1 2 1 — 1 1 1 1 1 1 — 1 1 — 1 — — 1 1 1 — 1 1 1 — 2 1 1 — — —…" at bounding box center [1455, 330] width 1183 height 666
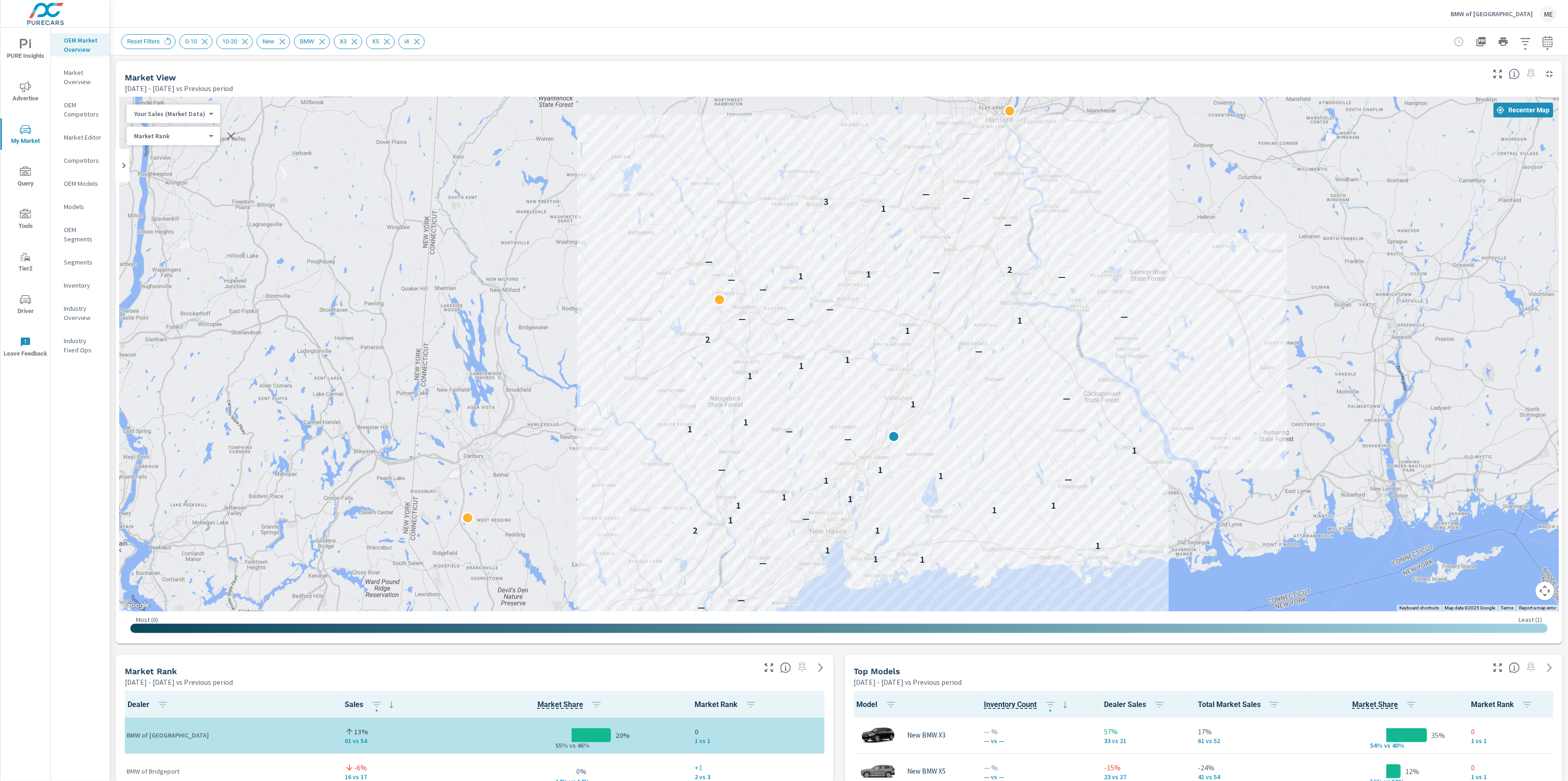
drag, startPoint x: 1179, startPoint y: 269, endPoint x: 1158, endPoint y: 438, distance: 170.3
click at [1158, 438] on div "2 1 — — — 1 1 1 1 1 2 1 — 1 1 1 1 1 1 — 1 1 — 1 — — 1 1 1 — 1 1 1 — 2 1 1 — — —…" at bounding box center [839, 353] width 1439 height 514
click at [163, 112] on body "PURE Insights Advertise My Market Query Tools Tier2 Driver Leave Feedback OEM M…" at bounding box center [784, 390] width 1568 height 781
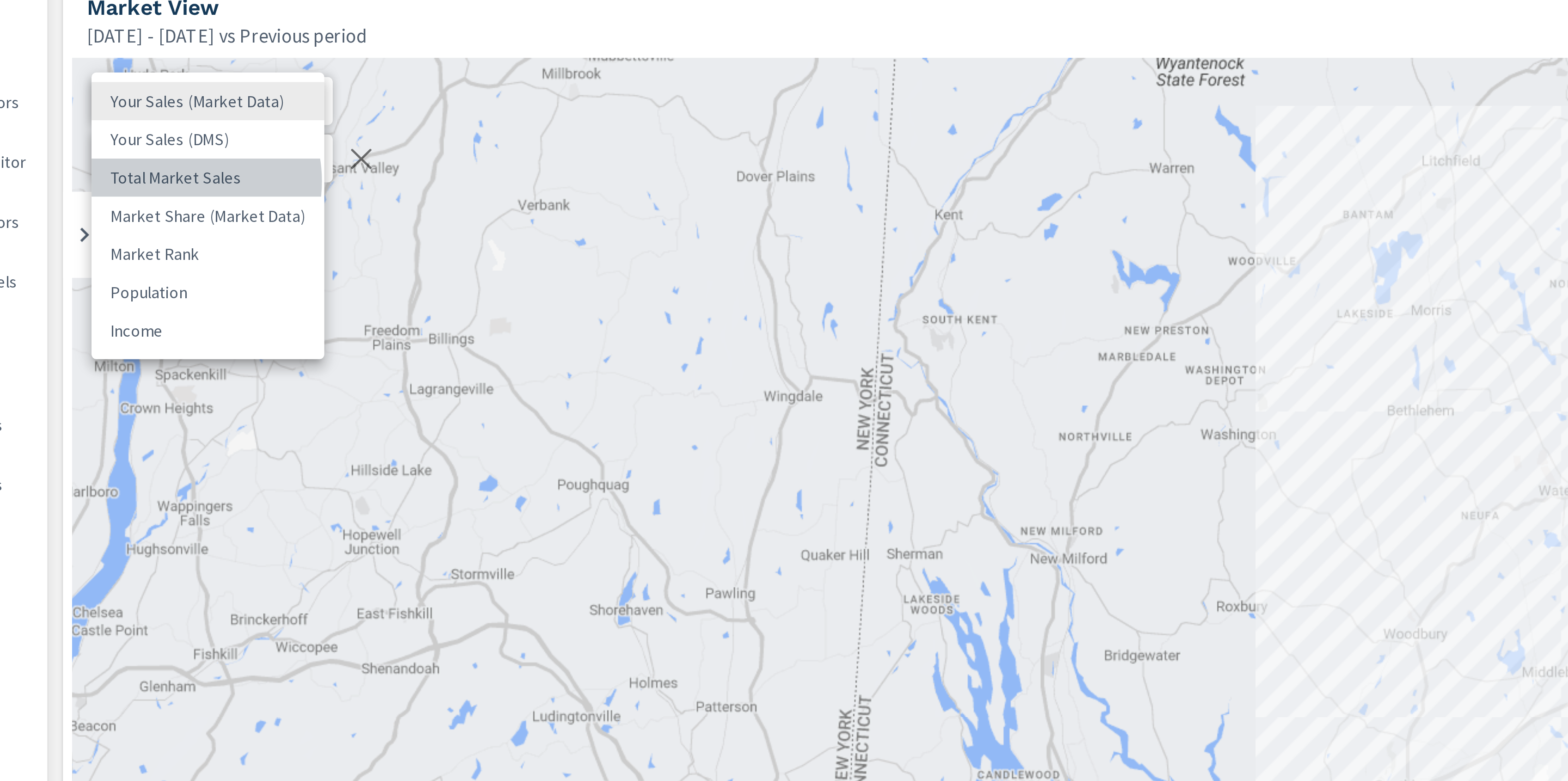
click at [163, 145] on li "Total Market Sales" at bounding box center [171, 143] width 90 height 15
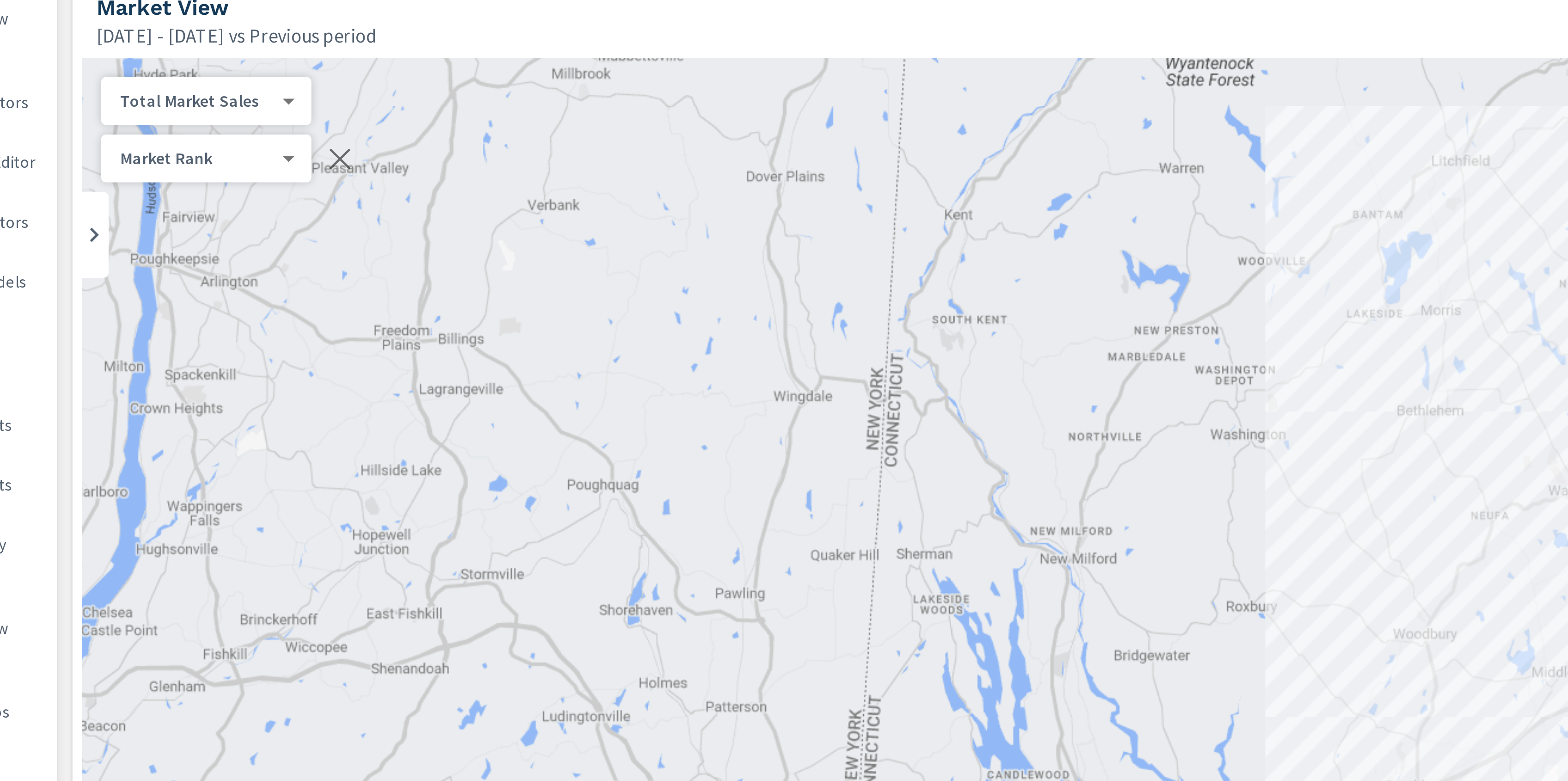
click at [457, 93] on div "Apr 01, 2025 - Jun 30, 2025 vs Previous period" at bounding box center [804, 88] width 1358 height 11
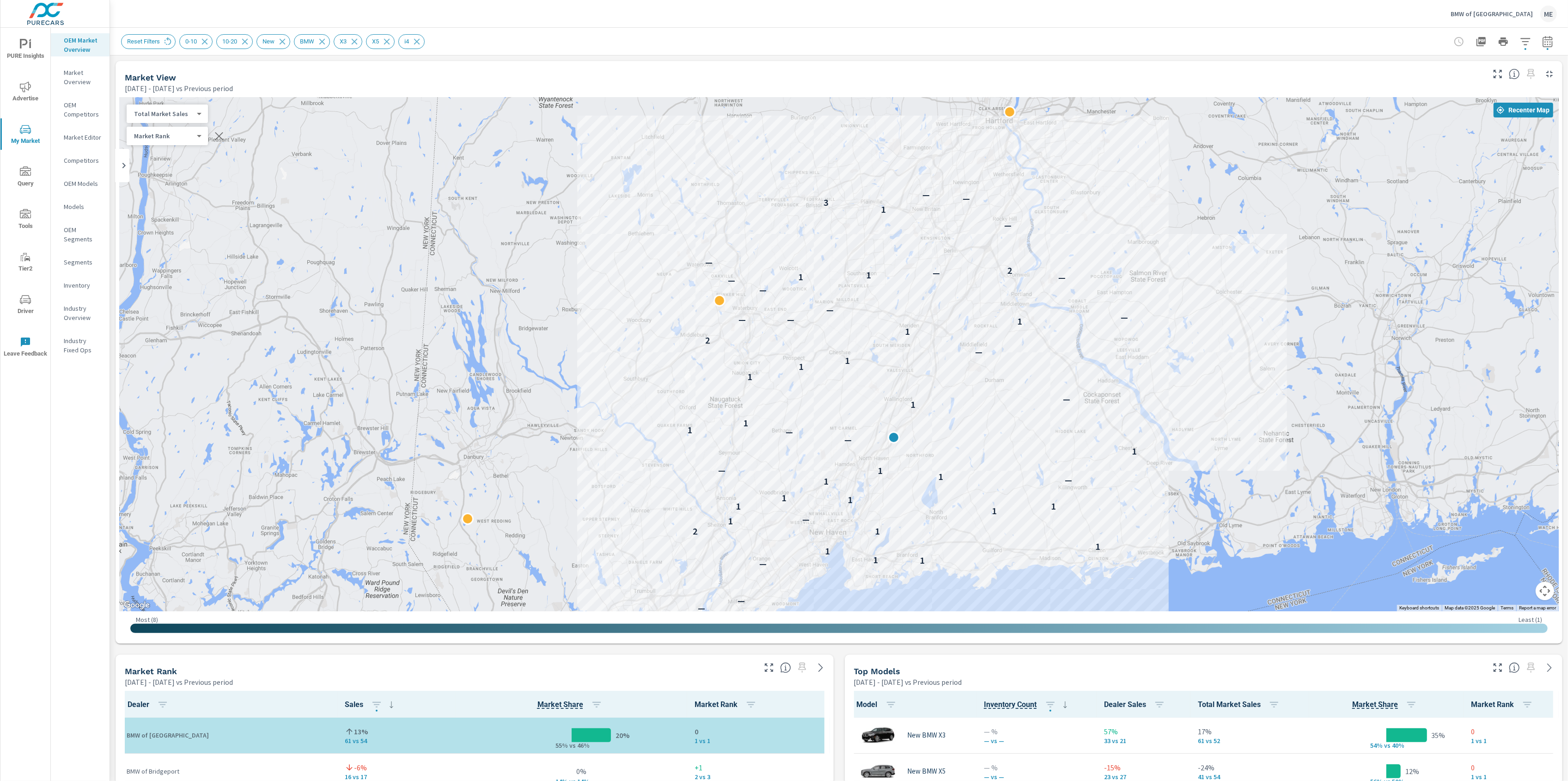
click at [168, 113] on body "PURE Insights Advertise My Market Query Tools Tier2 Driver Leave Feedback OEM M…" at bounding box center [784, 390] width 1568 height 781
click at [165, 84] on li "Your Sales (Market Data)" at bounding box center [171, 84] width 90 height 15
click at [167, 109] on body "PURE Insights Advertise My Market Query Tools Tier2 Driver Leave Feedback OEM M…" at bounding box center [784, 390] width 1568 height 781
click at [175, 145] on li "Total Market Sales" at bounding box center [171, 143] width 90 height 15
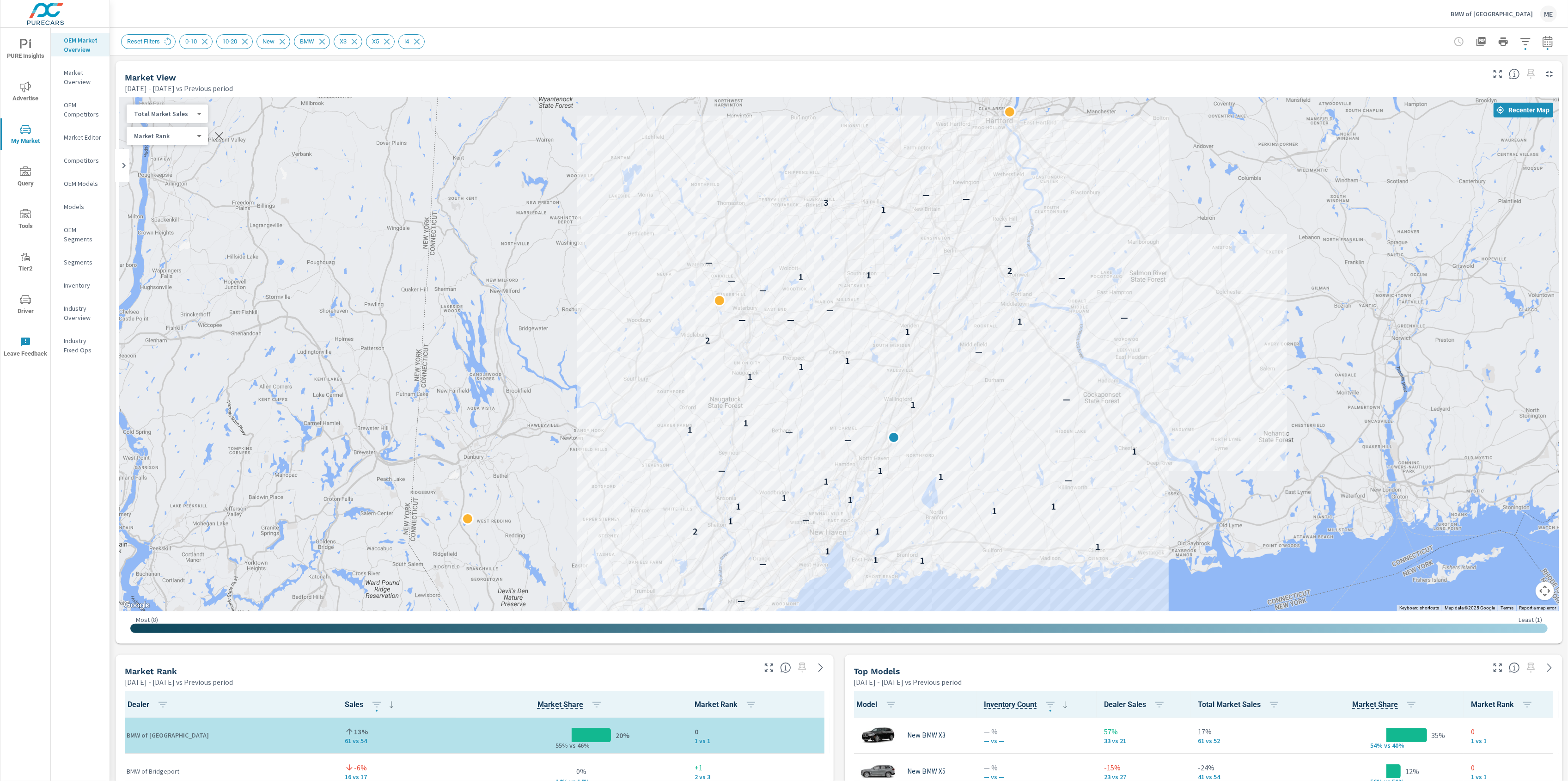
click at [1527, 40] on icon "button" at bounding box center [1525, 42] width 11 height 11
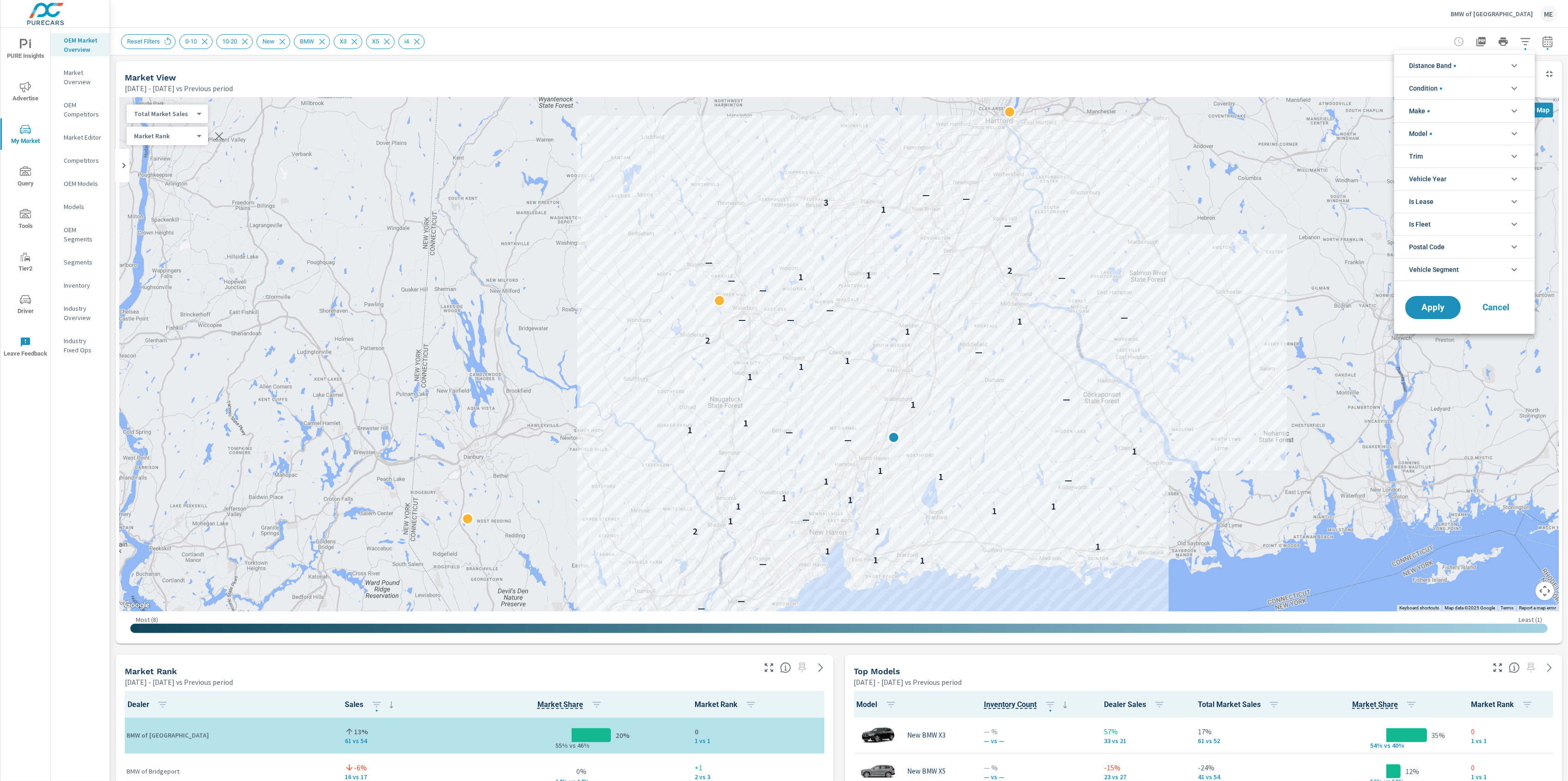
scroll to position [42, 0]
drag, startPoint x: 1444, startPoint y: 127, endPoint x: 1463, endPoint y: 144, distance: 25.5
click at [1445, 127] on li "Model" at bounding box center [1464, 133] width 140 height 23
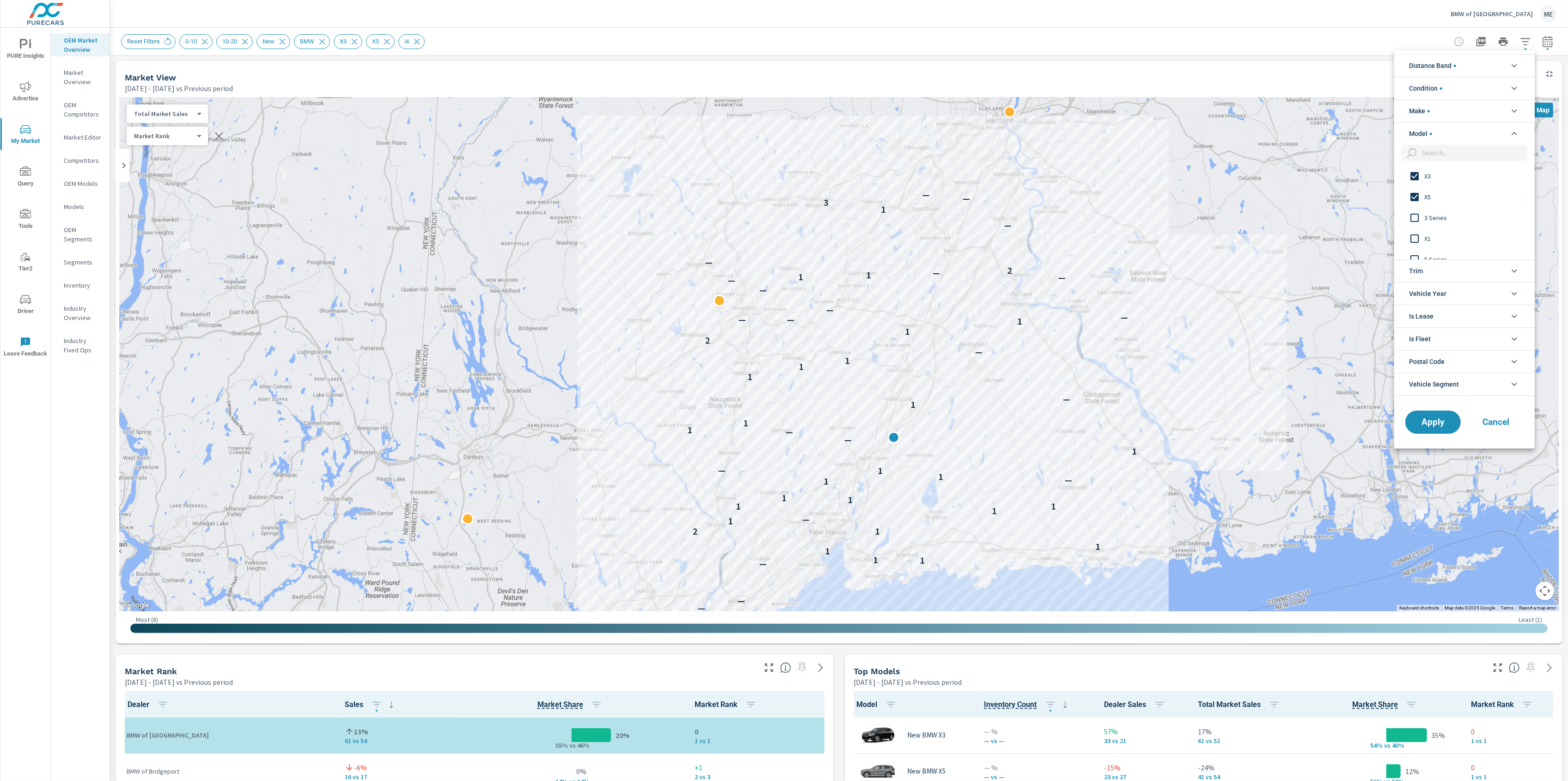
scroll to position [0, 0]
click at [1427, 177] on span "X3" at bounding box center [1474, 176] width 101 height 11
click at [1428, 191] on span "X5" at bounding box center [1474, 197] width 101 height 11
click at [1427, 238] on span "i4" at bounding box center [1474, 240] width 101 height 11
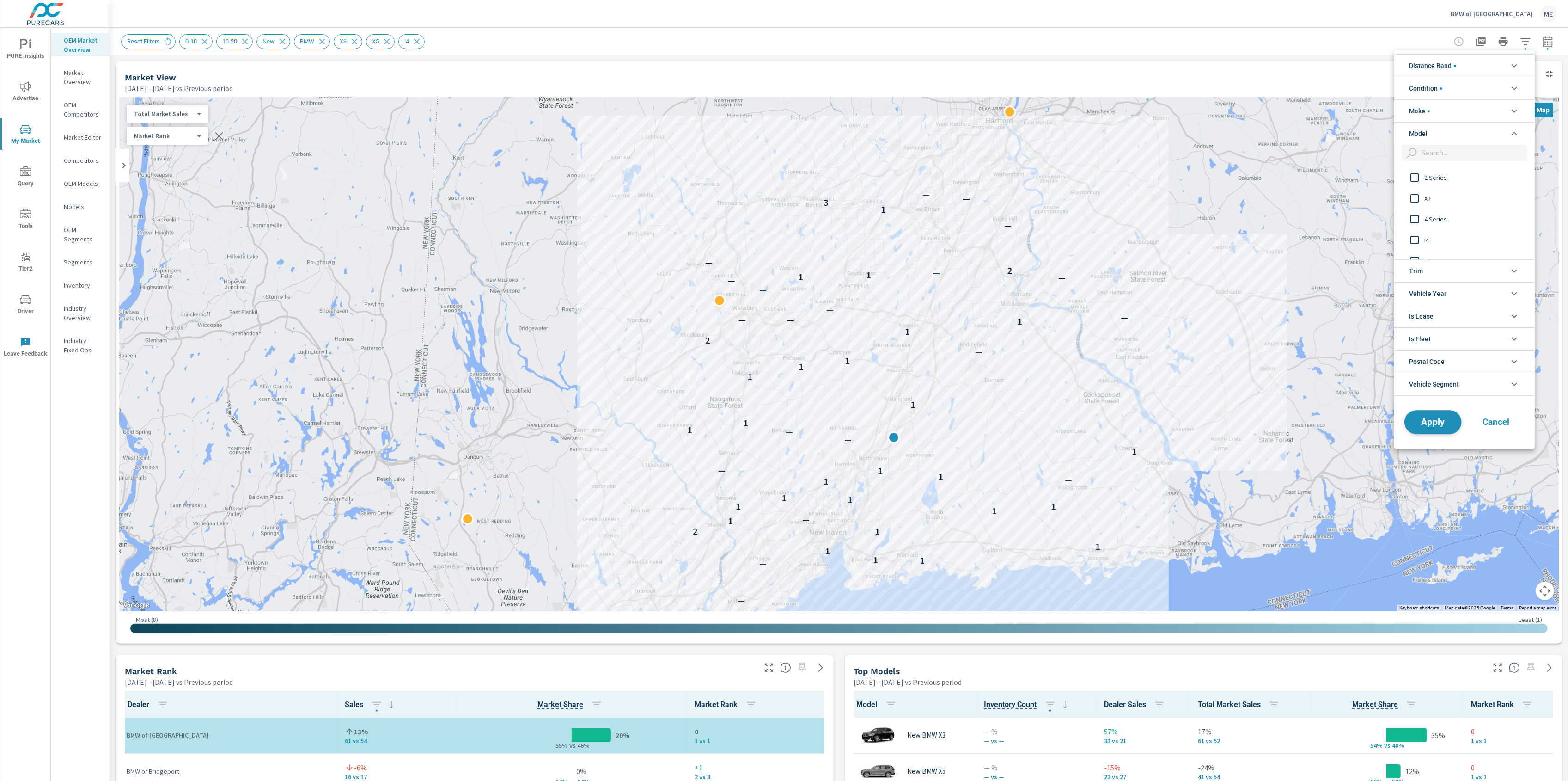
click at [1438, 415] on button "Apply" at bounding box center [1433, 421] width 58 height 24
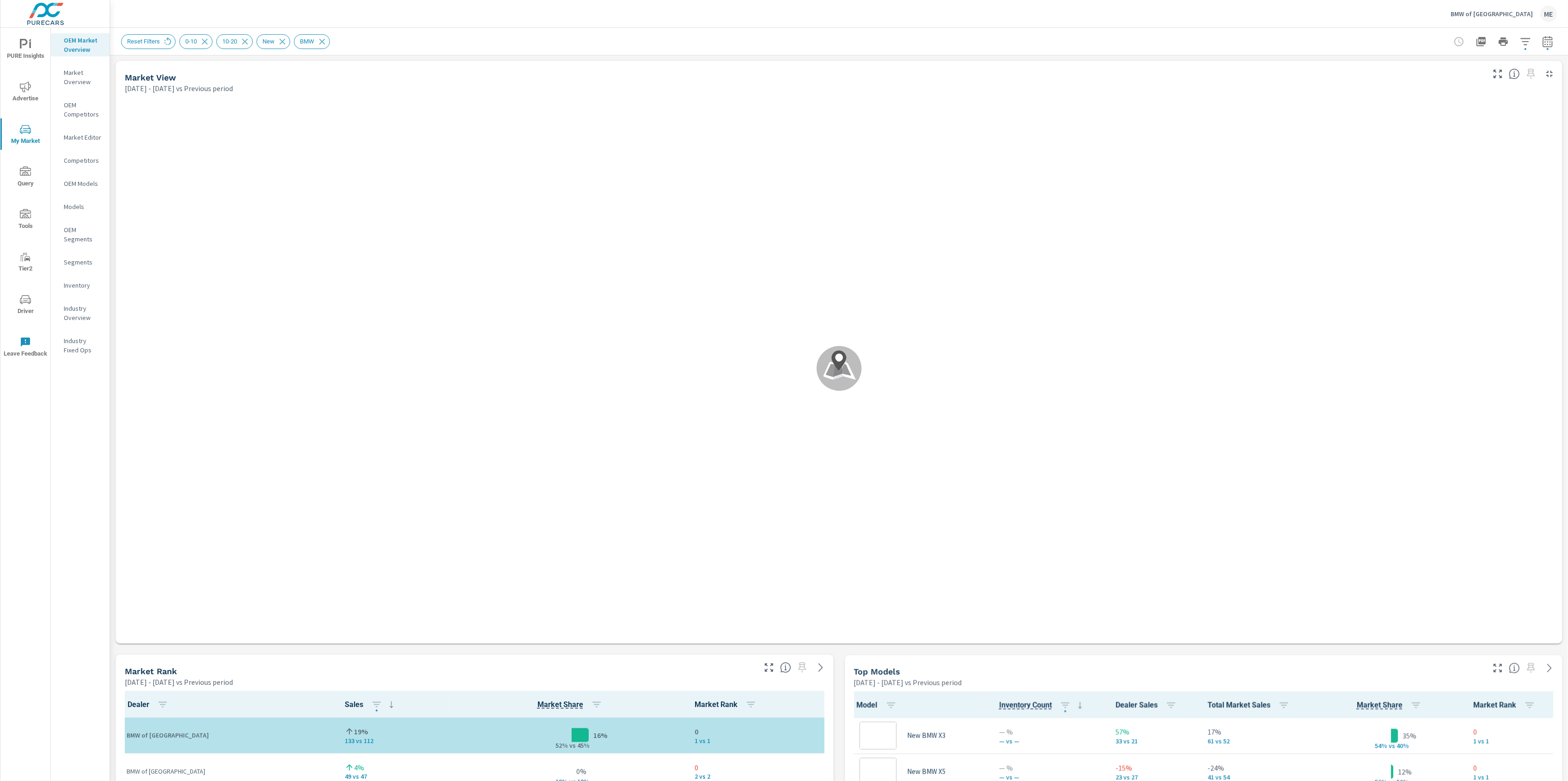
click at [860, 38] on div "Reset Filters 0-10 10-20 New BMW" at bounding box center [775, 42] width 1307 height 15
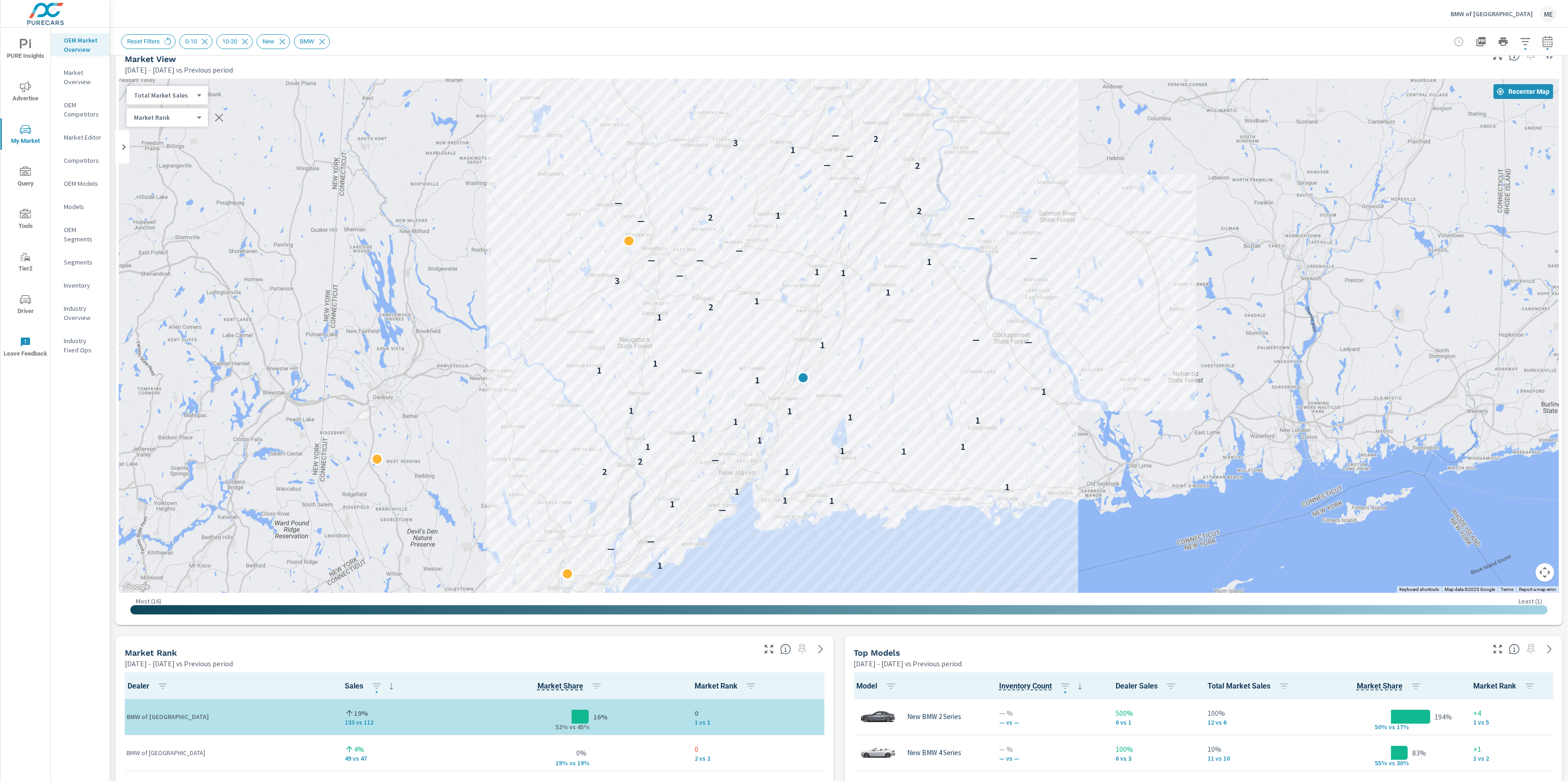
drag, startPoint x: 1173, startPoint y: 458, endPoint x: 1128, endPoint y: 433, distance: 51.5
click at [1128, 433] on div "2 1 — — — 1 1 1 1 1 1 2 2 — 1 1 1 1 1 1 1 1 1 1 1 1 1 — 1 1 1 — — 1 2 1 1 3 — 1…" at bounding box center [1340, 627] width 1183 height 666
click at [1177, 614] on div "Most ( 16 ) Least ( 1 )" at bounding box center [839, 607] width 1439 height 29
click at [1547, 39] on icon "button" at bounding box center [1548, 42] width 11 height 11
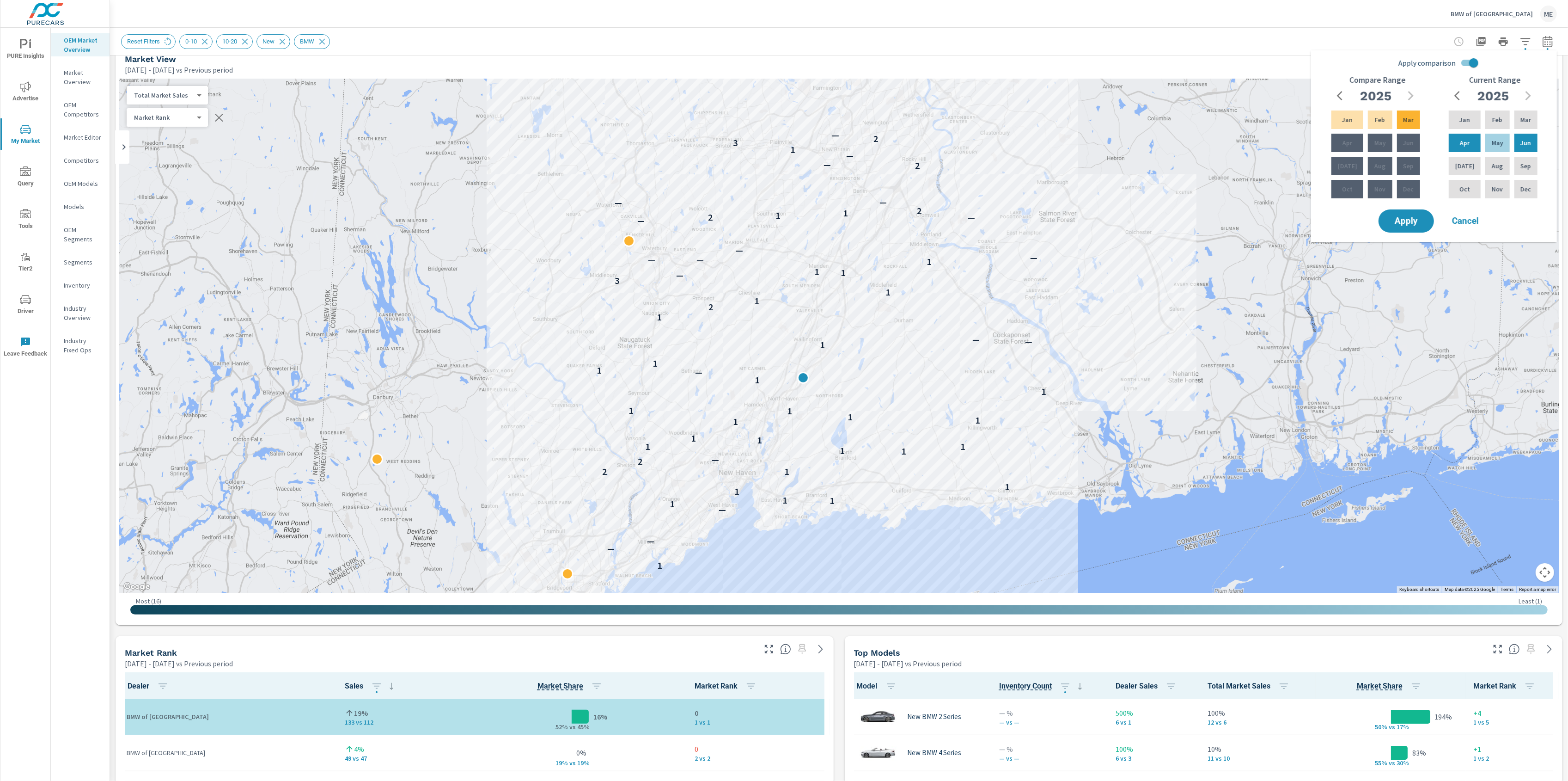
click at [1469, 63] on input "Apply comparison" at bounding box center [1474, 62] width 53 height 18
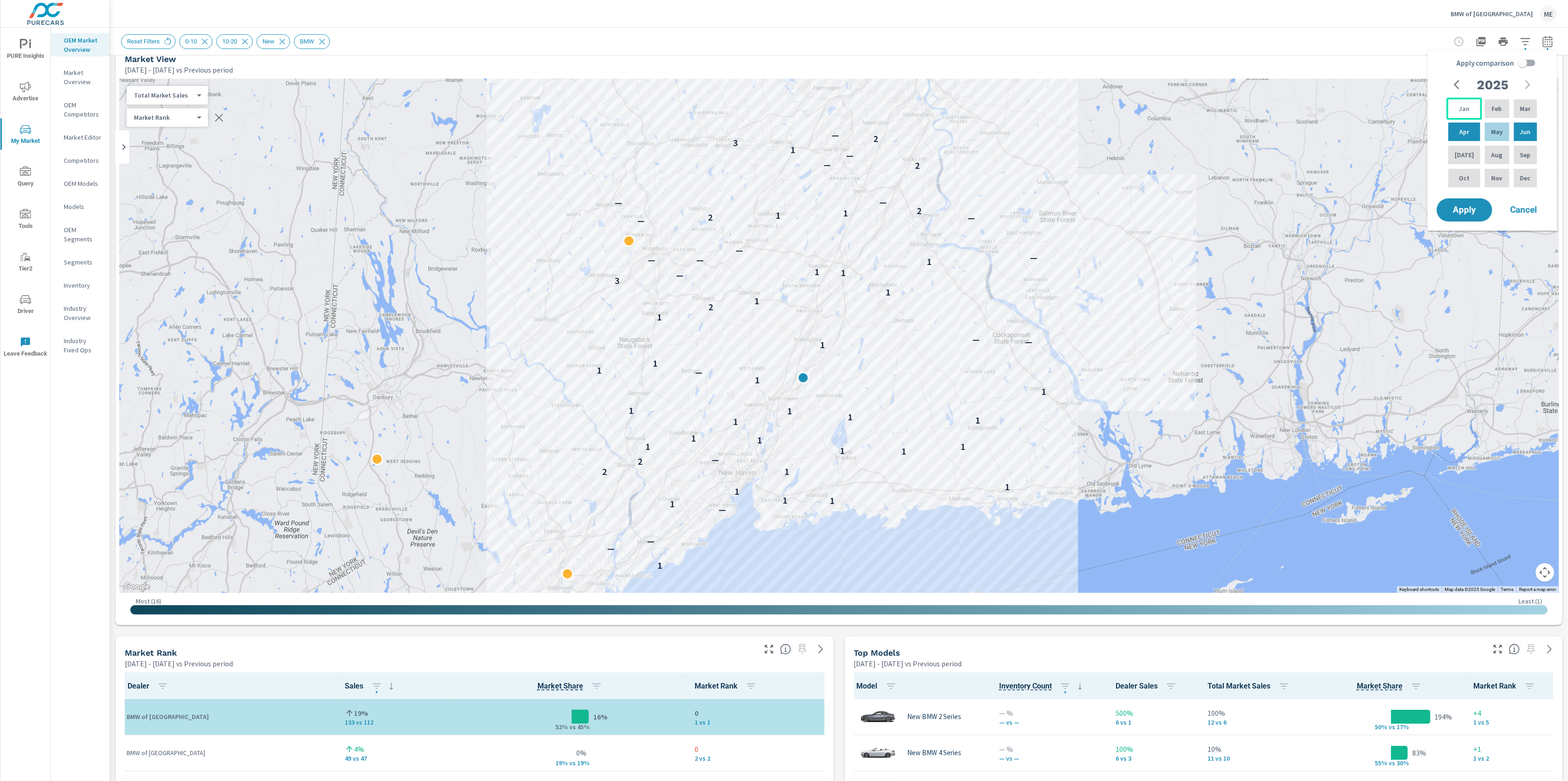
click at [1462, 110] on p "Jan" at bounding box center [1464, 108] width 10 height 9
click at [1514, 136] on div "Jun" at bounding box center [1526, 132] width 27 height 22
click at [1529, 57] on input "Apply comparison" at bounding box center [1523, 62] width 53 height 18
checkbox input "true"
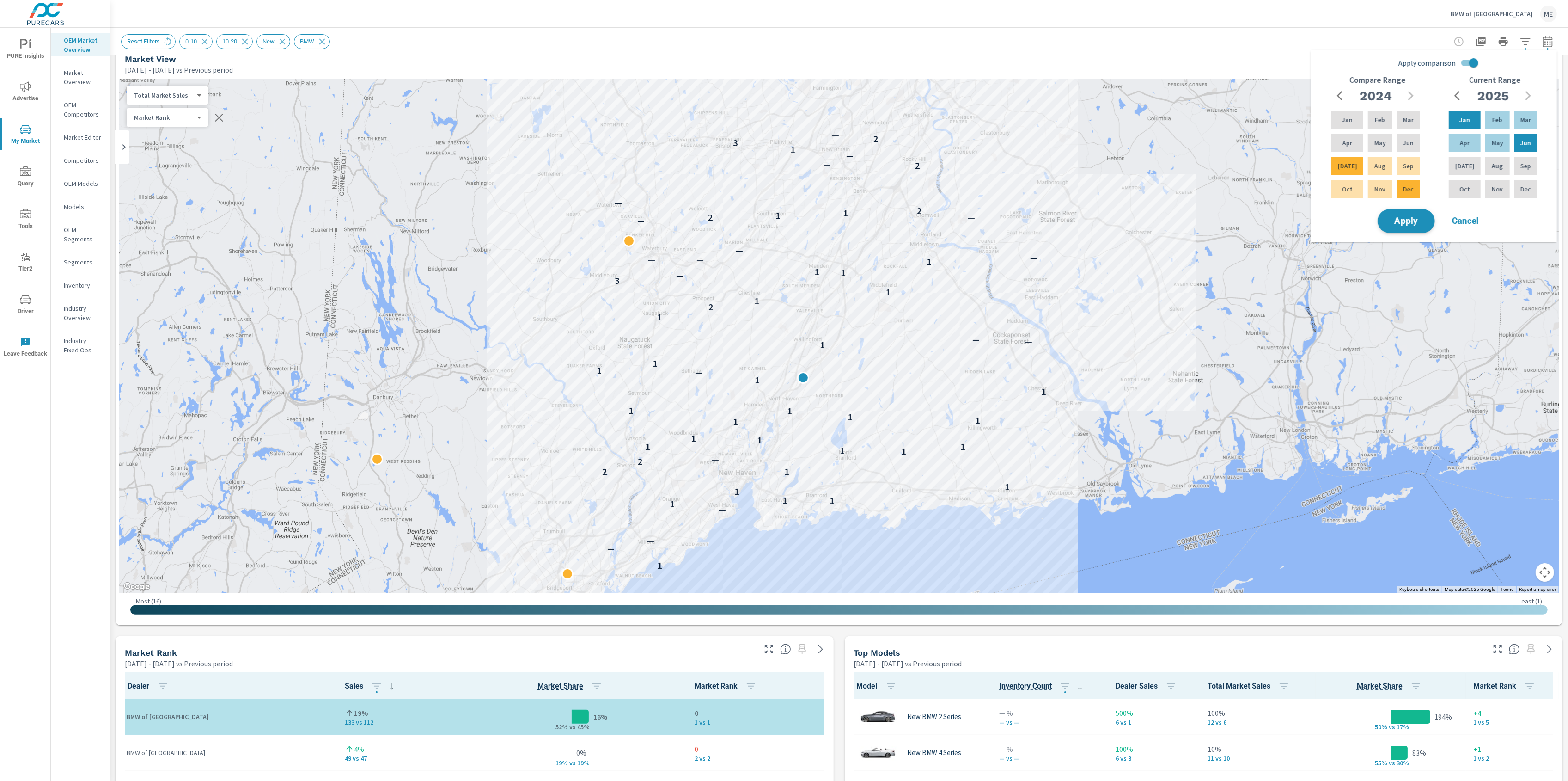
click at [1416, 219] on span "Apply" at bounding box center [1406, 221] width 38 height 9
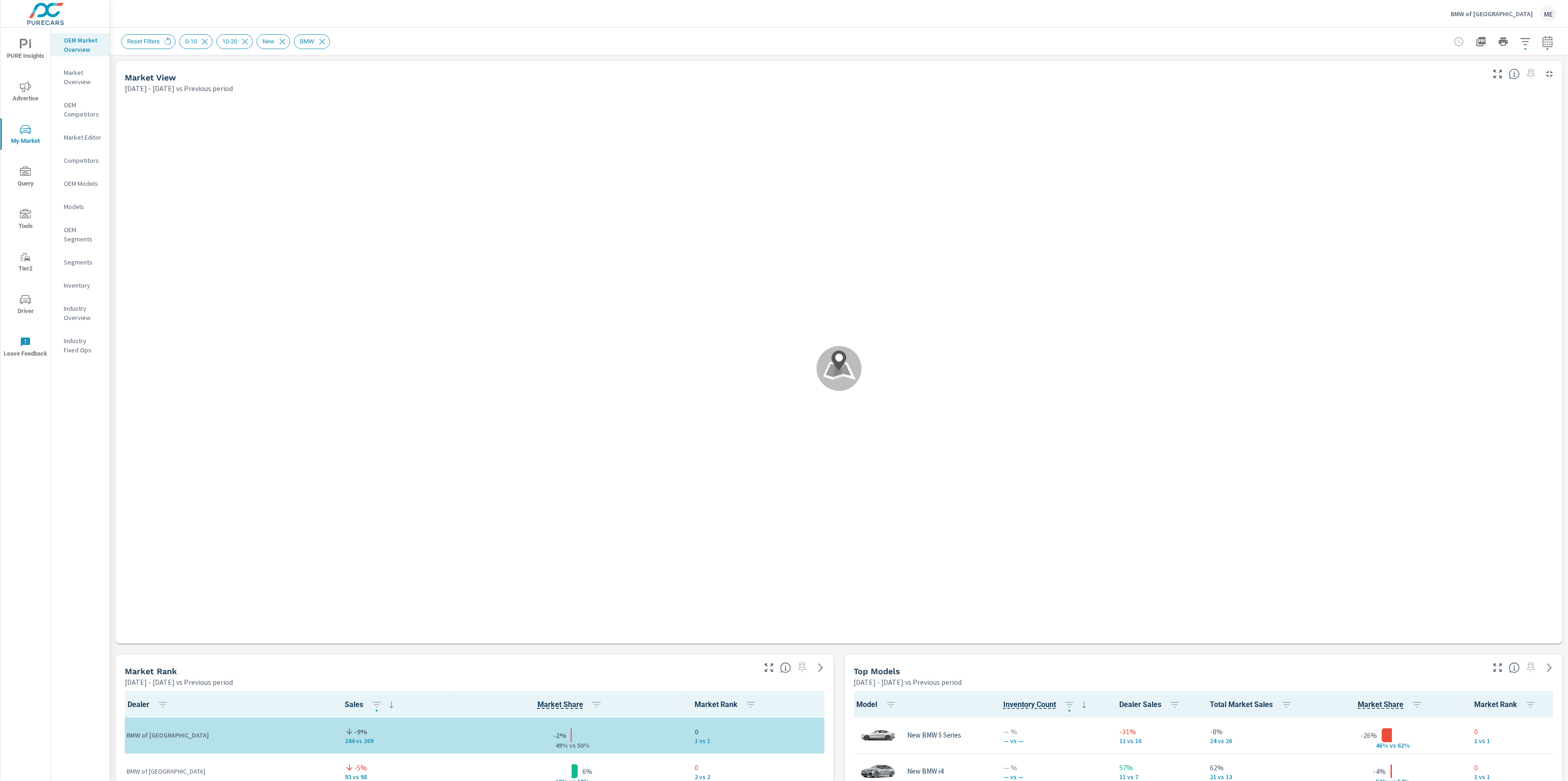
scroll to position [1, 0]
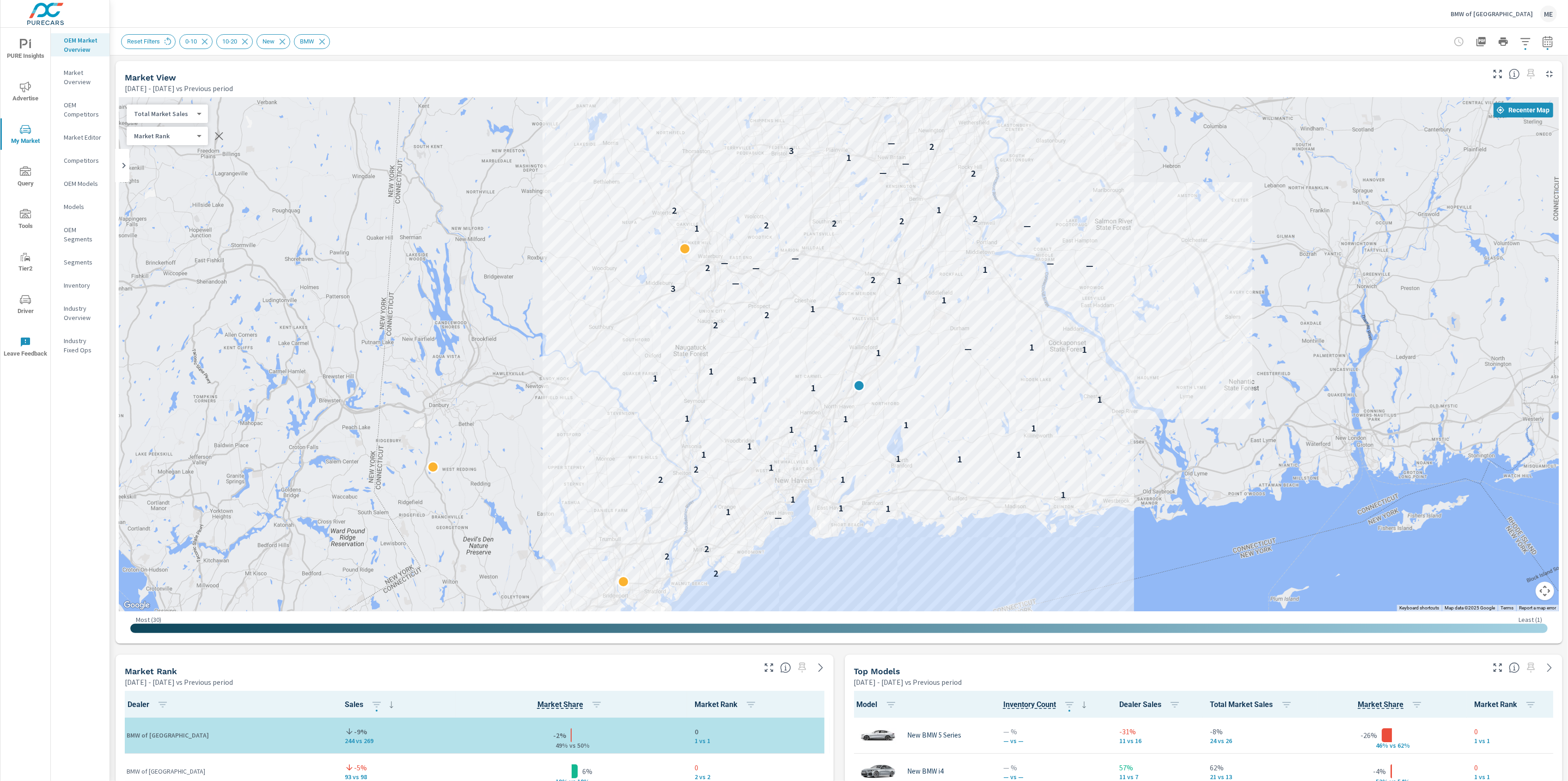
drag, startPoint x: 1217, startPoint y: 346, endPoint x: 1275, endPoint y: 336, distance: 58.9
click at [1273, 335] on div "2 2 2 2 — 1 1 1 1 1 1 2 2 1 1 1 1 1 1 1 1 1 1 1 1 1 1 1 1 1 1 1 — 1 2 2 1 1 3 —…" at bounding box center [839, 353] width 1439 height 514
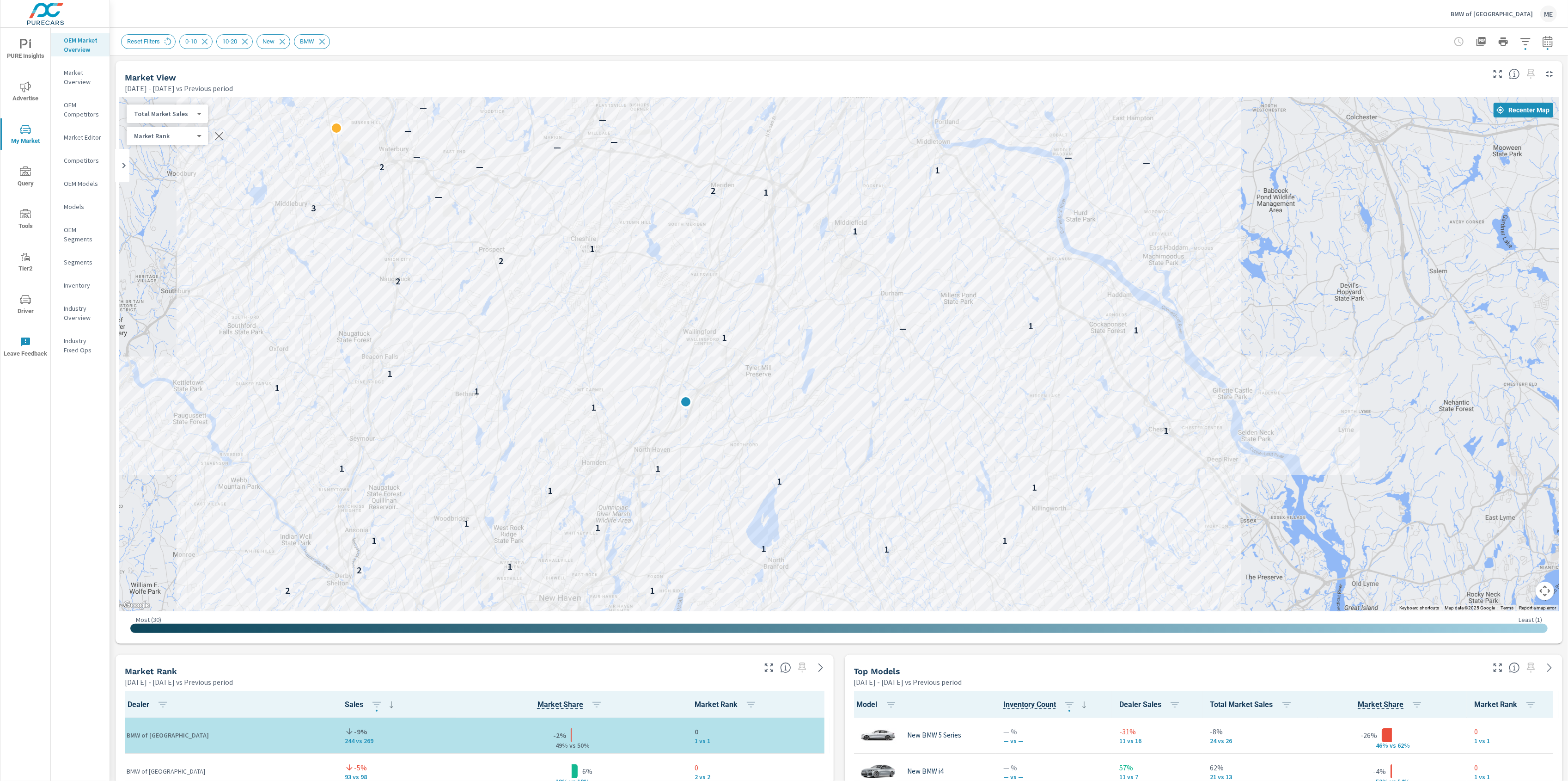
drag, startPoint x: 810, startPoint y: 320, endPoint x: 867, endPoint y: 326, distance: 57.3
click at [899, 326] on p "—" at bounding box center [903, 328] width 7 height 11
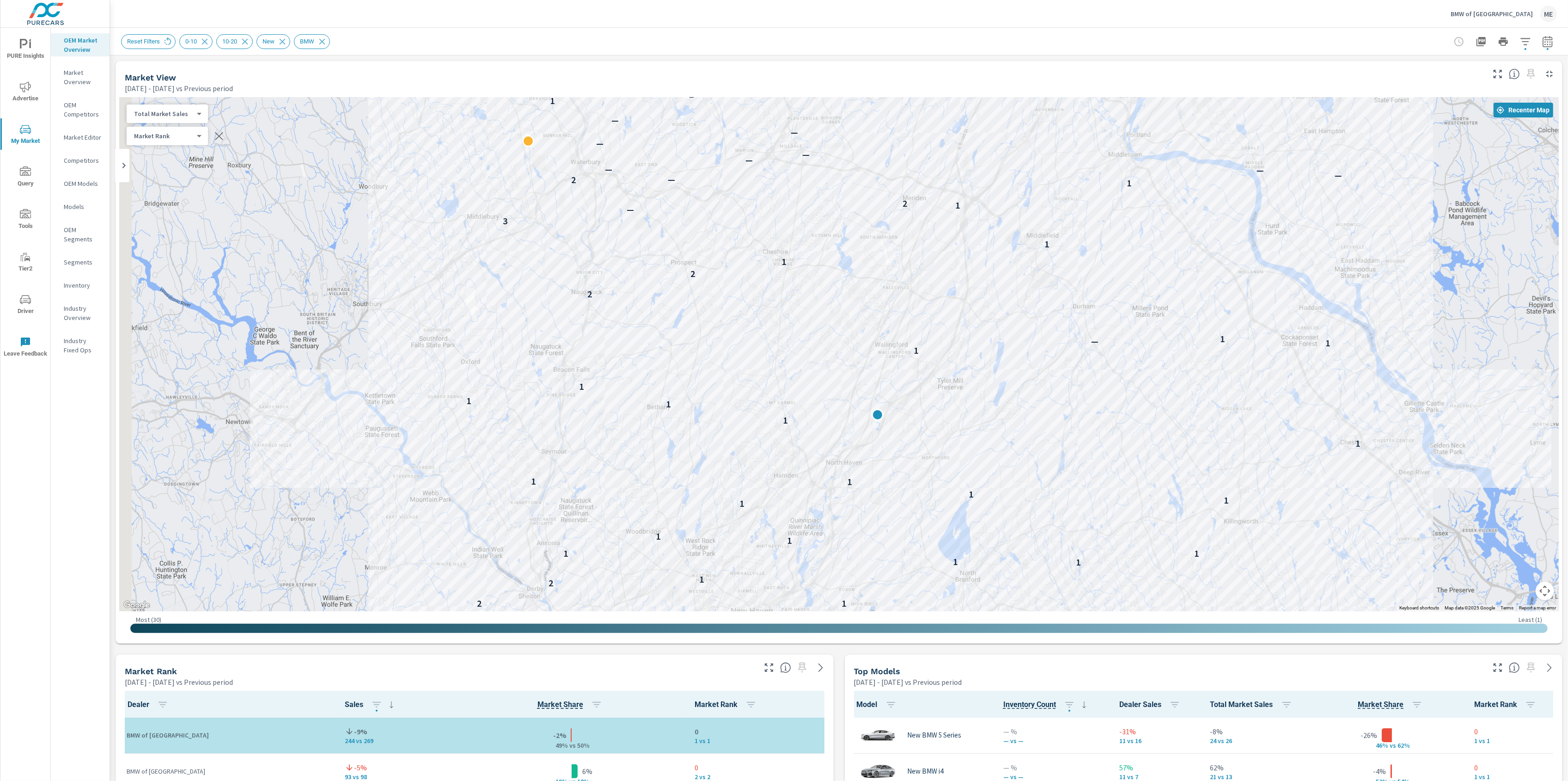
drag, startPoint x: 1196, startPoint y: 239, endPoint x: 1390, endPoint y: 252, distance: 194.4
click at [1392, 252] on div "2 2 2 — 1 1 1 1 1 1 2 2 1 1 1 1 1 1 1 1 1 1 1 1 1 1 1 1 1 1 1 — 1 2 2 1 1 3 — 1…" at bounding box center [839, 353] width 1439 height 514
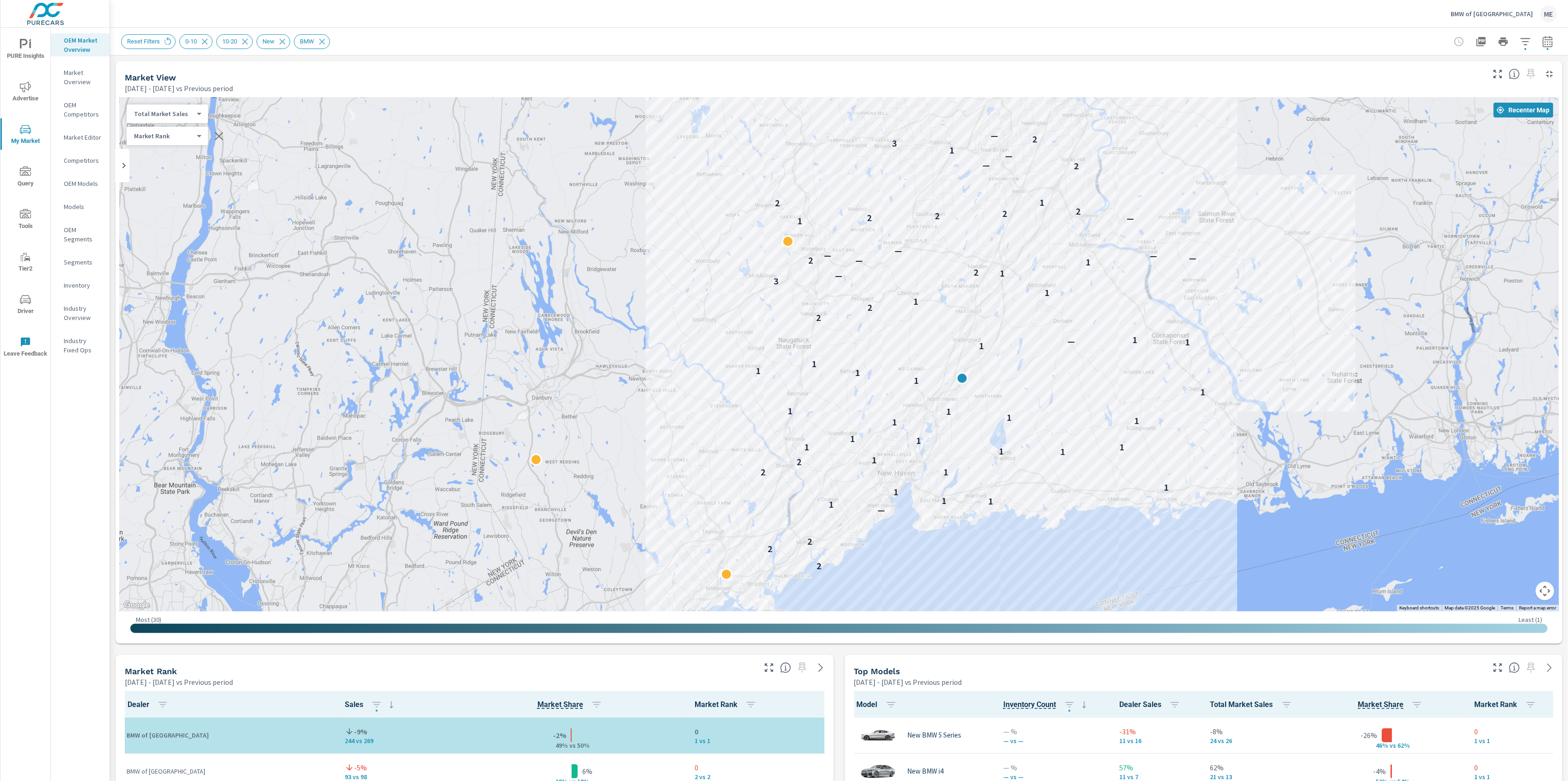
drag, startPoint x: 1223, startPoint y: 349, endPoint x: 1156, endPoint y: 353, distance: 67.1
click at [1156, 353] on div "2 2 2 2 — 1 1 1 1 1 1 2 2 1 1 1 1 1 1 1 1 1 1 1 1 1 1 1 1 1 1 1 — 1 2 2 1 1 3 —…" at bounding box center [839, 353] width 1439 height 514
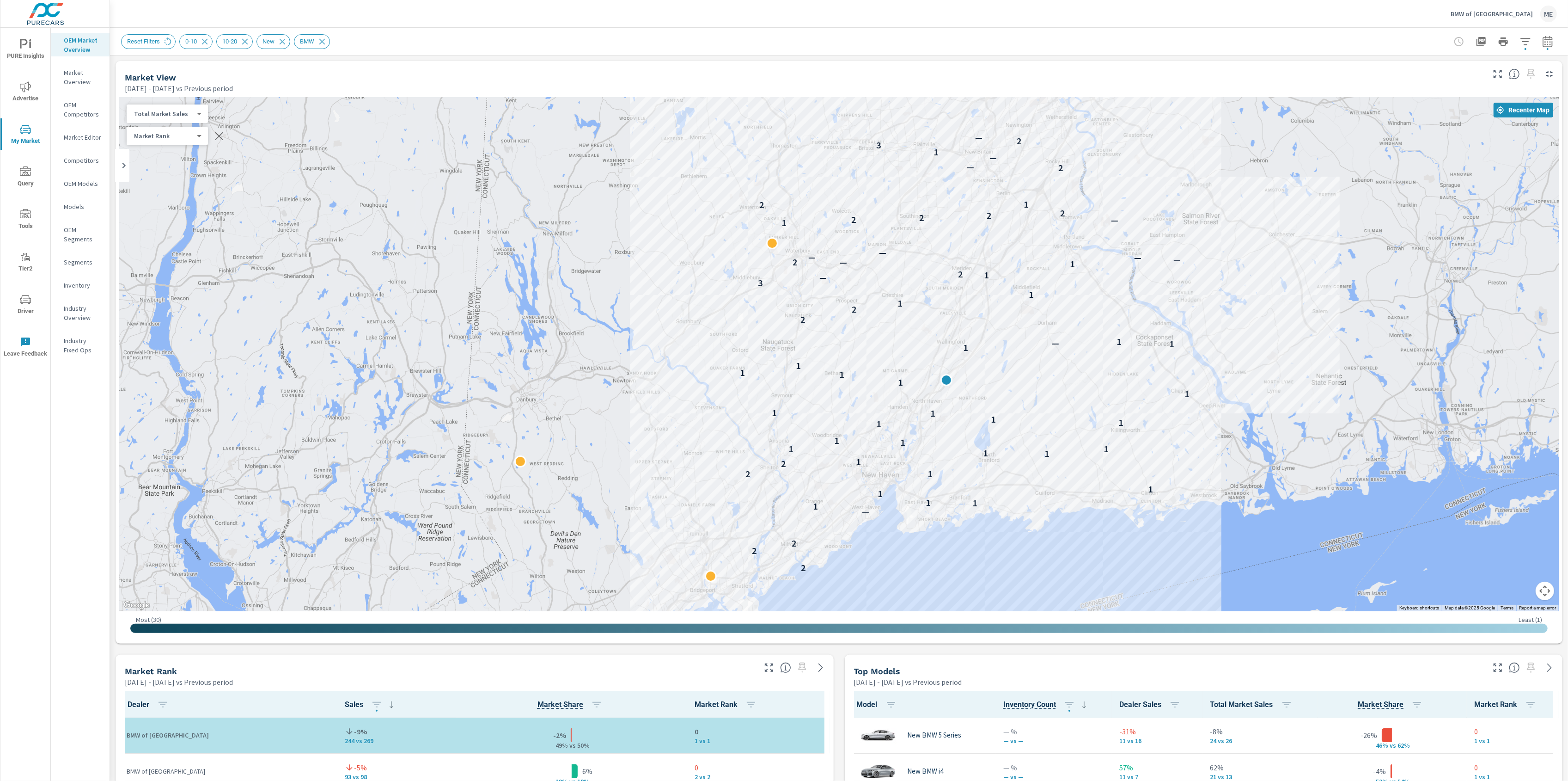
click at [1177, 655] on div "Top Models Jan 01, 2025 - Jun 30, 2025 vs Previous period" at bounding box center [1166, 671] width 642 height 33
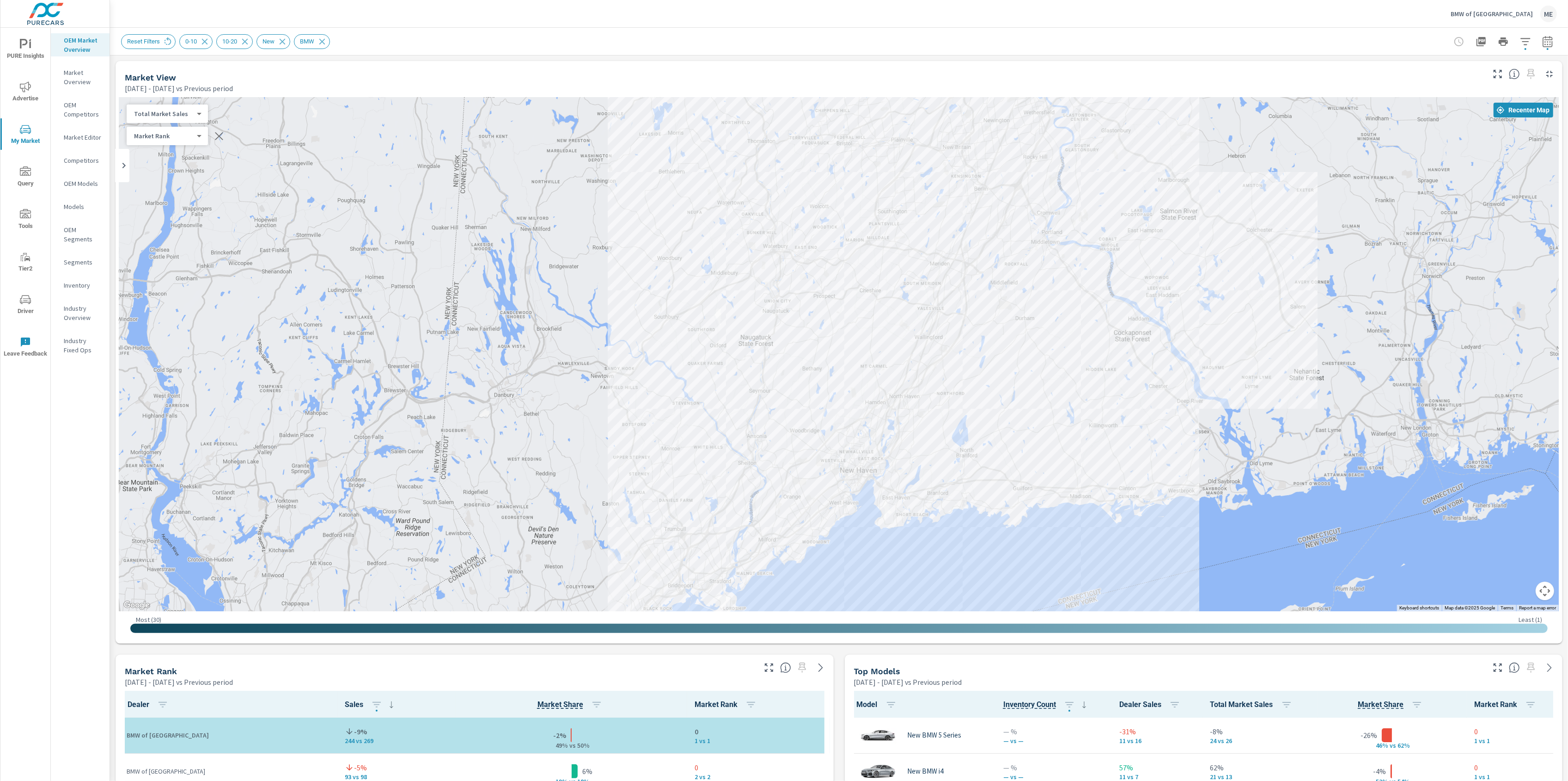
drag, startPoint x: 1214, startPoint y: 586, endPoint x: 1185, endPoint y: 581, distance: 29.4
click at [1185, 581] on div "2 2 2 2 — 1 1 1 1 1 1 2 2 1 1 1 1 1 1 1 1 1 1 1 1 1 1 1 1 1 1 1 — 1 2 2 1 1 3 —…" at bounding box center [1408, 682] width 1183 height 666
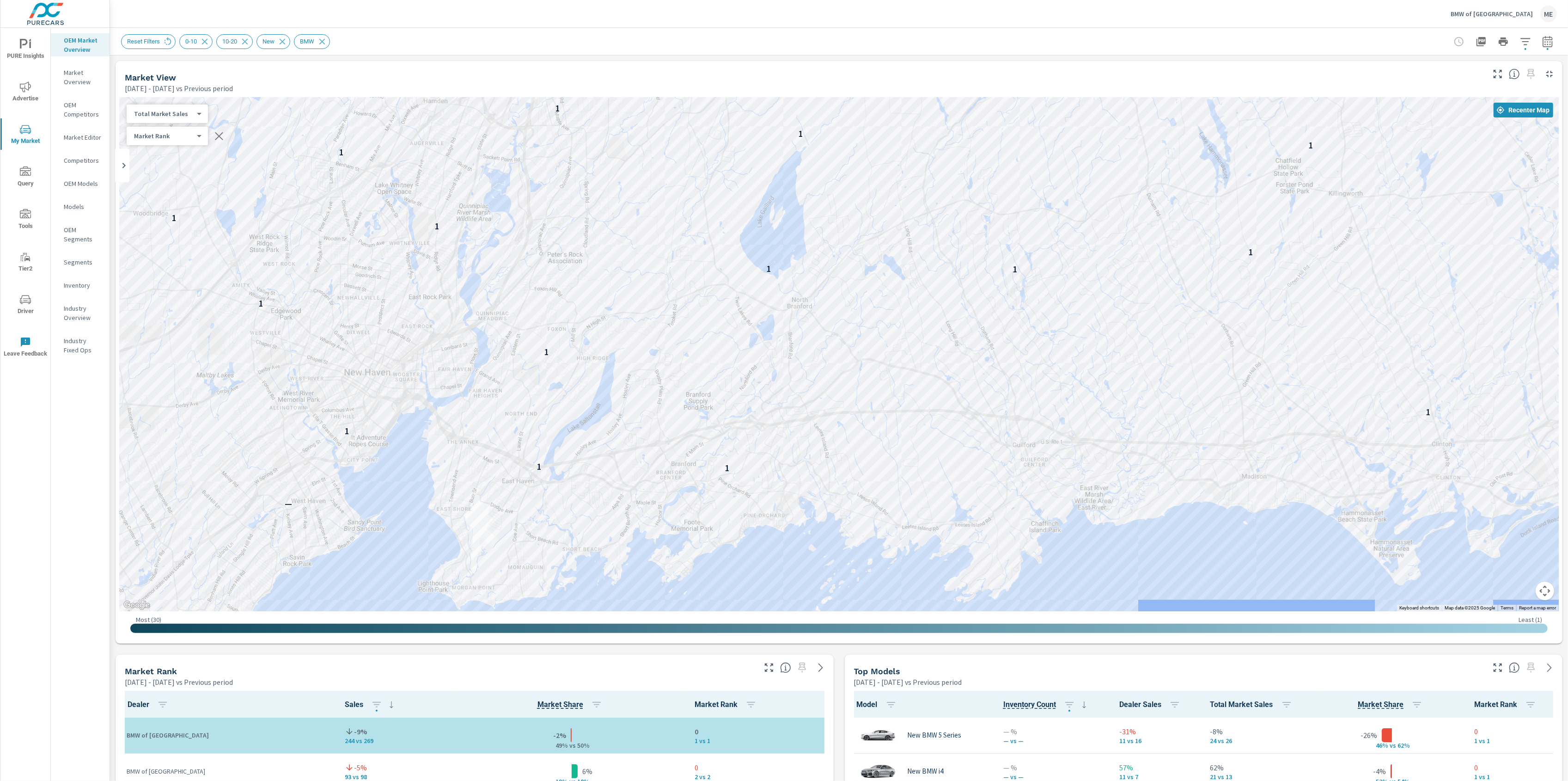
drag, startPoint x: 1008, startPoint y: 485, endPoint x: 1011, endPoint y: 453, distance: 32.1
click at [1011, 453] on div "2 2 2 — 1 1 1 1 1 1 2 2 1 1 1 1 1 1 1 1 1 1 1 1 1 1 1 1 1 1 1 — 1 2" at bounding box center [1433, 660] width 1183 height 666
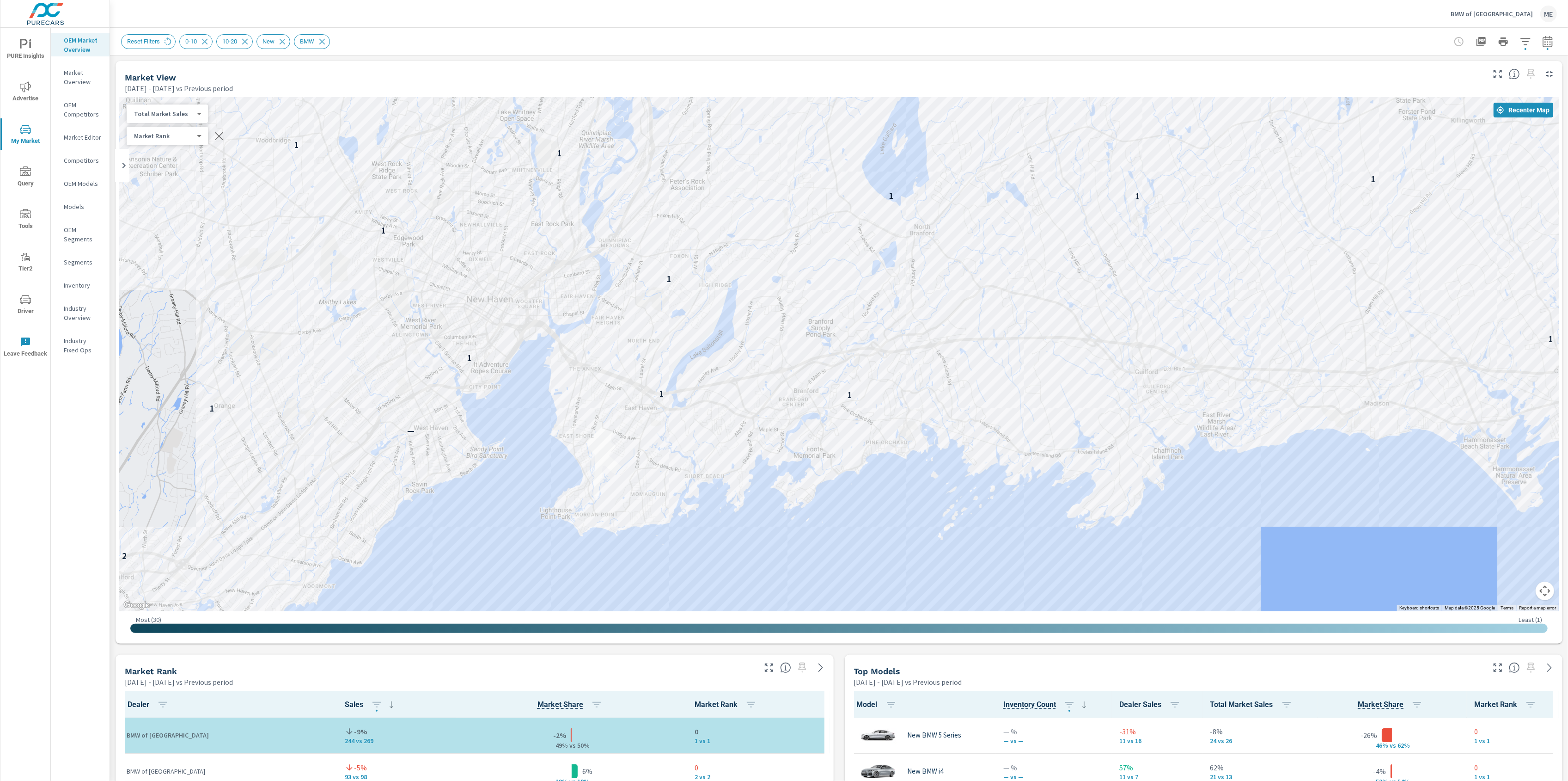
drag, startPoint x: 790, startPoint y: 463, endPoint x: 925, endPoint y: 385, distance: 155.9
click at [925, 385] on div "2 2 2 — 1 1 1 1 1 1 2 2 1 1 1 1 1 1 1 1 1 1 1 1 1 1 1 1 1 1 1 — 1" at bounding box center [839, 353] width 1439 height 514
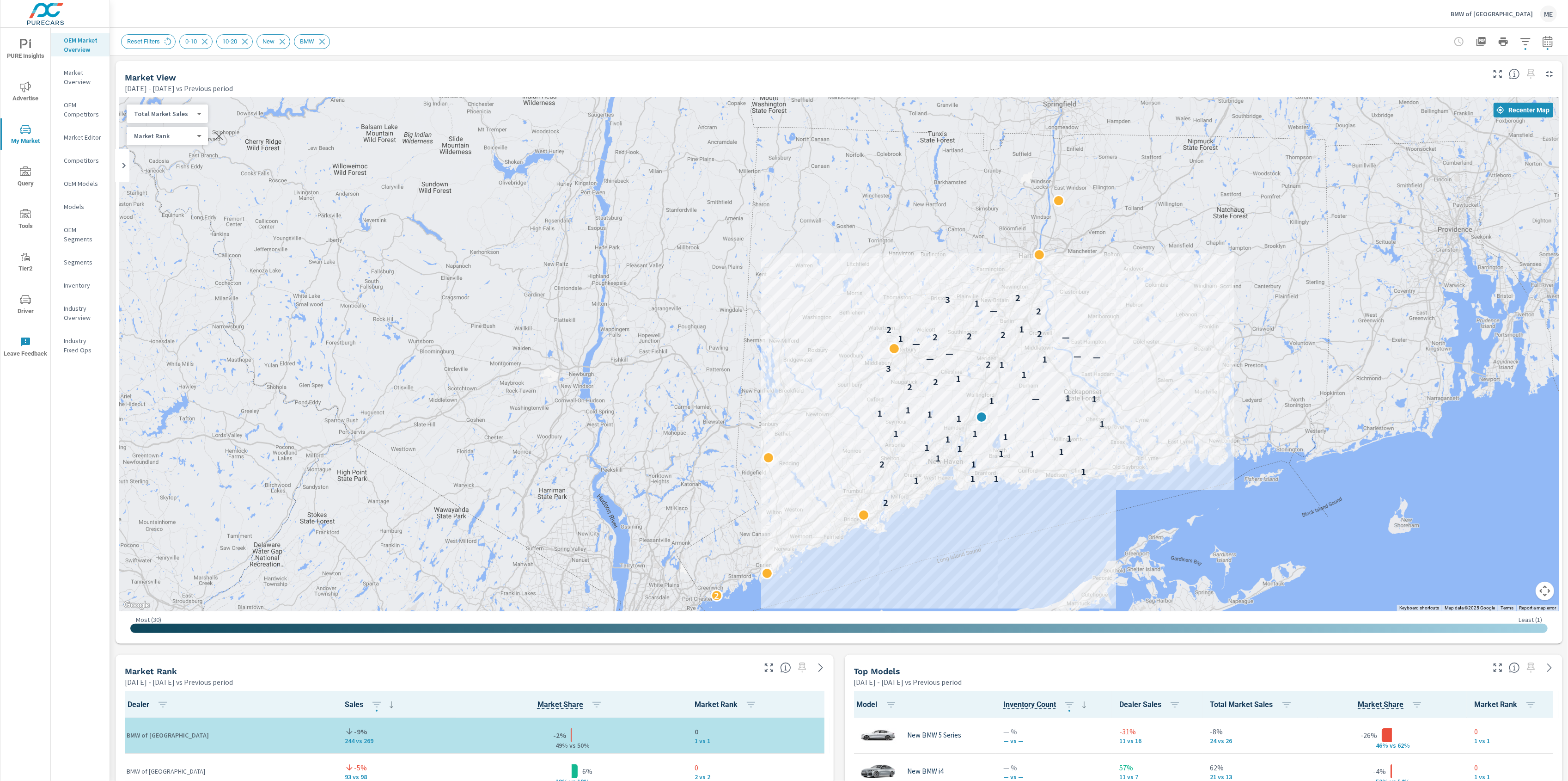
drag, startPoint x: 1243, startPoint y: 451, endPoint x: 1026, endPoint y: 484, distance: 219.5
click at [1026, 484] on div "2 2 1 1 1 1 1 2 1 1 1 1 1 1 1 1 1 1 1 1 1 1 1 1 1 1 — 1 2 2 1 1 3 1 2 1 — — — —…" at bounding box center [1226, 716] width 1183 height 666
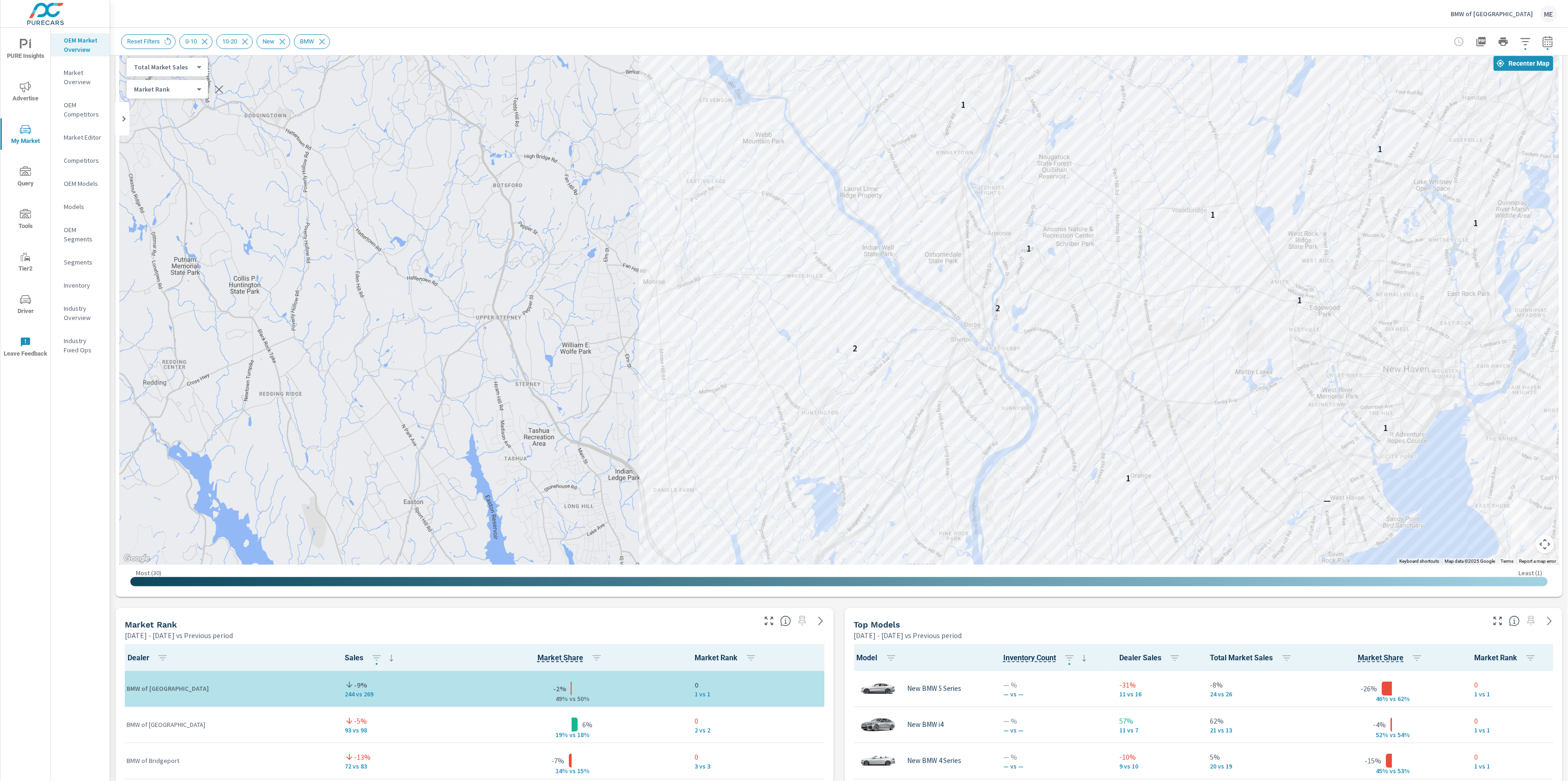
scroll to position [49, 0]
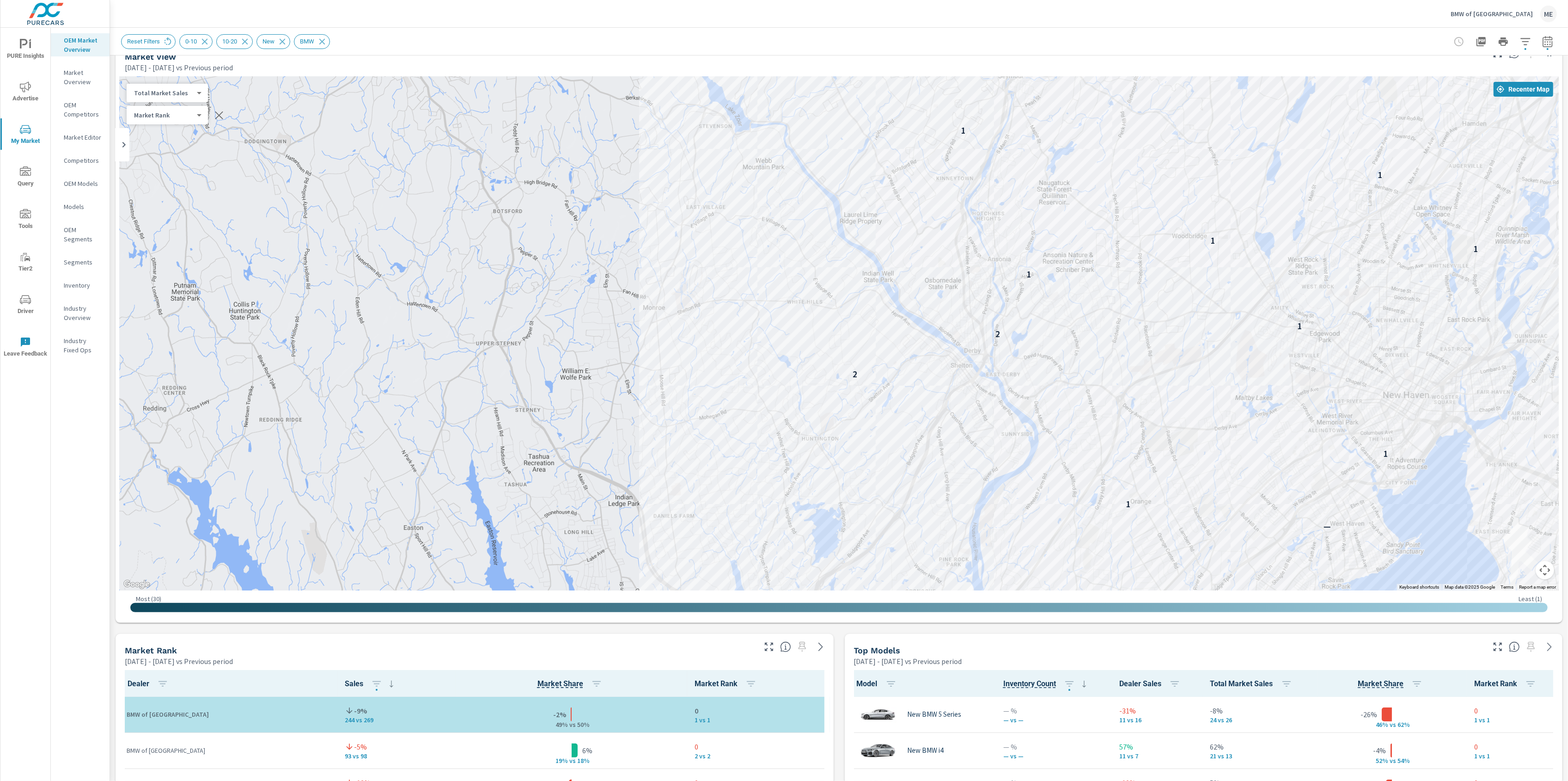
scroll to position [13, 0]
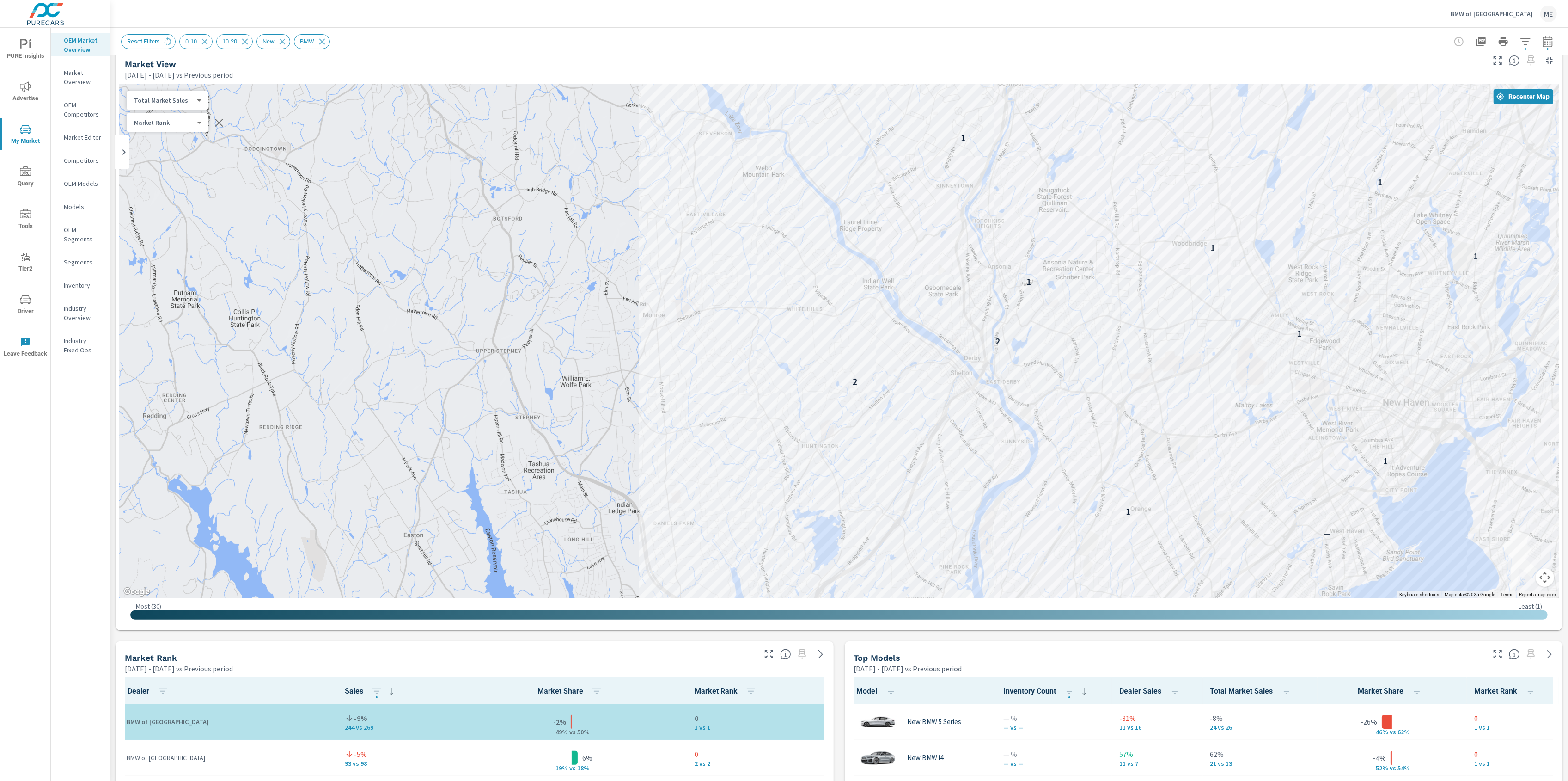
click at [1089, 41] on div "Reset Filters 0-10 10-20 New BMW" at bounding box center [775, 42] width 1307 height 15
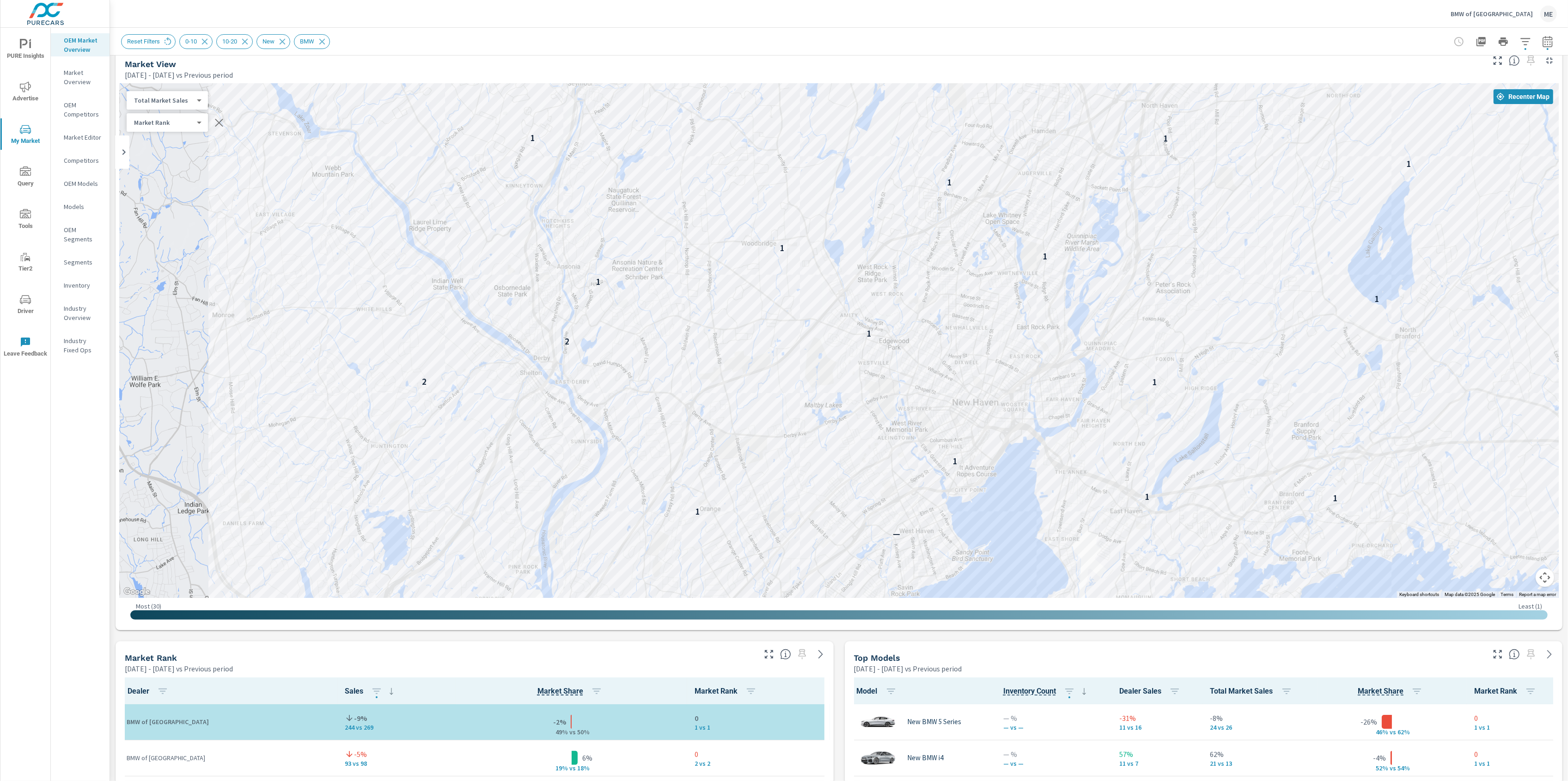
drag, startPoint x: 1371, startPoint y: 407, endPoint x: 938, endPoint y: 407, distance: 433.0
click at [938, 407] on div "2 2 2 — 1 1 1 1 1 2 2 1 1 1 1 1 1 1 1 1 1 1 1 1 1 1 2" at bounding box center [1000, 673] width 1183 height 666
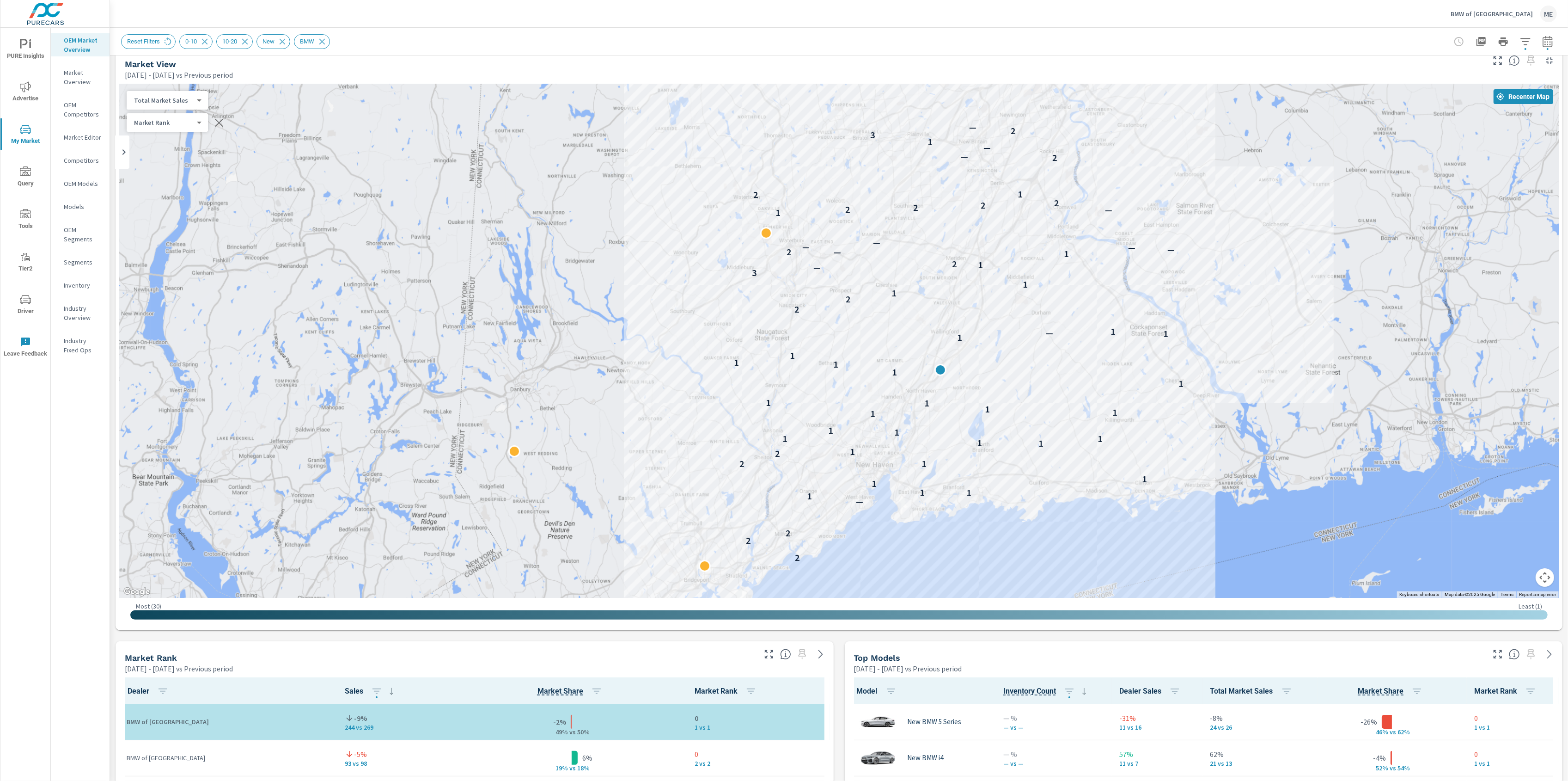
drag, startPoint x: 1109, startPoint y: 323, endPoint x: 1080, endPoint y: 390, distance: 73.0
click at [1080, 390] on div "2 2 2 2 — 1 1 1 1 1 1 2 2 1 1 1 1 1 1 1 1 1 1 1 1 1 1 1 1 1 1 1 — 1 2 2 1 1 3 —…" at bounding box center [839, 341] width 1439 height 514
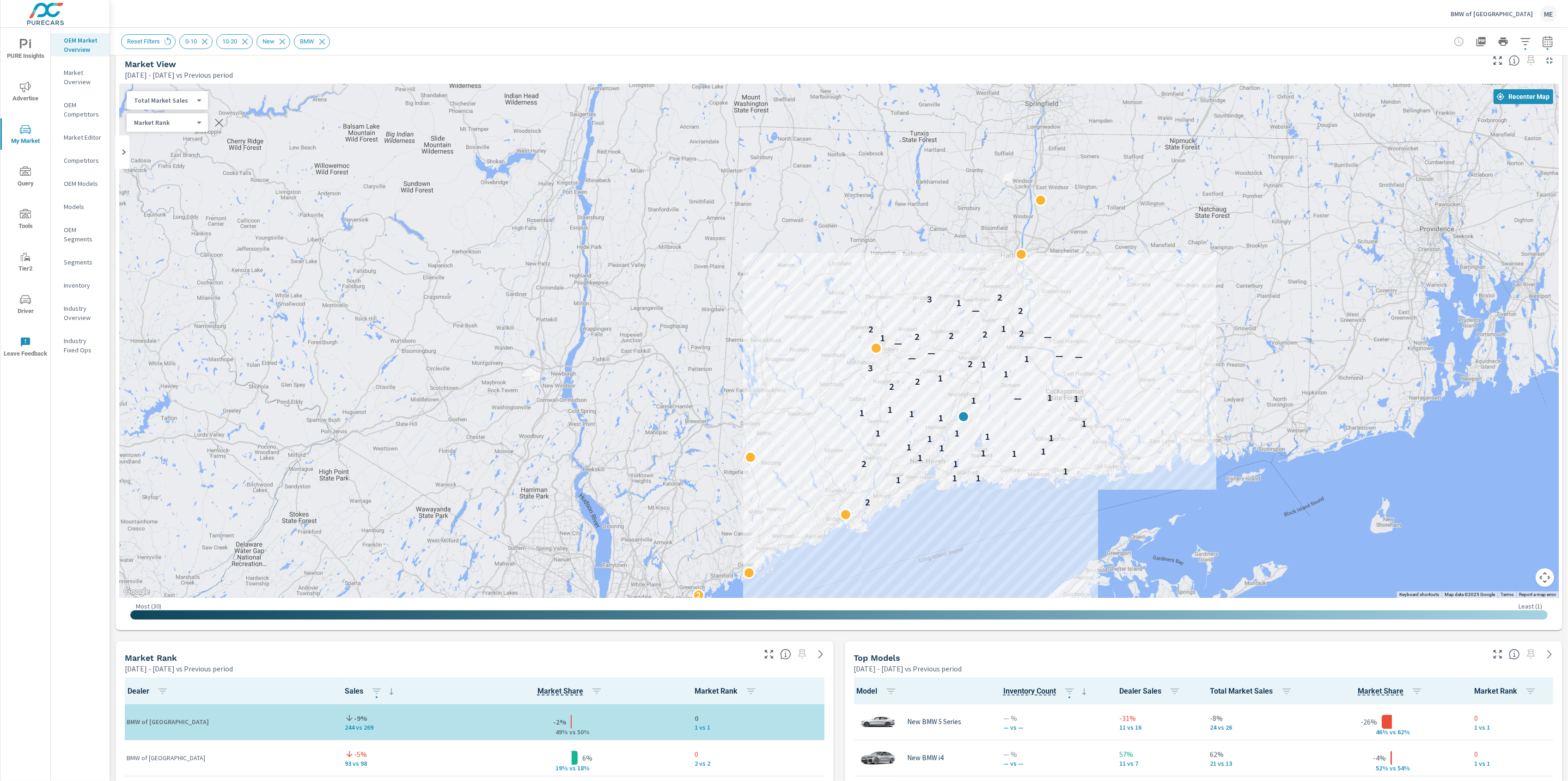
drag, startPoint x: 1083, startPoint y: 393, endPoint x: 1015, endPoint y: 443, distance: 84.4
click at [1015, 443] on div "2 2 1 1 1 1 1 2 1 1 1 1 1 1 1 1 1 1 1 1 1 1 1 1 1 1 — 1 2 2 1 1 3 1 2 1 — — — —…" at bounding box center [1380, 704] width 1183 height 666
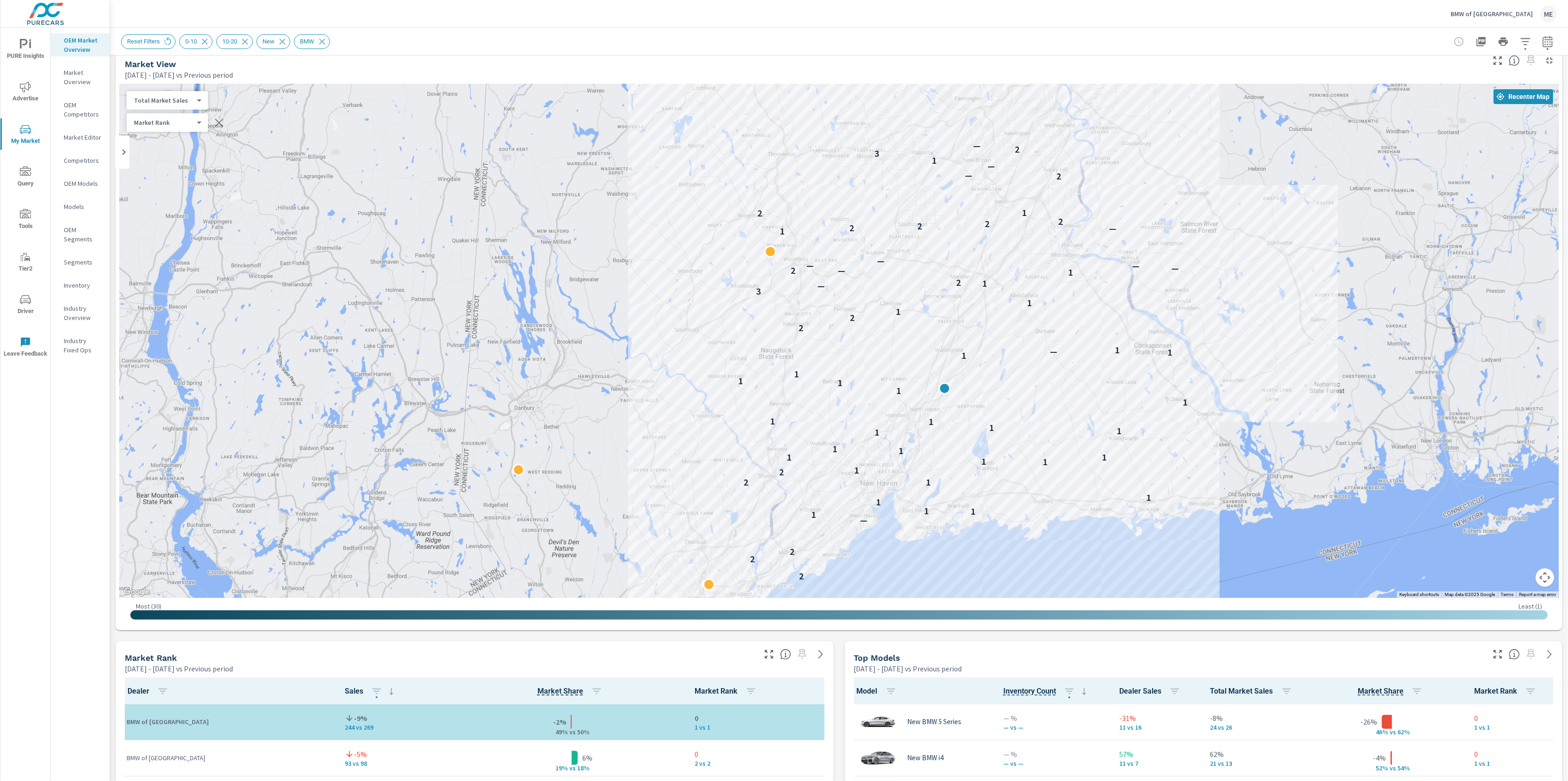
drag, startPoint x: 1027, startPoint y: 443, endPoint x: 1101, endPoint y: 404, distance: 83.6
click at [1101, 404] on div "2 2 2 2 — 1 1 1 1 1 1 2 2 1 1 1 1 1 1 1 1 1 1 1 1 1 1 1 1 1 1 1 — 1 2 2 1 1 3 —…" at bounding box center [1504, 636] width 1183 height 666
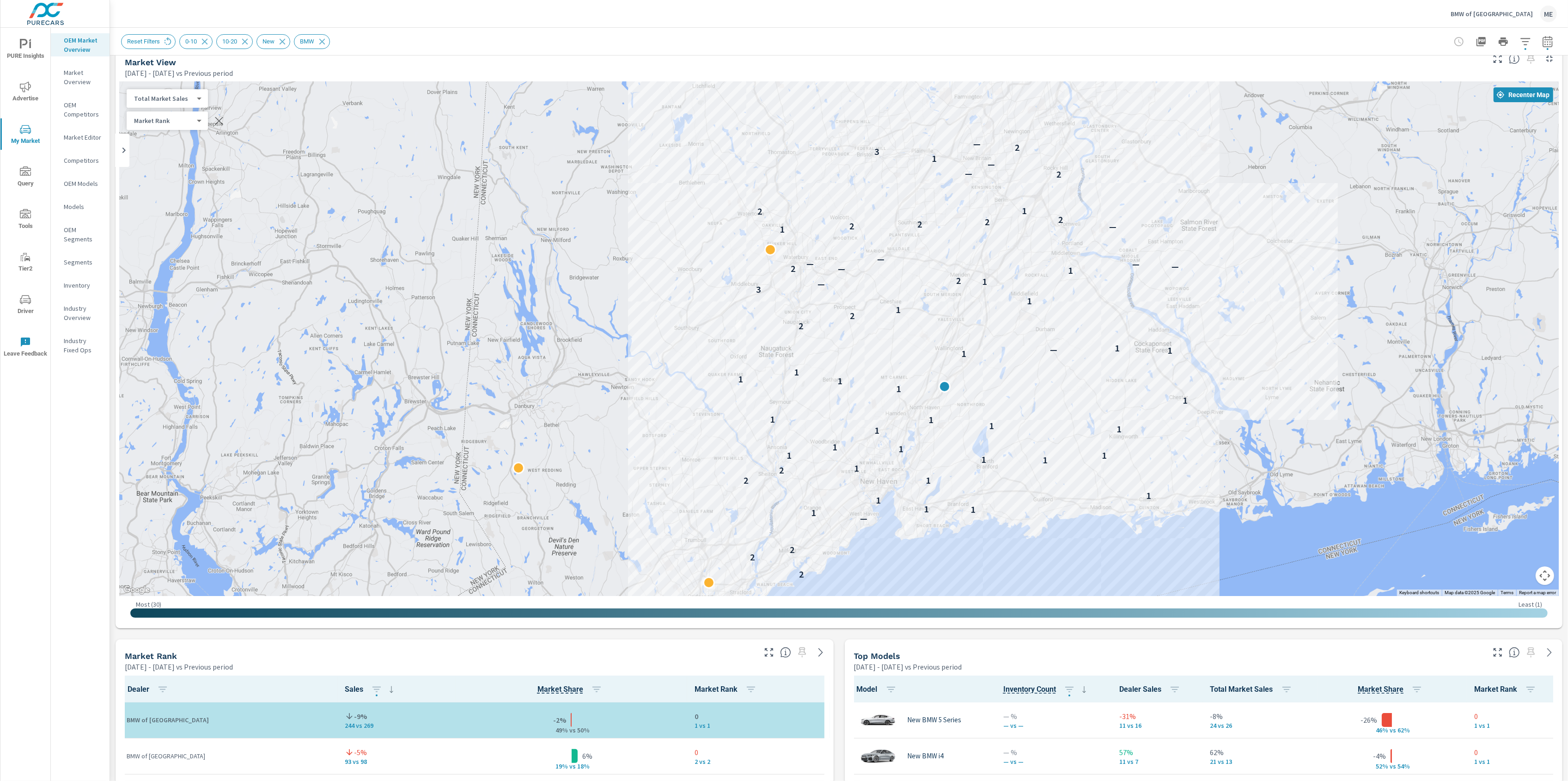
scroll to position [14, 0]
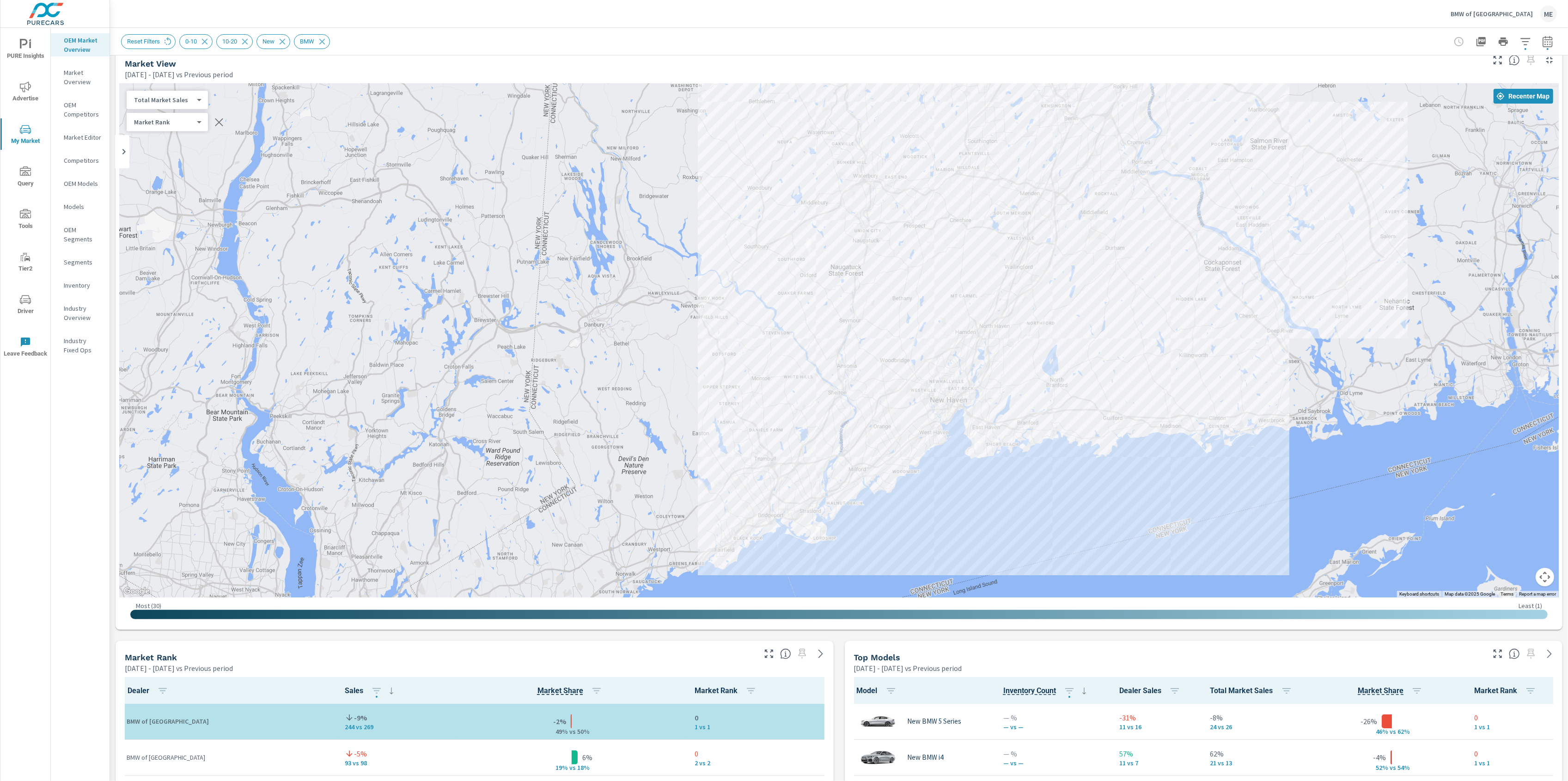
drag, startPoint x: 768, startPoint y: 420, endPoint x: 843, endPoint y: 330, distance: 117.2
click at [843, 330] on div "2 2 2 2 — 1 1 1 1 1 1 2 2 1 1 1 1 1 1 1 1 1 1 1 1 1 1 1 1 1 1 1 — 1 2 2 1 1 3 —…" at bounding box center [839, 340] width 1439 height 514
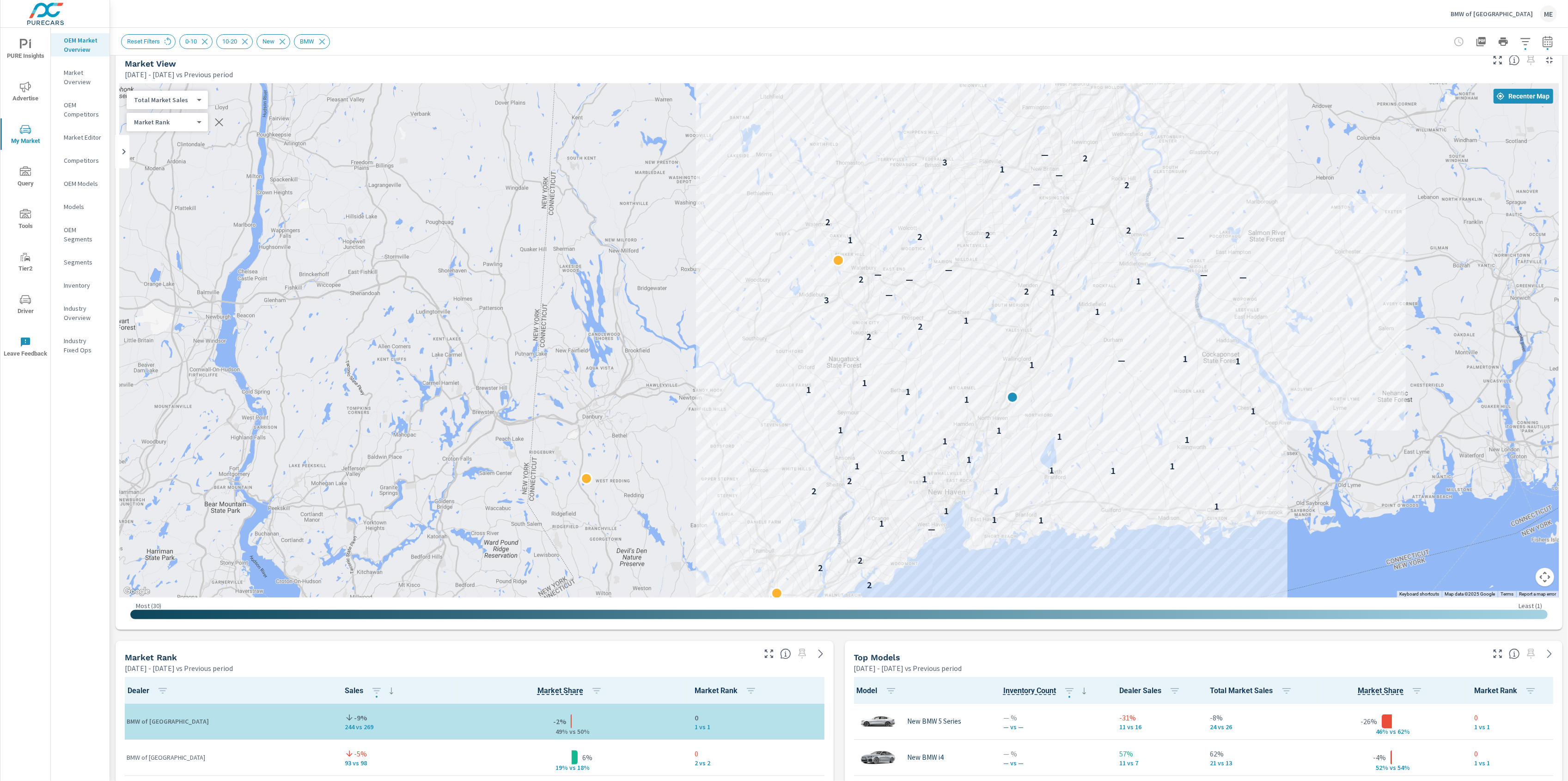
drag, startPoint x: 862, startPoint y: 320, endPoint x: 857, endPoint y: 315, distance: 7.1
click at [857, 423] on div "2 2 2 2 — 1 1 1 1 1 1 2 2 1 1 1 1 1 1 1 1 1 1 1 1 1 1 1 1 1 1 1 — 1 2 2 1 1 3 —…" at bounding box center [839, 340] width 1439 height 514
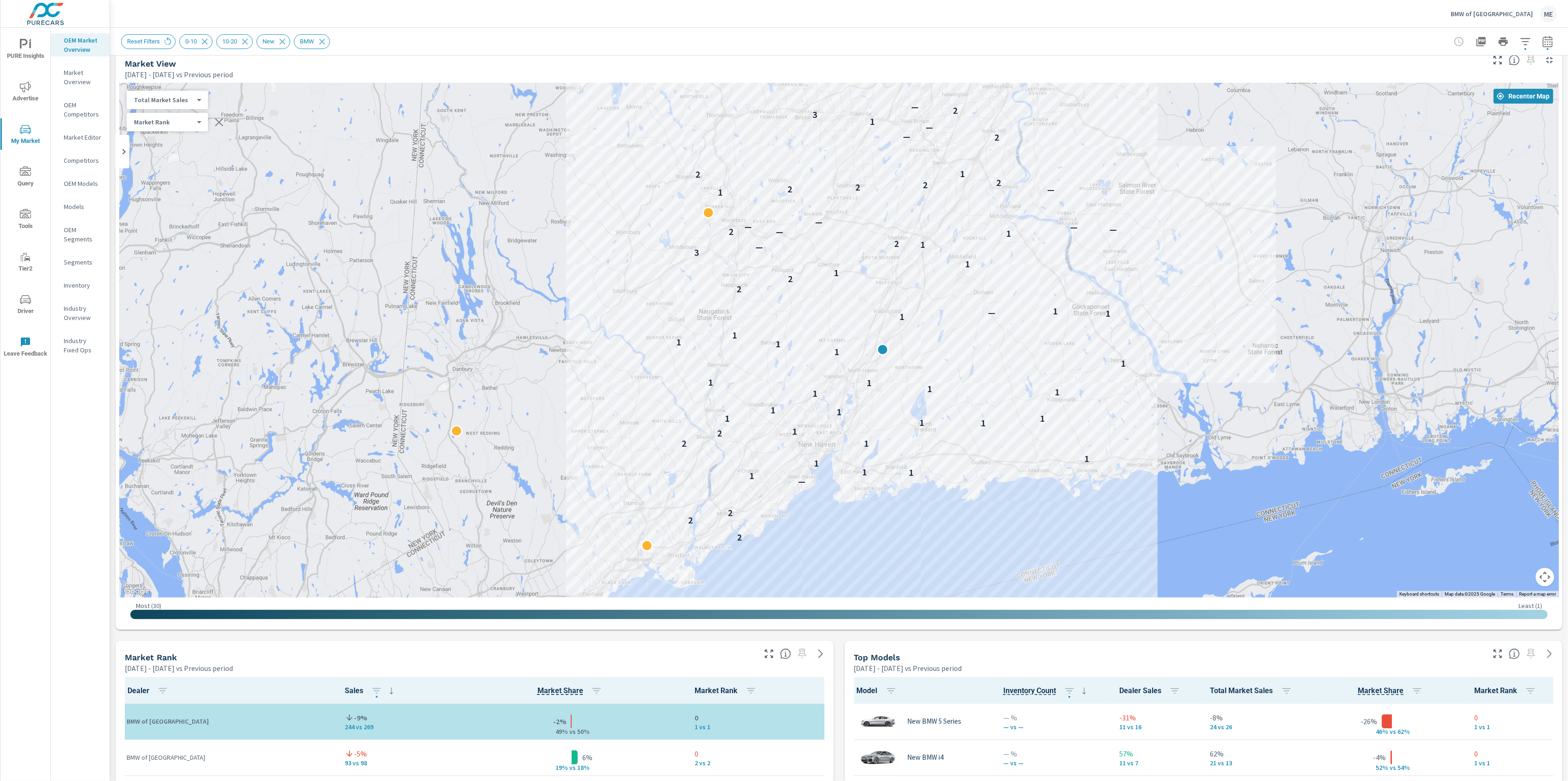
drag, startPoint x: 1177, startPoint y: 323, endPoint x: 1074, endPoint y: 275, distance: 113.6
click at [1074, 275] on div "2 2 2 2 — 1 1 1 1 1 1 2 2 1 1 1 1 1 1 1 1 1 1 1 1 1 1 1 1 1 1 1 — 1 2 2 1 1 3 —…" at bounding box center [839, 340] width 1439 height 514
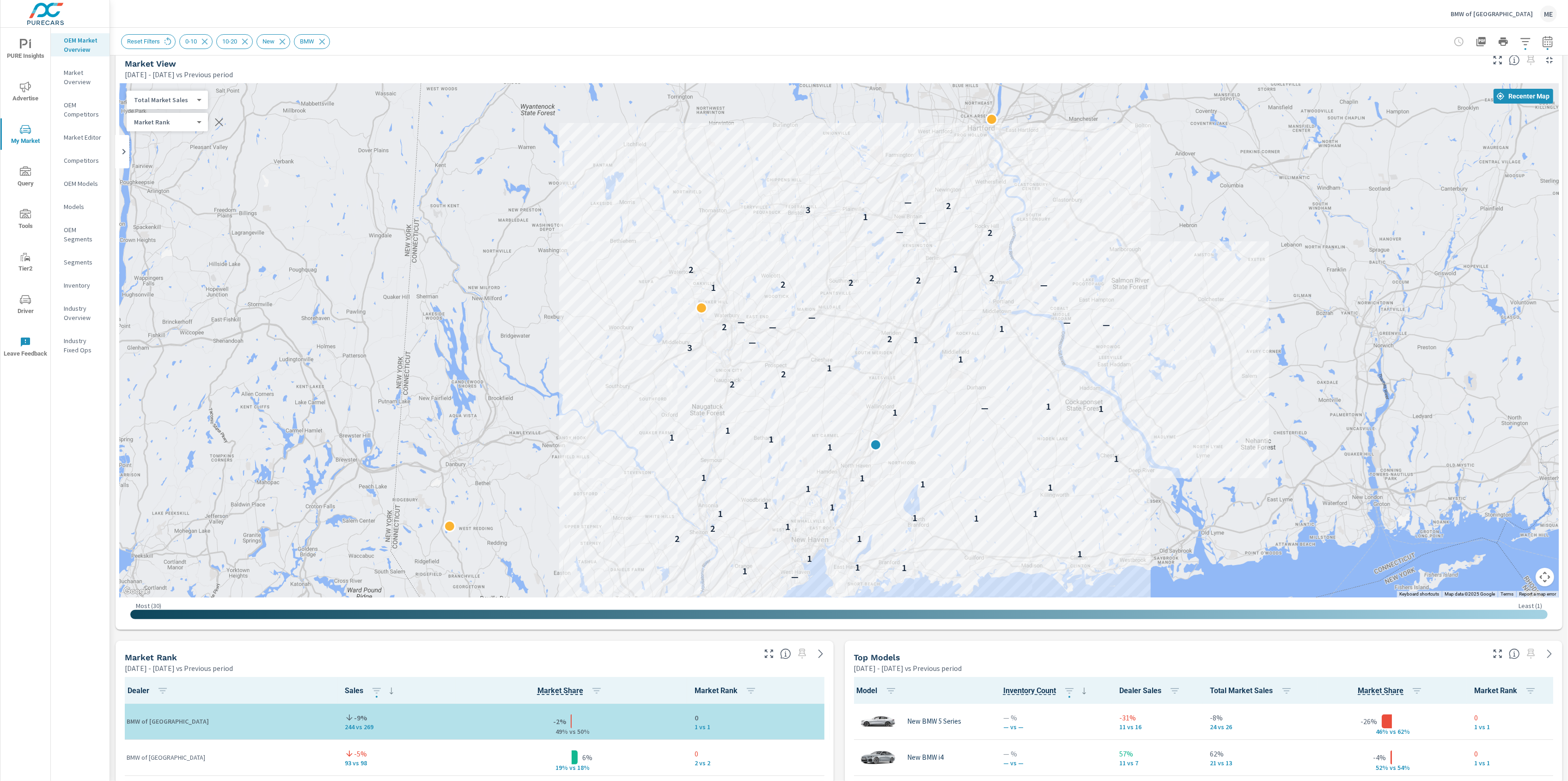
drag, startPoint x: 1525, startPoint y: 406, endPoint x: 1525, endPoint y: 481, distance: 75.0
click at [1525, 481] on div "2 2 2 2 — 1 1 1 1 1 1 2 2 1 1 1 1 1 1 1 1 1 1 1 1 1 1 1 1 1 1 1 — 1 2 2 1 1 3 —…" at bounding box center [1424, 768] width 1183 height 666
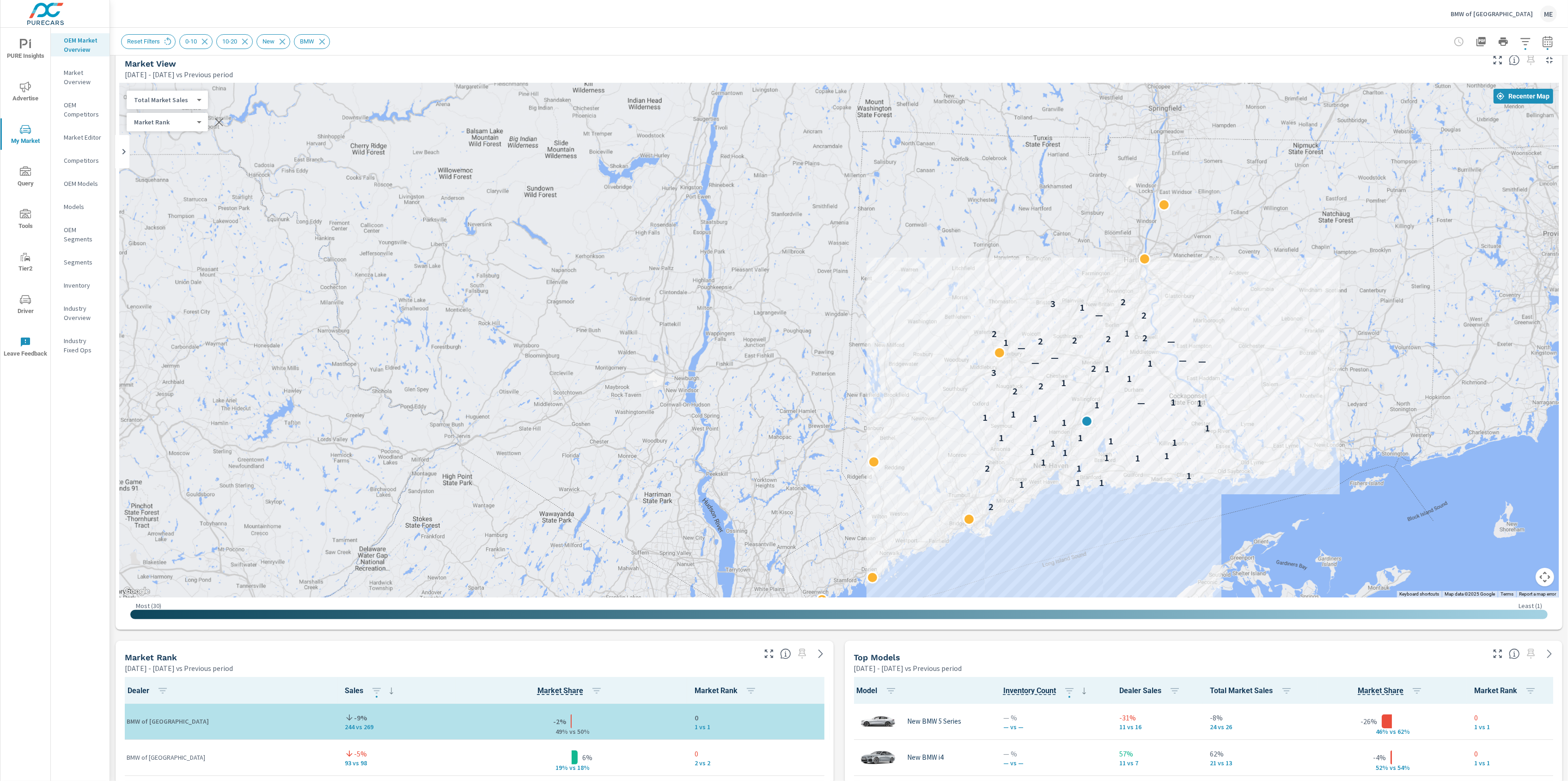
drag, startPoint x: 1236, startPoint y: 500, endPoint x: 1222, endPoint y: 493, distance: 15.7
click at [1222, 493] on div "2 2 1 1 1 1 1 2 1 1 1 1 1 1 1 1 1 1 1 1 1 1 1 1 1 1 — 1 2 2 1 1 3 1 2 1 — — — —…" at bounding box center [1417, 666] width 1183 height 666
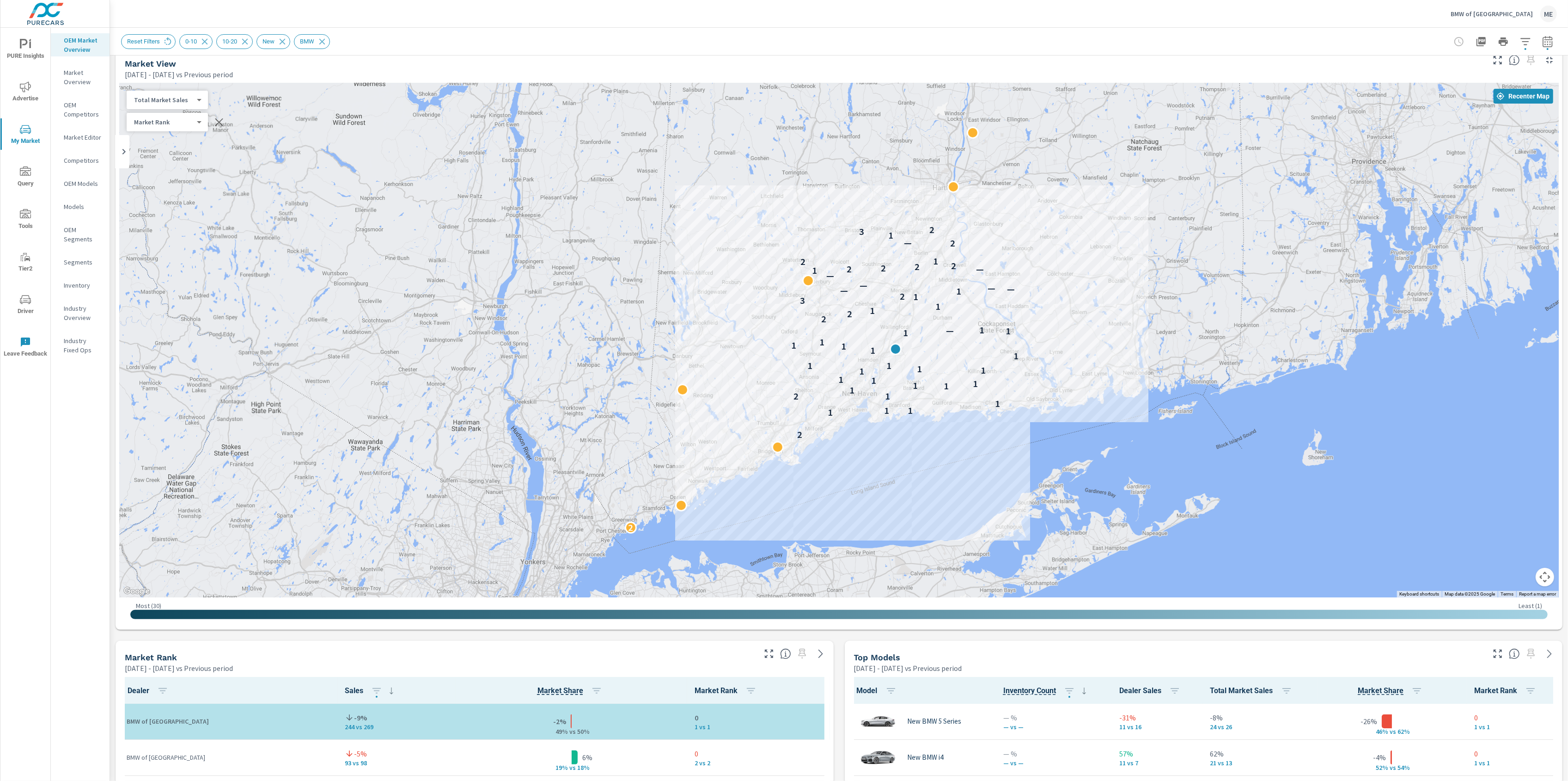
drag, startPoint x: 1441, startPoint y: 377, endPoint x: 1245, endPoint y: 301, distance: 210.2
click at [1245, 301] on div "2 2 1 1 1 1 1 2 1 1 1 1 1 1 1 1 1 1 1 1 1 1 1 1 1 1 — 1 2 2 1 1 3 1 2 1 — — — —…" at bounding box center [1239, 601] width 1183 height 666
click at [1103, 15] on div "BMW of North Haven ME" at bounding box center [839, 13] width 1436 height 28
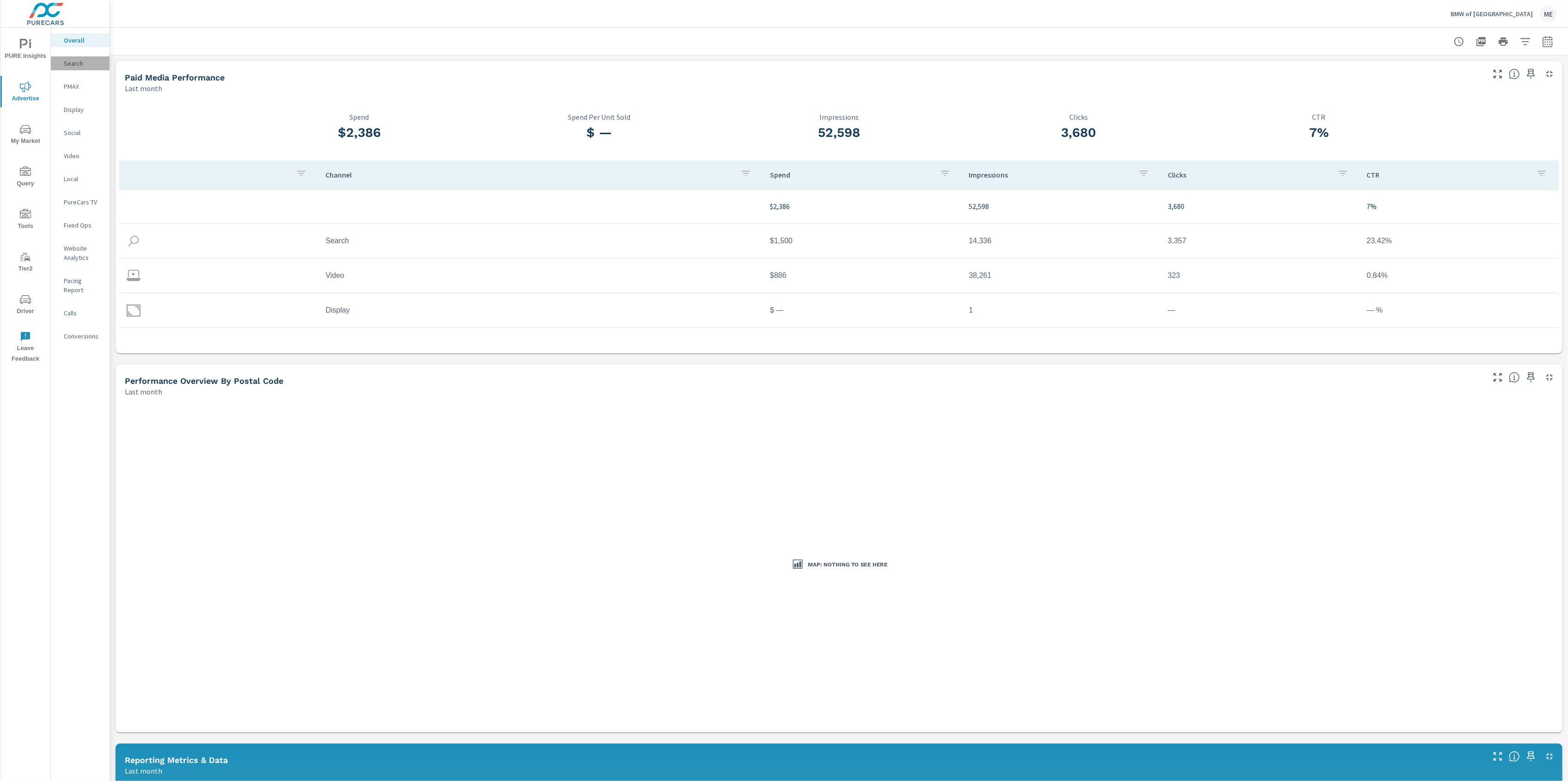
click at [70, 64] on p "Search" at bounding box center [83, 63] width 39 height 9
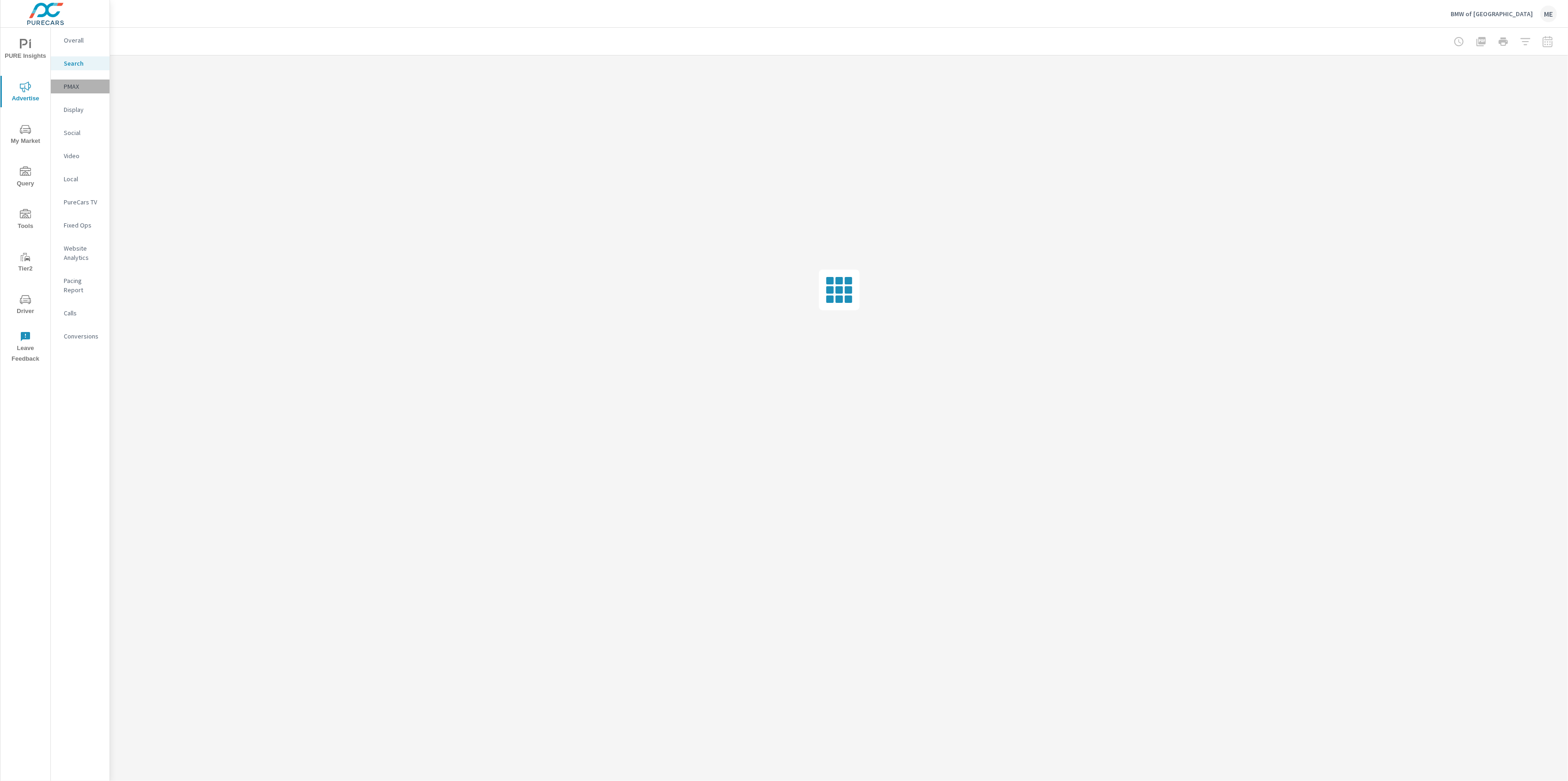
click at [71, 85] on p "PMAX" at bounding box center [83, 86] width 39 height 9
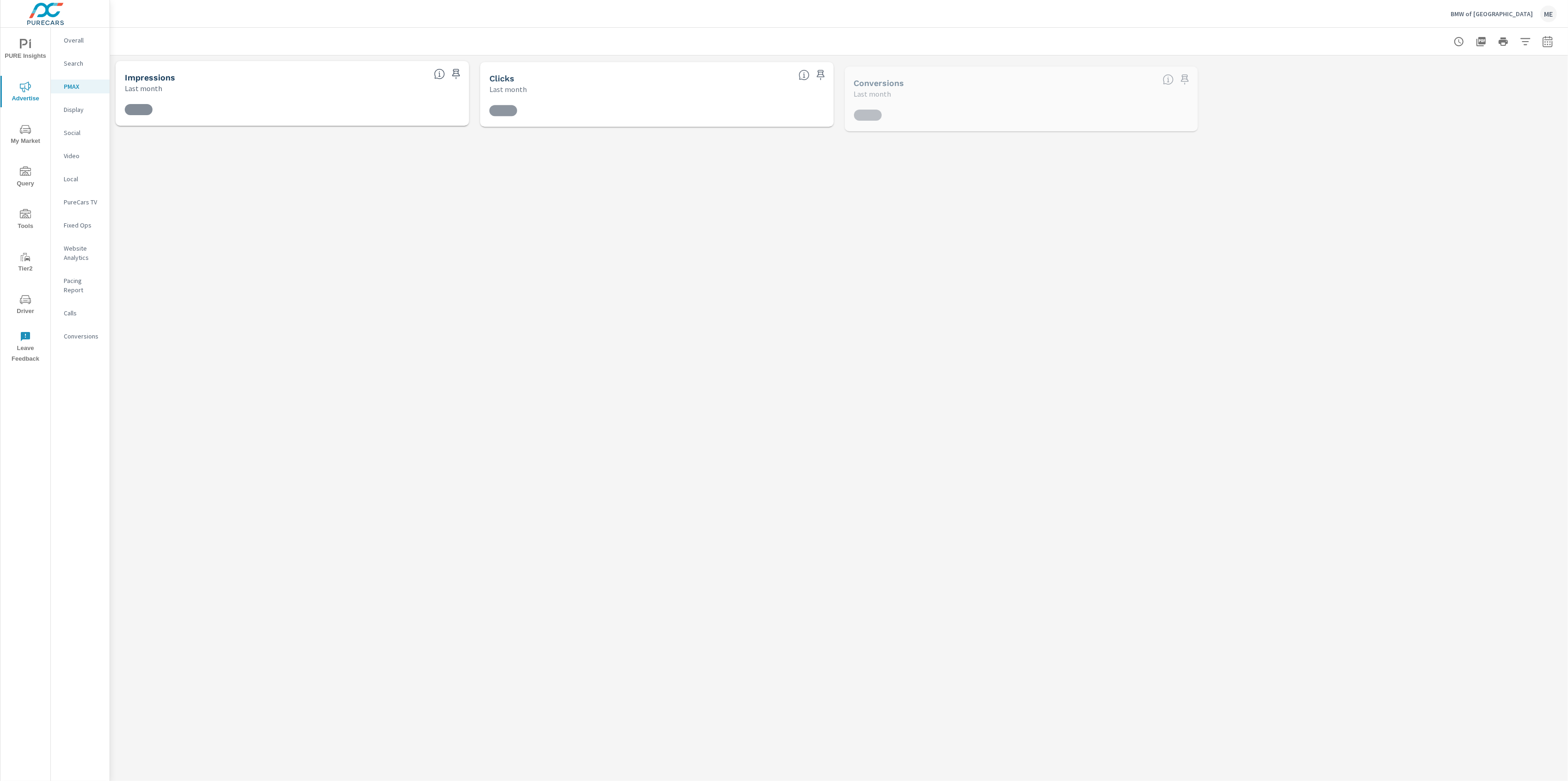
click at [76, 62] on p "Search" at bounding box center [83, 63] width 39 height 9
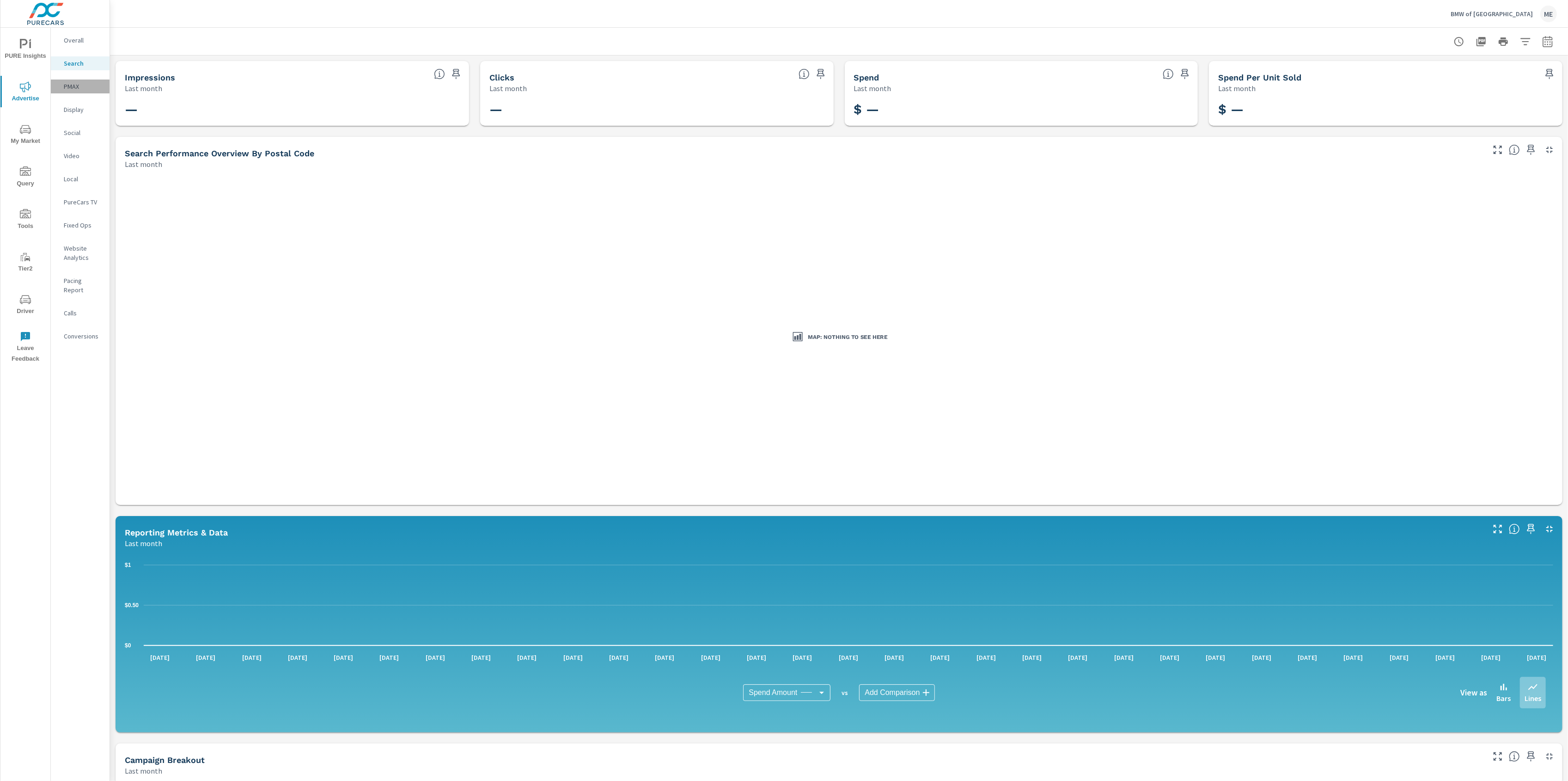
click at [78, 84] on p "PMAX" at bounding box center [83, 86] width 39 height 9
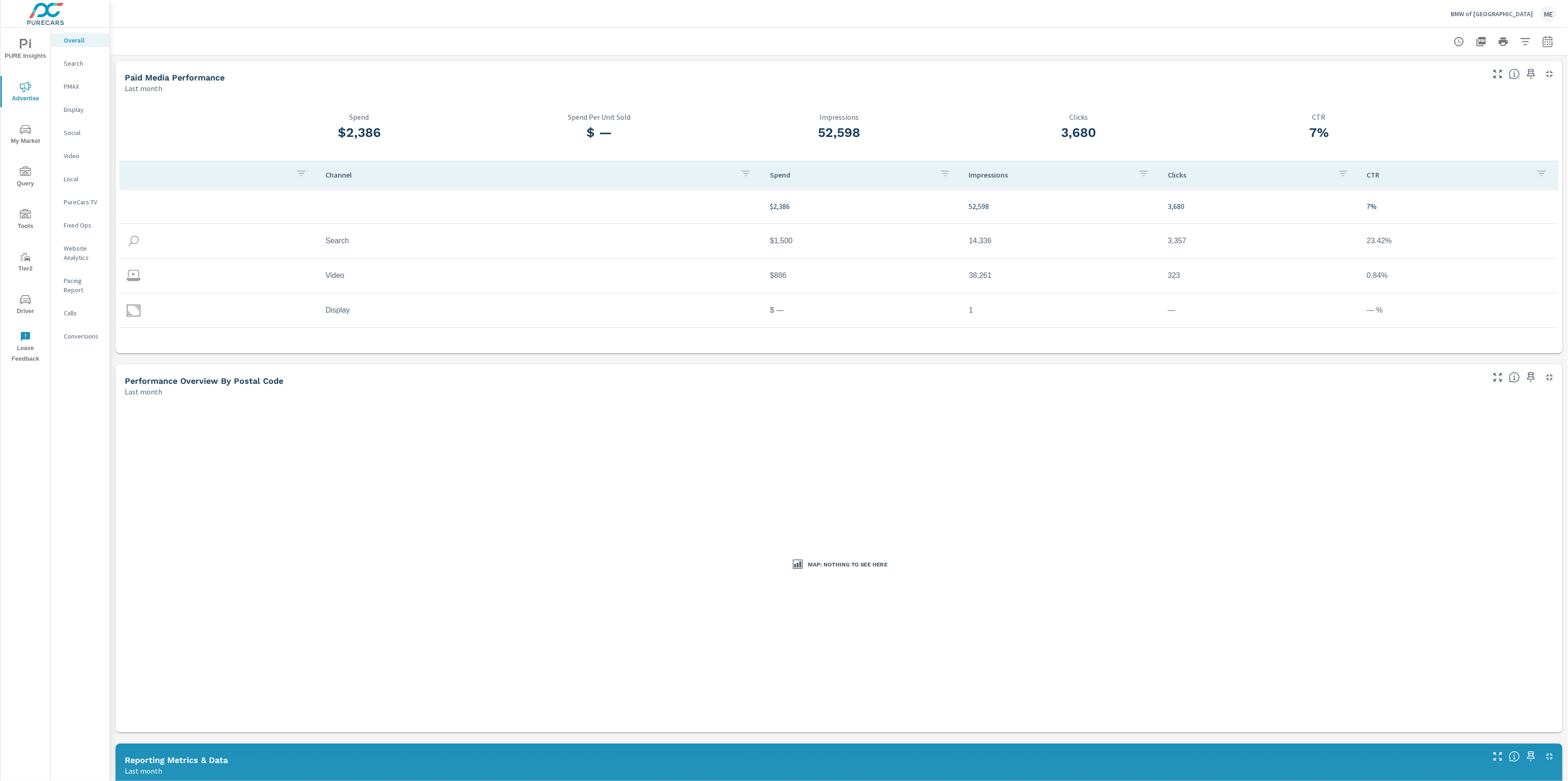
scroll to position [1, 0]
click at [1551, 39] on icon "button" at bounding box center [1548, 42] width 11 height 11
click at [1507, 76] on select "Custom [DATE] Last week Last 7 days Last 14 days Last 30 days Last 45 days Last…" at bounding box center [1473, 80] width 92 height 18
click at [1427, 70] on select "Custom [DATE] Last week Last 7 days Last 14 days Last 30 days Last 45 days Last…" at bounding box center [1473, 80] width 92 height 18
select select "custom"
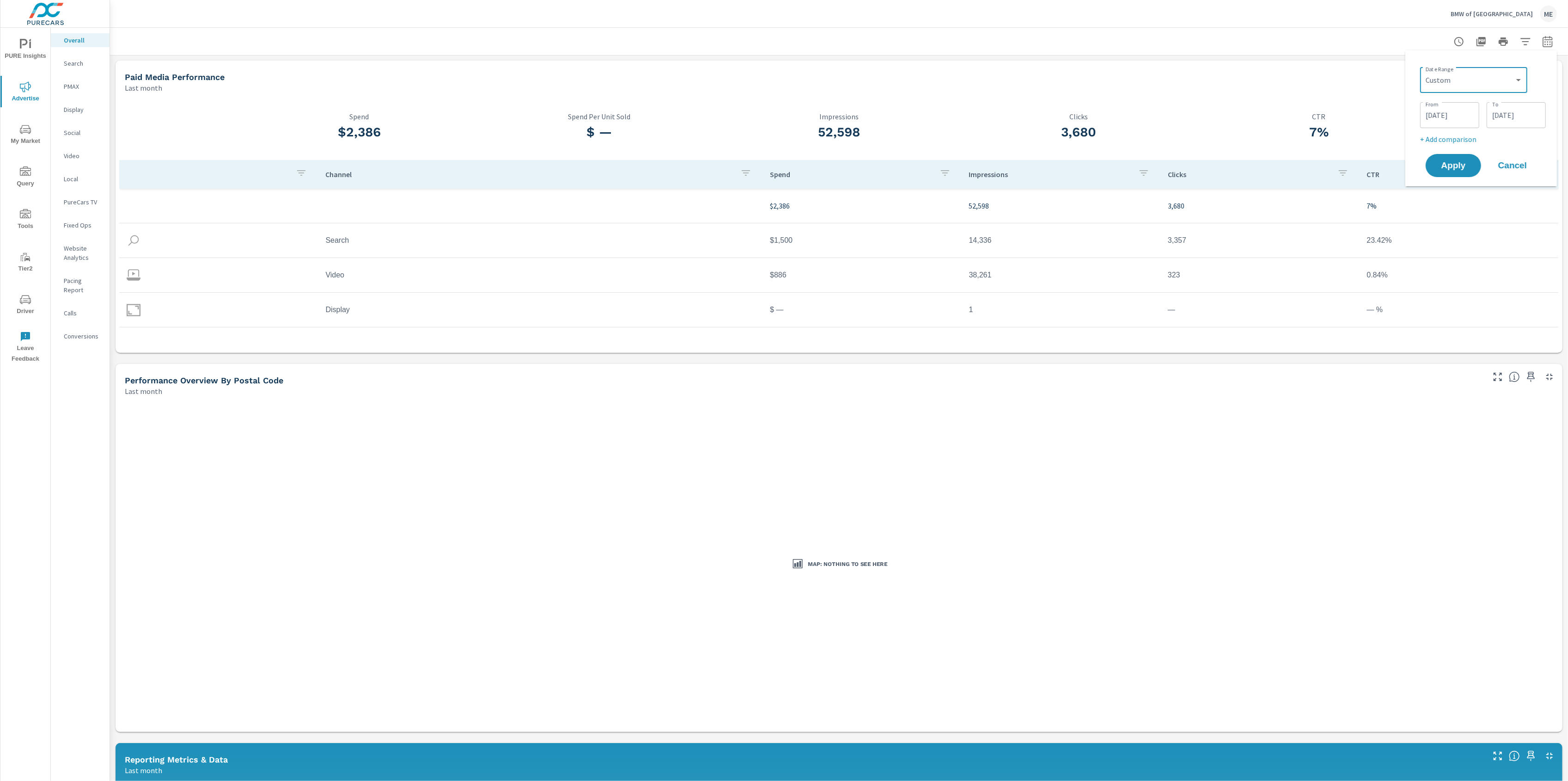
click at [1459, 116] on input "[DATE]" at bounding box center [1449, 115] width 52 height 18
click at [1335, 140] on icon "button" at bounding box center [1335, 140] width 5 height 4
click at [1337, 140] on icon "button" at bounding box center [1335, 140] width 5 height 4
click at [1378, 176] on span "1" at bounding box center [1378, 175] width 21 height 12
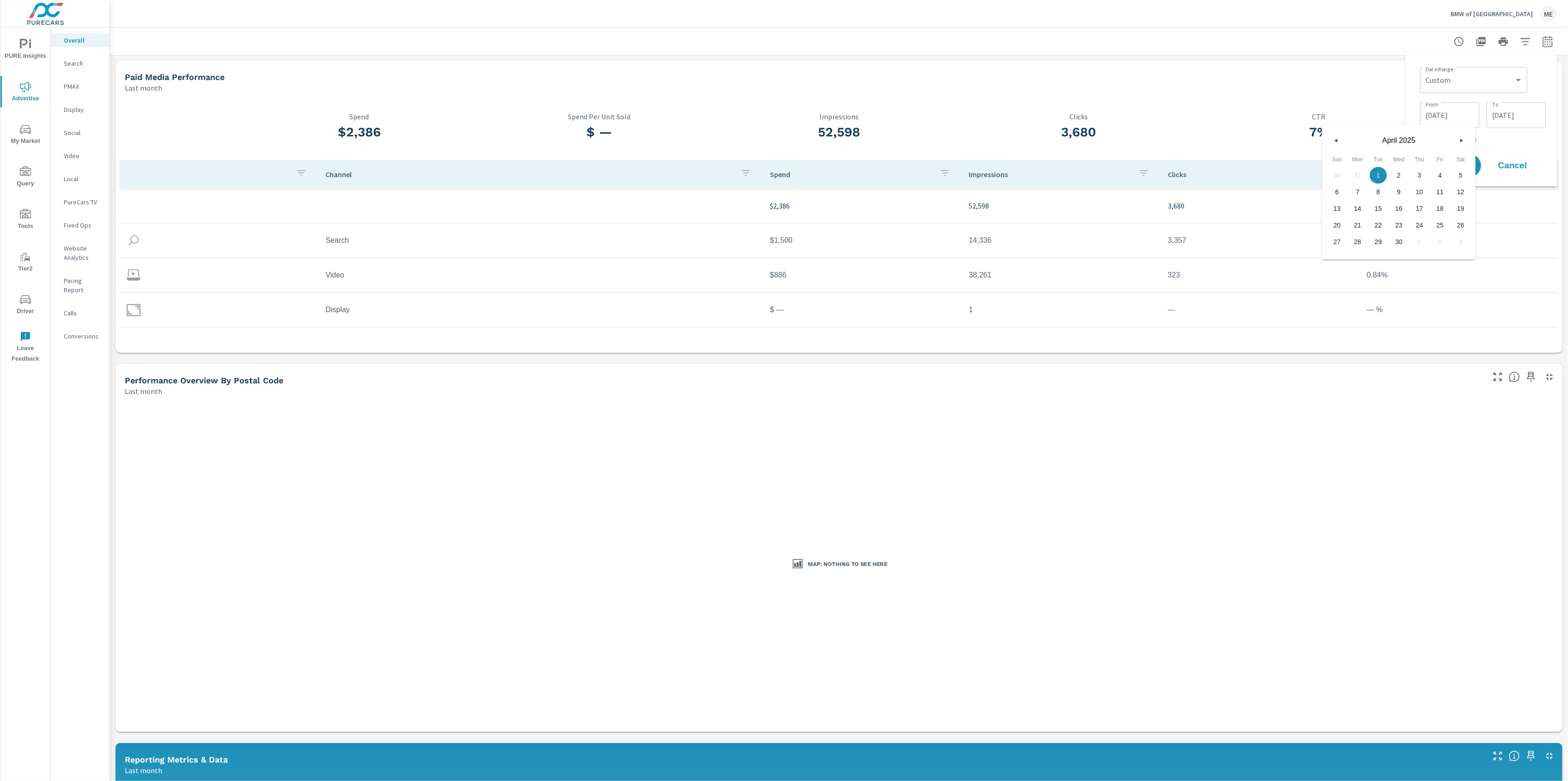
click at [1465, 138] on button "button" at bounding box center [1461, 140] width 11 height 11
click at [1419, 238] on span "31" at bounding box center [1419, 242] width 21 height 12
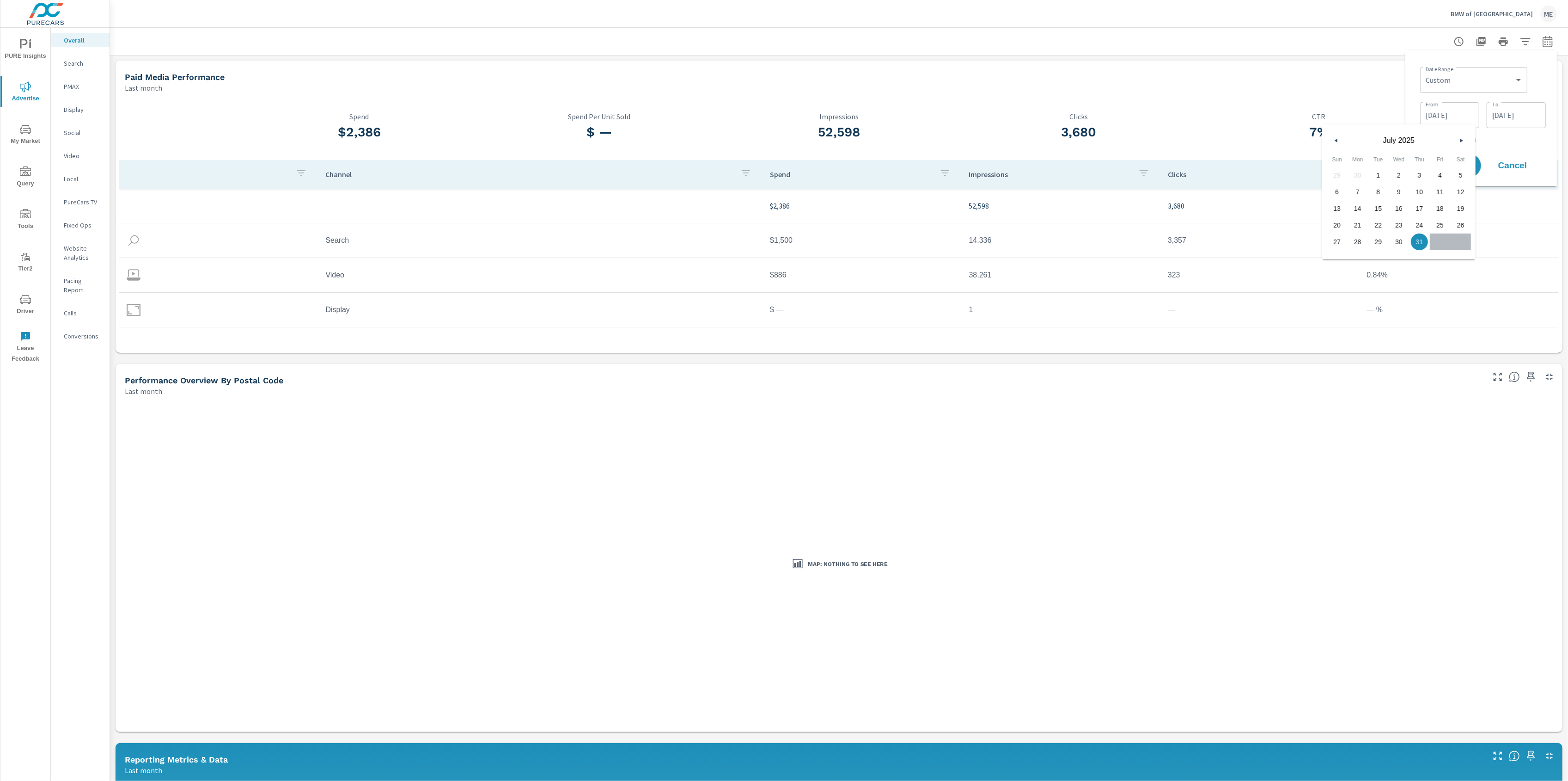
click at [1335, 137] on button "button" at bounding box center [1337, 140] width 11 height 11
click at [1460, 141] on icon "button" at bounding box center [1463, 140] width 5 height 4
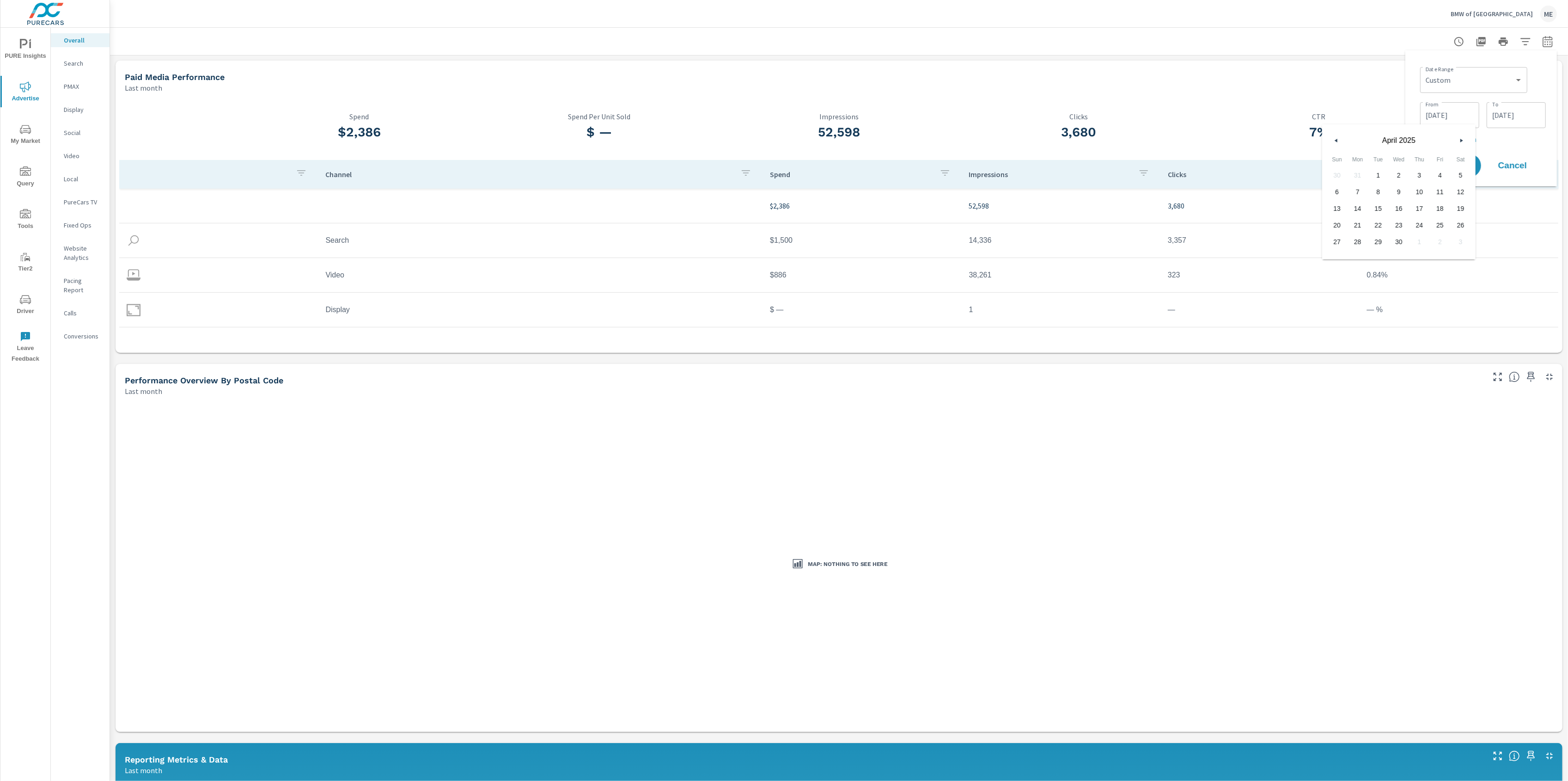
click at [1380, 175] on span "1" at bounding box center [1378, 175] width 21 height 12
type input "[DATE]"
click at [1521, 118] on input "[DATE]" at bounding box center [1516, 115] width 52 height 18
click at [1451, 165] on span "Apply" at bounding box center [1454, 165] width 38 height 9
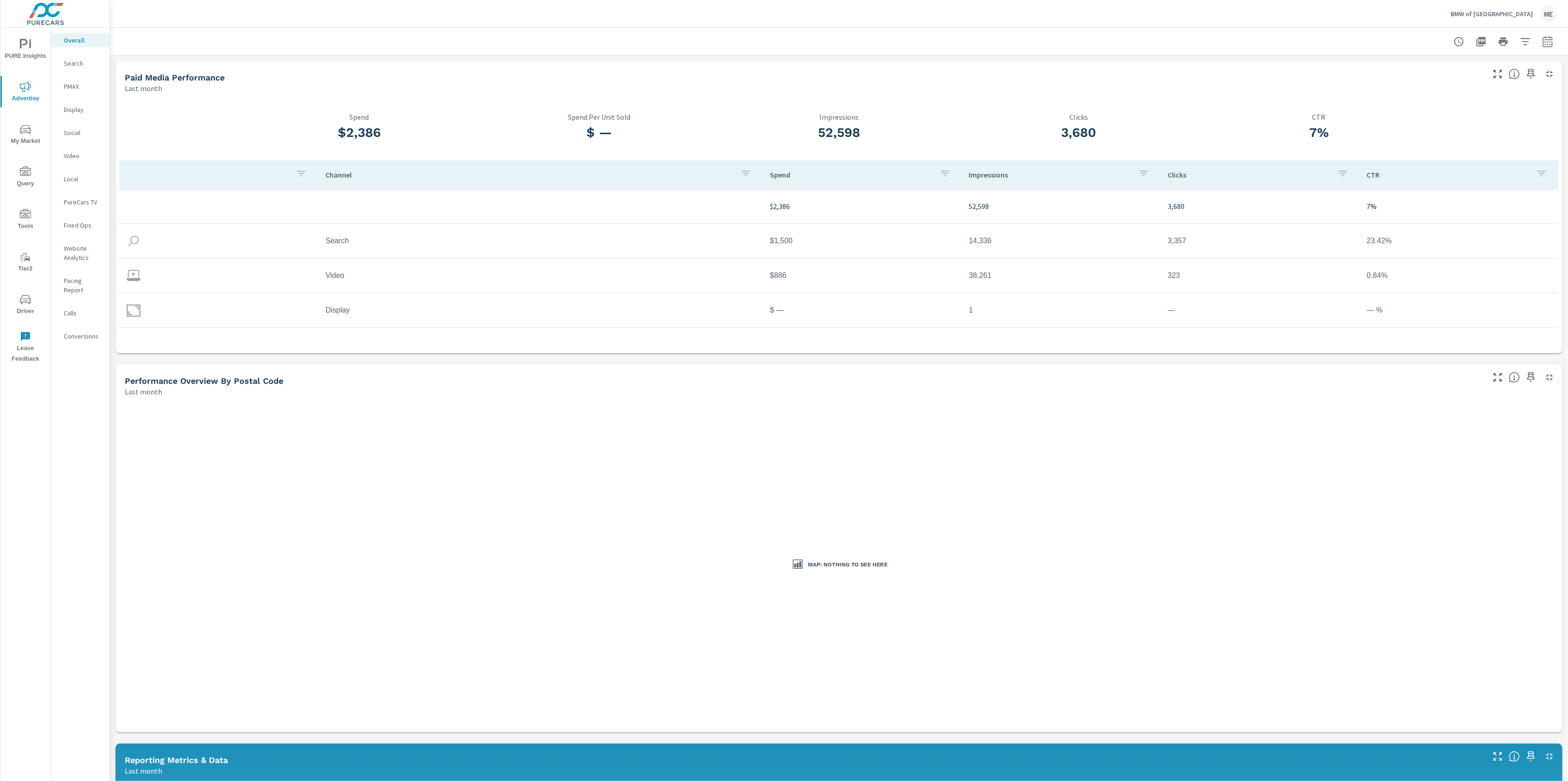
click at [79, 157] on p "Video" at bounding box center [83, 156] width 39 height 9
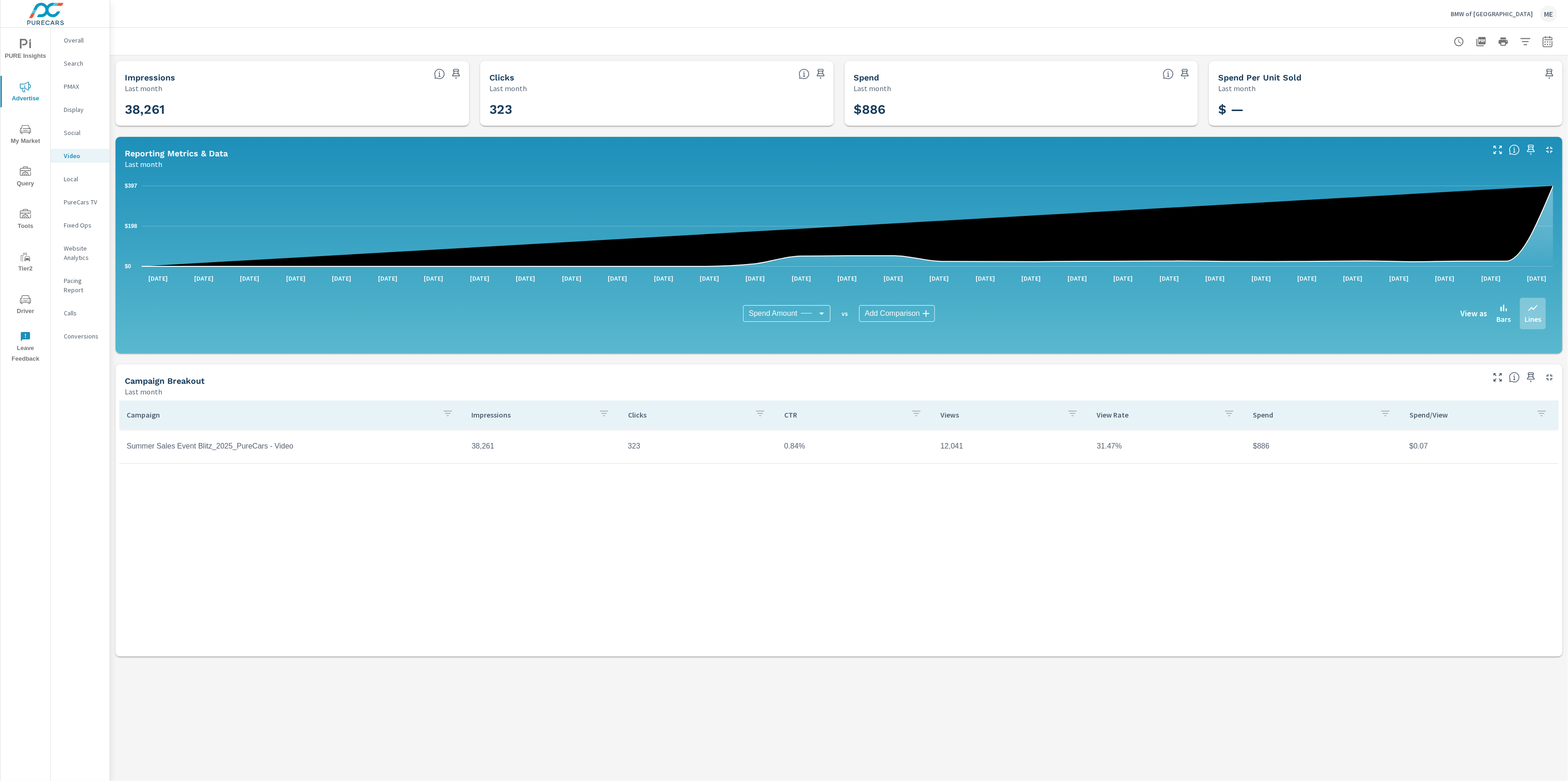
click at [1546, 38] on icon "button" at bounding box center [1548, 42] width 11 height 11
select select "Last month"
click at [1115, 26] on div "BMW of [GEOGRAPHIC_DATA] ME" at bounding box center [839, 13] width 1436 height 28
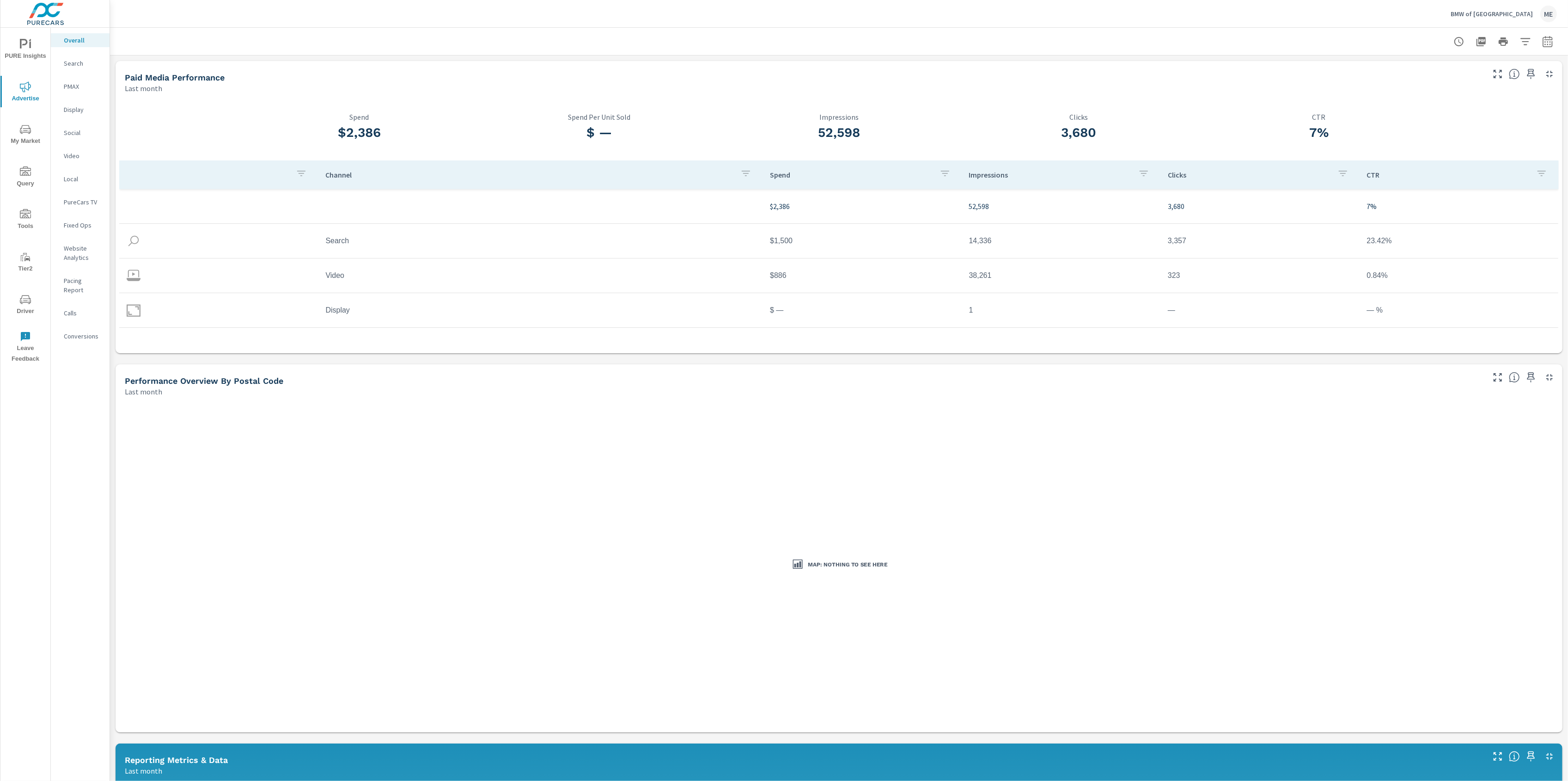
click at [84, 331] on p "Conversions" at bounding box center [83, 336] width 39 height 9
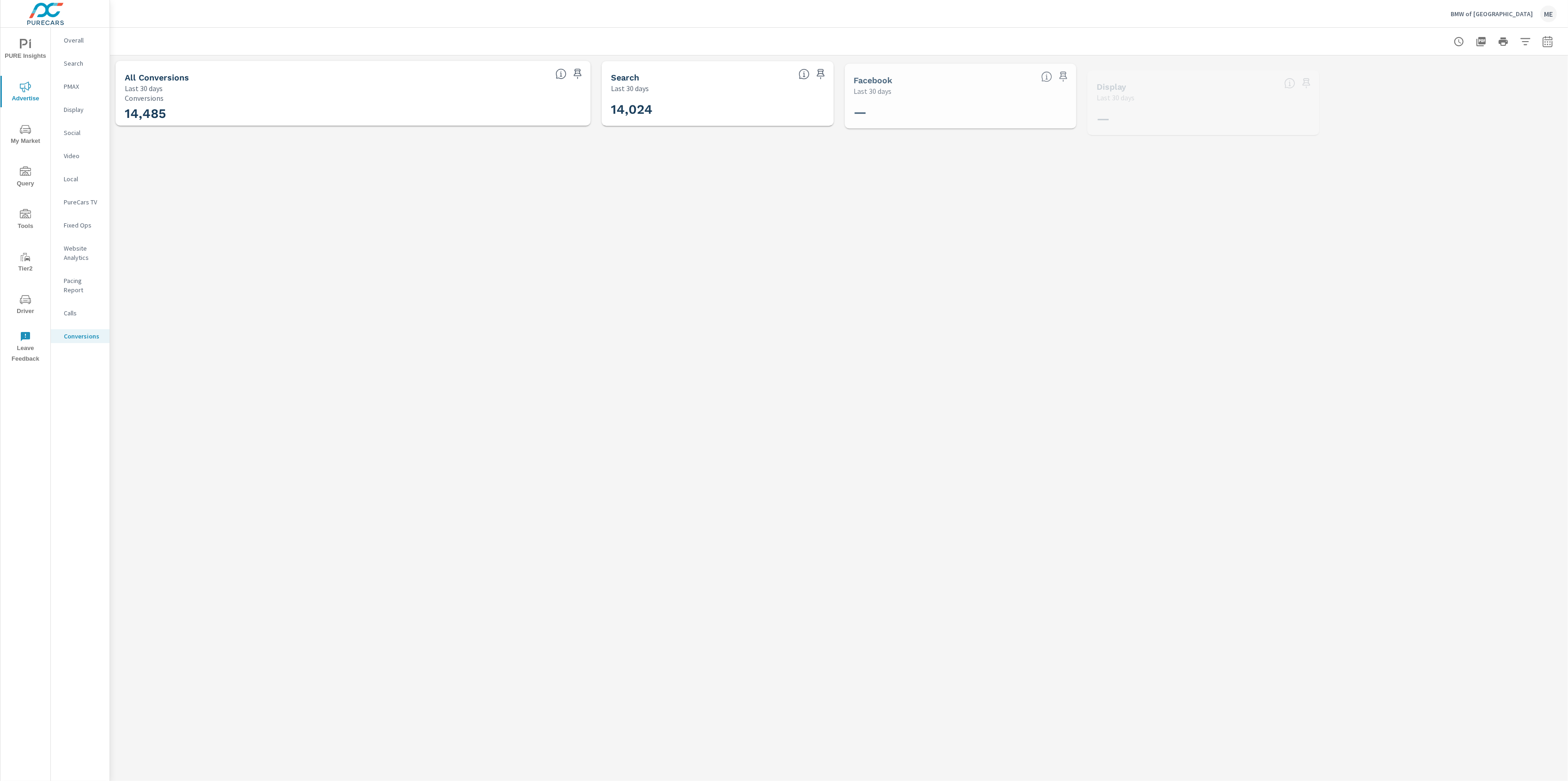
click at [1051, 18] on div "BMW of North Haven ME" at bounding box center [839, 13] width 1436 height 28
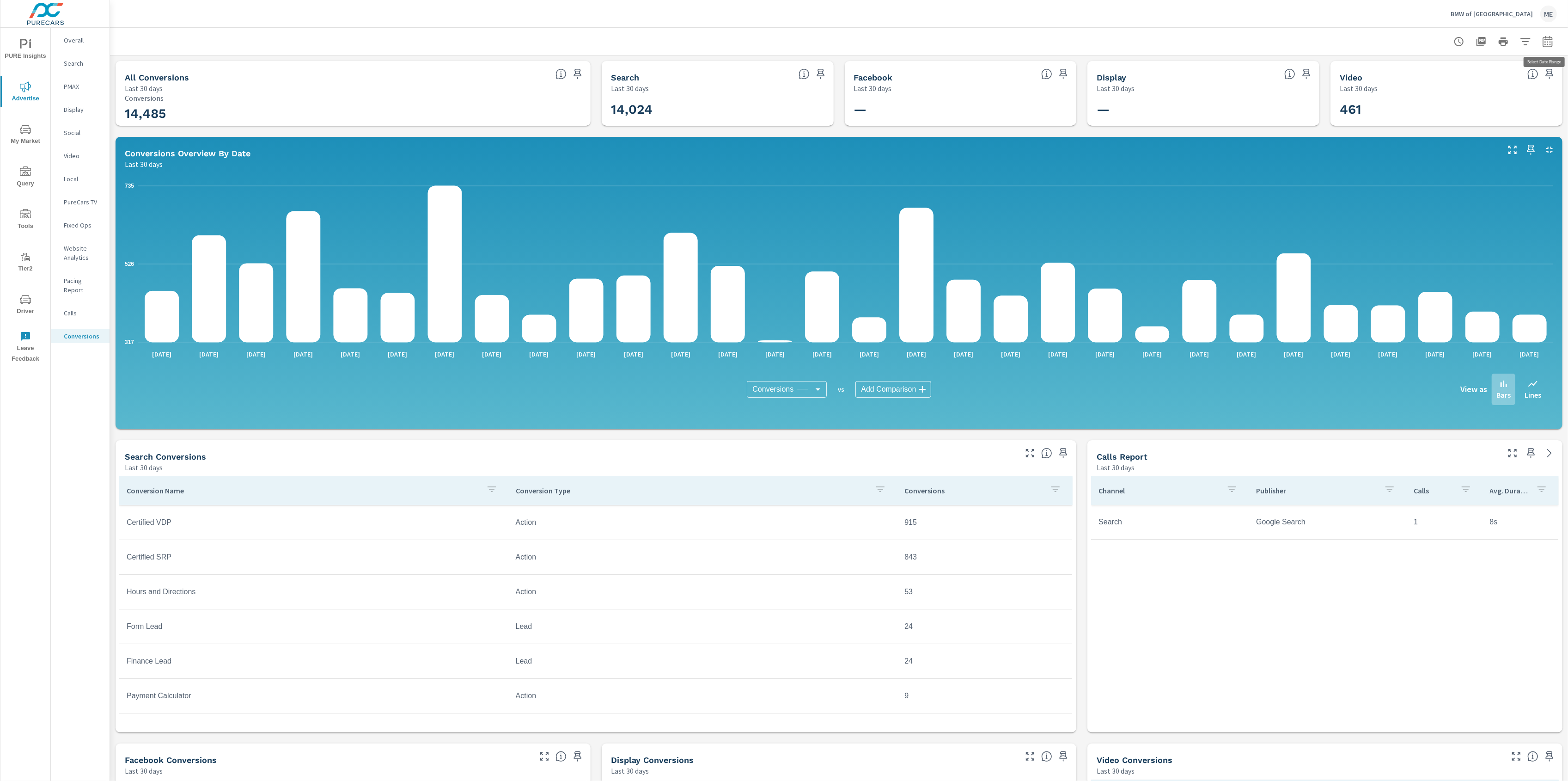
click at [1545, 45] on icon "button" at bounding box center [1548, 42] width 11 height 11
click at [1496, 80] on select "Custom Yesterday Last week Last 7 days Last 14 days Last 30 days Last 45 days L…" at bounding box center [1473, 80] width 92 height 18
click at [1427, 70] on select "Custom Yesterday Last week Last 7 days Last 14 days Last 30 days Last 45 days L…" at bounding box center [1473, 80] width 92 height 18
select select "Last month"
click at [1454, 132] on span "Apply" at bounding box center [1454, 130] width 38 height 9
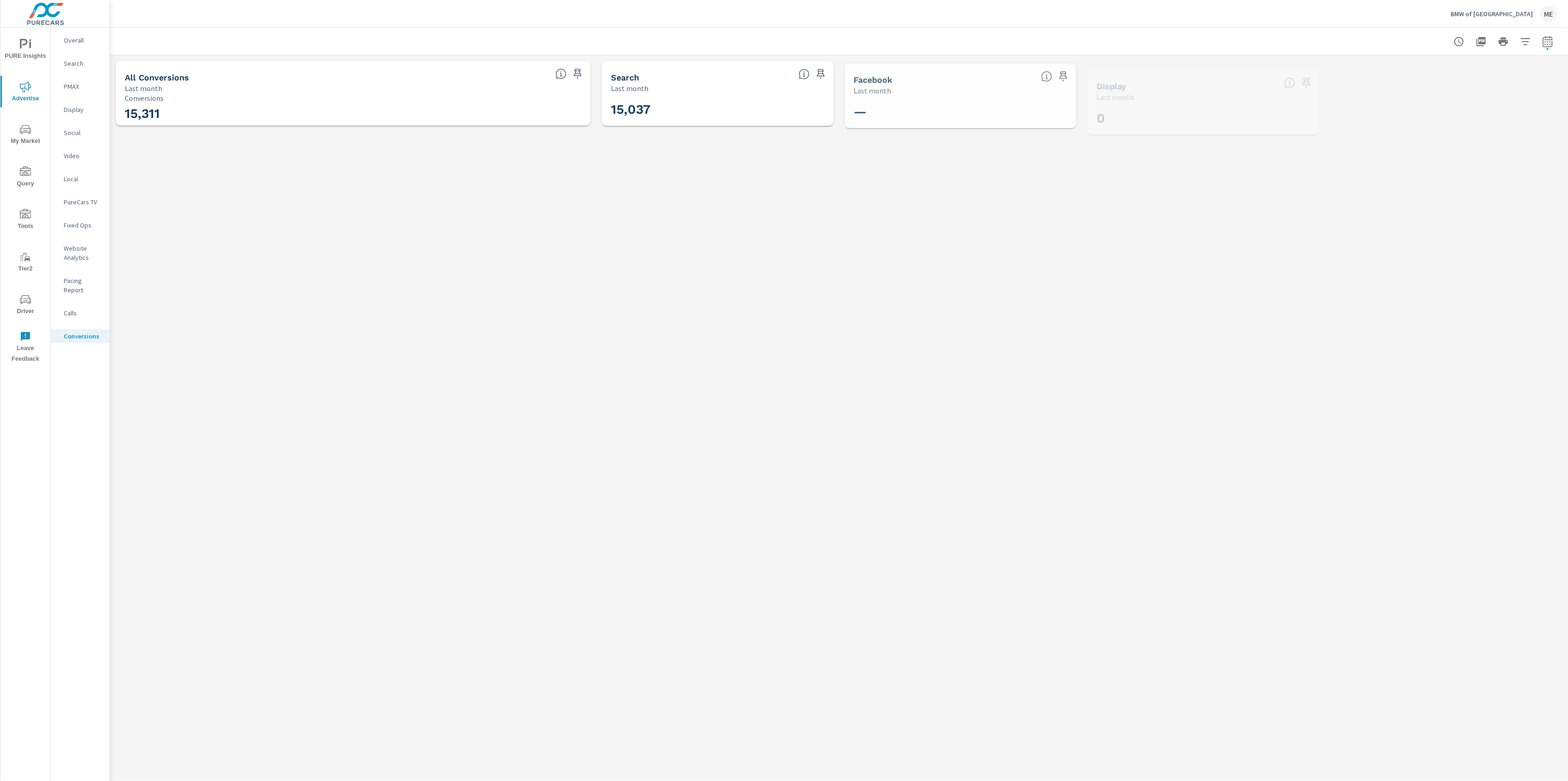
scroll to position [138, 0]
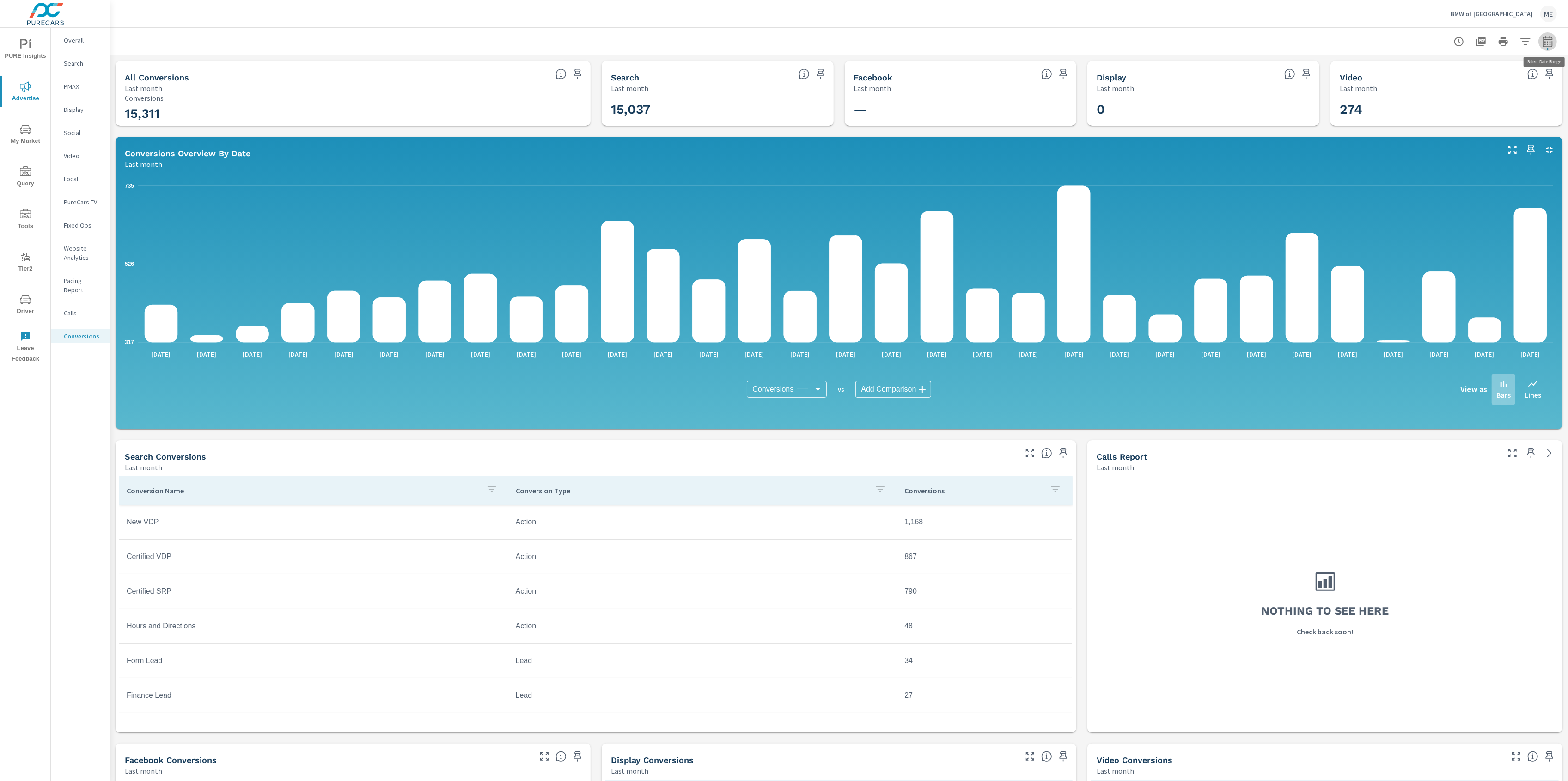
click at [1550, 37] on icon "button" at bounding box center [1547, 41] width 10 height 11
select select "Last month"
click at [1369, 32] on div at bounding box center [839, 41] width 1436 height 28
click at [1075, 560] on div "Conversion Name Conversion Type Conversions New SRP Action 4,554 Used SRP Actio…" at bounding box center [596, 602] width 961 height 260
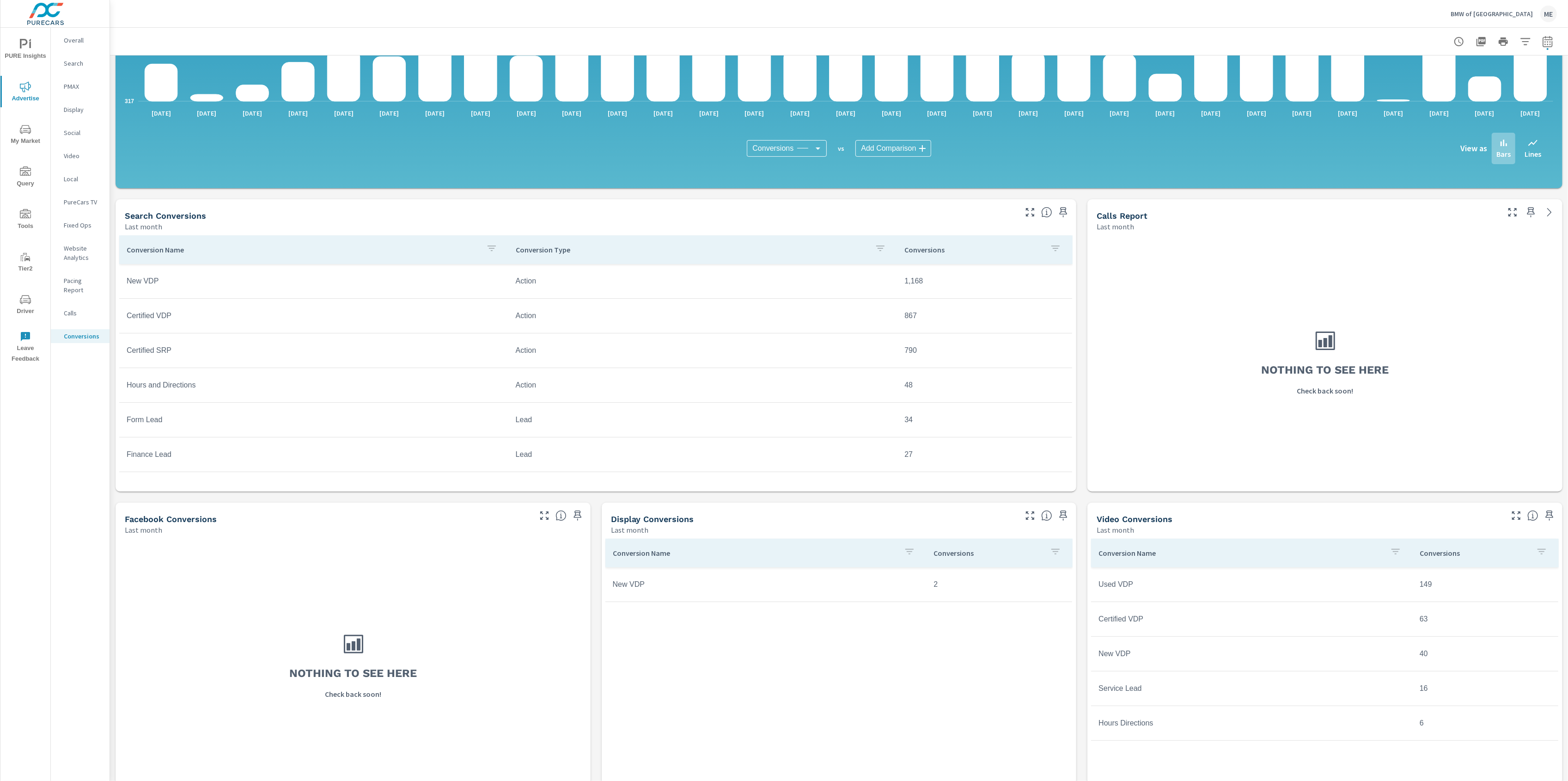
scroll to position [245, 0]
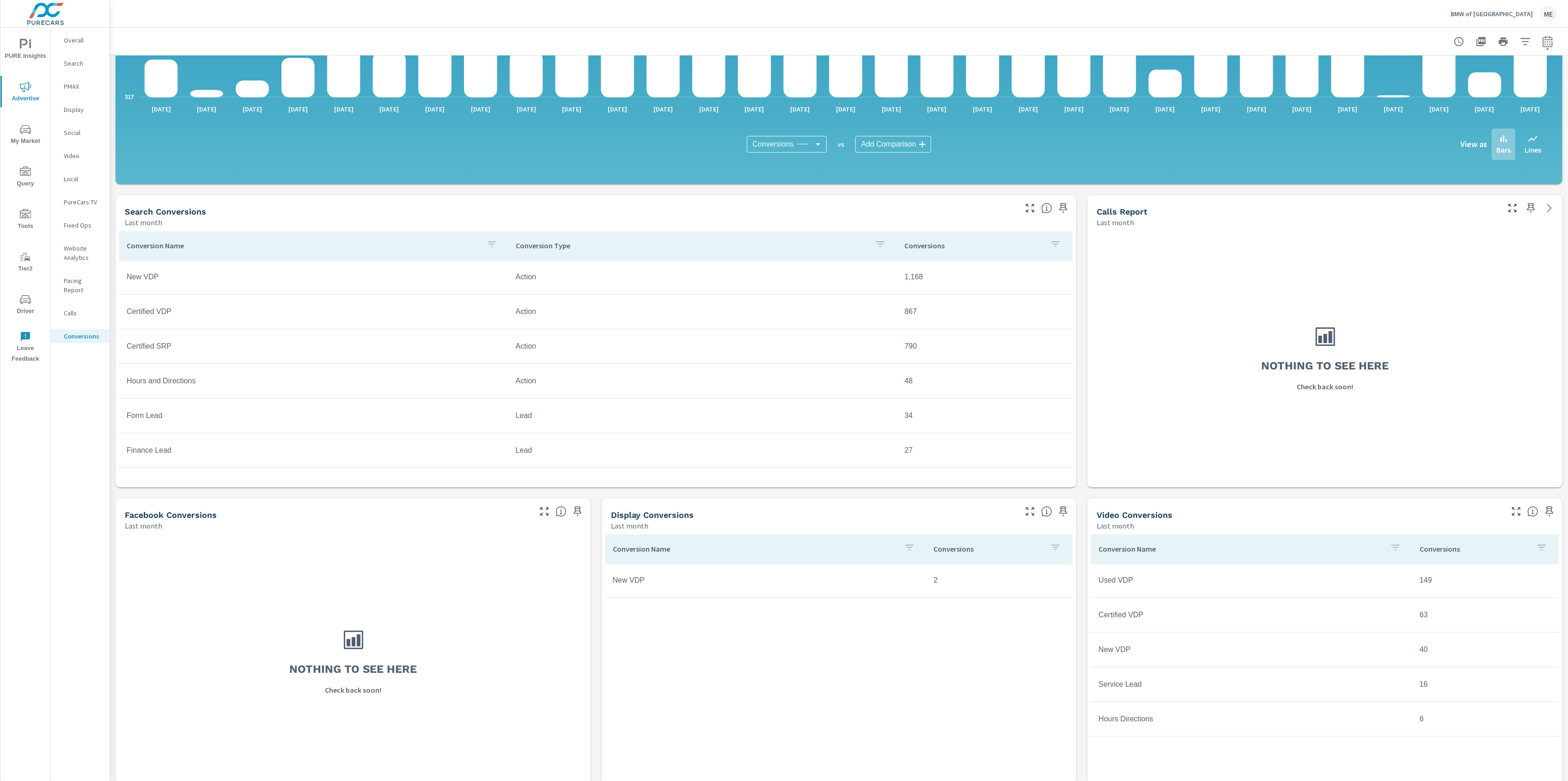
click at [1028, 210] on icon "button" at bounding box center [1030, 208] width 11 height 11
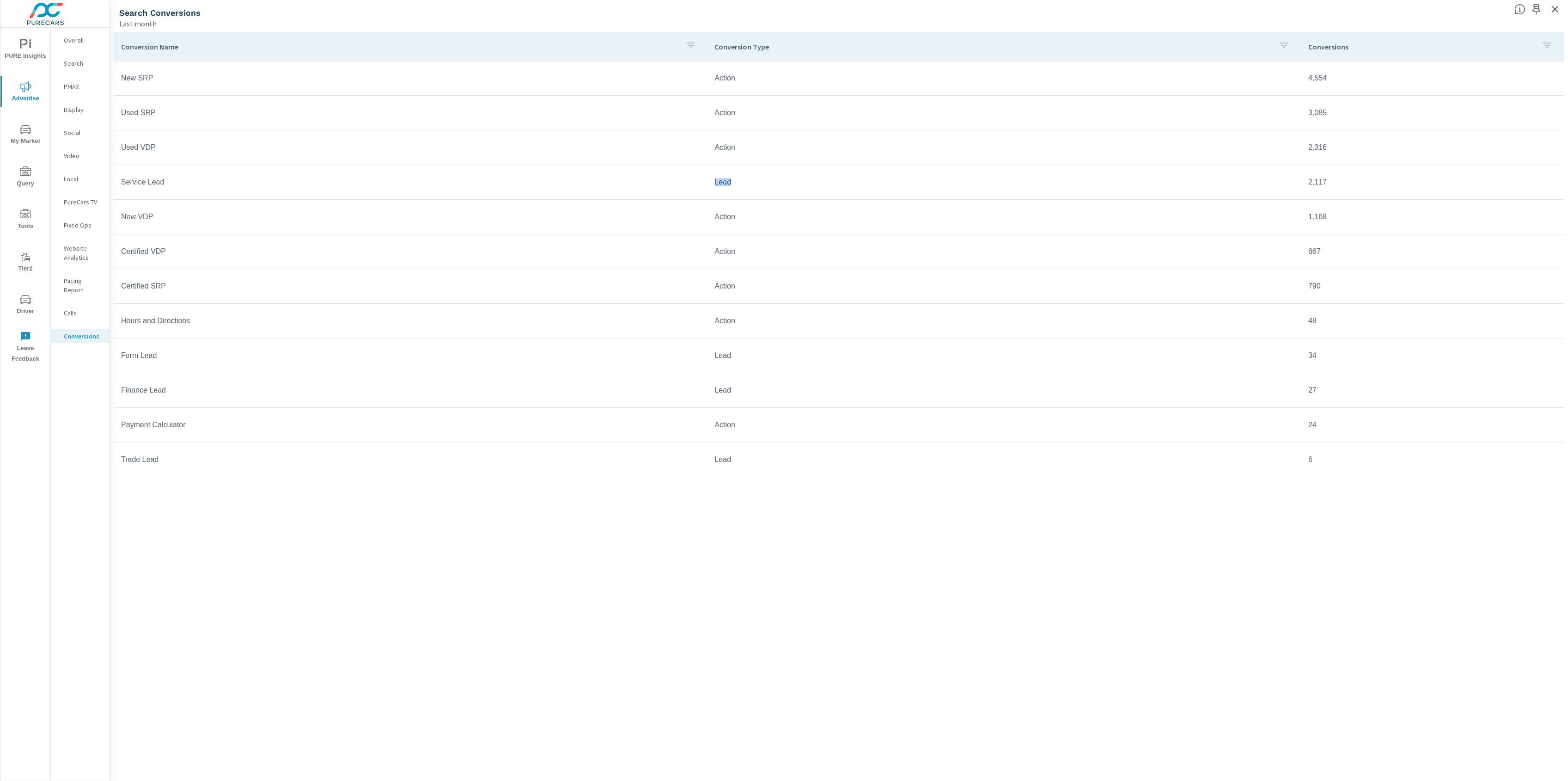
drag, startPoint x: 737, startPoint y: 183, endPoint x: 698, endPoint y: 183, distance: 39.0
click at [698, 183] on tr "Service Lead Lead 2,117" at bounding box center [839, 182] width 1450 height 35
click at [727, 357] on td "Lead" at bounding box center [1005, 356] width 594 height 23
click at [1556, 12] on icon "button" at bounding box center [1555, 9] width 11 height 11
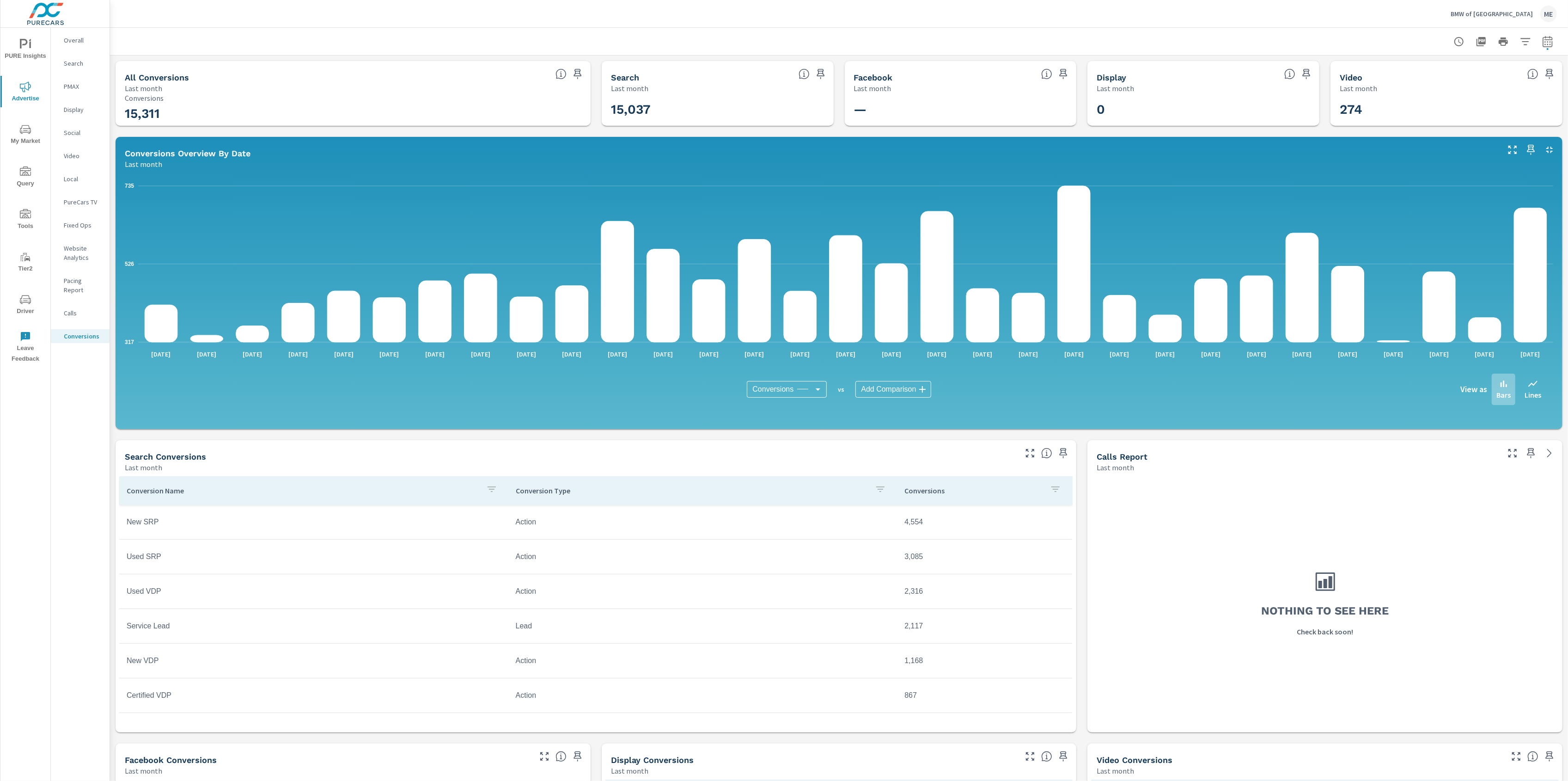
click at [1077, 506] on div "All Conversions Last month 15,311 Conversions Search Last month 15,037 Facebook…" at bounding box center [839, 548] width 1458 height 986
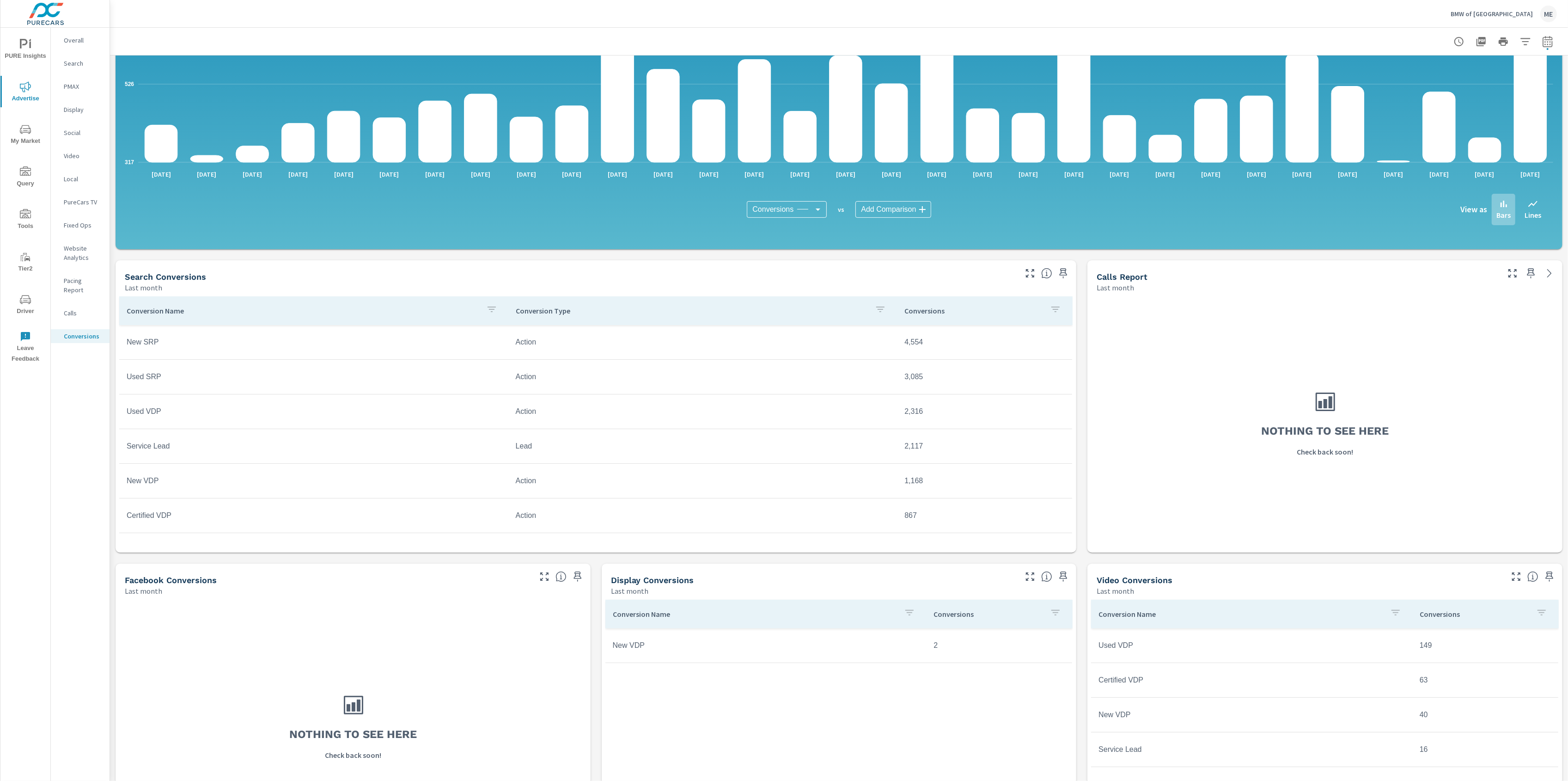
scroll to position [260, 0]
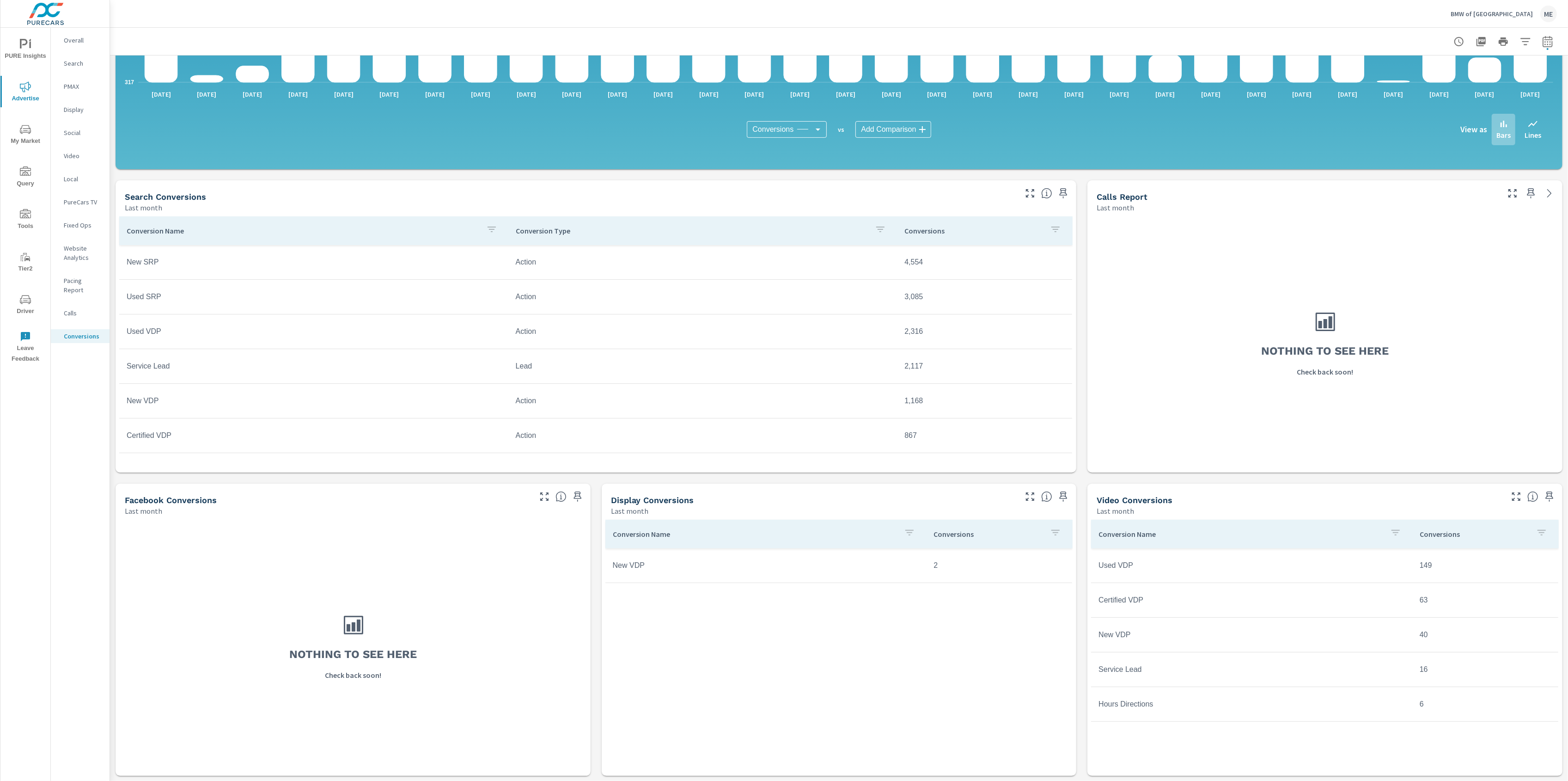
click at [1081, 649] on div "All Conversions Last month 15,311 Conversions Search Last month 15,037 Facebook…" at bounding box center [839, 288] width 1458 height 986
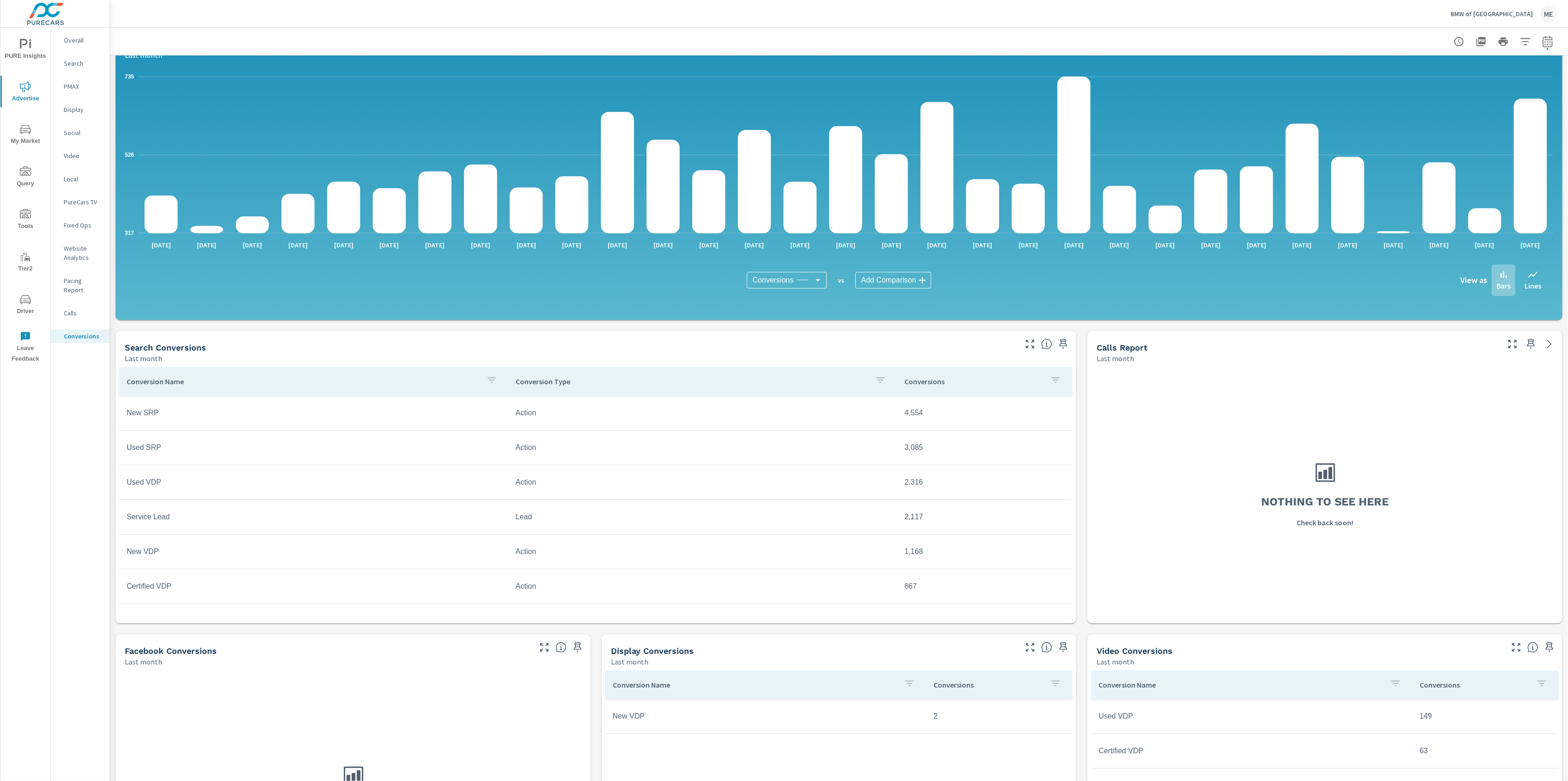
scroll to position [105, 0]
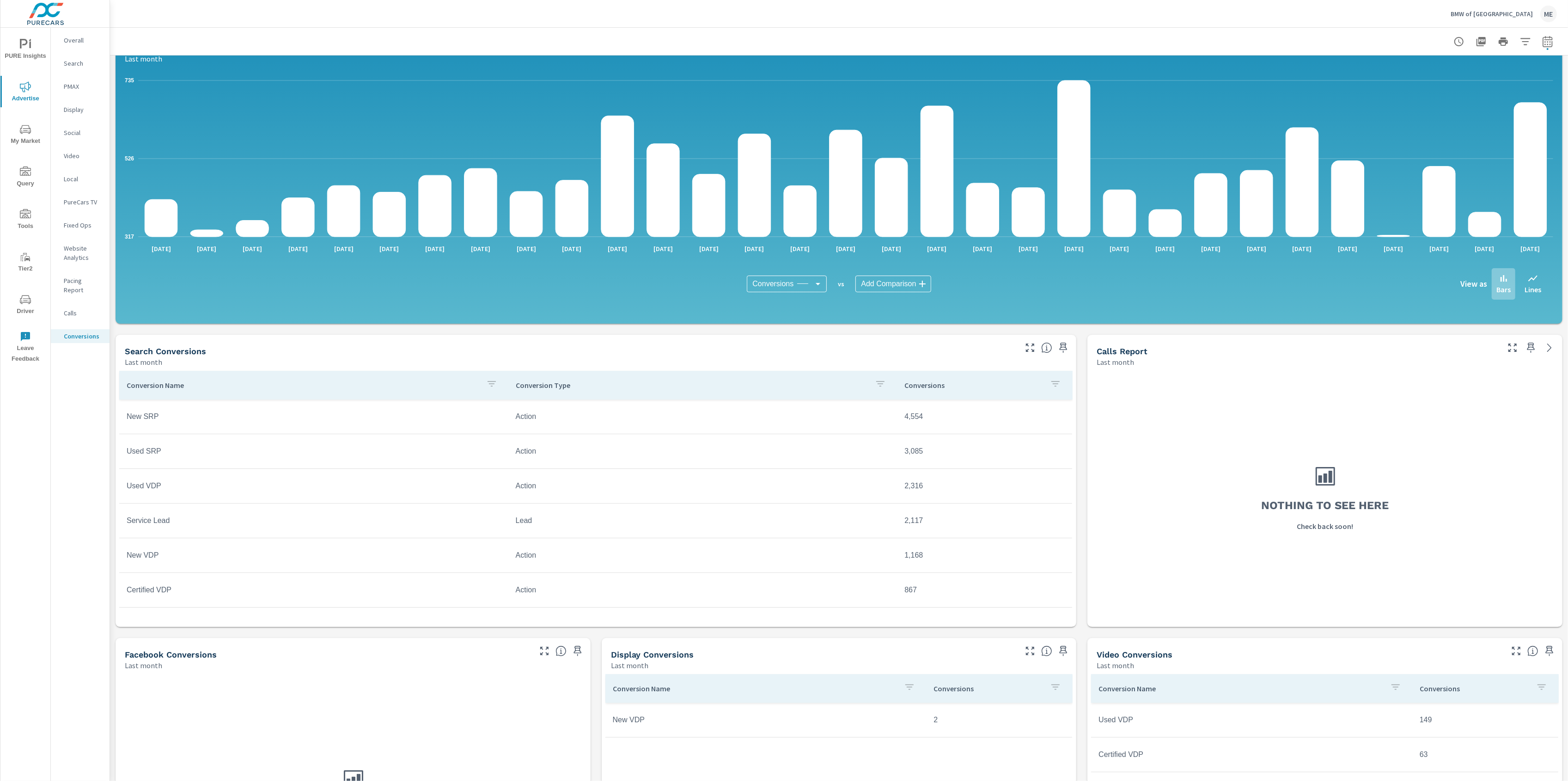
click at [80, 40] on p "Overall" at bounding box center [83, 40] width 39 height 9
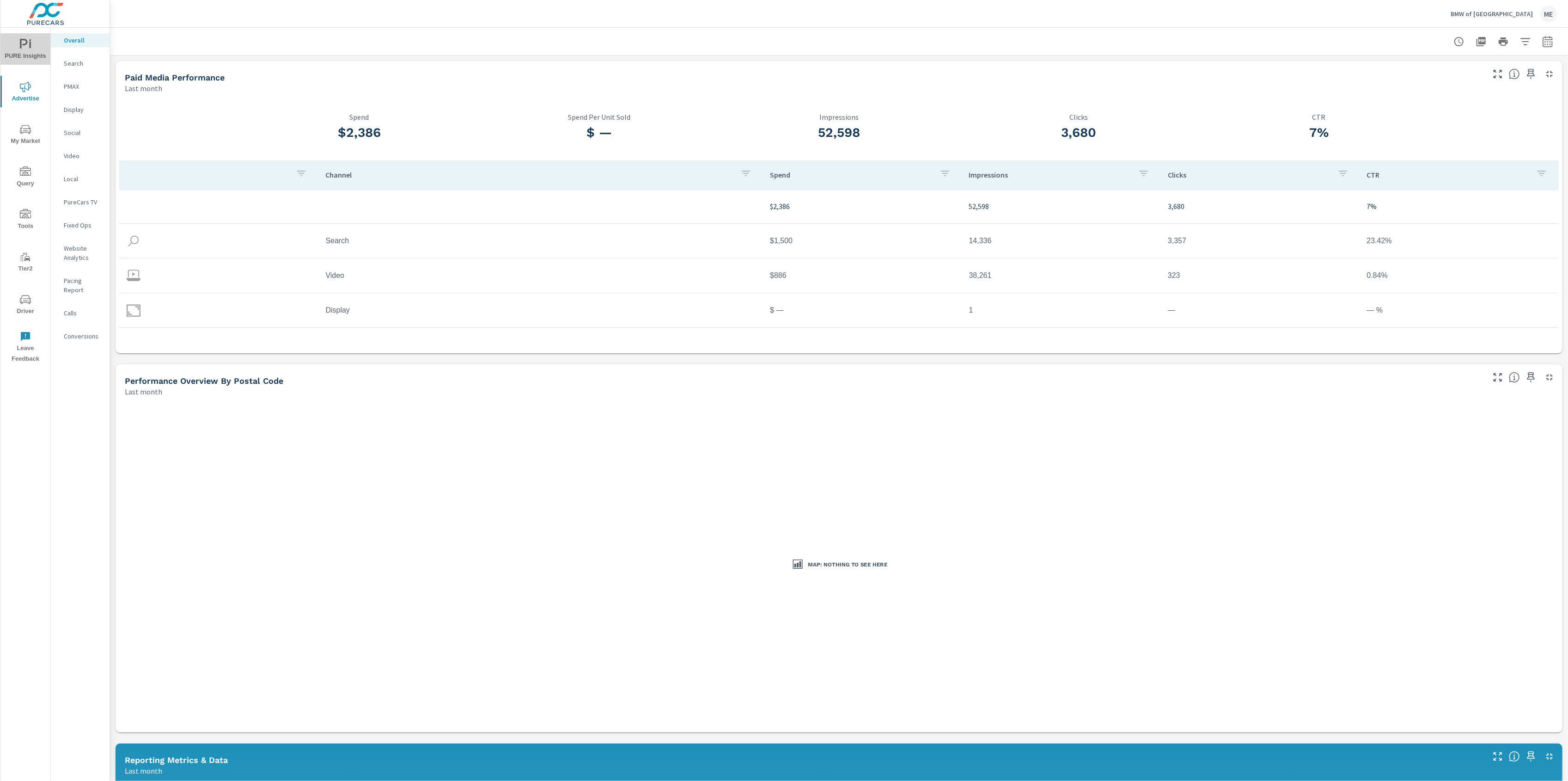
click at [28, 47] on icon "nav menu" at bounding box center [25, 44] width 11 height 11
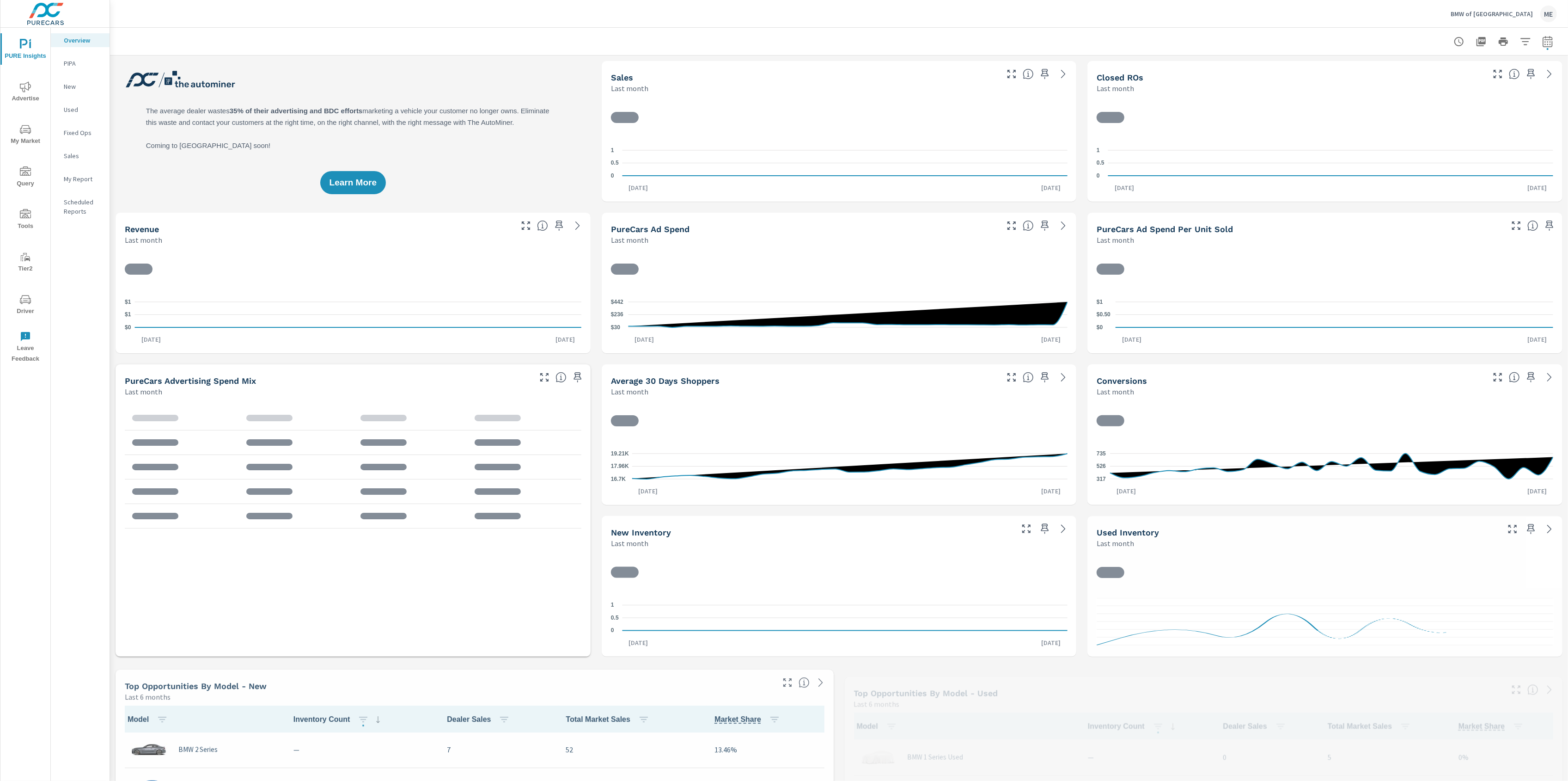
scroll to position [1, 0]
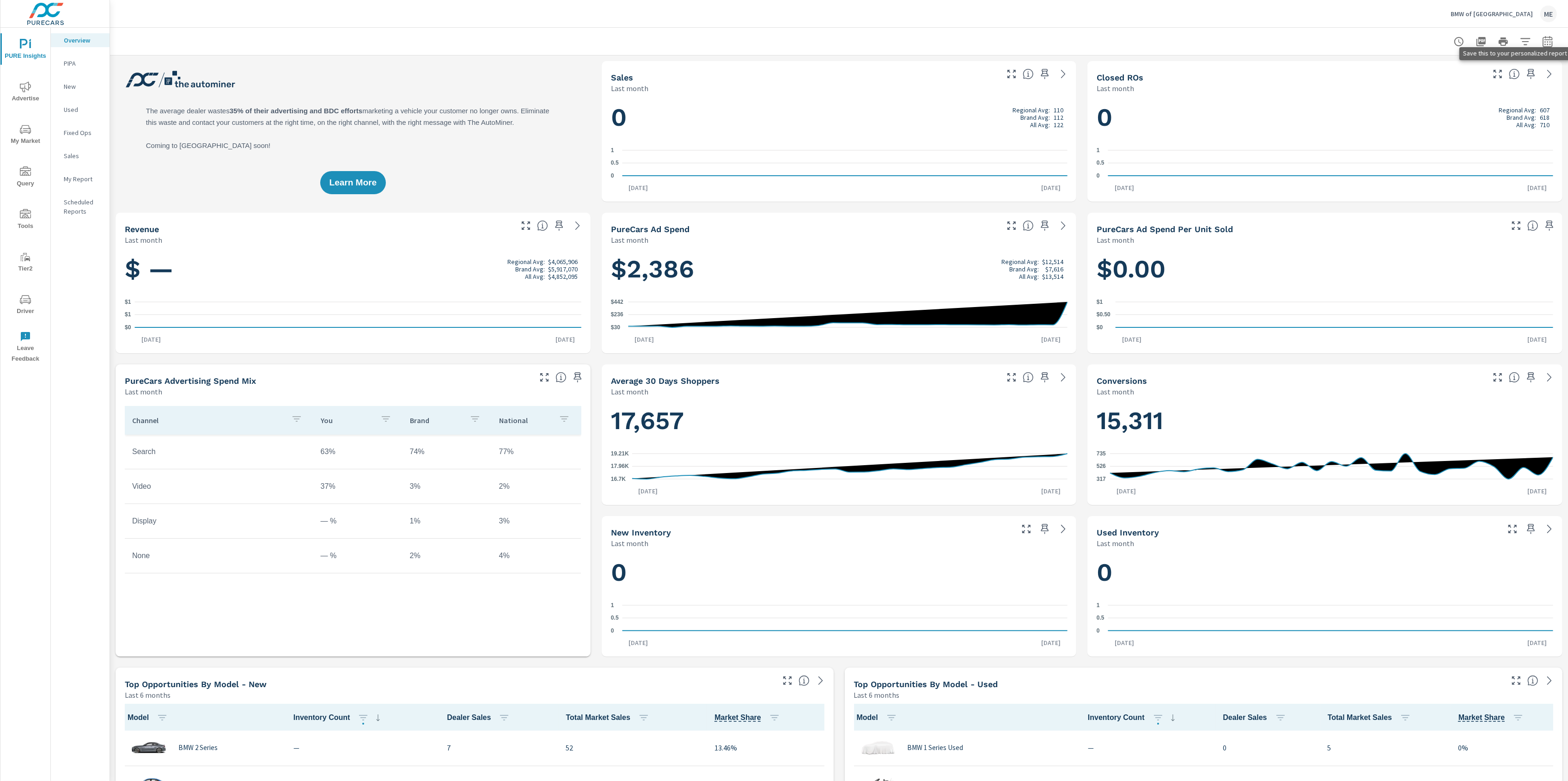
drag, startPoint x: 1531, startPoint y: 70, endPoint x: 1362, endPoint y: 93, distance: 170.6
click at [1530, 70] on icon "button" at bounding box center [1531, 74] width 11 height 11
drag, startPoint x: 1045, startPoint y: 75, endPoint x: 1073, endPoint y: 152, distance: 81.9
click at [1046, 79] on icon "button" at bounding box center [1045, 74] width 11 height 11
drag, startPoint x: 1043, startPoint y: 227, endPoint x: 945, endPoint y: 605, distance: 390.5
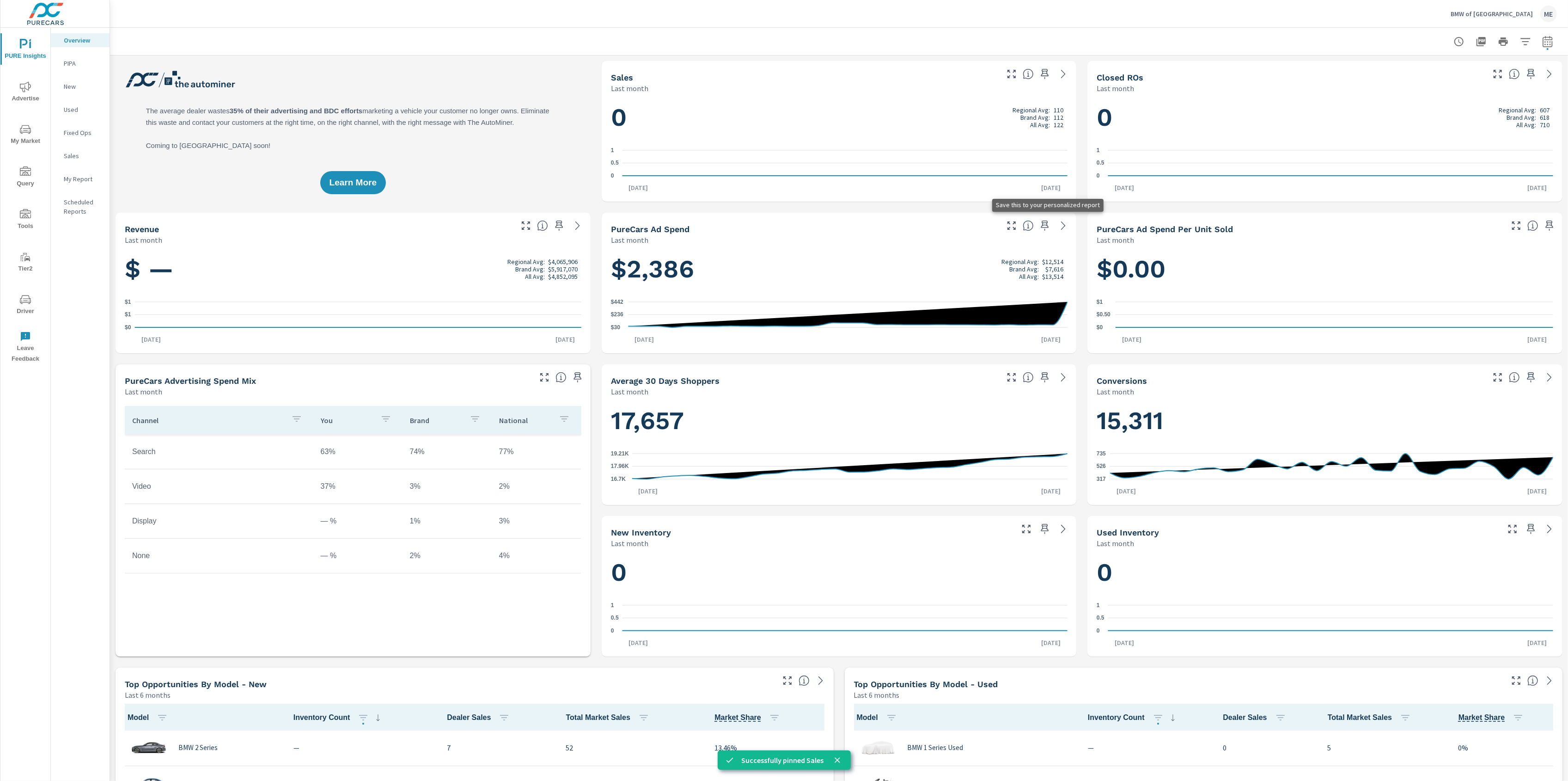
click at [1043, 227] on icon "button" at bounding box center [1045, 225] width 11 height 11
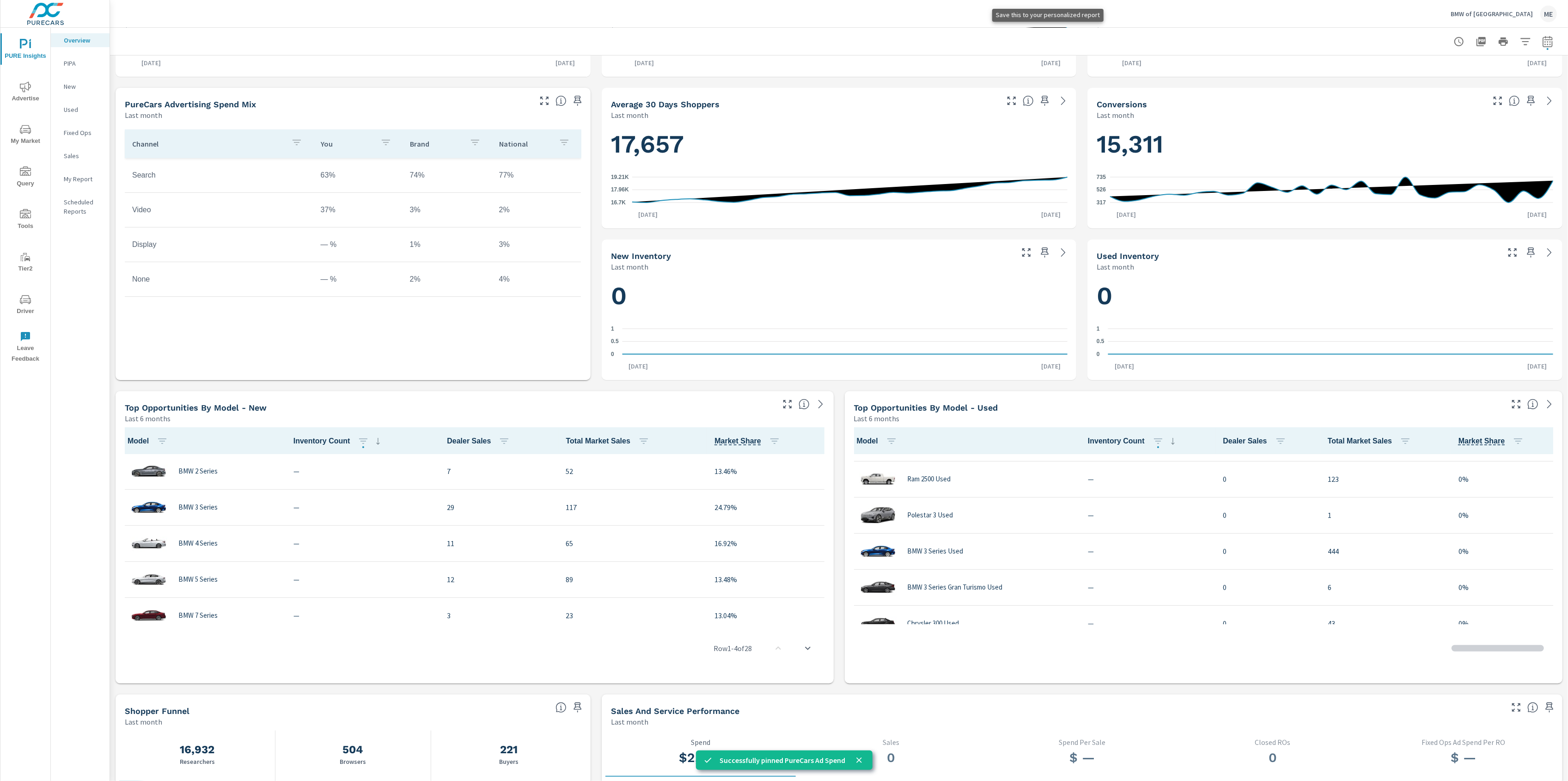
scroll to position [289, 0]
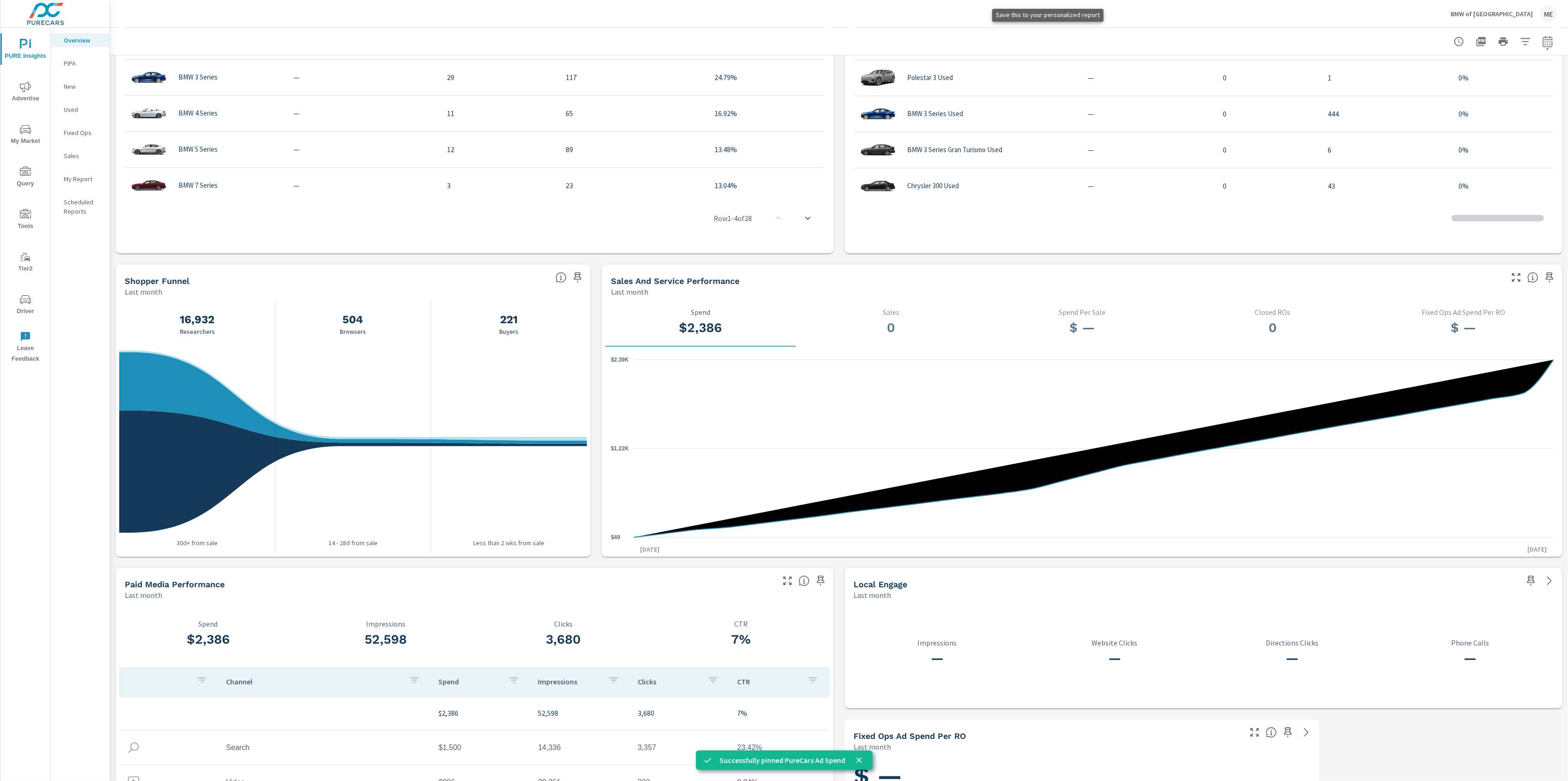
scroll to position [720, 0]
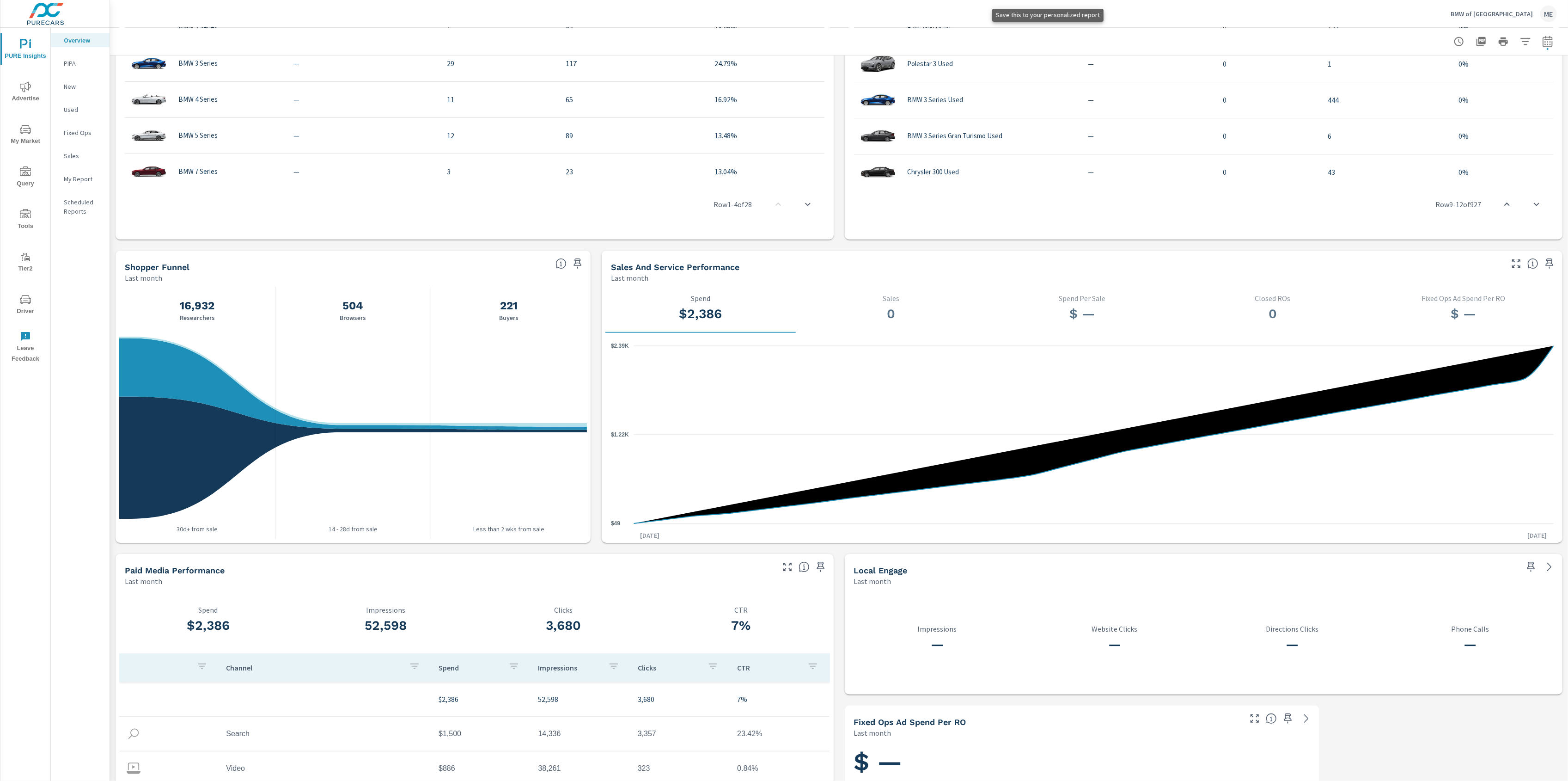
click at [582, 262] on icon "button" at bounding box center [577, 263] width 11 height 11
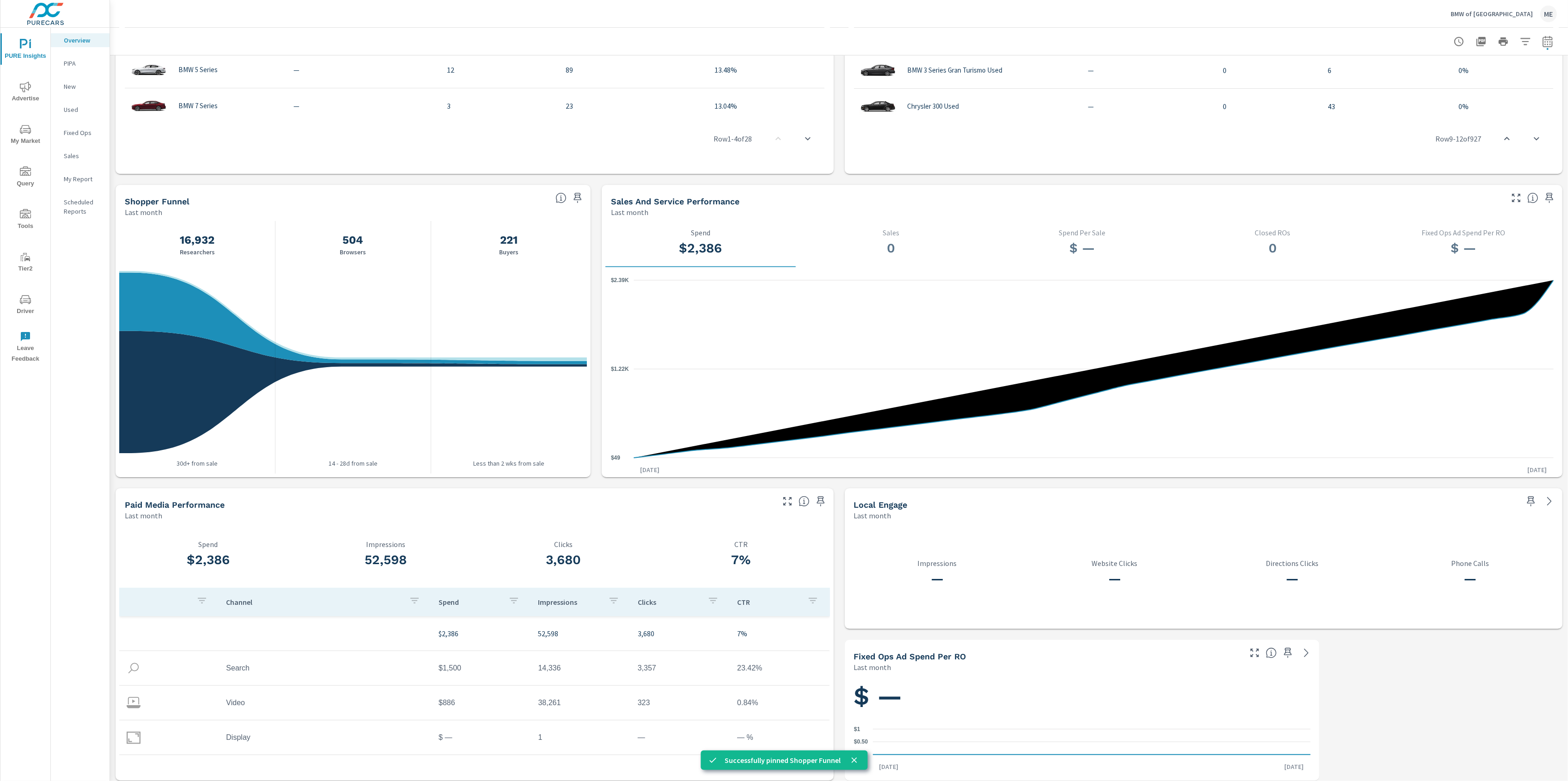
scroll to position [791, 0]
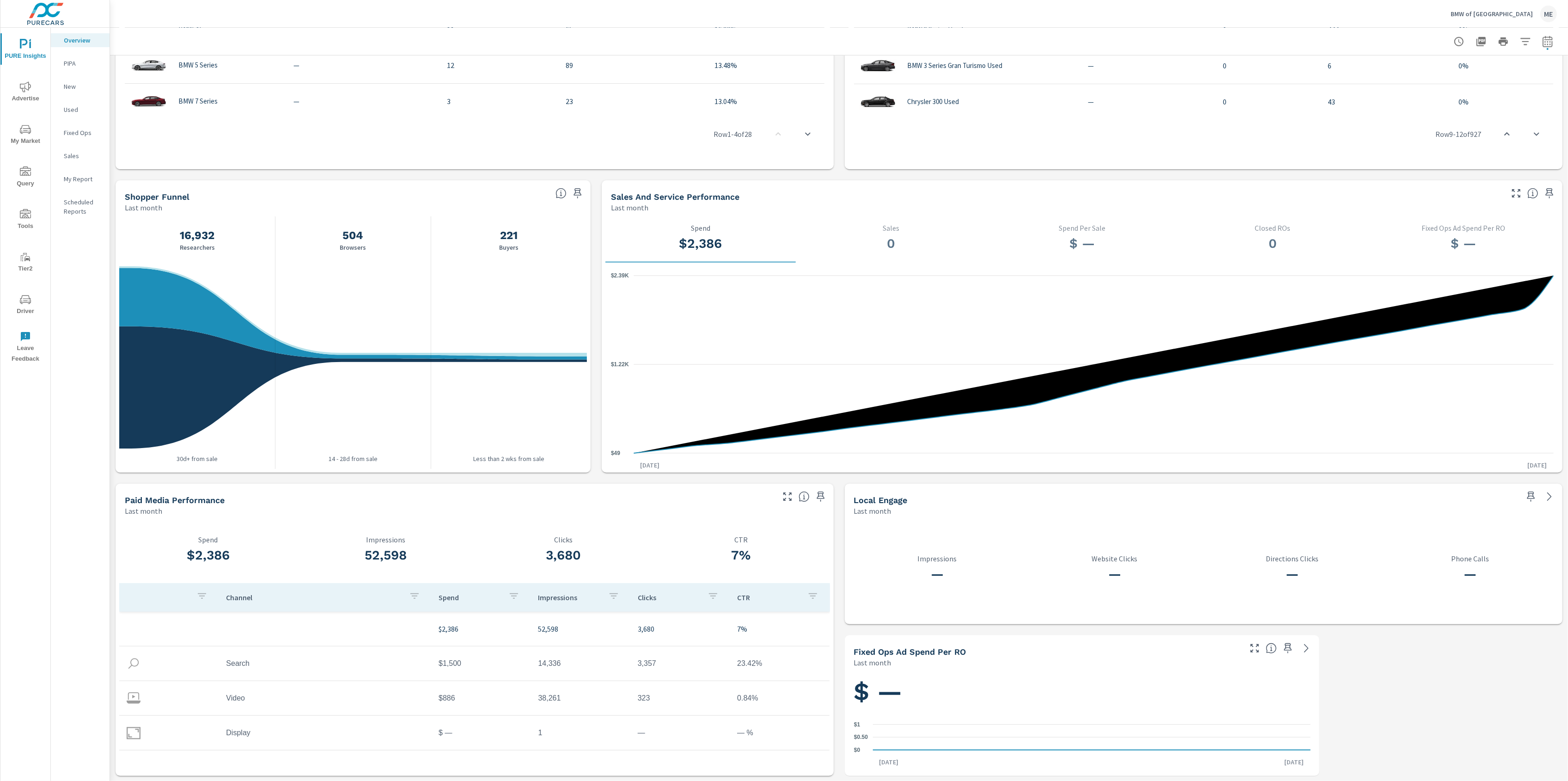
click at [210, 175] on div "Learn More The average dealer wastes 35% of their advertising and BDC efforts m…" at bounding box center [839, 23] width 1458 height 1517
click at [234, 176] on div "Learn More The average dealer wastes 35% of their advertising and BDC efforts m…" at bounding box center [839, 23] width 1458 height 1517
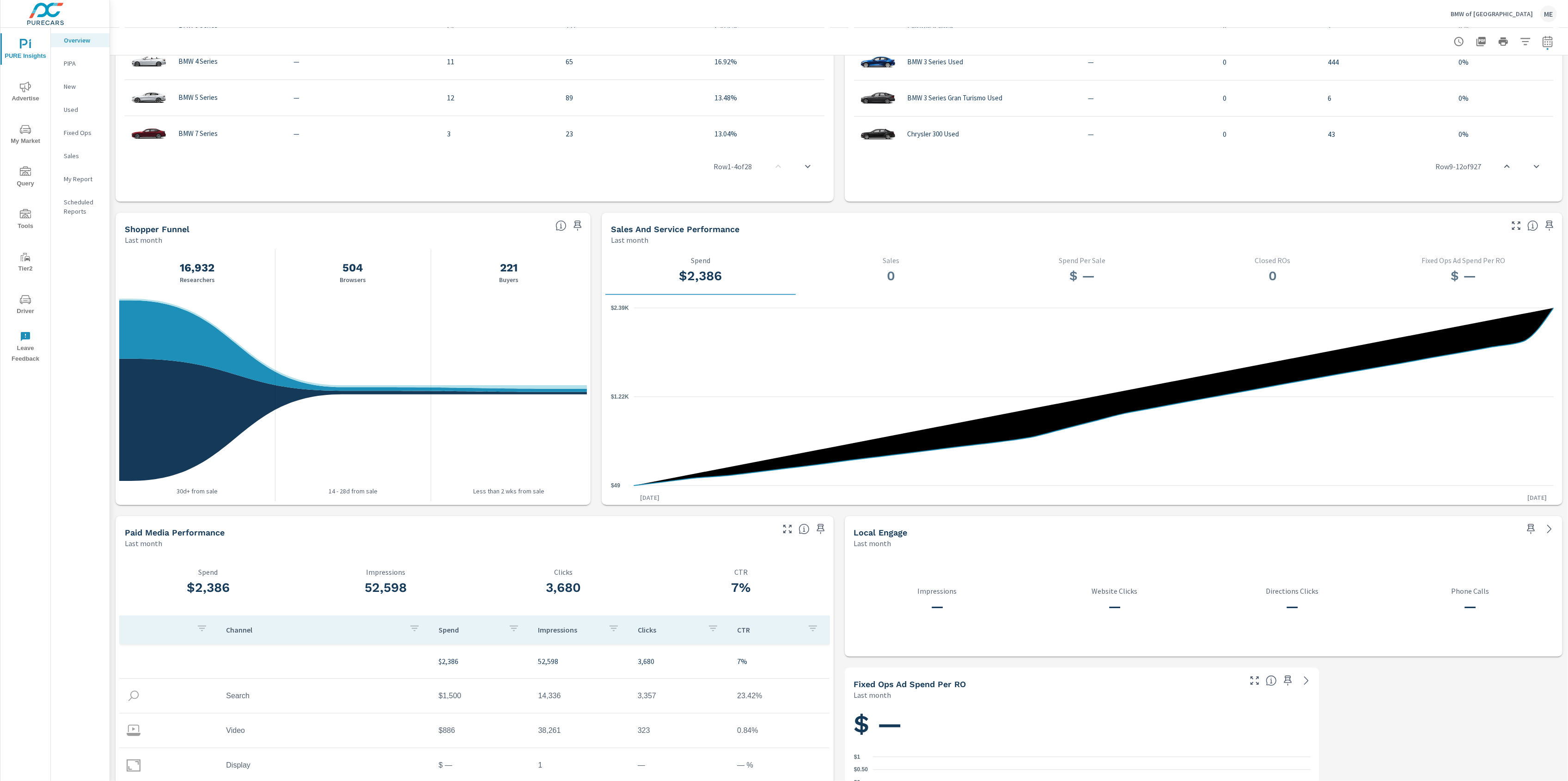
scroll to position [753, 0]
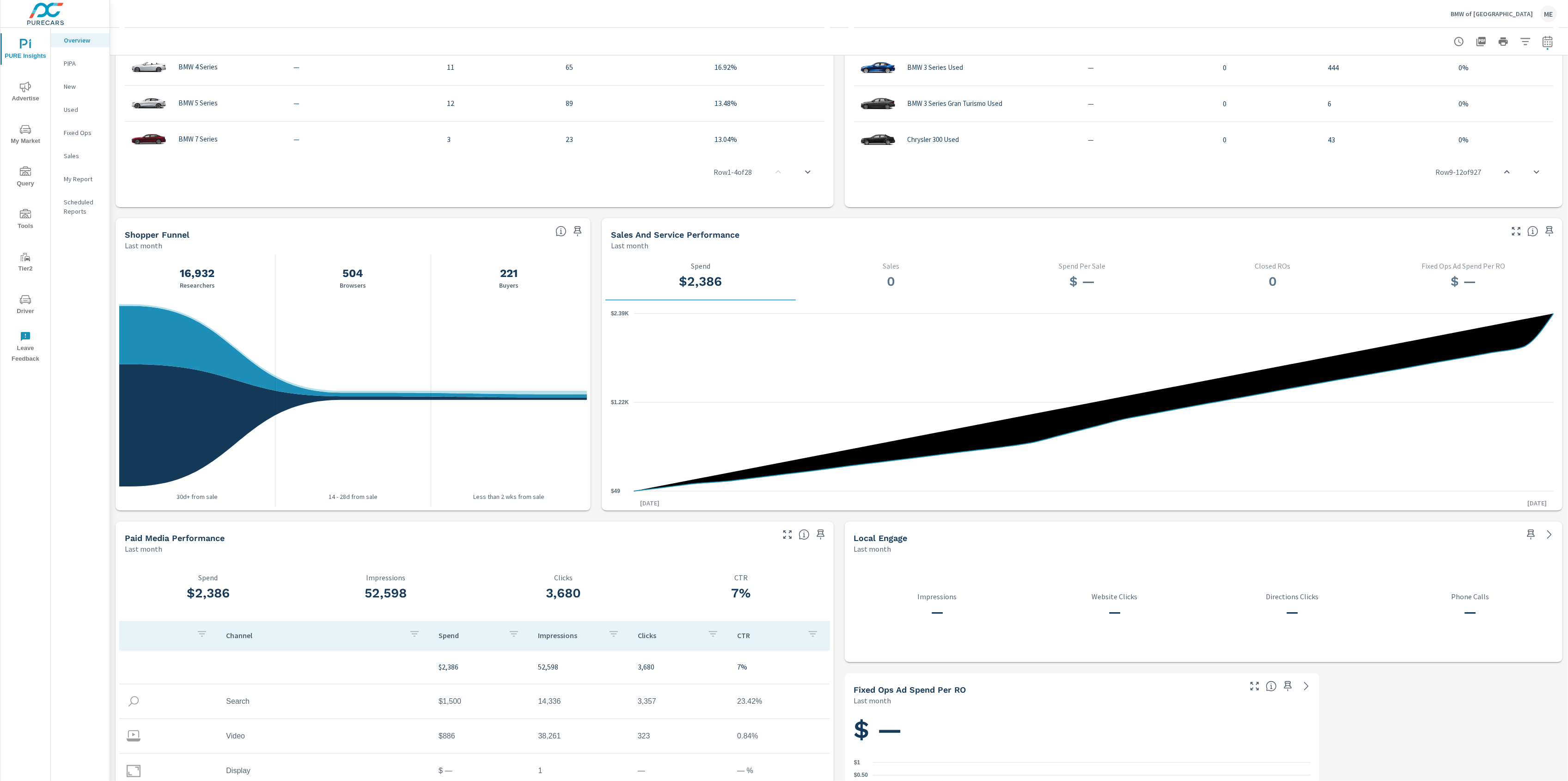
click at [170, 216] on div "Learn More The average dealer wastes 35% of their advertising and BDC efforts m…" at bounding box center [839, 61] width 1458 height 1517
click at [578, 233] on icon "button" at bounding box center [577, 231] width 11 height 11
click at [79, 178] on p "My Report" at bounding box center [83, 179] width 39 height 9
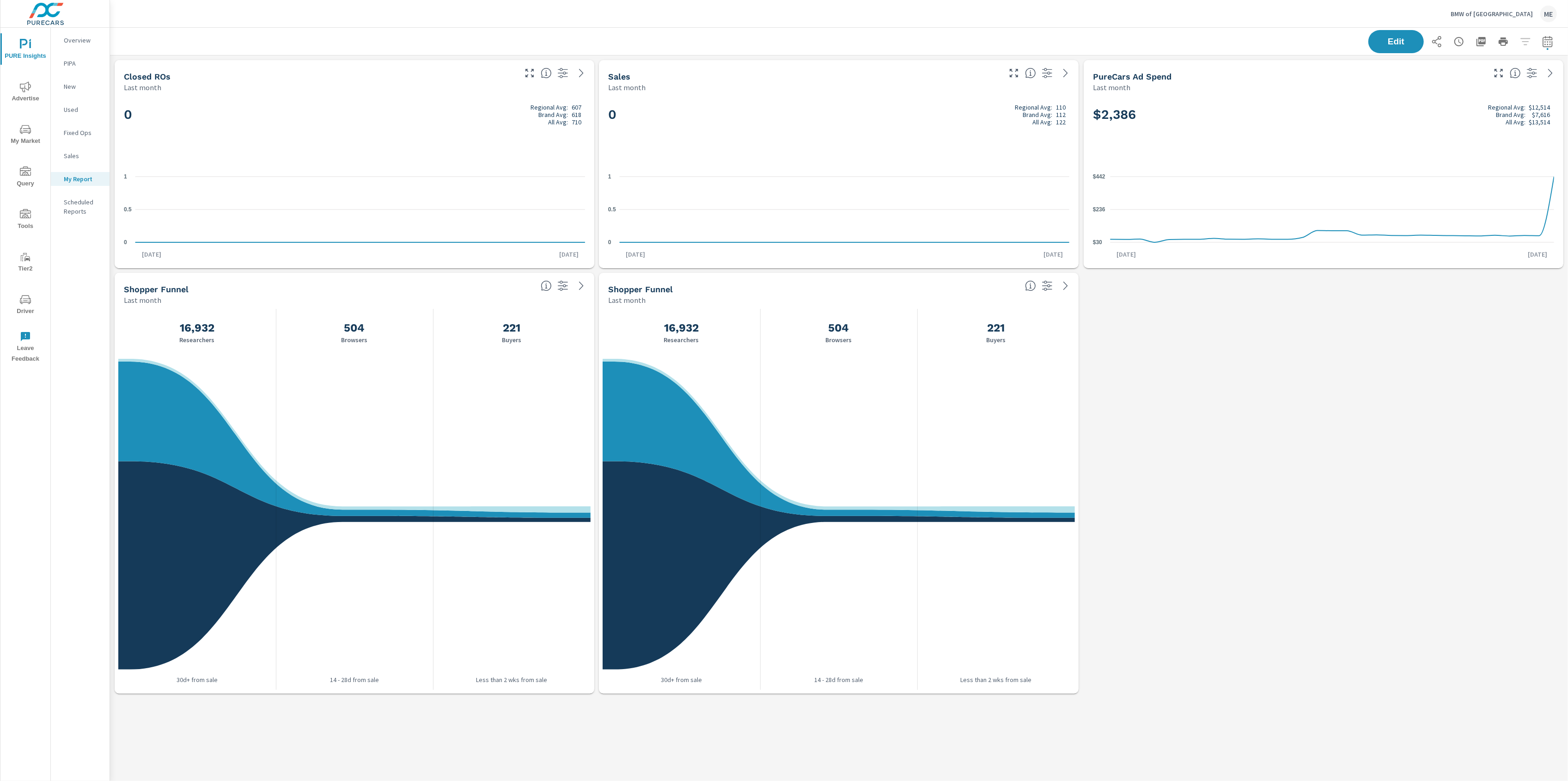
scroll to position [644, 1459]
click at [22, 50] on icon "nav menu" at bounding box center [25, 44] width 11 height 11
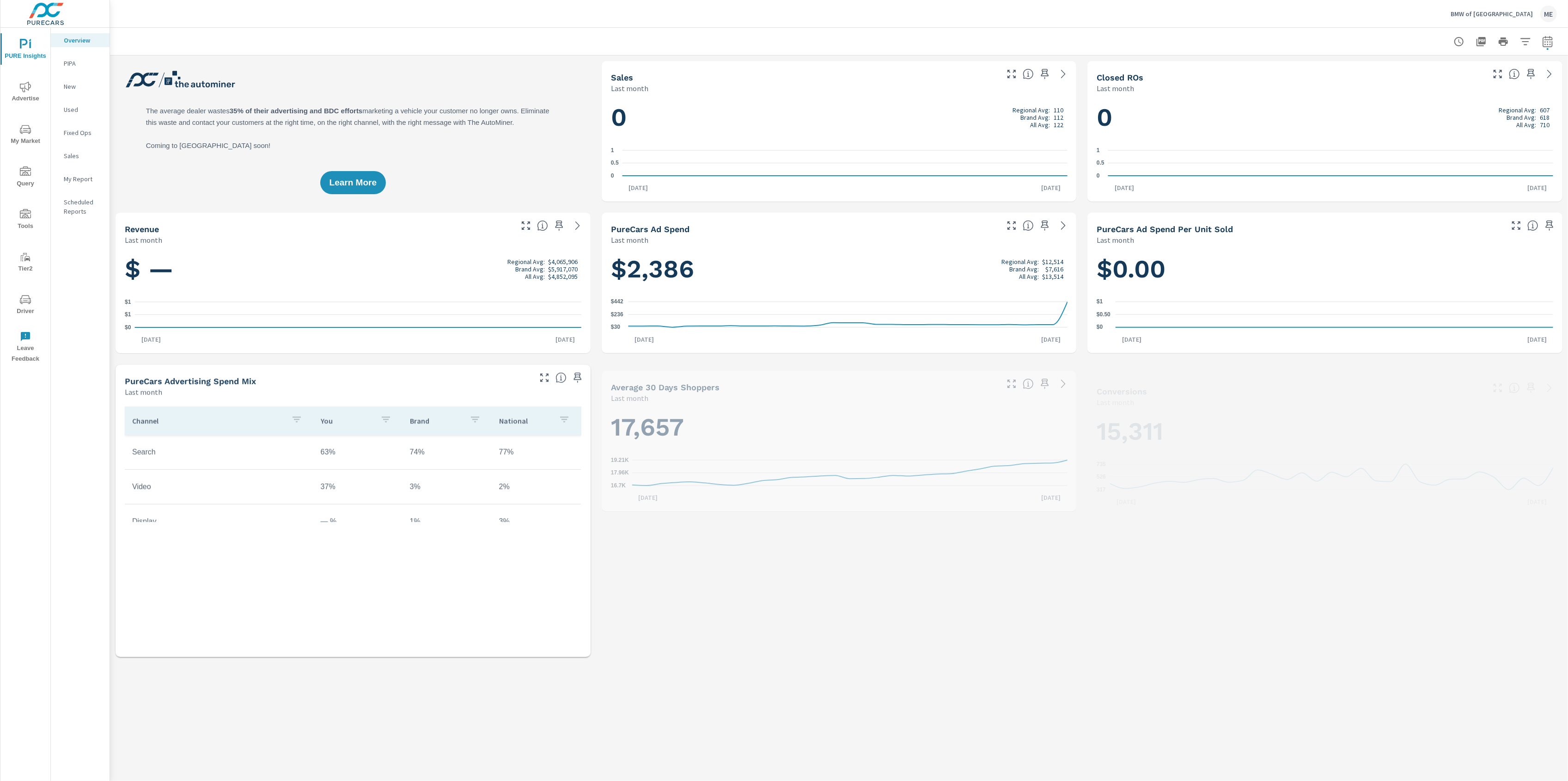
scroll to position [289, 0]
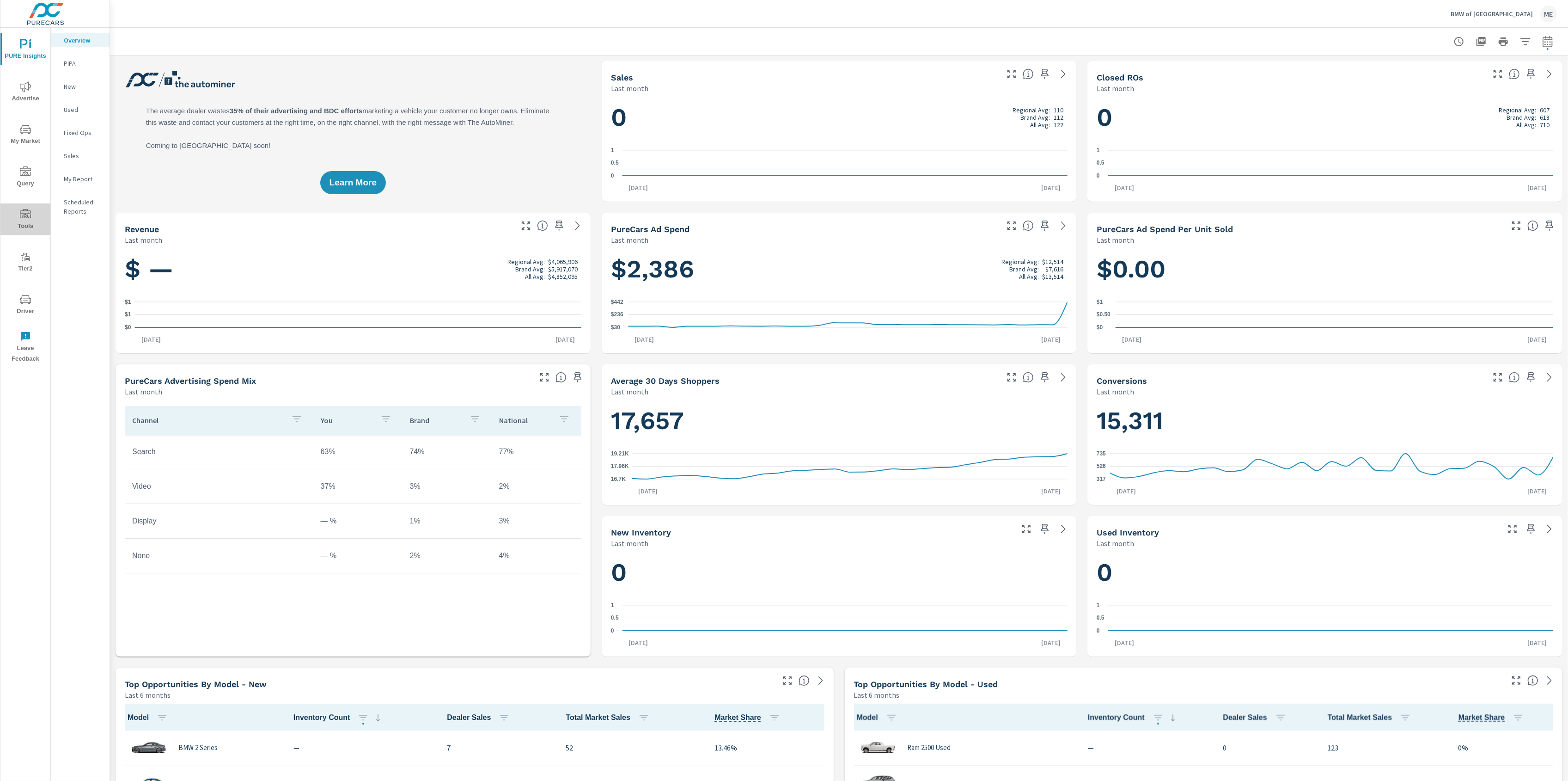
click at [29, 219] on span "Tools" at bounding box center [25, 220] width 44 height 23
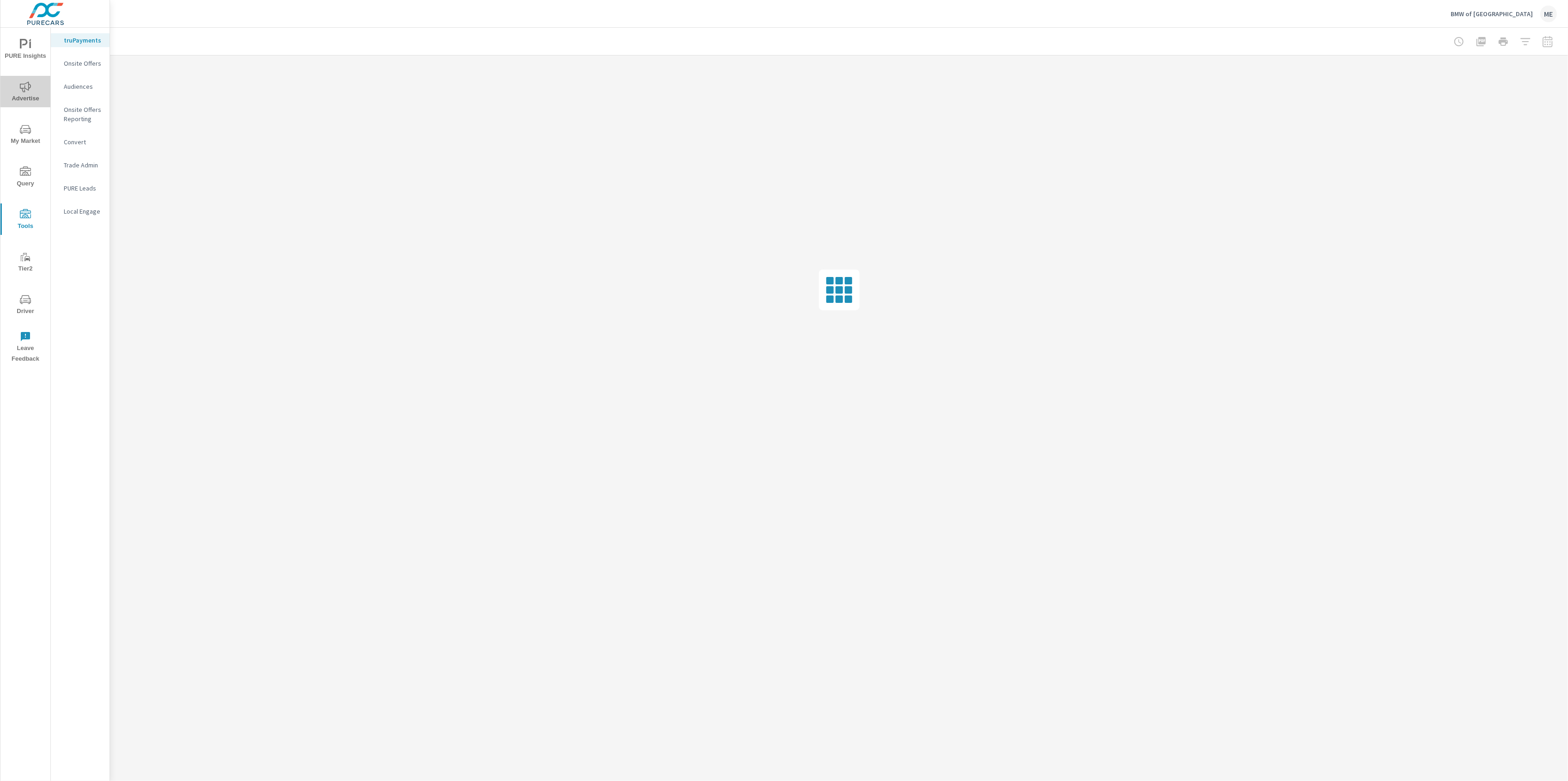
click at [28, 84] on icon "nav menu" at bounding box center [25, 87] width 11 height 11
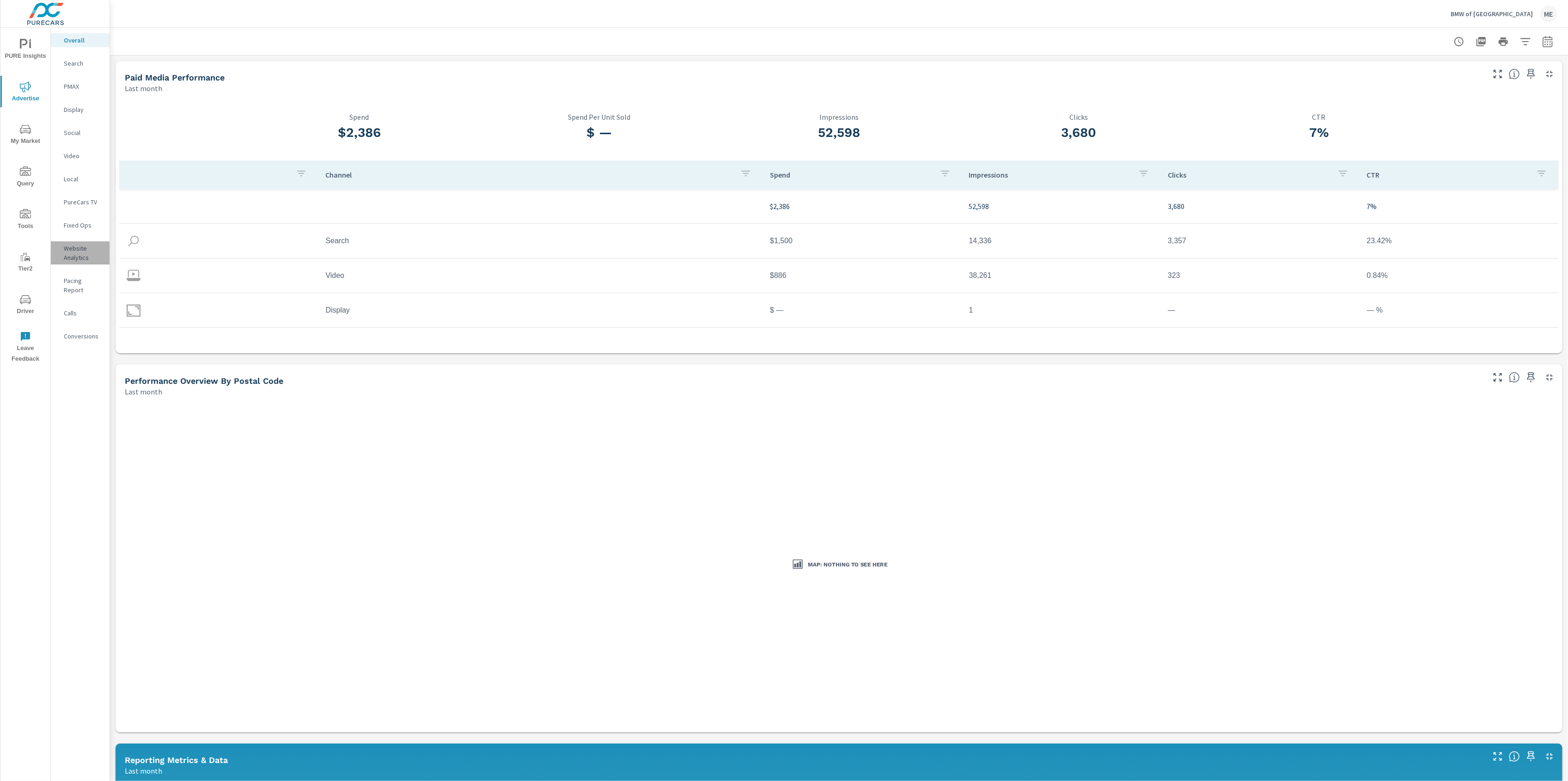
click at [80, 244] on p "Website Analytics" at bounding box center [83, 253] width 39 height 18
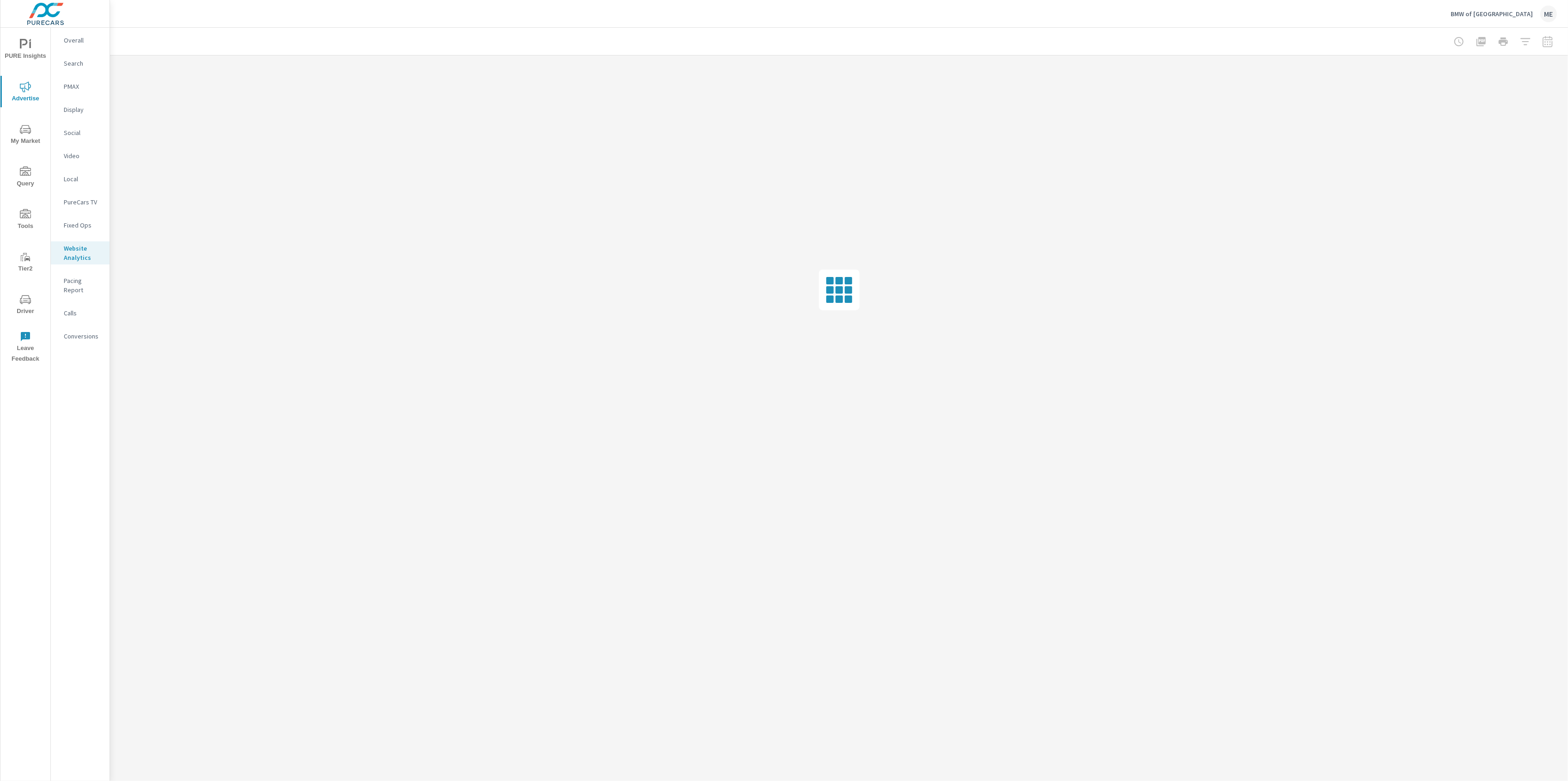
click at [460, 15] on div "BMW of North Haven ME" at bounding box center [839, 13] width 1436 height 28
click at [460, 15] on div "BMW of North Haven ME" at bounding box center [839, 13] width 1436 height 28
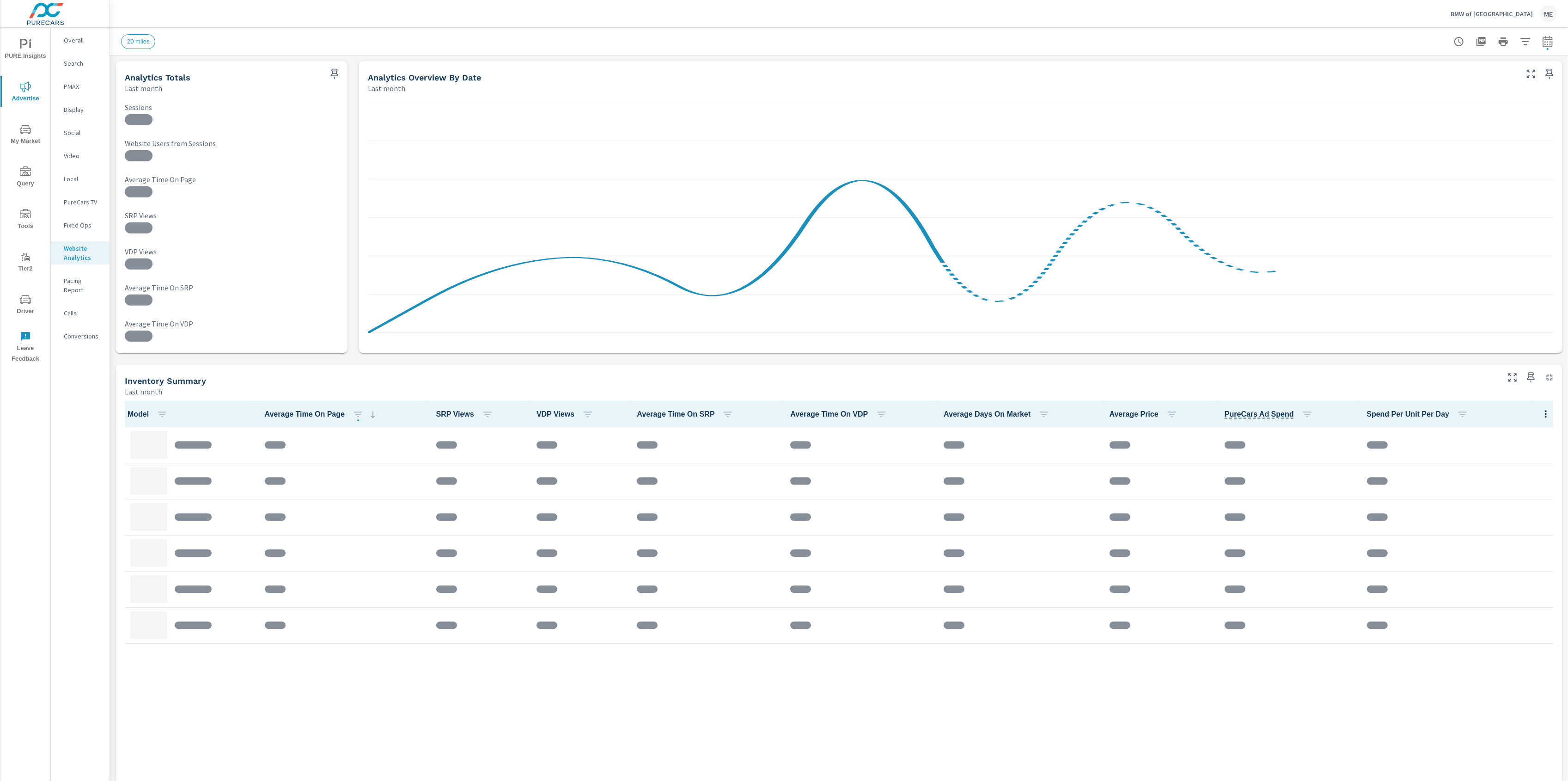
click at [1386, 25] on div "BMW of North Haven ME" at bounding box center [839, 13] width 1436 height 28
click at [1550, 44] on icon "button" at bounding box center [1548, 42] width 11 height 11
select select "Last month"
click at [1464, 103] on p "+ Add comparison" at bounding box center [1482, 104] width 118 height 11
select select "Previous period"
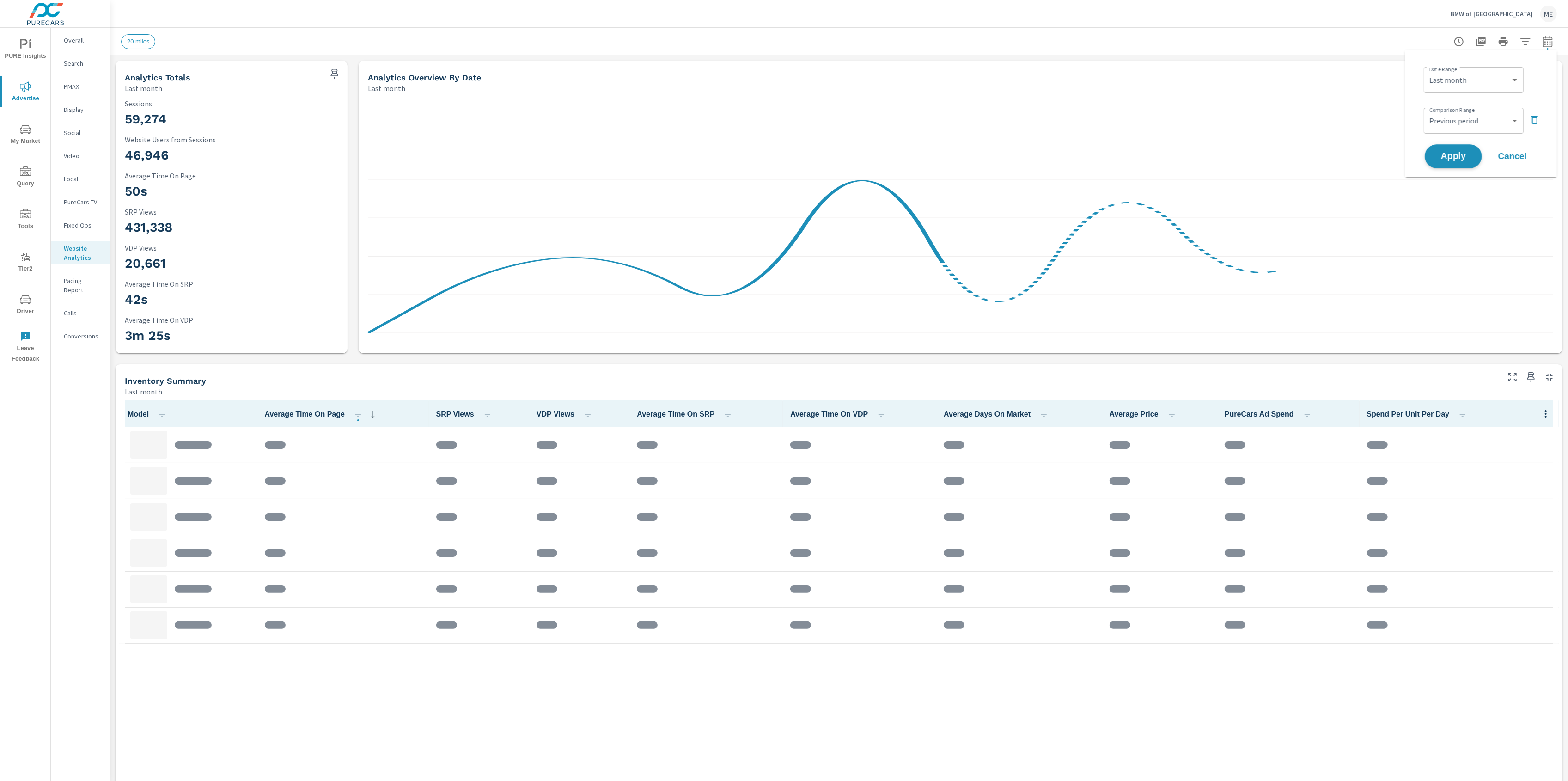
click at [1471, 155] on span "Apply" at bounding box center [1454, 156] width 38 height 9
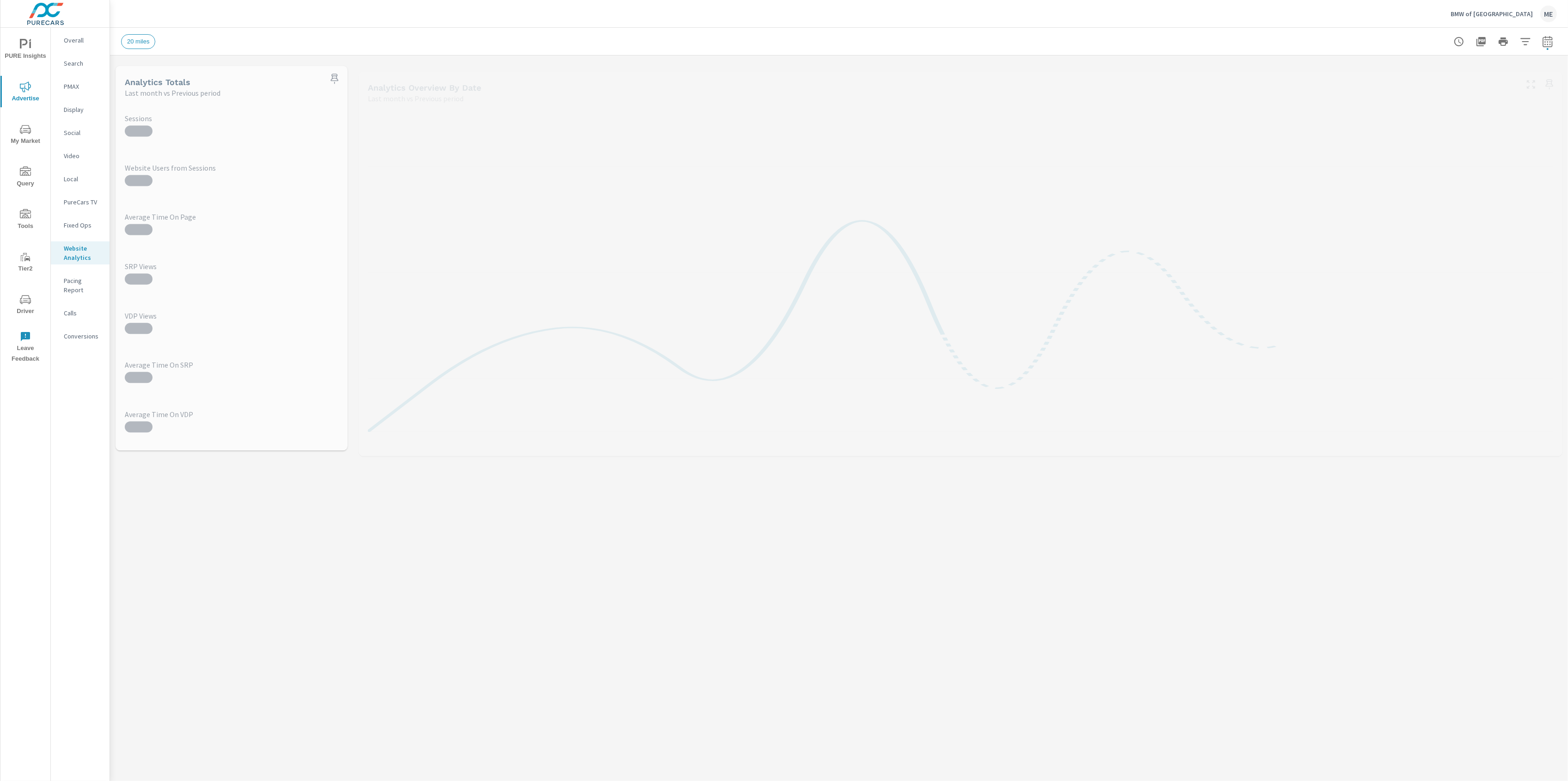
click at [920, 35] on div "20 miles" at bounding box center [775, 42] width 1307 height 15
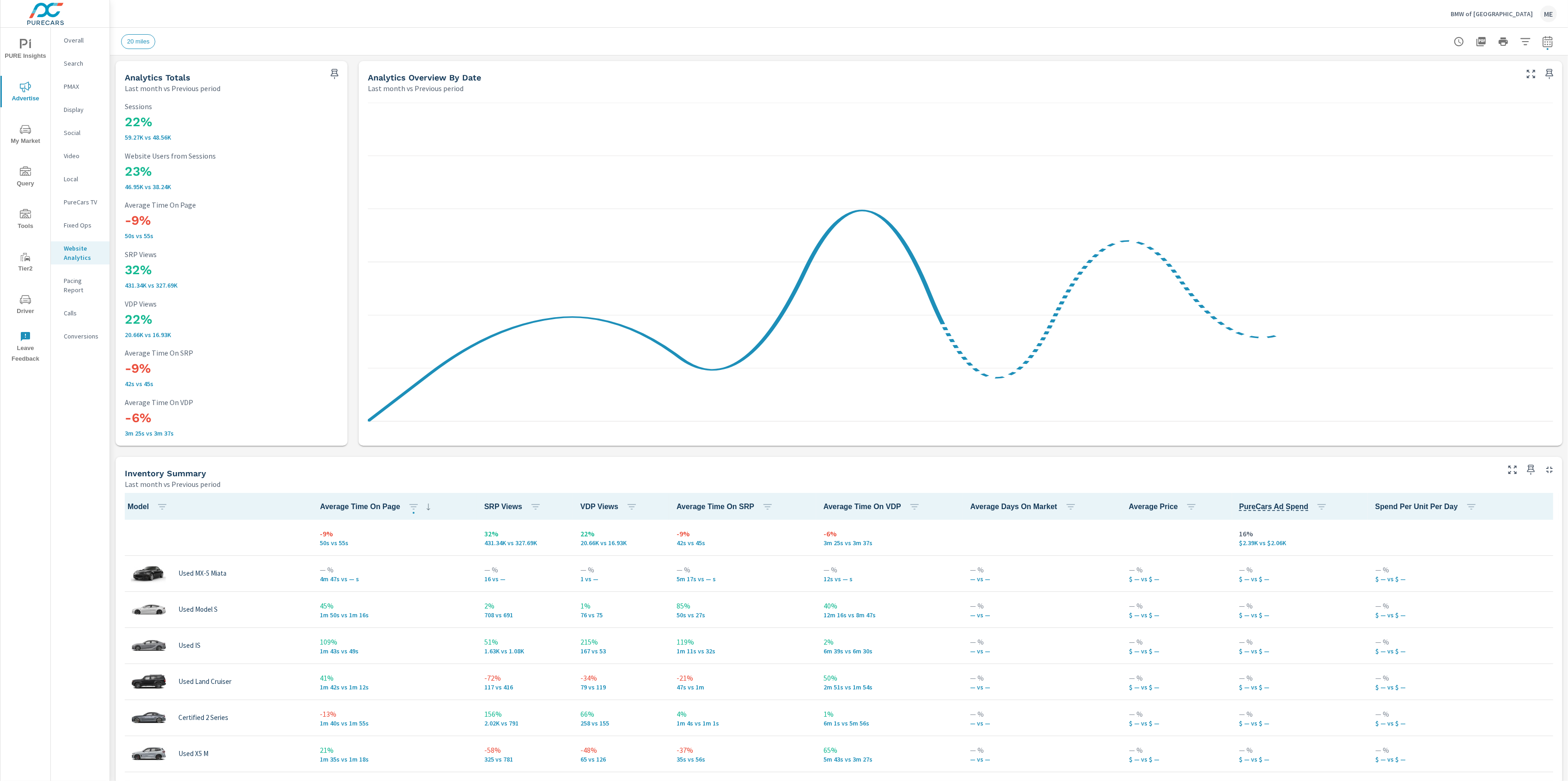
scroll to position [36, 0]
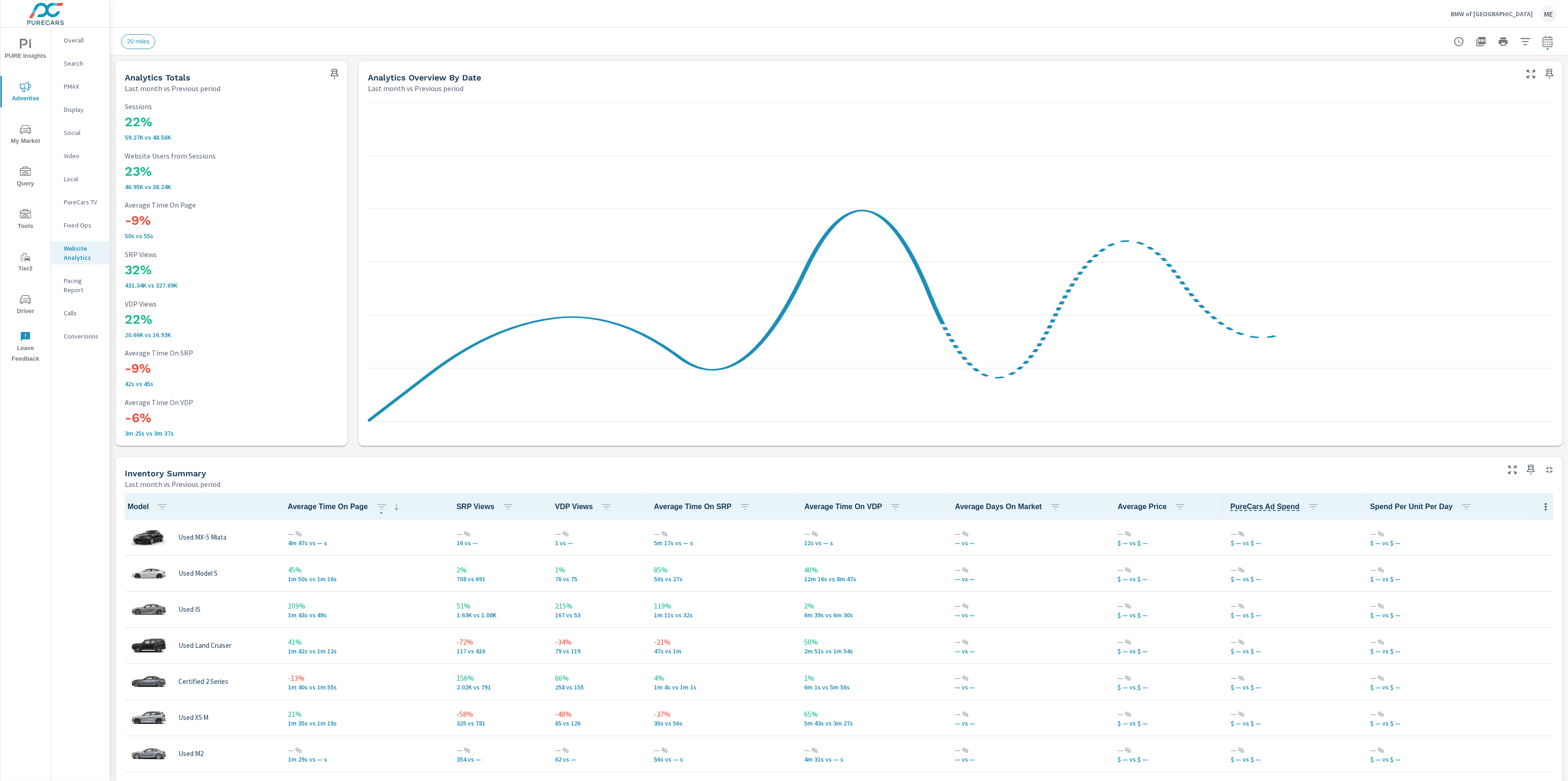
click at [920, 35] on div "20 miles" at bounding box center [775, 42] width 1307 height 15
click at [920, 35] on div "20 miles" at bounding box center [775, 42] width 1307 height 15
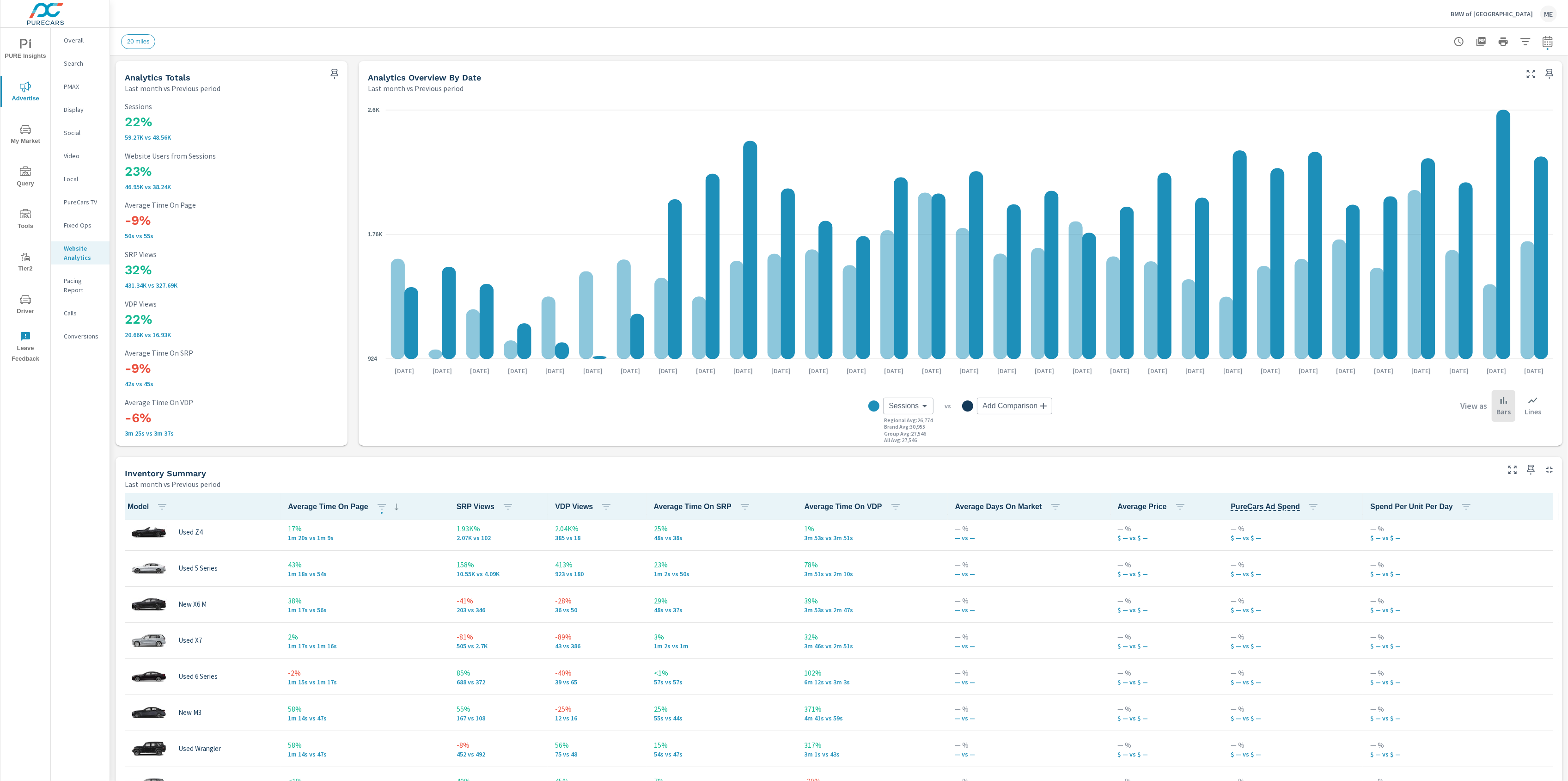
scroll to position [485, 0]
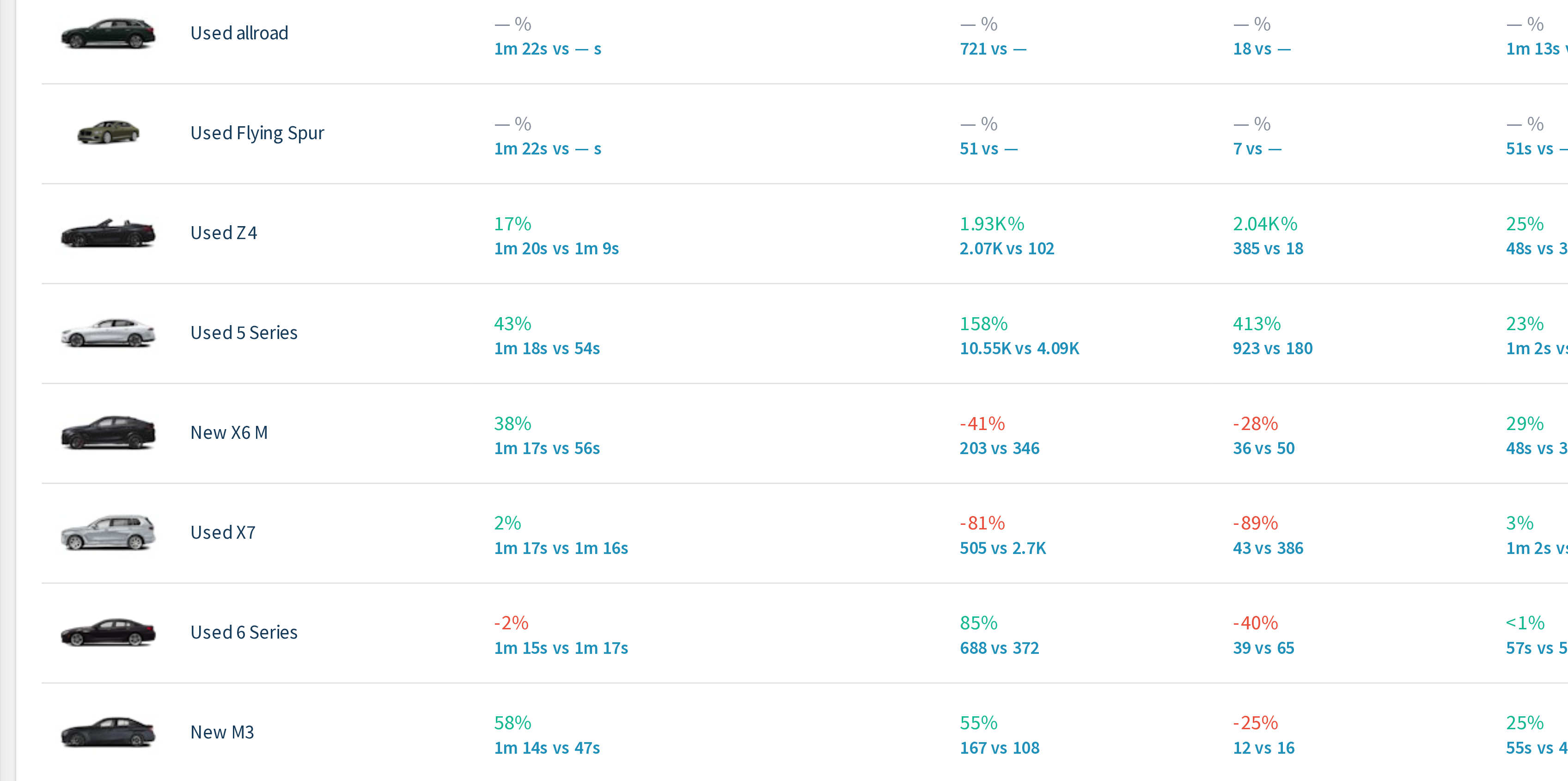
scroll to position [355, 0]
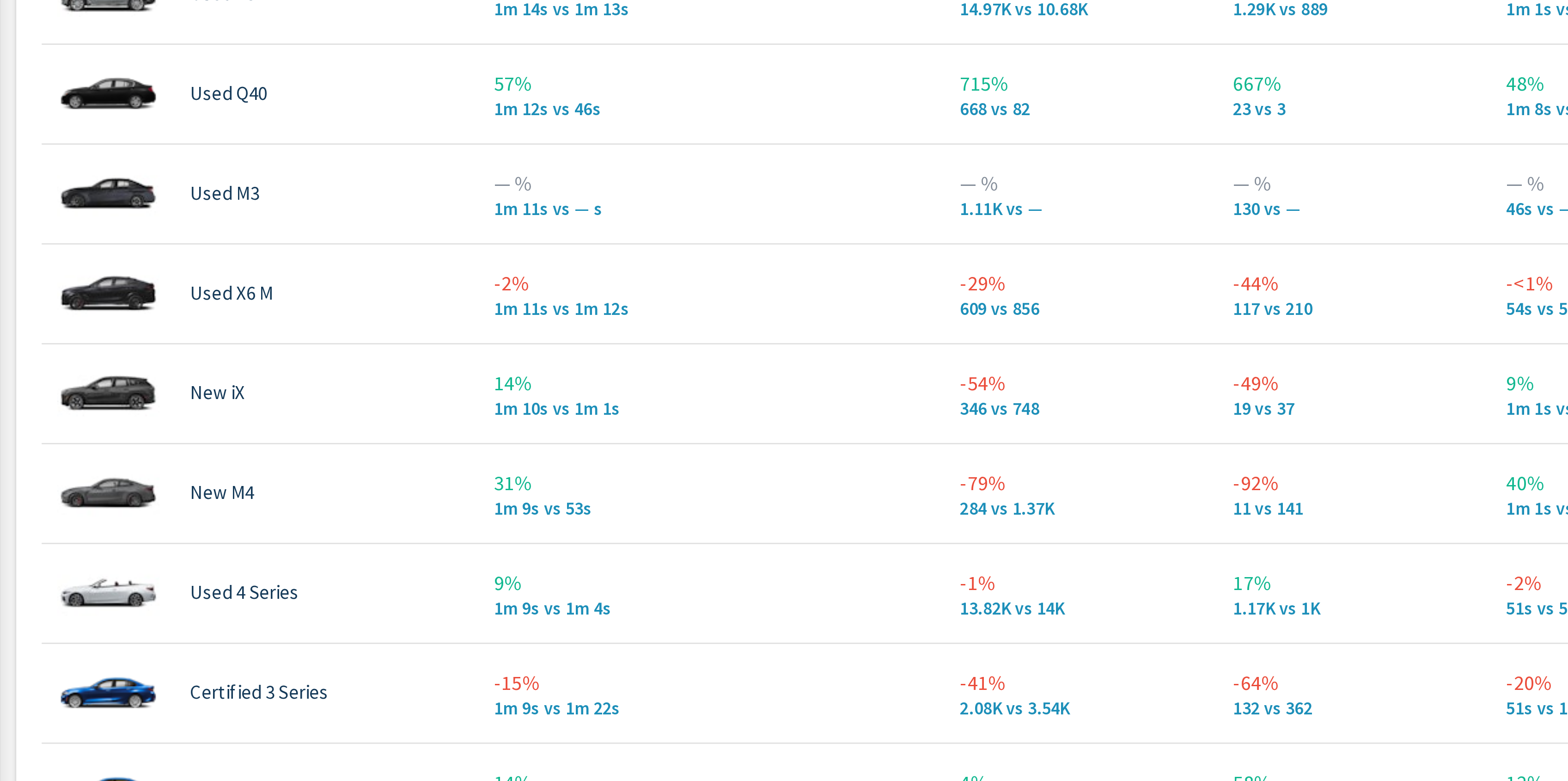
scroll to position [690, 0]
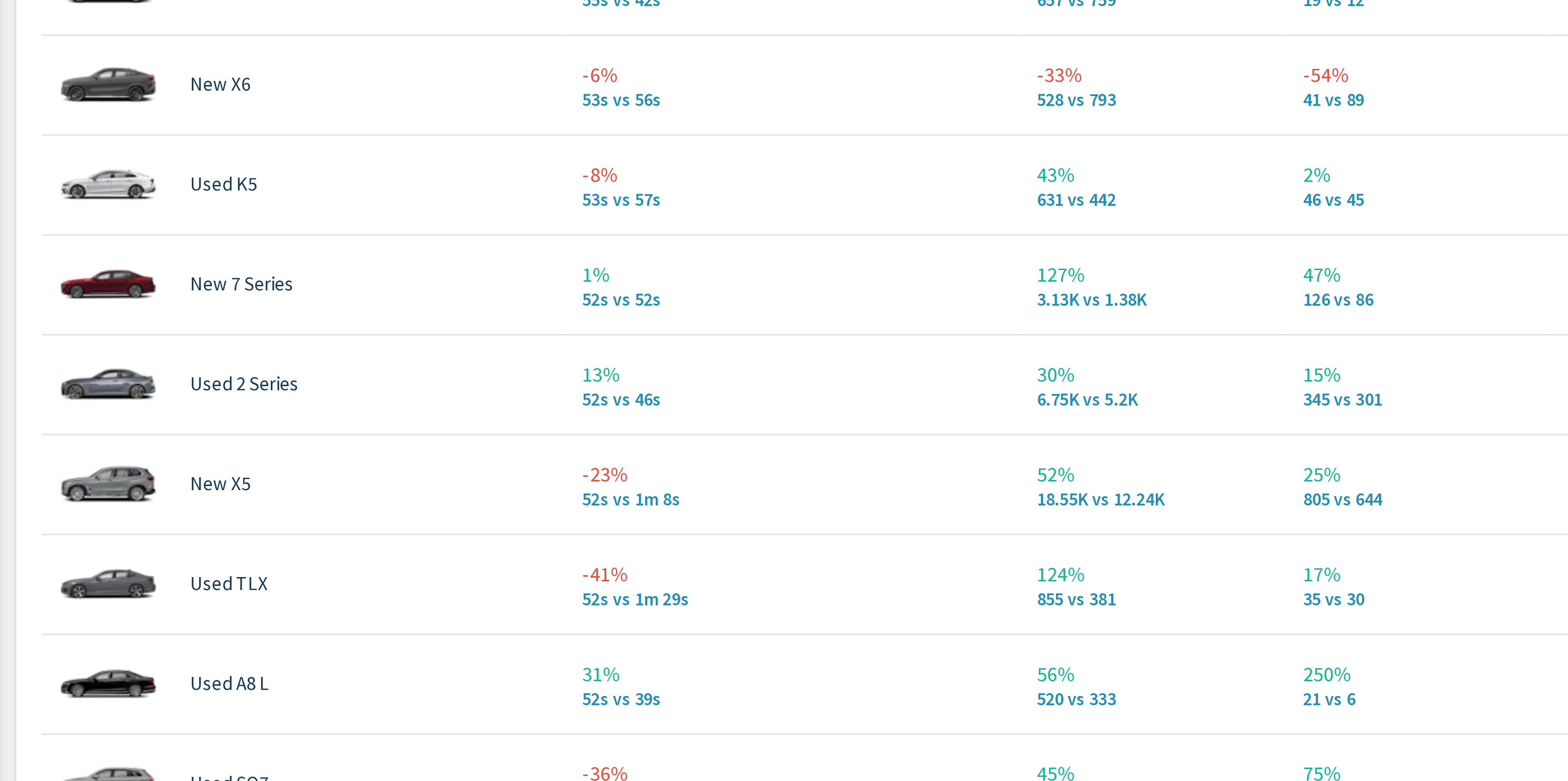
scroll to position [1735, 0]
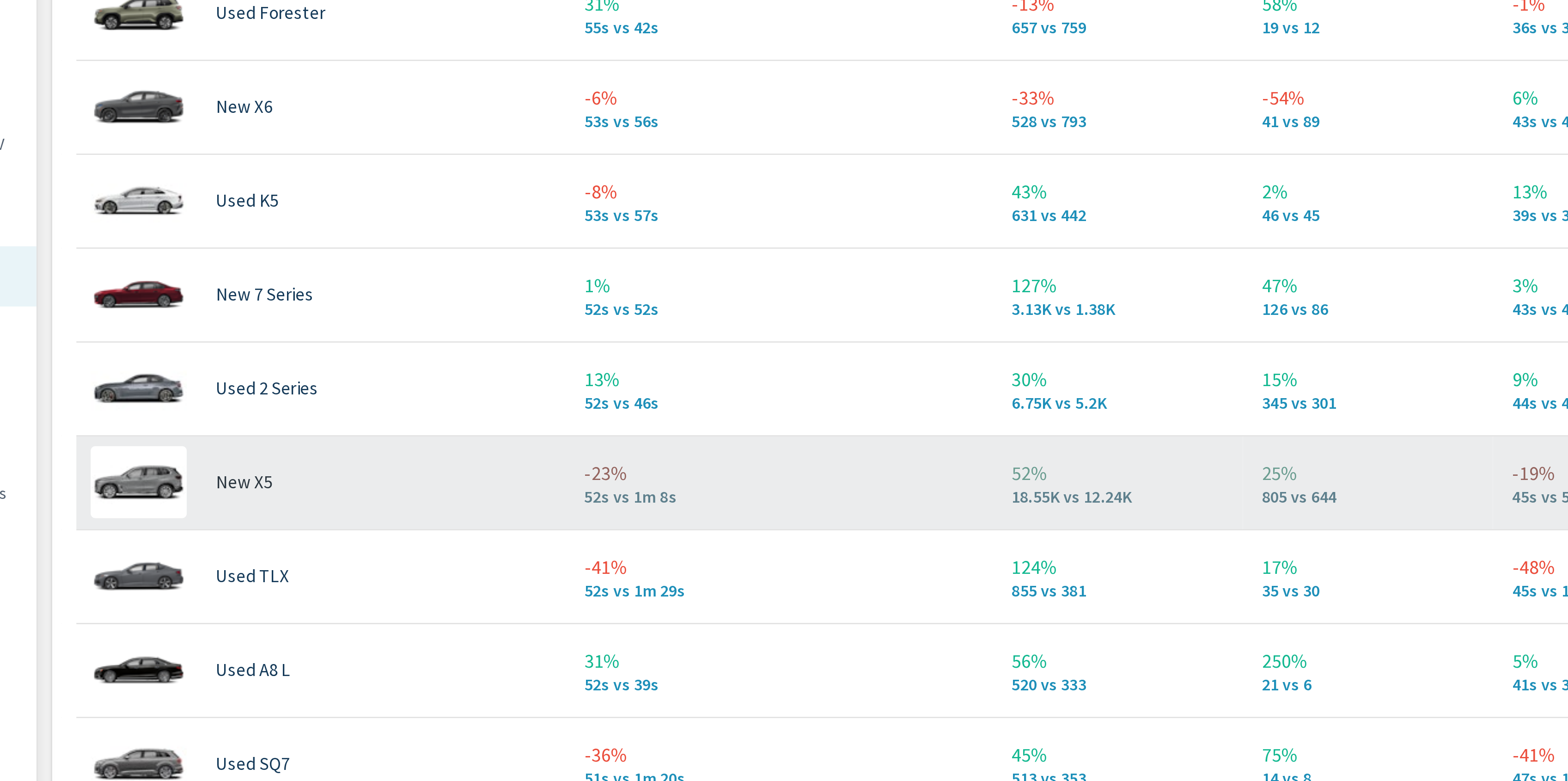
click at [338, 334] on p "-23%" at bounding box center [395, 328] width 149 height 11
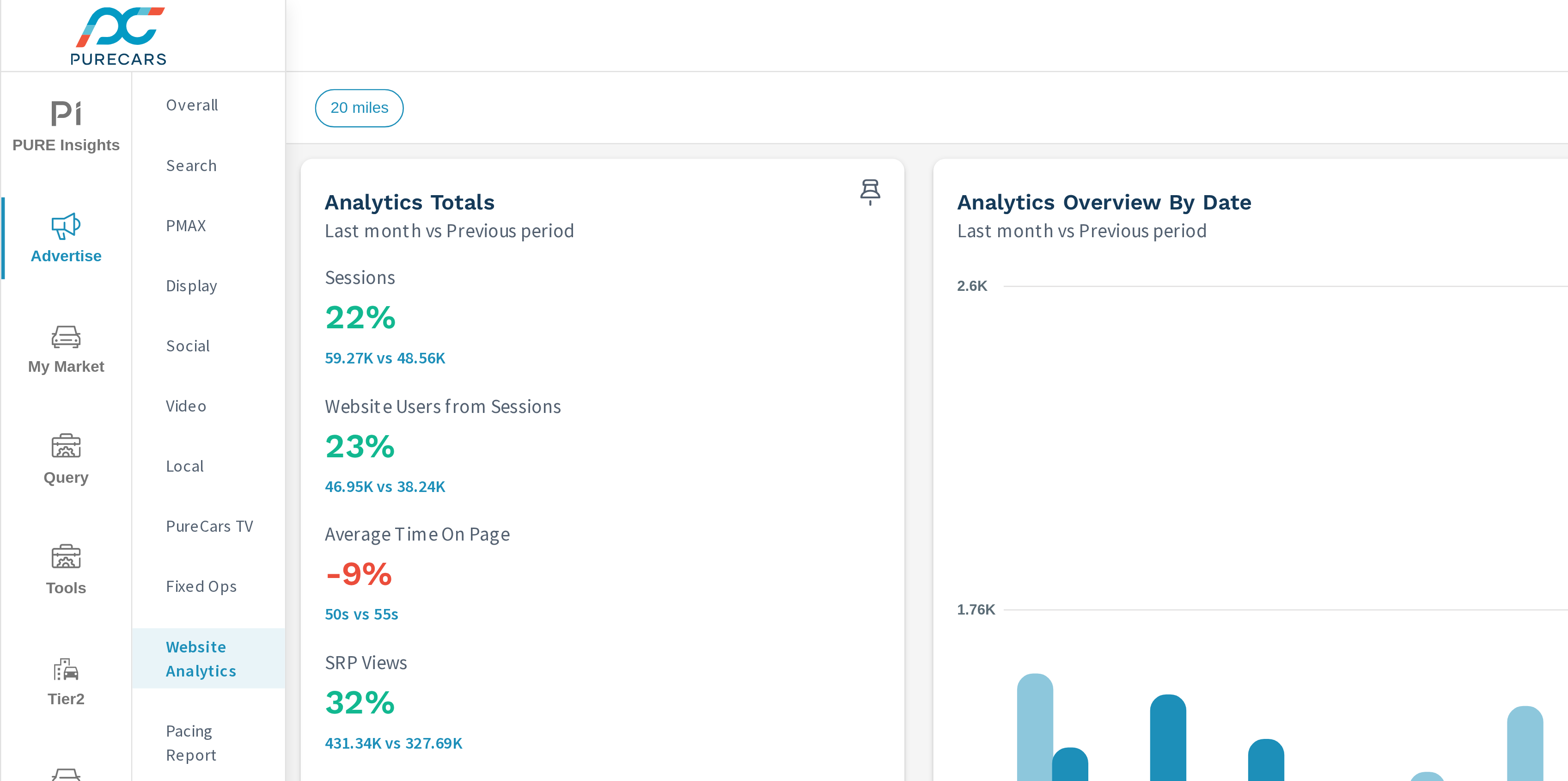
scroll to position [1732, 0]
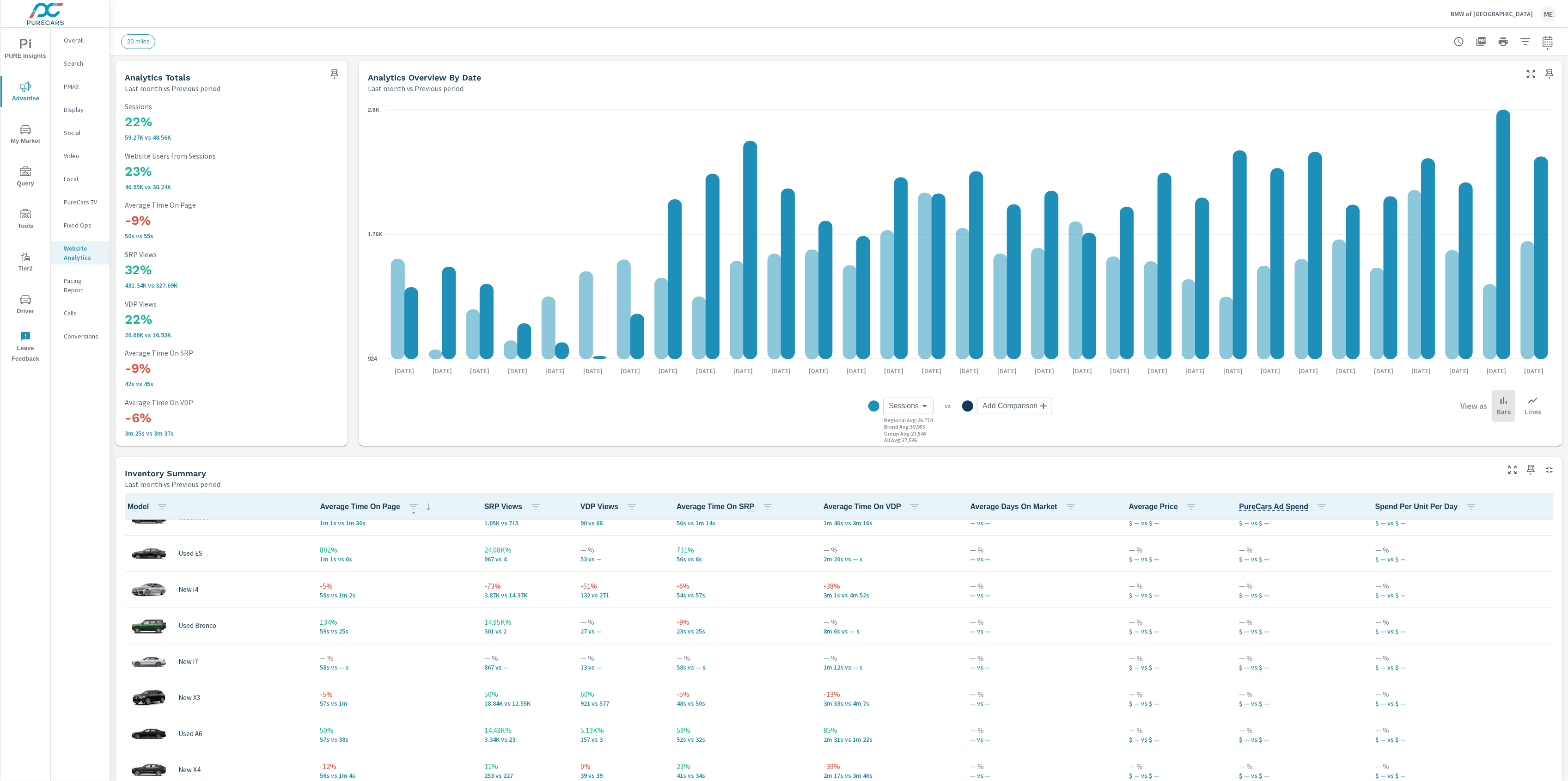
scroll to position [1260, 0]
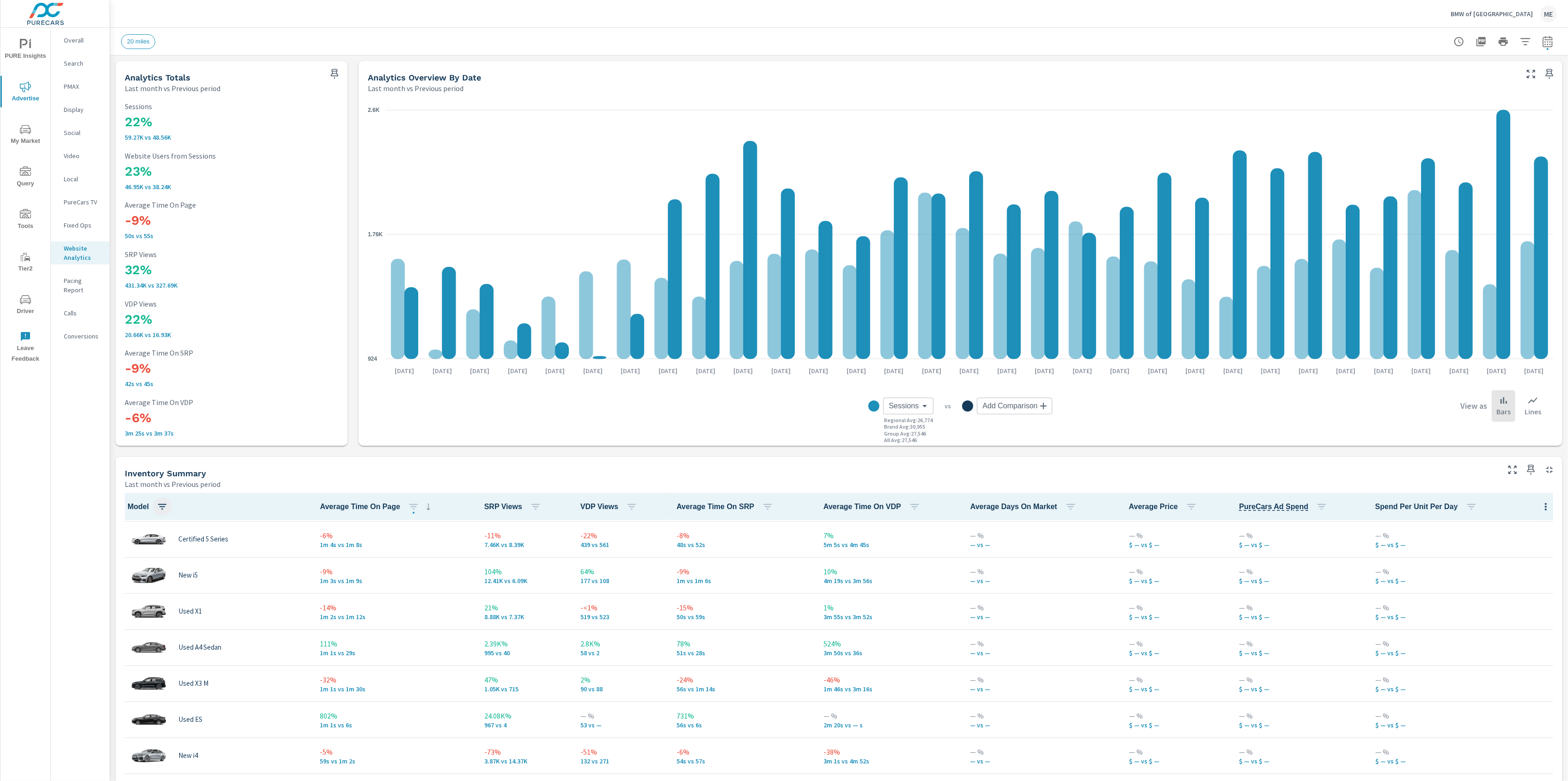
click at [166, 505] on icon "button" at bounding box center [162, 507] width 11 height 11
click at [117, 581] on div at bounding box center [122, 577] width 84 height 22
type input "x5"
click at [137, 608] on span "Apply" at bounding box center [122, 608] width 77 height 9
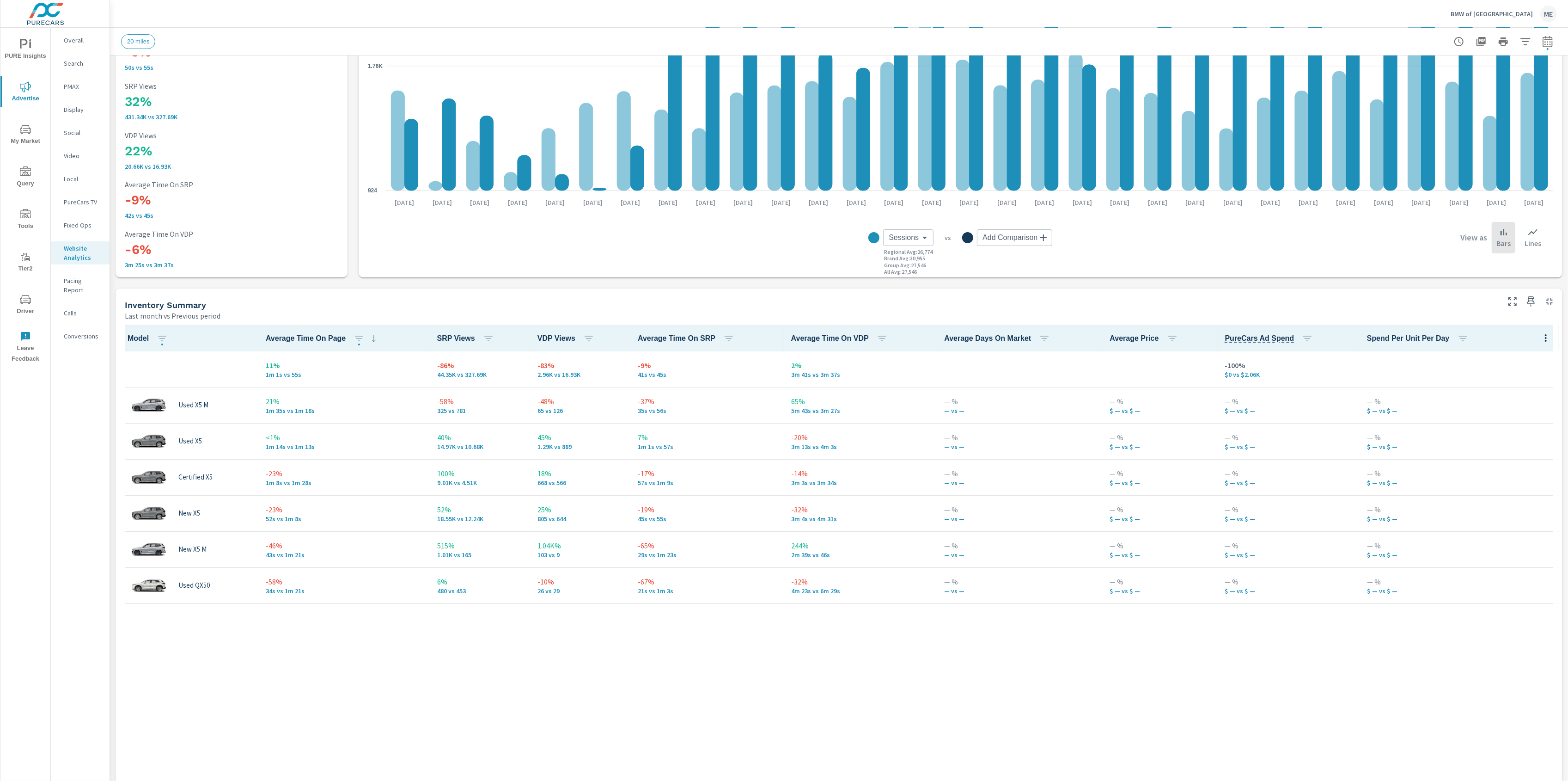
scroll to position [174, 0]
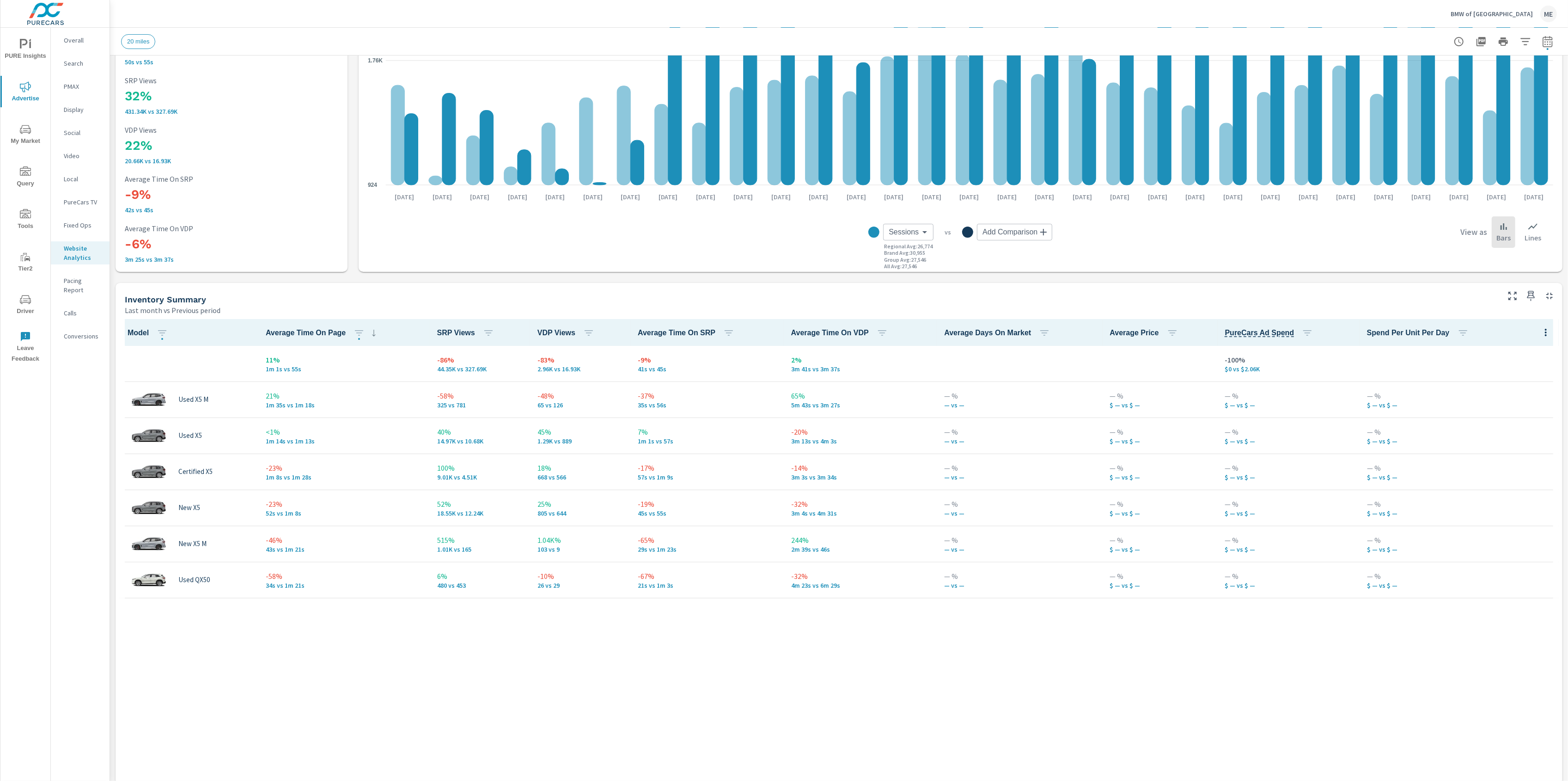
click at [950, 687] on div "Model Average Time On Page SRP Views VDP Views Average Time On SRP Average Time…" at bounding box center [839, 590] width 1439 height 543
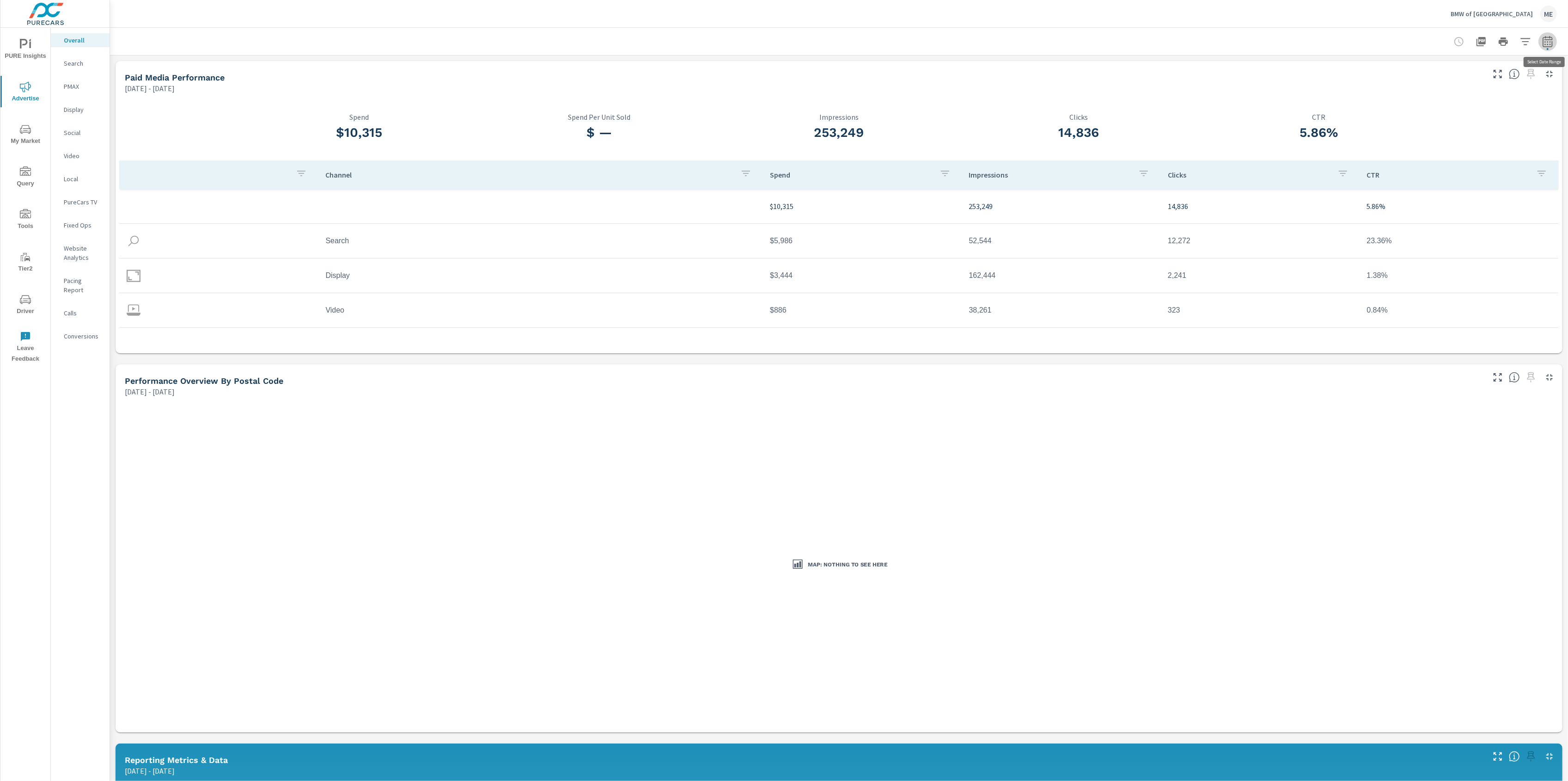
click at [1548, 40] on icon "button" at bounding box center [1548, 42] width 11 height 11
click at [1453, 110] on input "[DATE]" at bounding box center [1449, 115] width 52 height 18
click at [1461, 141] on icon "button" at bounding box center [1463, 140] width 5 height 4
click at [1506, 113] on input "[DATE]" at bounding box center [1516, 115] width 52 height 18
click at [1406, 141] on button "button" at bounding box center [1403, 140] width 11 height 11
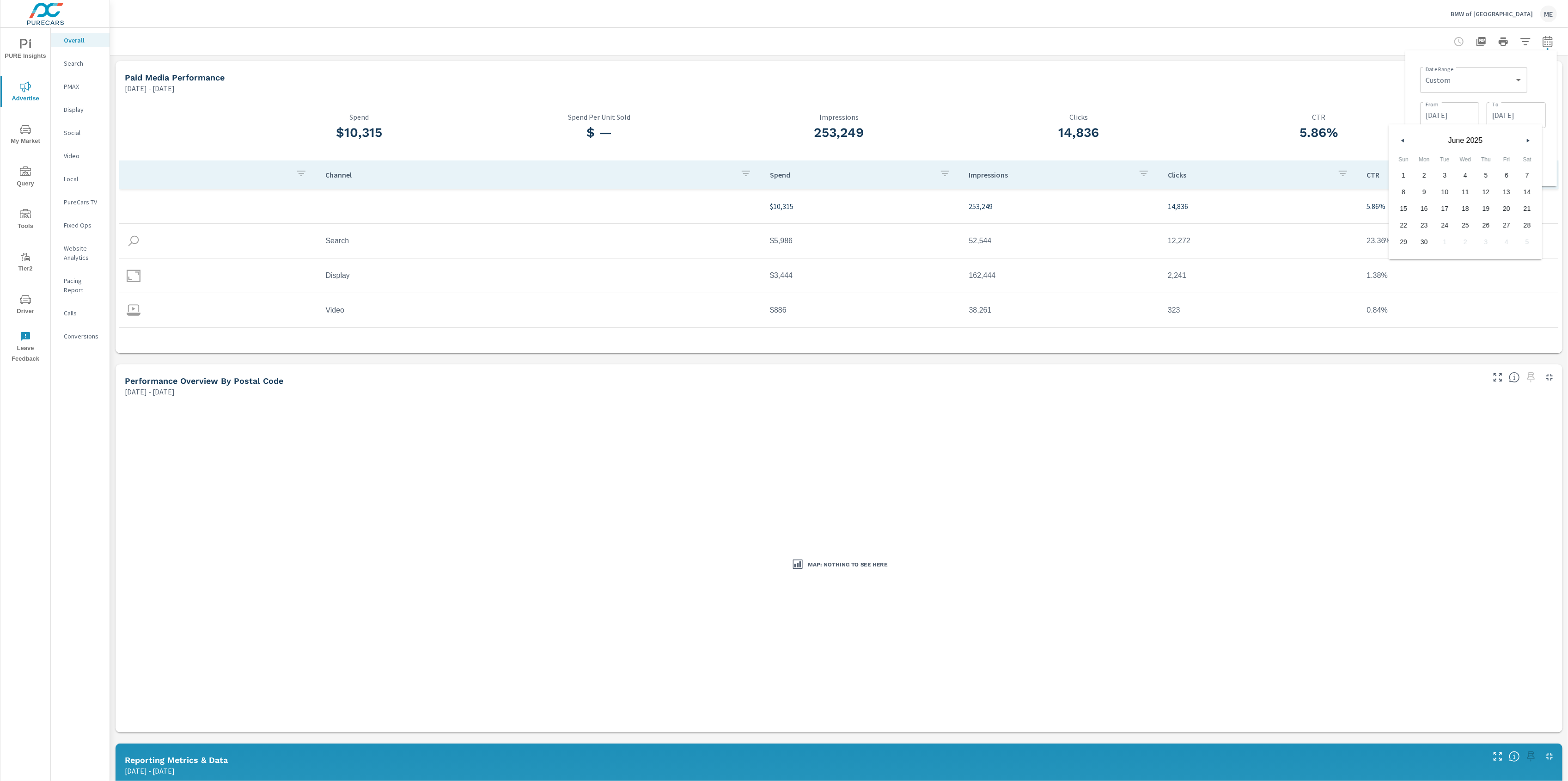
click at [1406, 141] on button "button" at bounding box center [1403, 140] width 11 height 11
click at [1469, 243] on span "30" at bounding box center [1466, 242] width 21 height 12
type input "[DATE]"
click at [1533, 56] on div "Date Range Custom [DATE] Last week Last 7 days Last 14 days Last 30 days Last 4…" at bounding box center [1481, 118] width 152 height 136
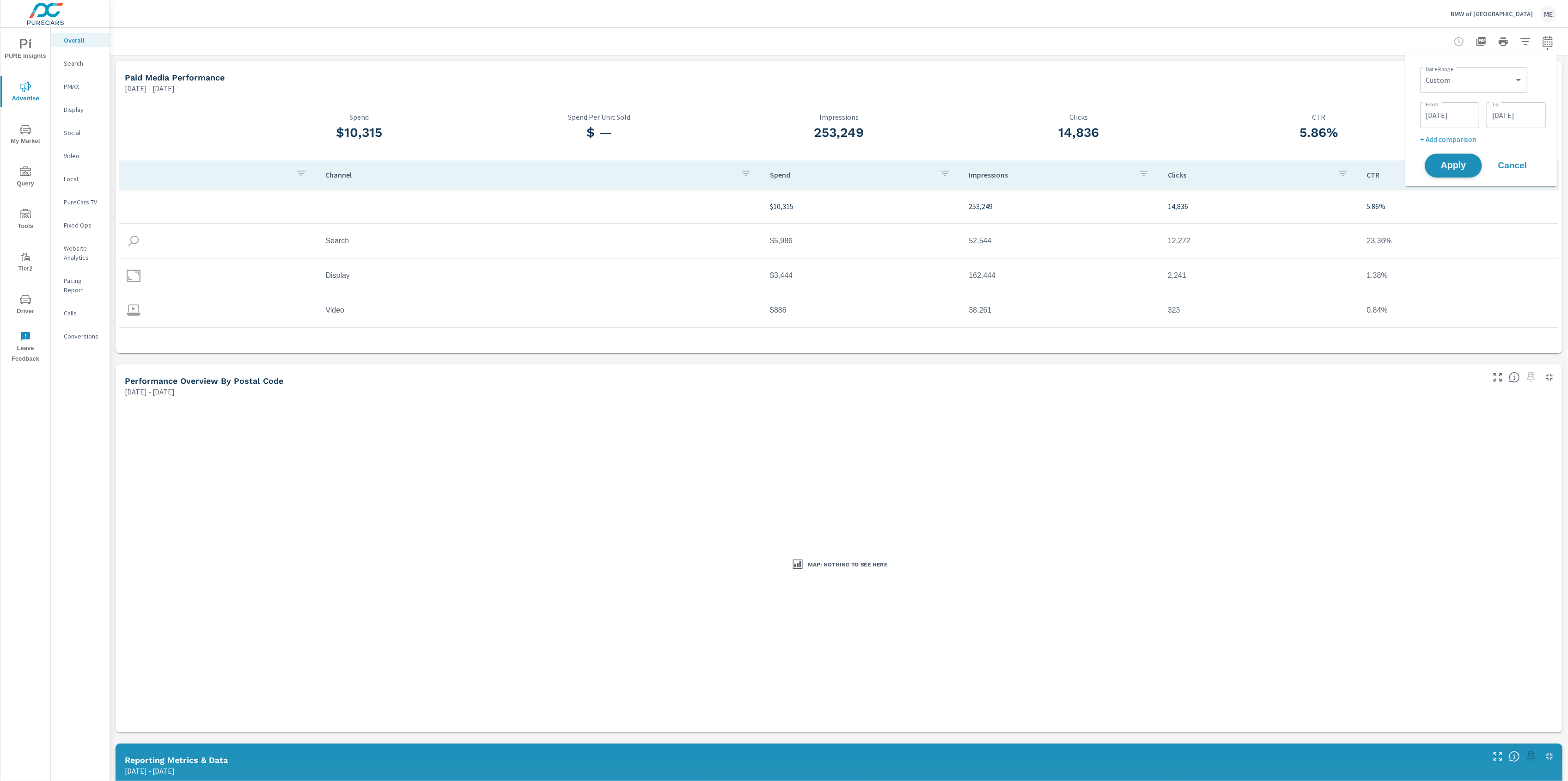
click at [1455, 164] on span "Apply" at bounding box center [1454, 165] width 38 height 9
click at [1547, 50] on button "button" at bounding box center [1548, 42] width 18 height 18
click at [1544, 40] on icon "button" at bounding box center [1548, 42] width 11 height 11
click at [1516, 113] on input "[DATE]" at bounding box center [1516, 115] width 52 height 18
click at [1527, 138] on icon "button" at bounding box center [1529, 140] width 5 height 4
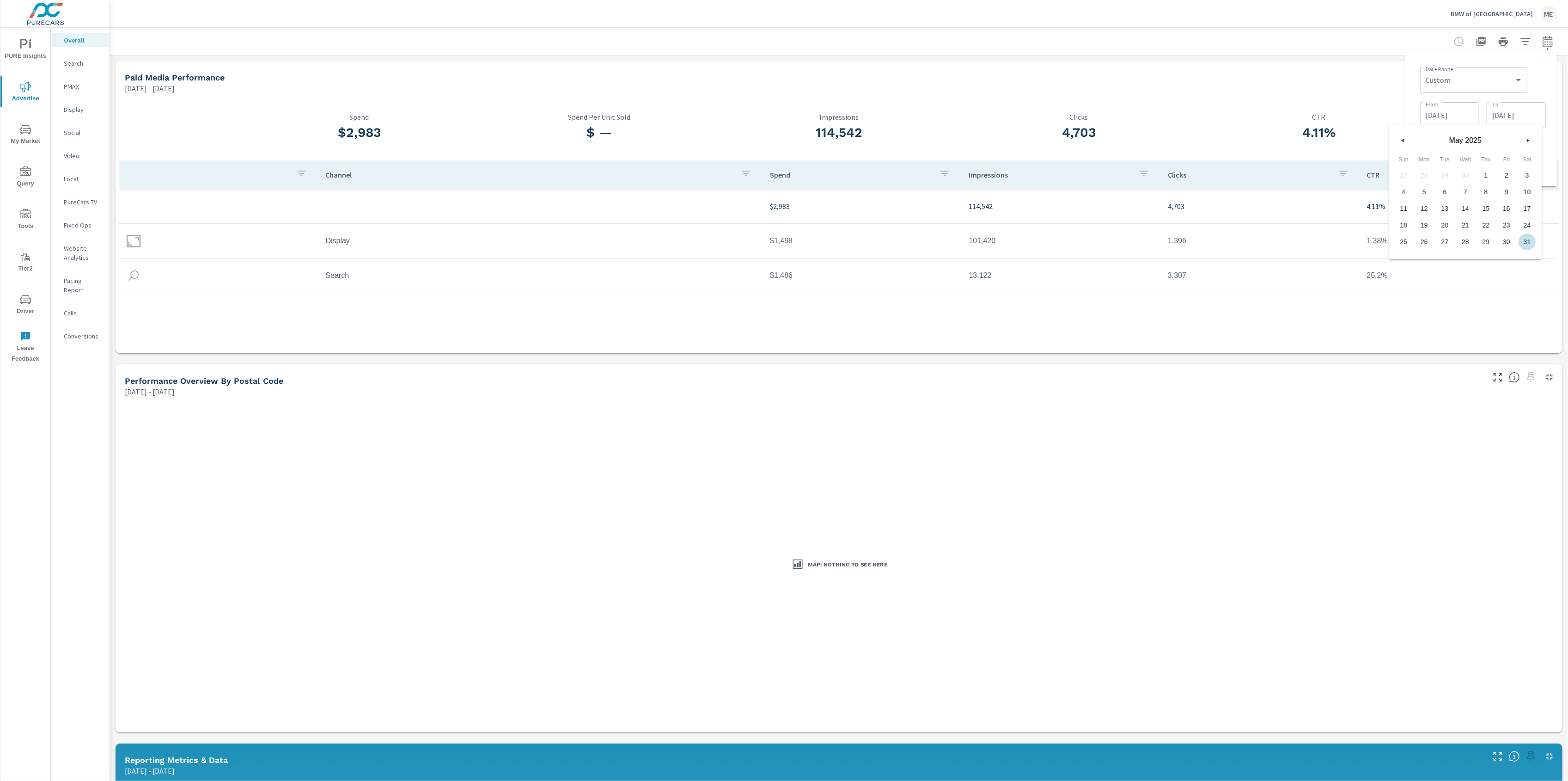
click at [1526, 246] on span "31" at bounding box center [1527, 242] width 21 height 12
type input "[DATE]"
click at [1451, 118] on input "[DATE]" at bounding box center [1449, 115] width 52 height 18
click at [1461, 134] on div "[DATE]" at bounding box center [1398, 138] width 154 height 28
click at [1461, 137] on button "button" at bounding box center [1461, 140] width 11 height 11
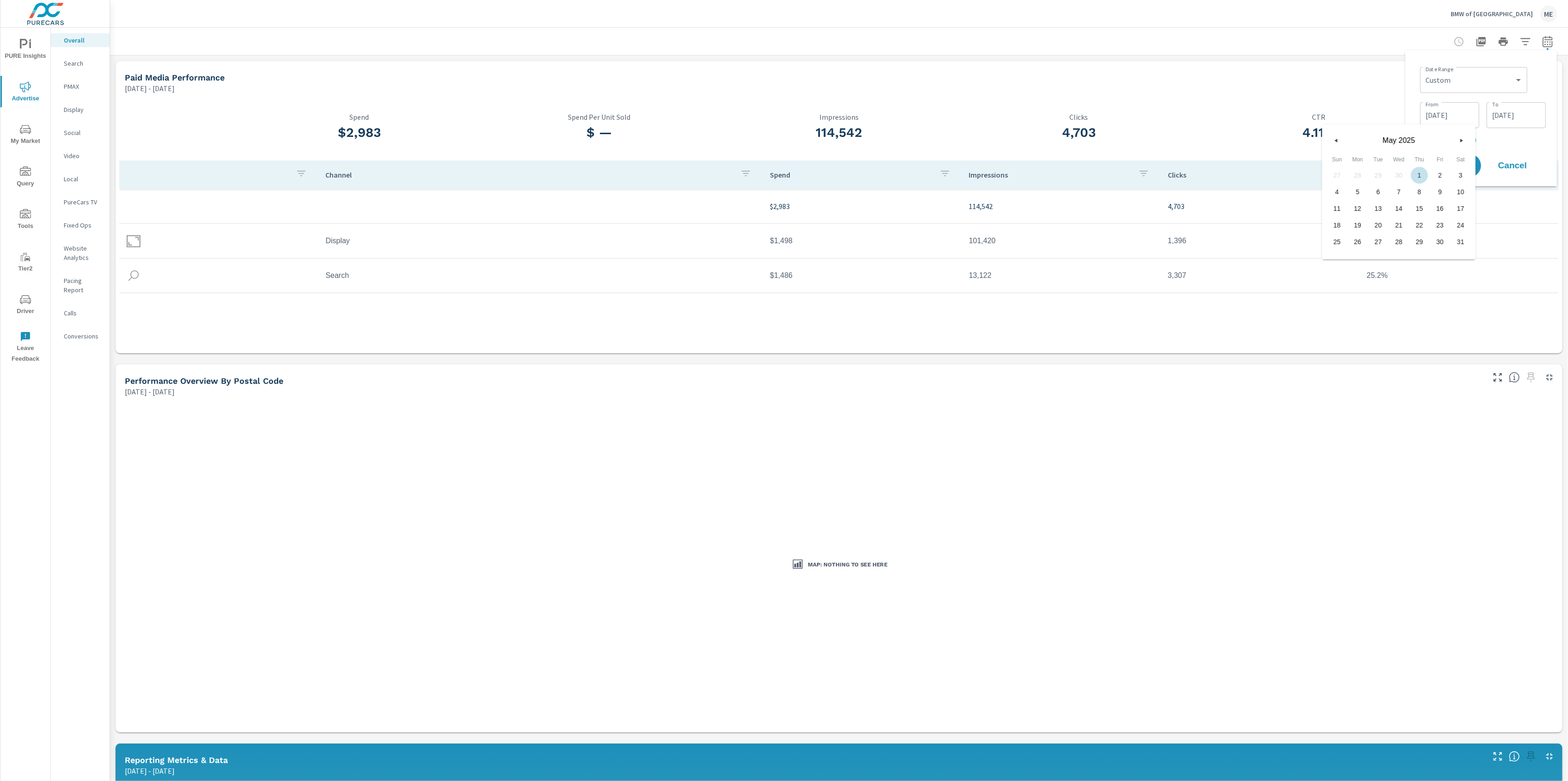
click at [1423, 171] on span "1" at bounding box center [1419, 175] width 21 height 12
type input "[DATE]"
click at [1522, 138] on p "+ Add comparison" at bounding box center [1482, 139] width 126 height 11
select select "Previous period"
click at [1540, 172] on div "Date Range Custom [DATE] Last week Last 7 days Last 14 days Last 30 days Last 4…" at bounding box center [1480, 131] width 137 height 147
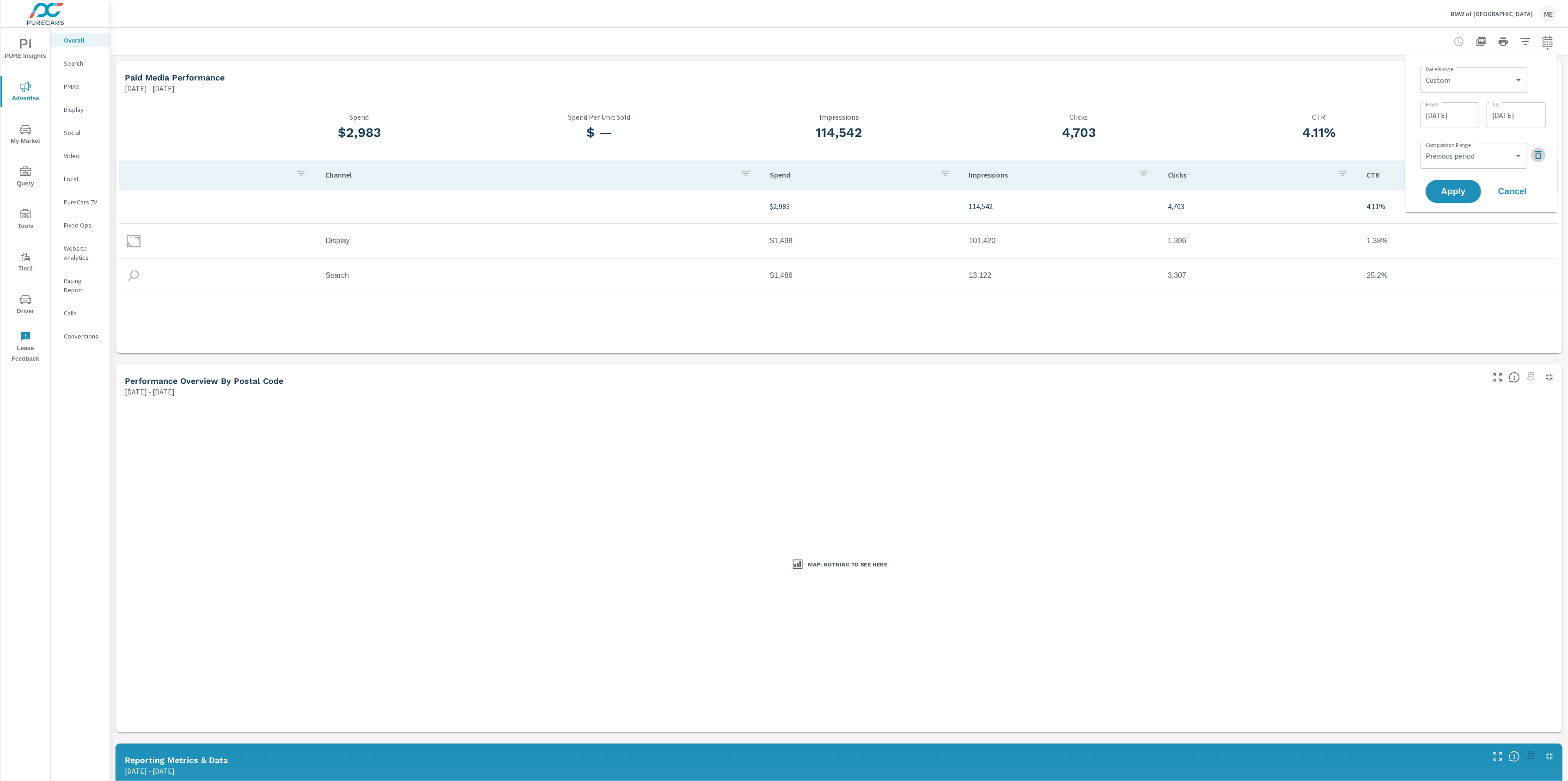
click at [1540, 159] on icon "button" at bounding box center [1538, 155] width 7 height 9
click at [1458, 168] on span "Apply" at bounding box center [1454, 165] width 38 height 9
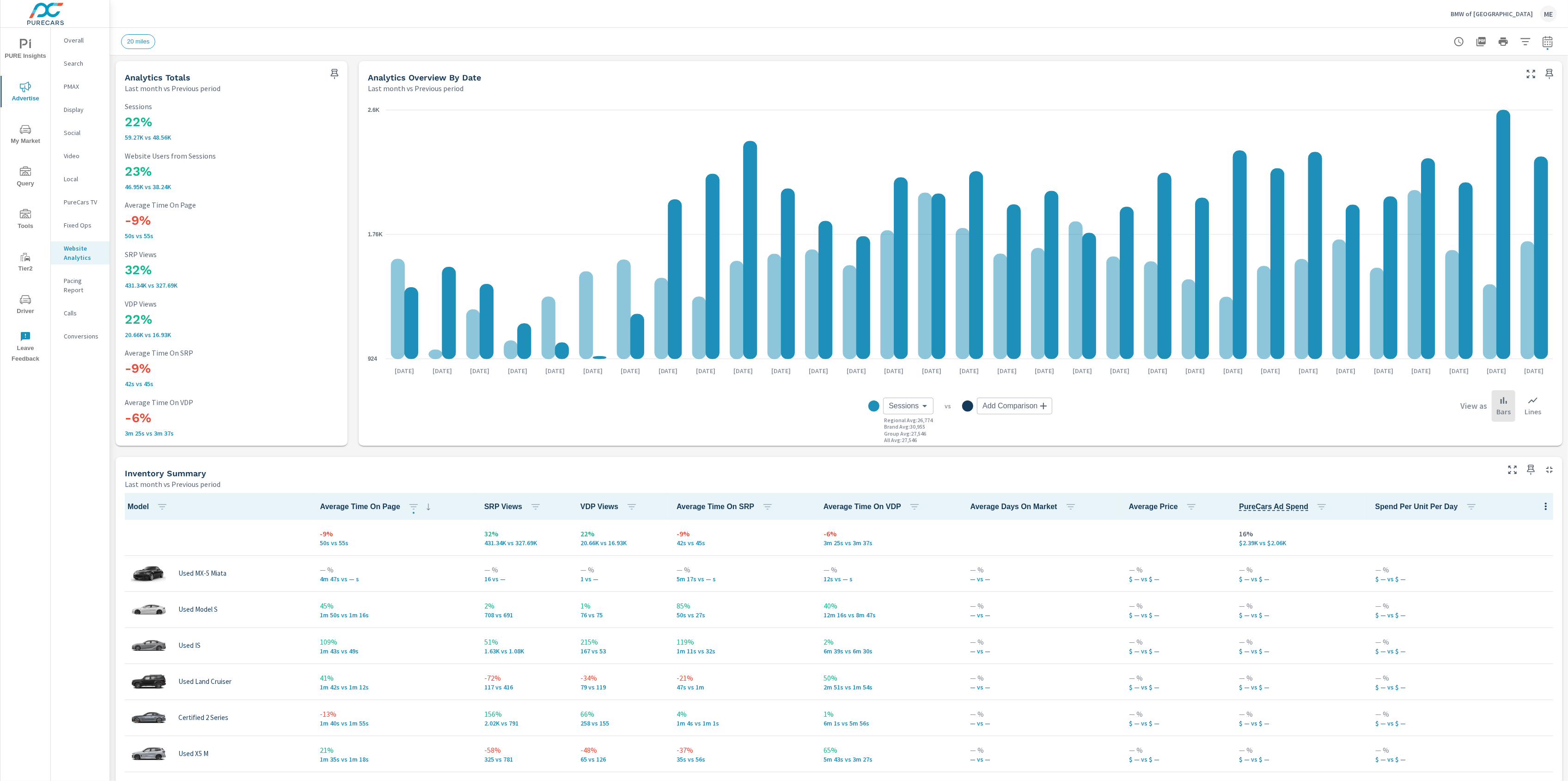
scroll to position [1, 0]
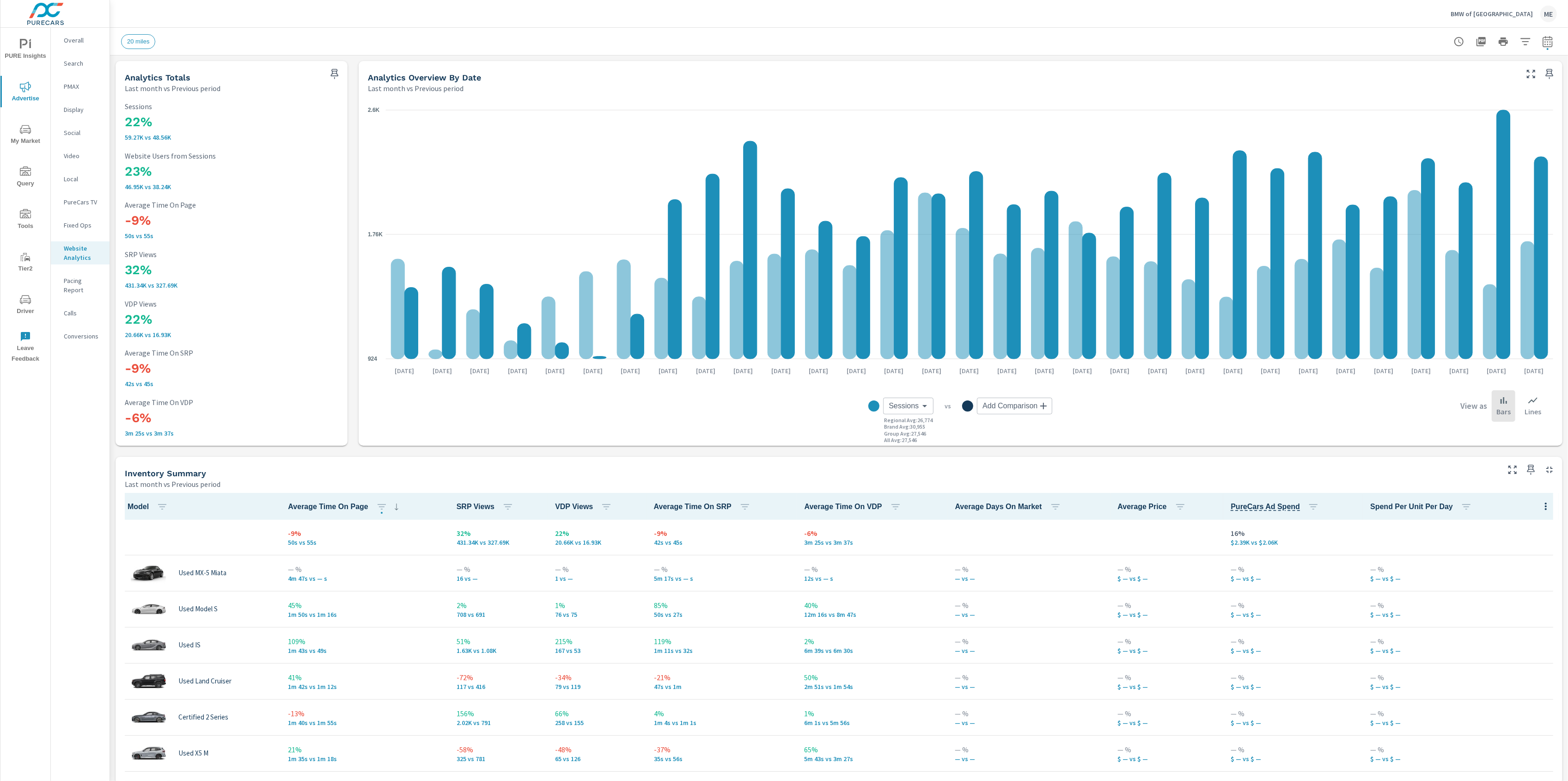
click at [25, 132] on icon "nav menu" at bounding box center [25, 129] width 11 height 9
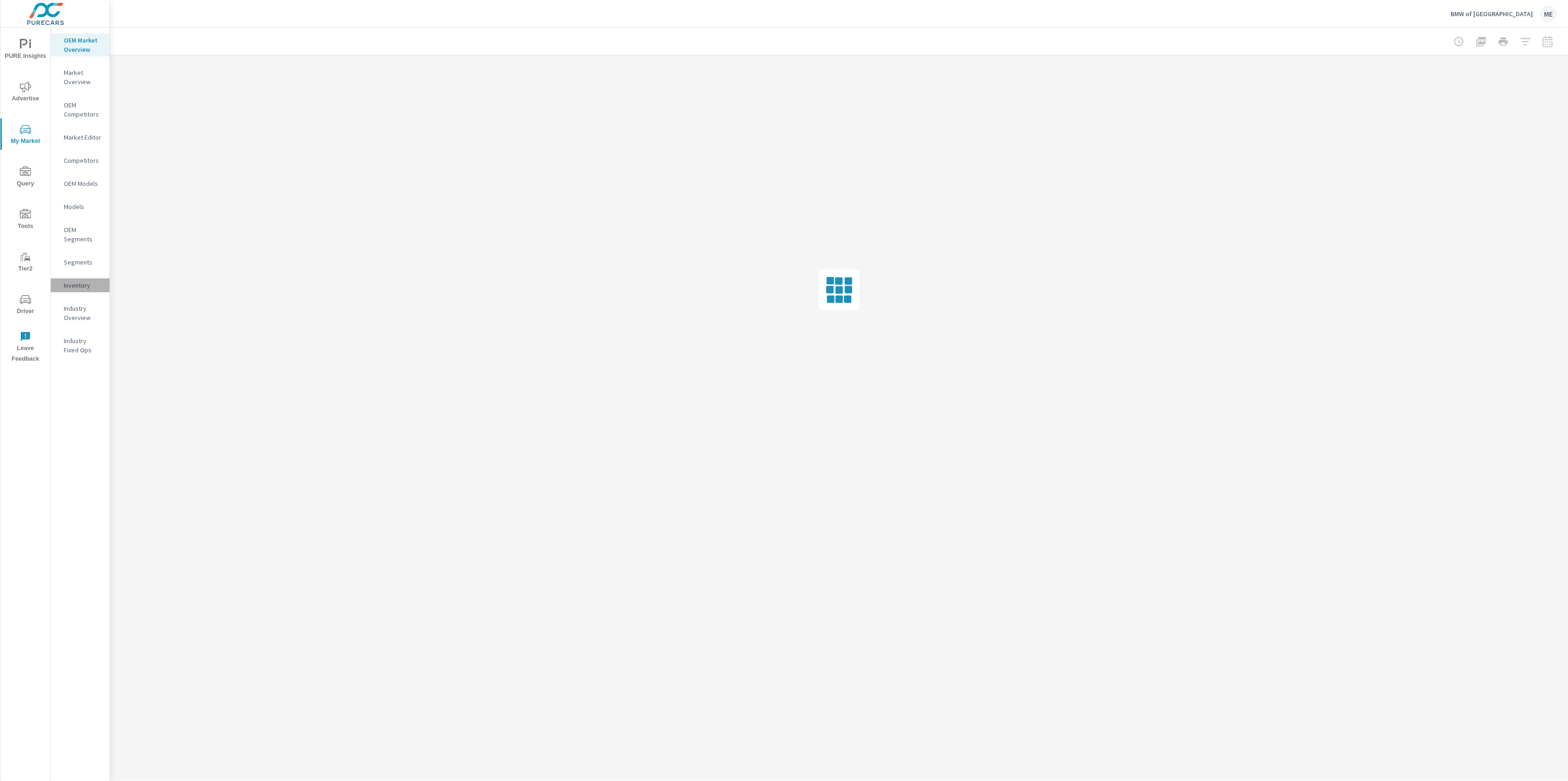
click at [81, 285] on p "Inventory" at bounding box center [83, 285] width 39 height 9
click at [1102, 18] on div "BMW of [GEOGRAPHIC_DATA] ME" at bounding box center [839, 13] width 1436 height 28
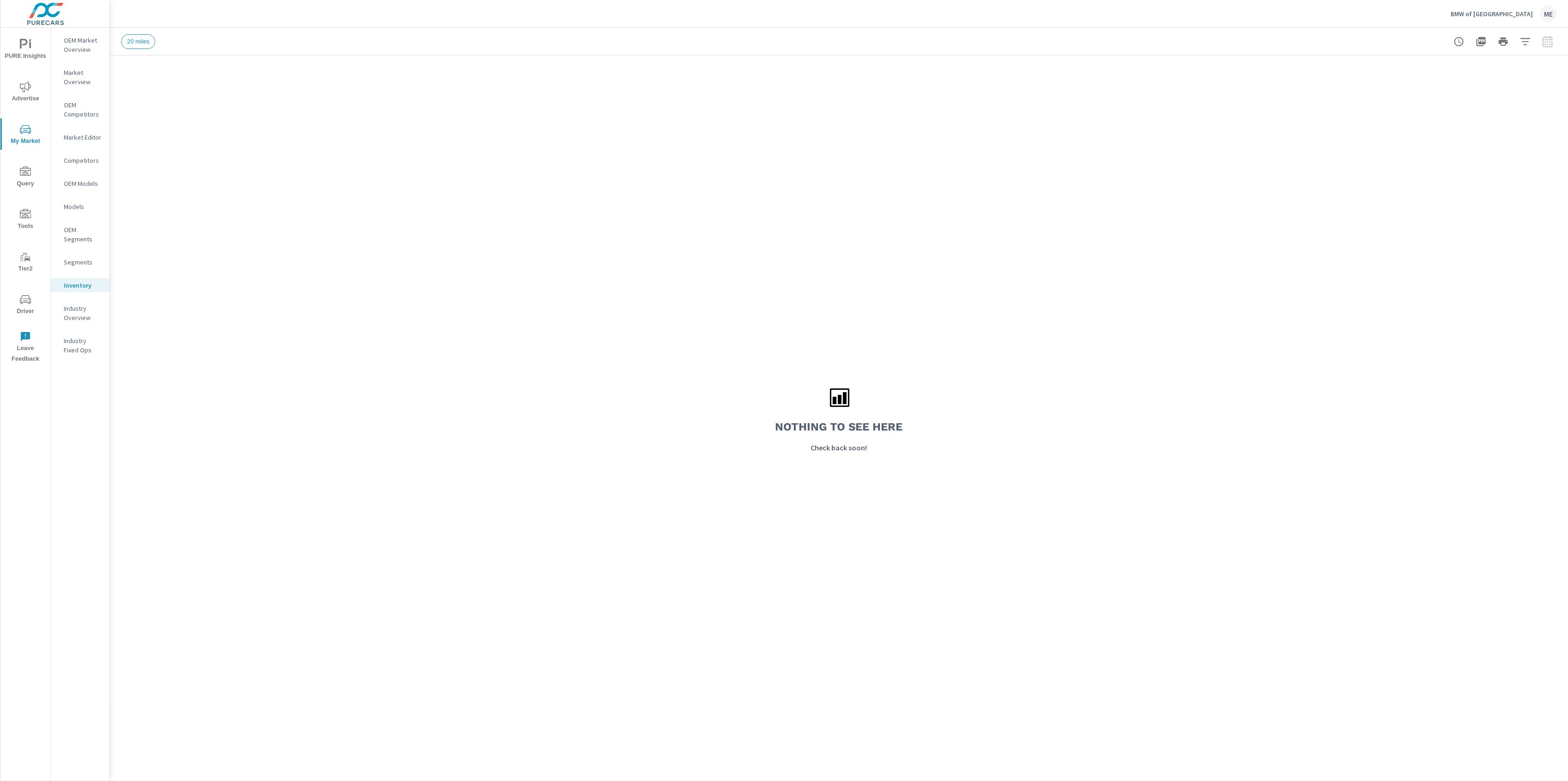
click at [550, 157] on div "Nothing to see here Check back soon!" at bounding box center [839, 418] width 1458 height 725
click at [1526, 39] on icon "button" at bounding box center [1525, 41] width 10 height 7
click at [1058, 312] on div at bounding box center [784, 390] width 1568 height 781
click at [645, 147] on div "Nothing to see here Check back soon!" at bounding box center [839, 418] width 1458 height 725
click at [1528, 44] on icon "button" at bounding box center [1525, 42] width 11 height 11
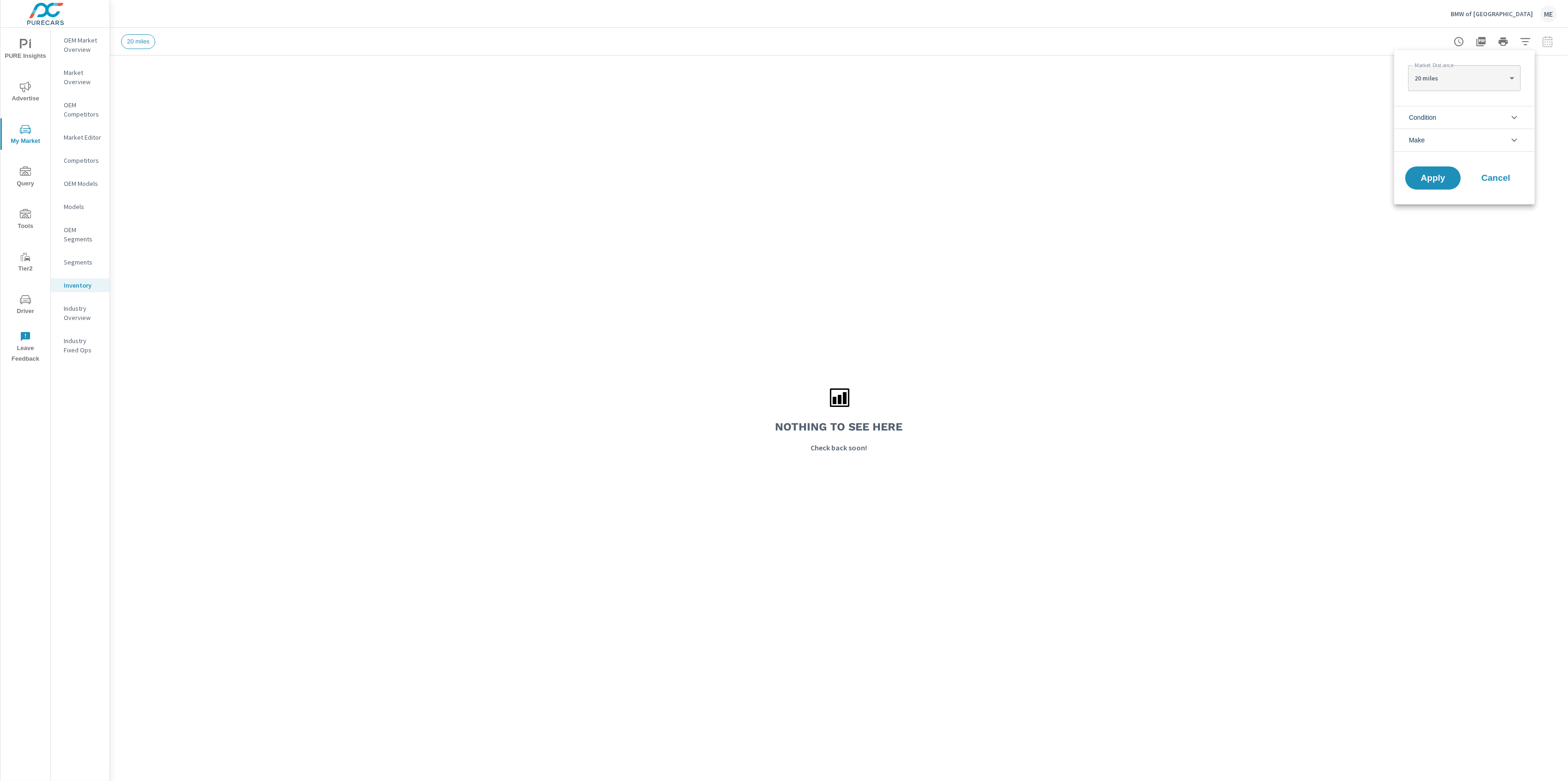
click at [1490, 71] on body "PURE Insights Advertise My Market Query Tools Tier2 Driver Leave Feedback OEM M…" at bounding box center [784, 390] width 1568 height 781
click at [1465, 135] on li "100 miles" at bounding box center [1464, 137] width 112 height 15
type Distance "100"
click at [1436, 116] on span "Condition" at bounding box center [1422, 118] width 28 height 22
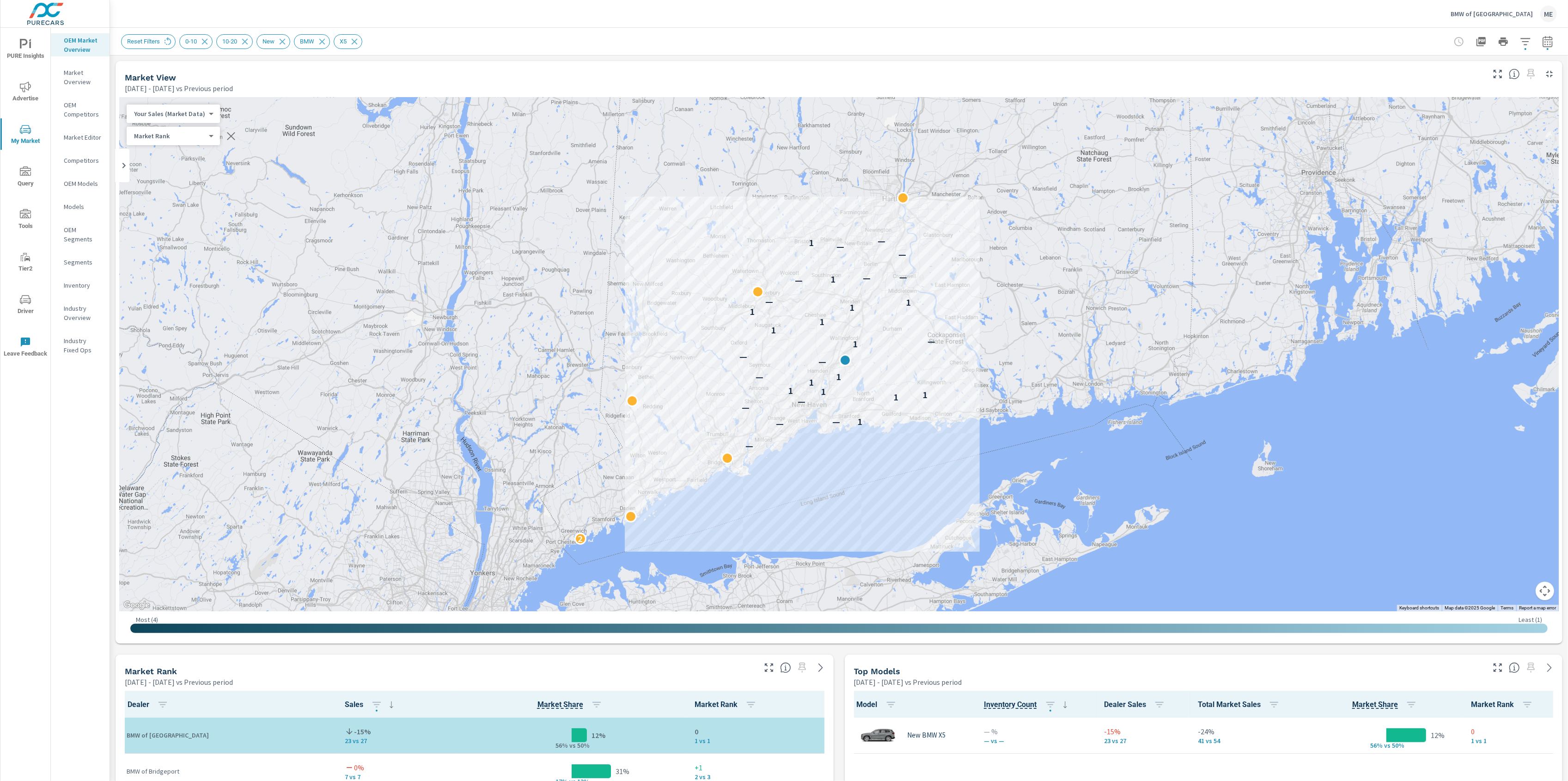
scroll to position [714, 0]
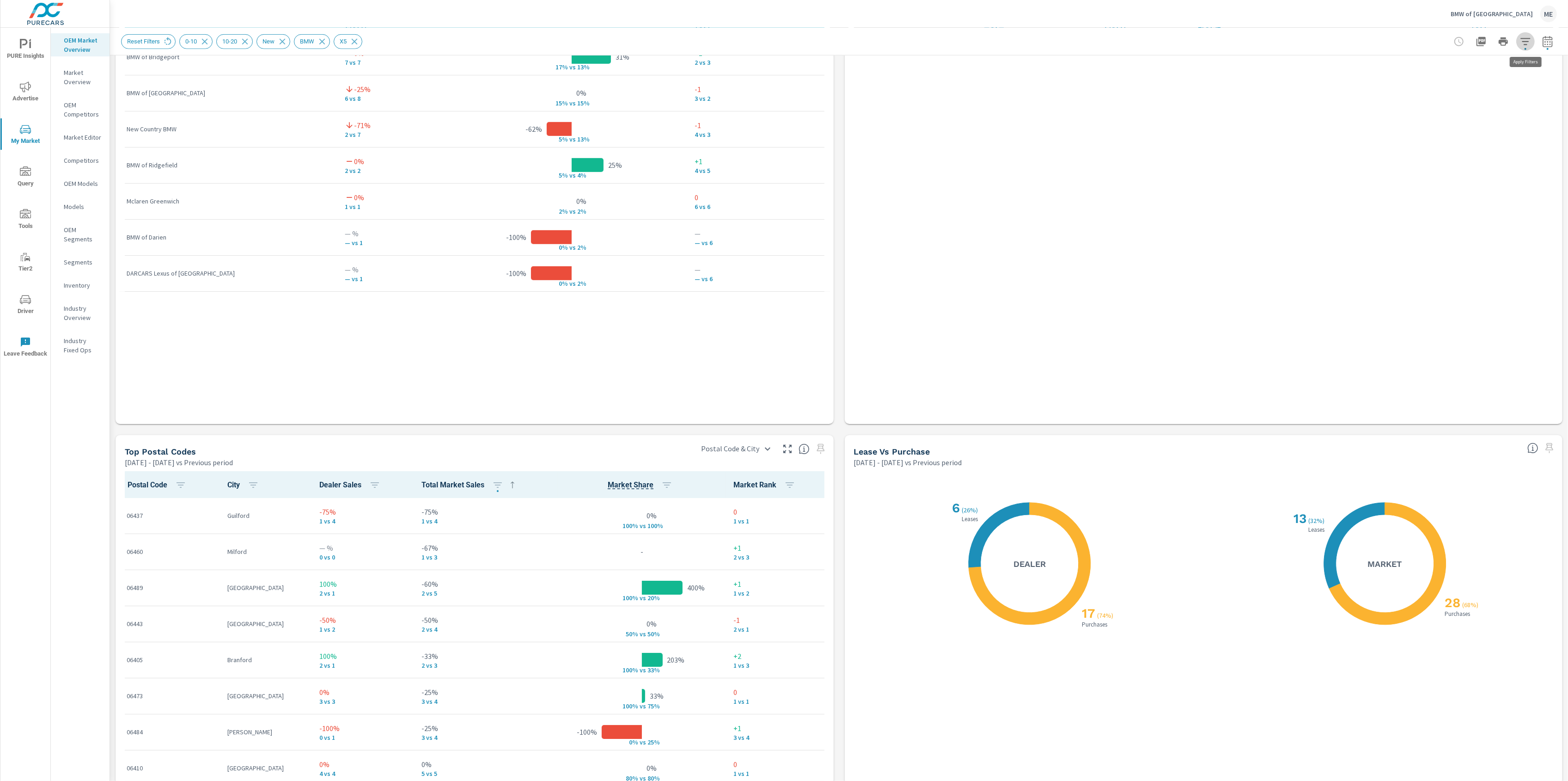
click at [1527, 37] on icon "button" at bounding box center [1525, 42] width 11 height 11
